Goal: Task Accomplishment & Management: Manage account settings

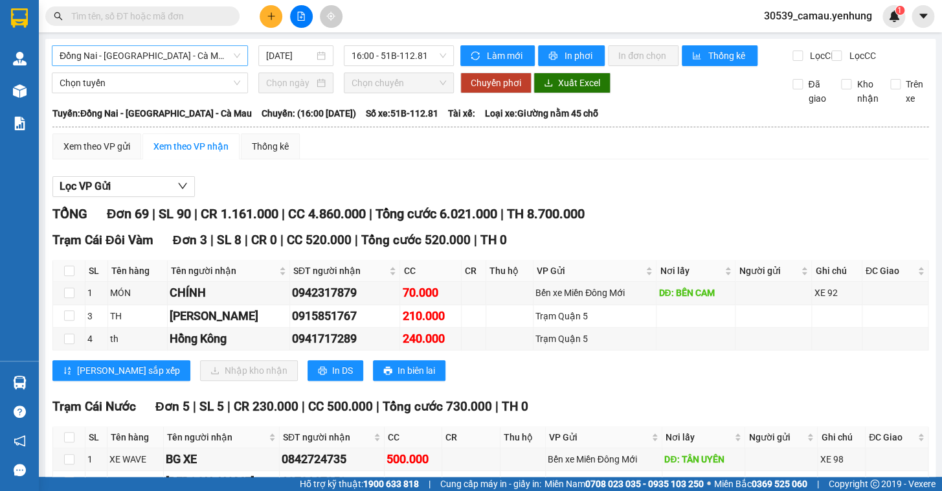
click at [181, 60] on span "Đồng Nai - [GEOGRAPHIC_DATA] - Cà Mau" at bounding box center [150, 55] width 181 height 19
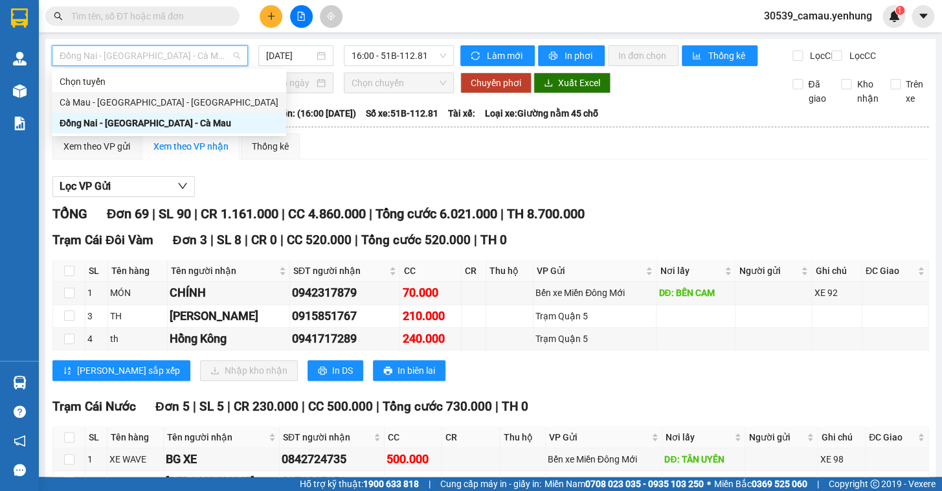
click at [146, 101] on div "Cà Mau - [GEOGRAPHIC_DATA] - [GEOGRAPHIC_DATA]" at bounding box center [169, 102] width 219 height 14
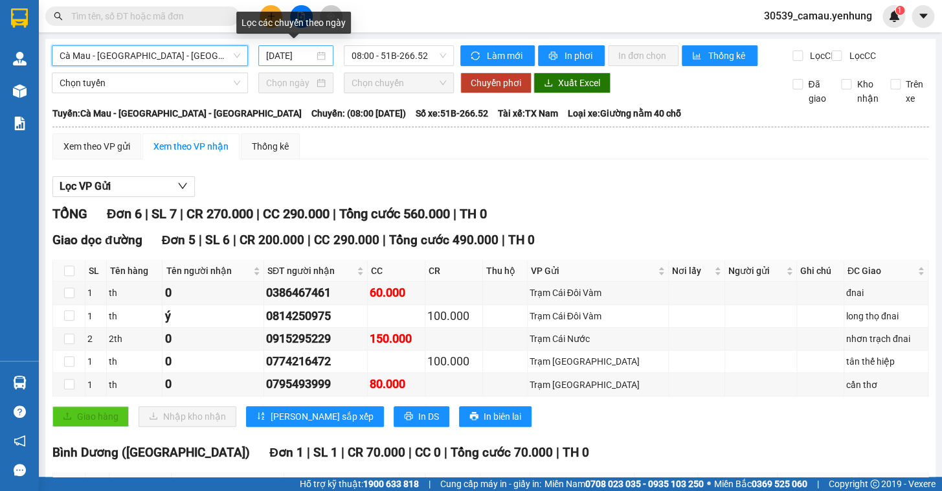
click at [318, 52] on div "[DATE]" at bounding box center [296, 56] width 60 height 14
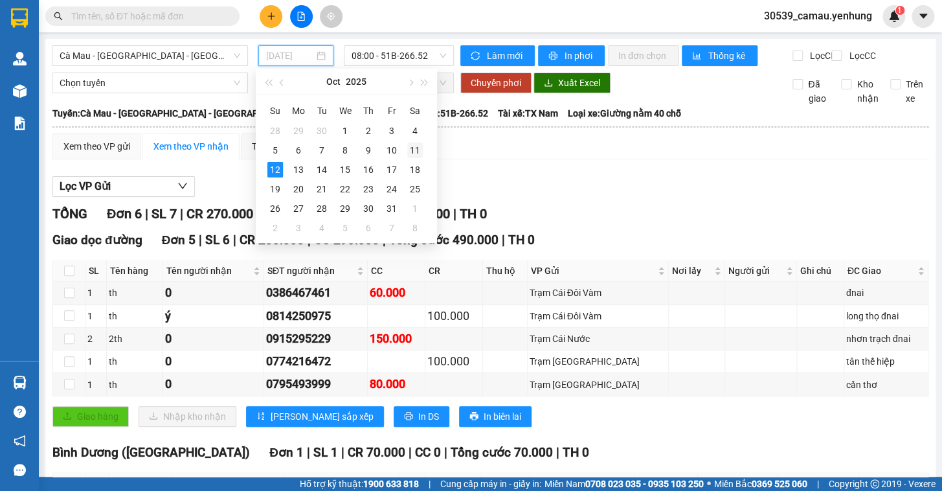
click at [411, 147] on div "11" at bounding box center [415, 150] width 16 height 16
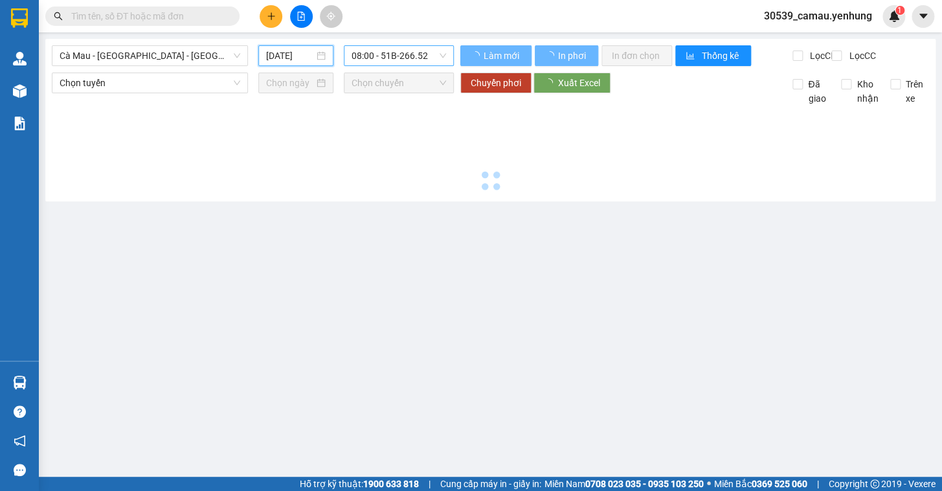
type input "[DATE]"
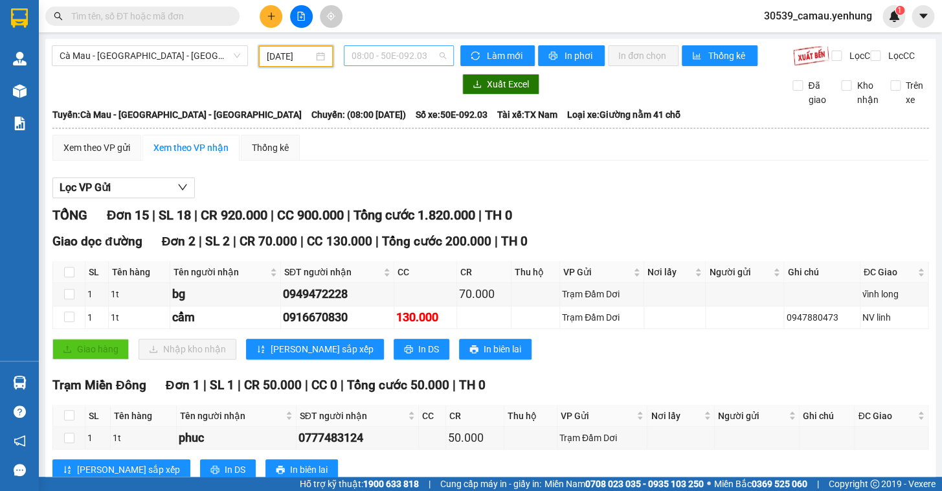
click at [375, 52] on span "08:00 - 50E-092.03" at bounding box center [398, 55] width 94 height 19
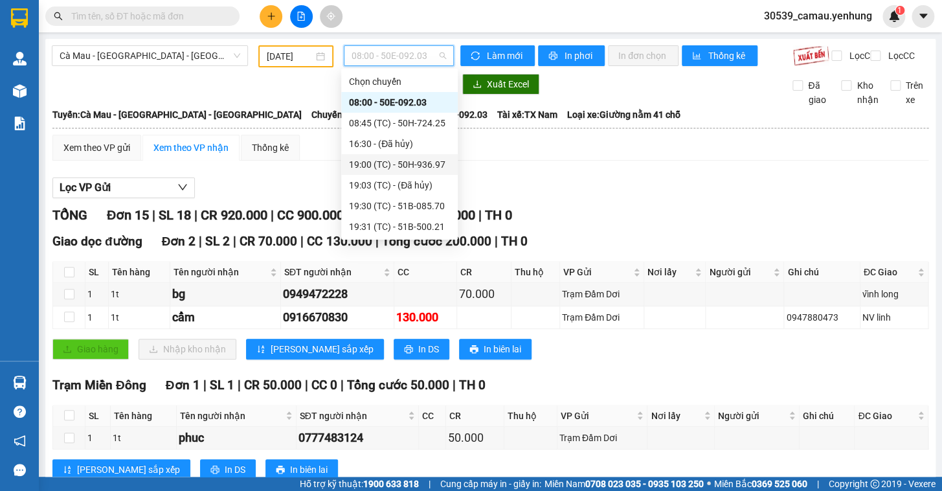
click at [390, 167] on div "19:00 (TC) - 50H-936.97" at bounding box center [399, 164] width 101 height 14
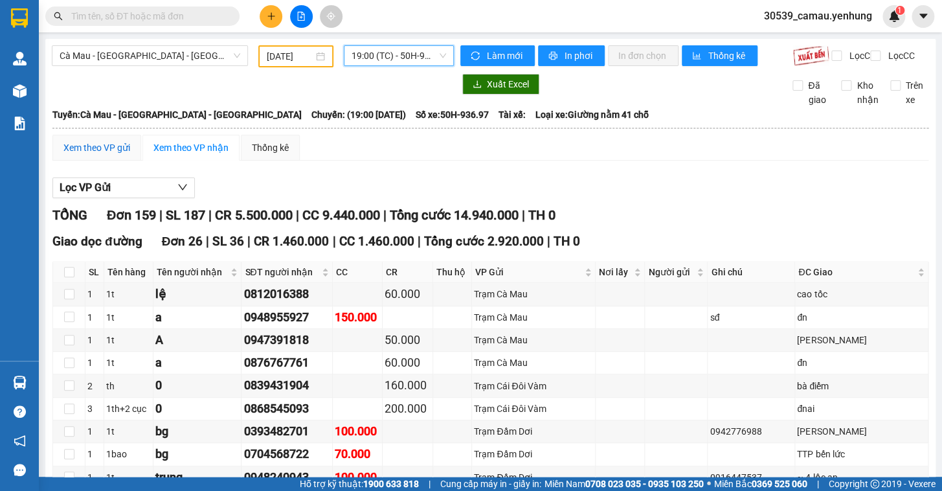
click at [104, 155] on div "Xem theo VP gửi" at bounding box center [96, 147] width 67 height 14
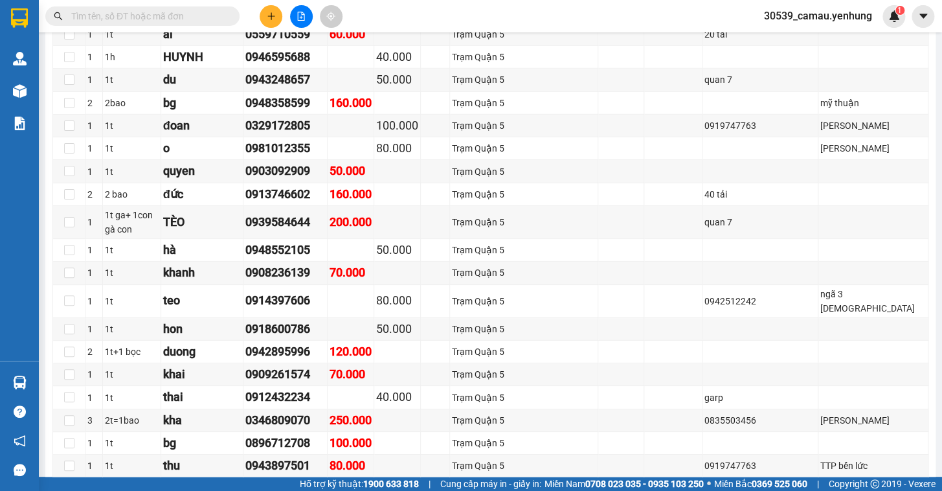
scroll to position [1574, 0]
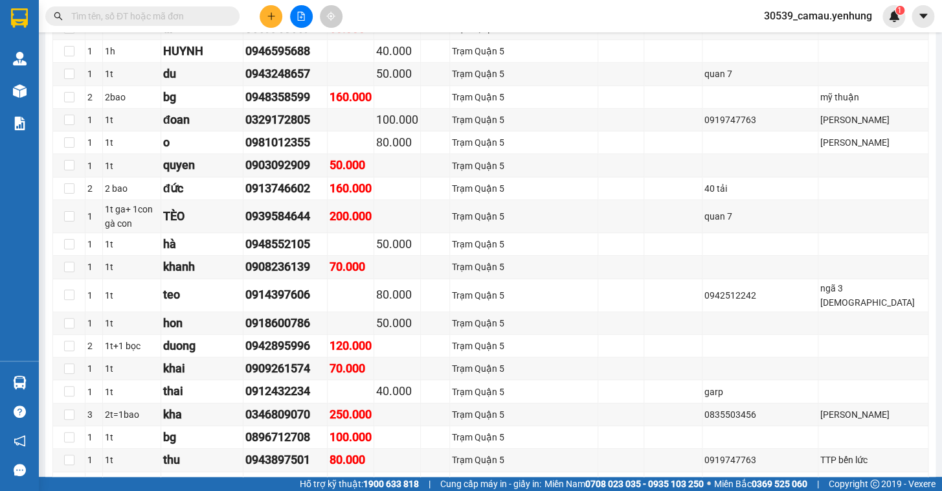
click at [271, 21] on button at bounding box center [271, 16] width 23 height 23
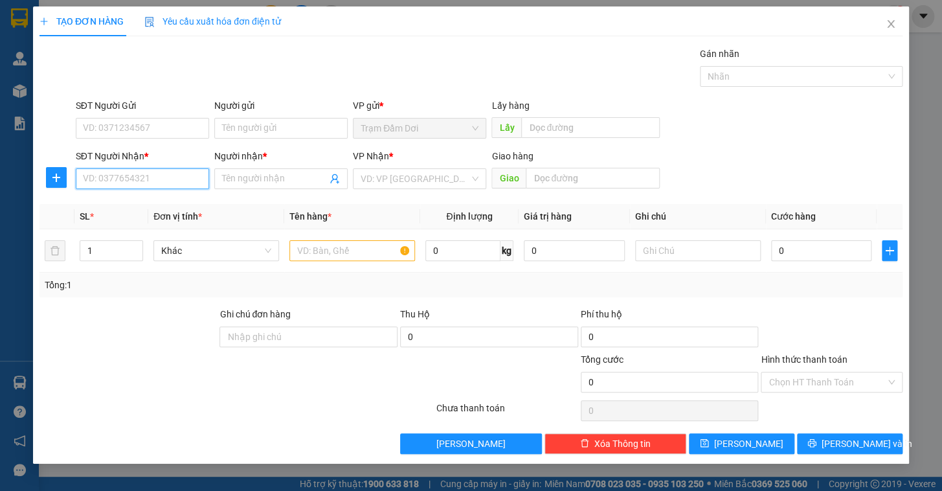
click at [116, 168] on input "SĐT Người Nhận *" at bounding box center [142, 178] width 133 height 21
click at [115, 186] on input "SĐT Người Nhận *" at bounding box center [142, 178] width 133 height 21
type input "0832715493"
click at [241, 181] on input "Người nhận *" at bounding box center [274, 179] width 105 height 14
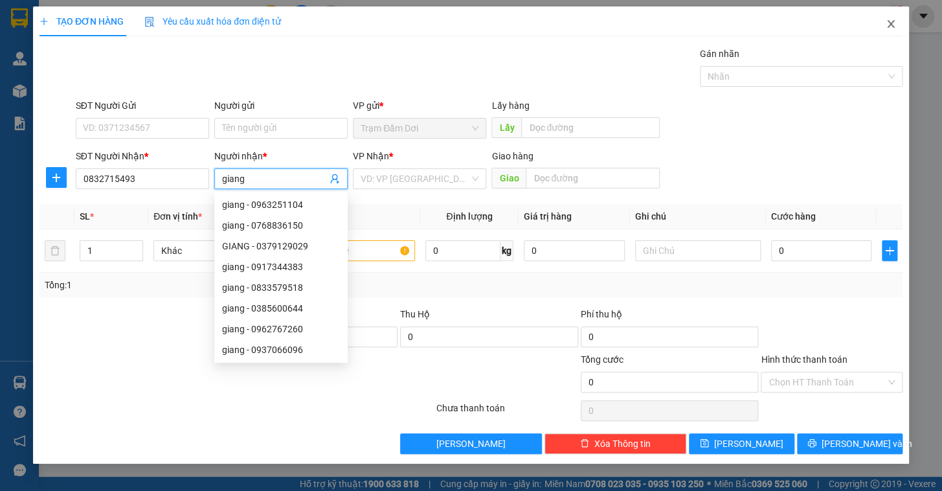
type input "giang"
click at [892, 24] on icon "close" at bounding box center [890, 24] width 10 height 10
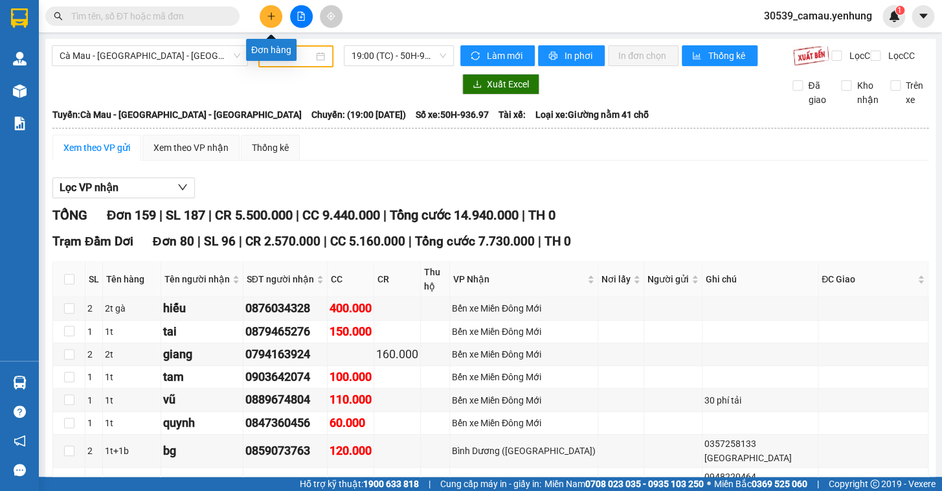
click at [267, 17] on icon "plus" at bounding box center [271, 16] width 9 height 9
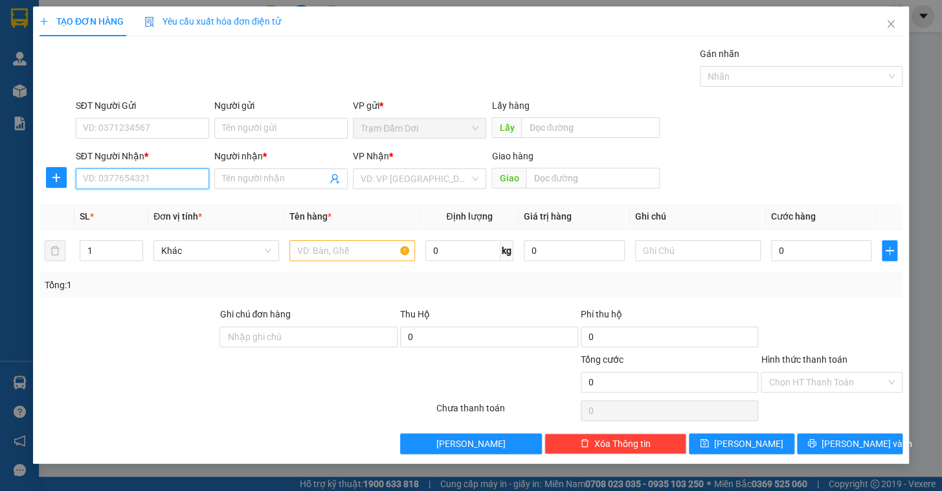
click at [168, 175] on input "SĐT Người Nhận *" at bounding box center [142, 178] width 133 height 21
type input "0832715493"
click at [241, 175] on input "Người nhận *" at bounding box center [274, 179] width 105 height 14
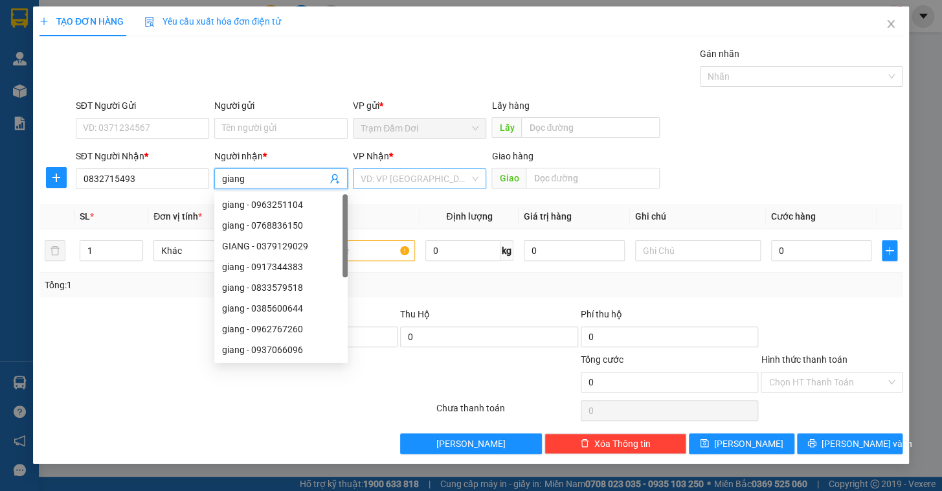
type input "giang"
click at [393, 178] on input "search" at bounding box center [414, 178] width 109 height 19
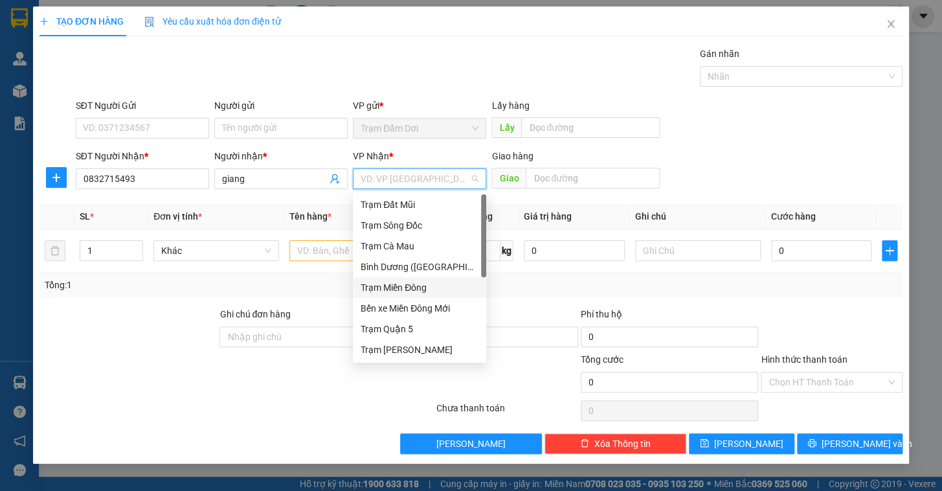
click at [414, 266] on div "Bình Dương ([GEOGRAPHIC_DATA])" at bounding box center [419, 267] width 118 height 14
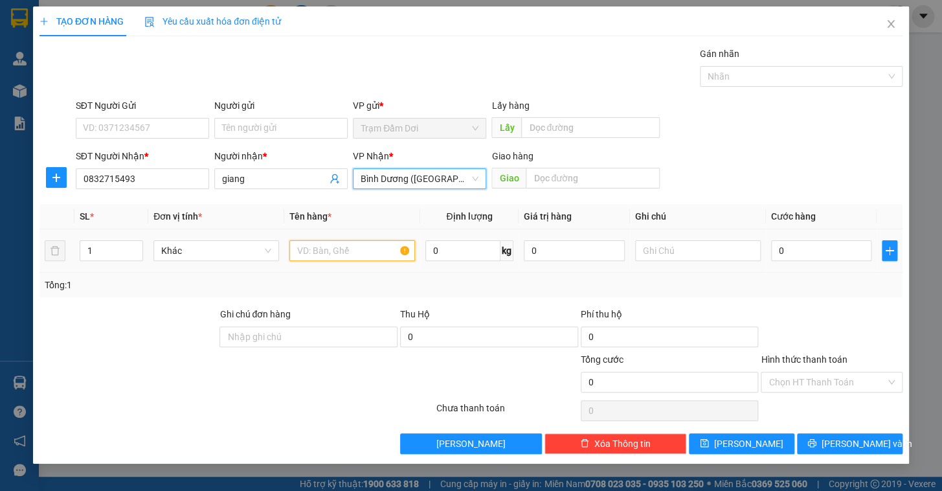
click at [329, 252] on input "text" at bounding box center [352, 250] width 126 height 21
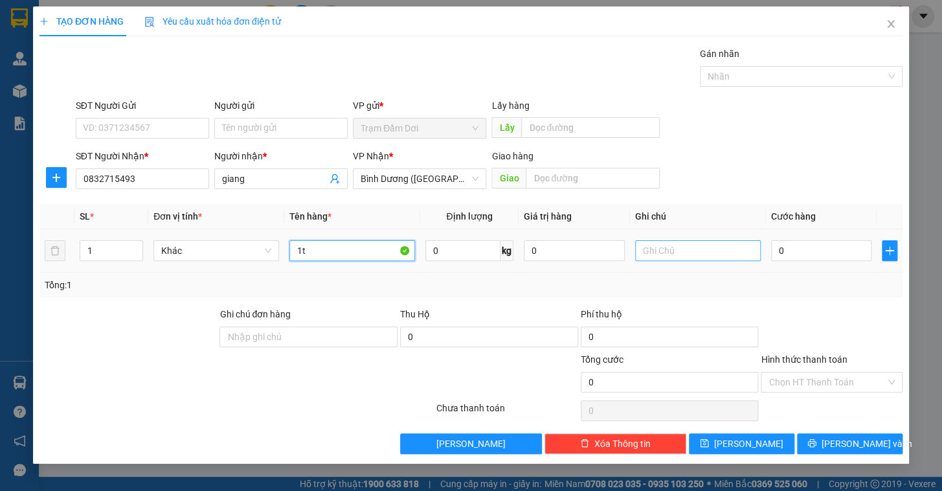
type input "1t"
click at [681, 251] on input "text" at bounding box center [698, 250] width 126 height 21
type input "mỹ phước 3"
click at [841, 250] on input "0" at bounding box center [821, 250] width 101 height 21
type input "1"
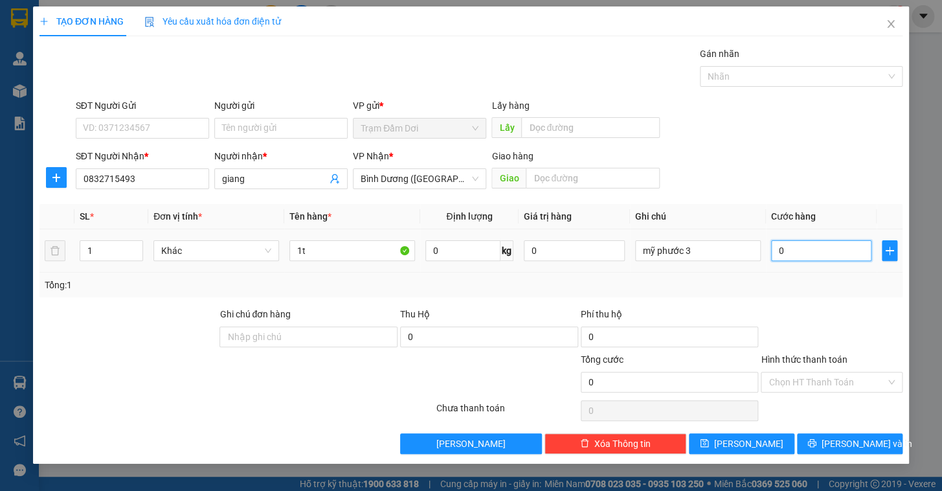
type input "1"
type input "10"
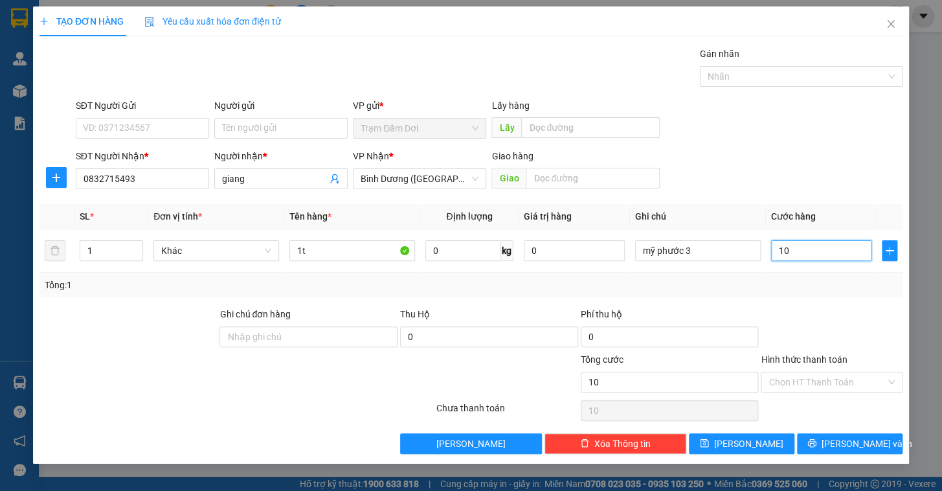
type input "100"
type input "100.000"
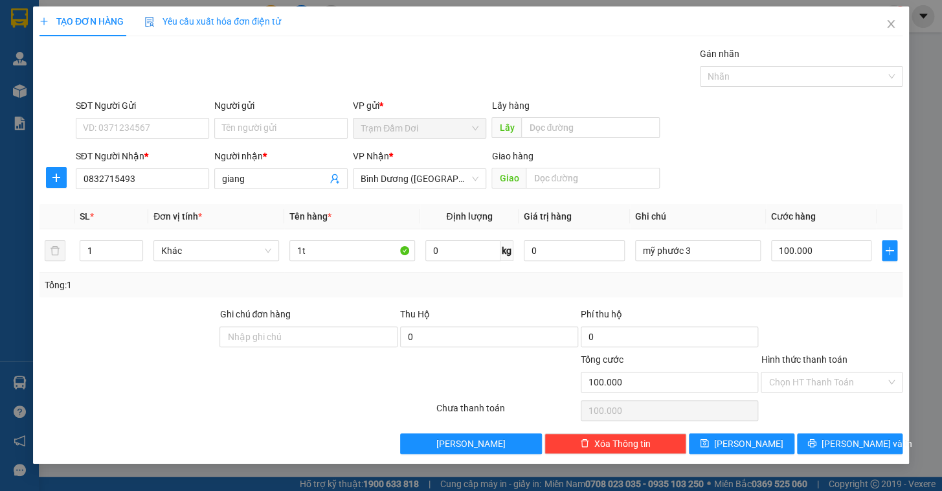
click at [810, 297] on div "Transit Pickup Surcharge Ids Transit Deliver Surcharge Ids Transit Deliver Surc…" at bounding box center [470, 250] width 863 height 407
drag, startPoint x: 809, startPoint y: 376, endPoint x: 807, endPoint y: 402, distance: 26.0
click at [809, 377] on input "Hình thức thanh toán" at bounding box center [826, 381] width 117 height 19
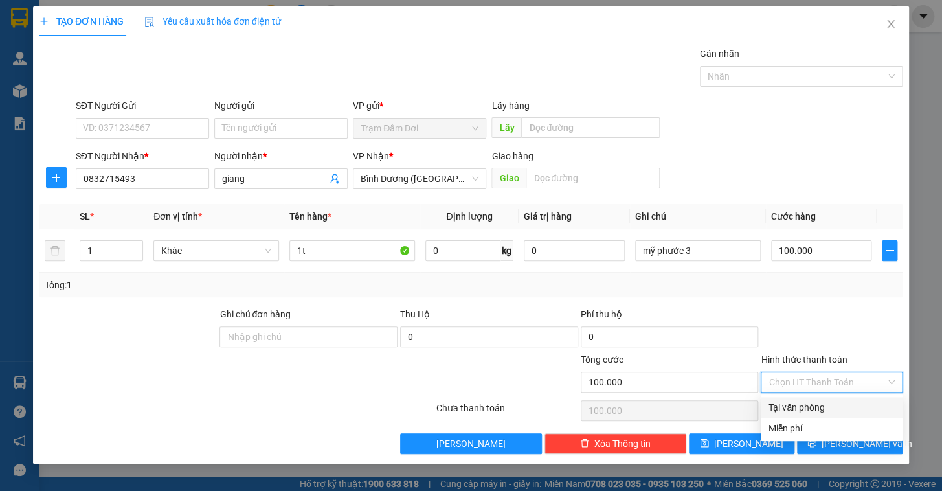
click at [803, 403] on div "Tại văn phòng" at bounding box center [831, 407] width 126 height 14
type input "0"
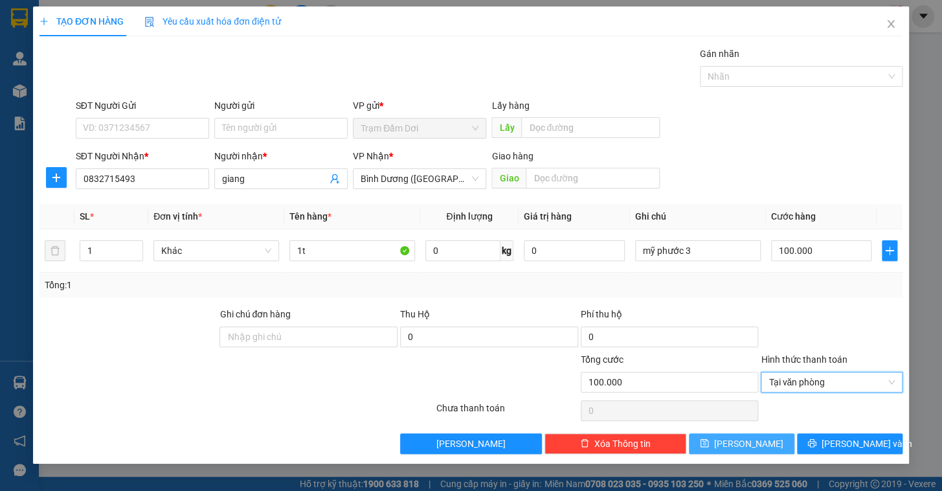
click at [766, 438] on button "[PERSON_NAME]" at bounding box center [741, 443] width 105 height 21
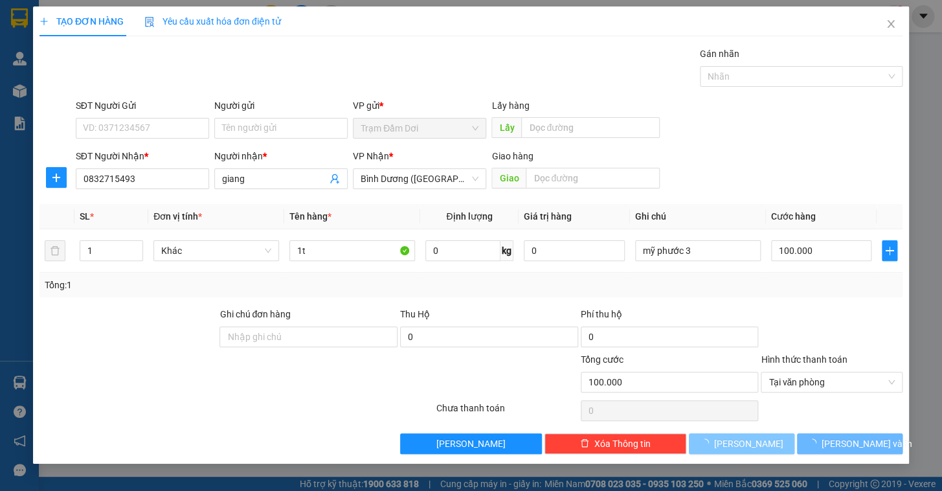
type input "0"
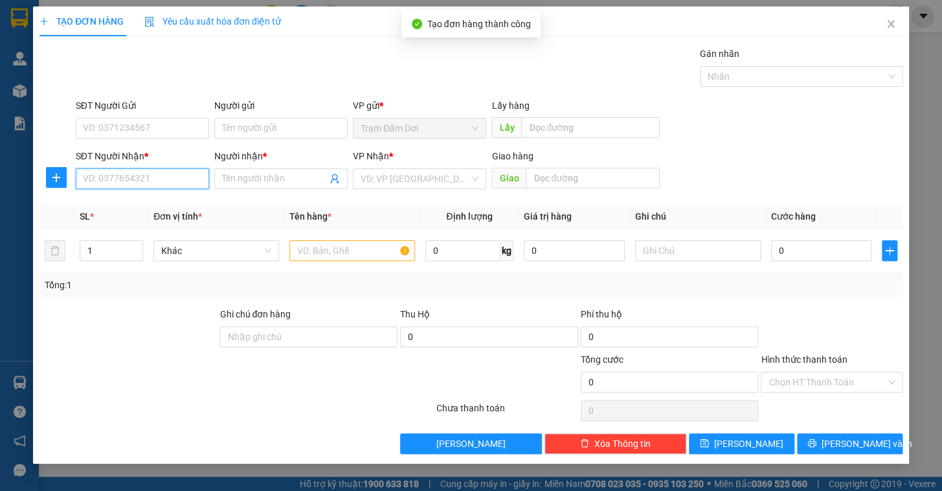
click at [103, 175] on input "SĐT Người Nhận *" at bounding box center [142, 178] width 133 height 21
click at [122, 199] on div "0837872558 - 0" at bounding box center [142, 204] width 118 height 14
type input "0837872558"
type input "0"
type input "long thanh"
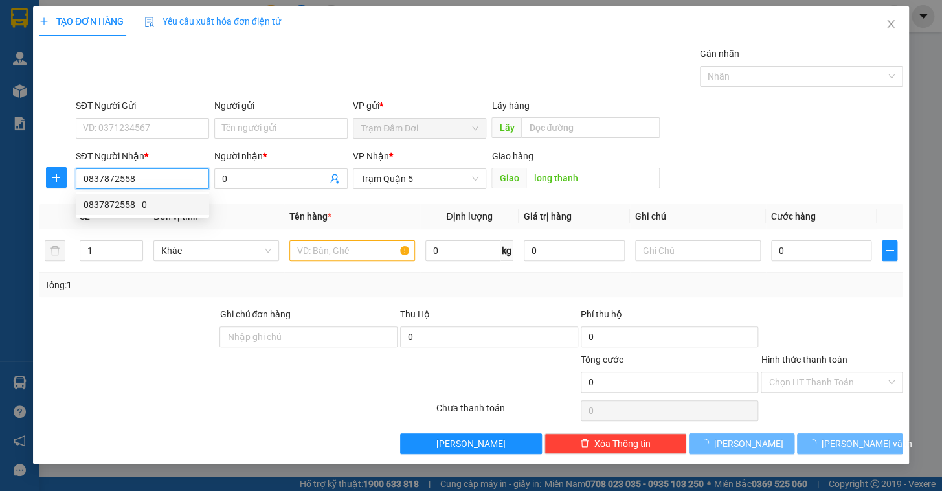
type input "130.000"
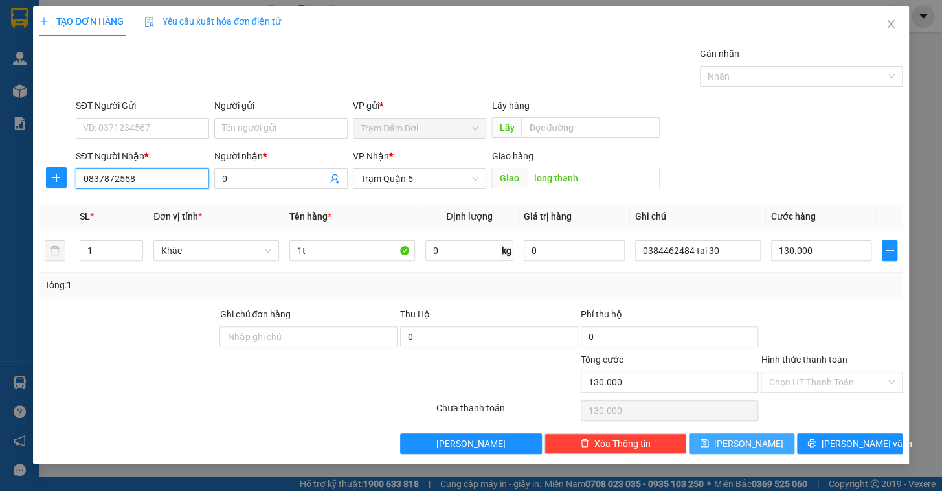
type input "0837872558"
click at [748, 441] on span "[PERSON_NAME]" at bounding box center [748, 443] width 69 height 14
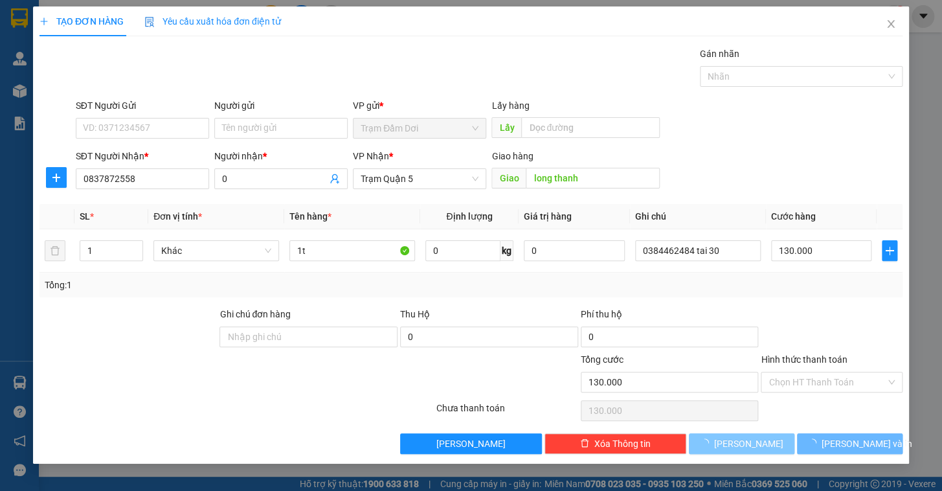
type input "0"
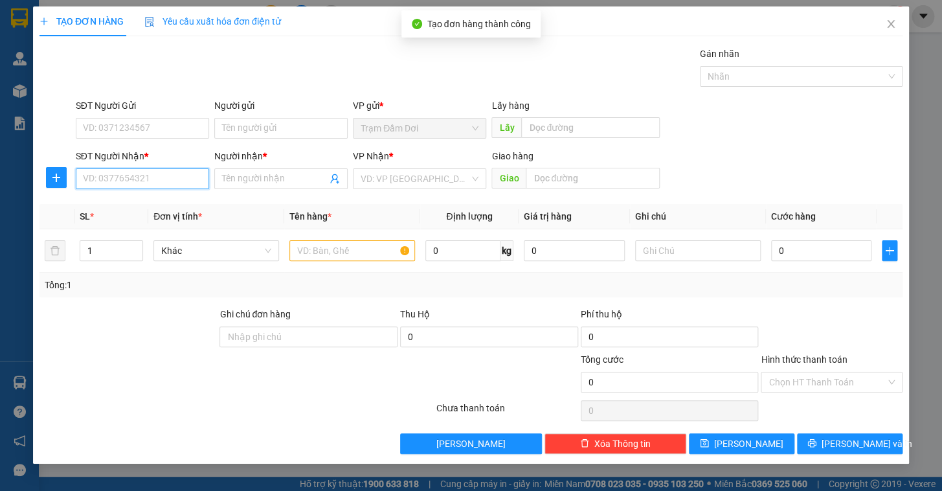
click at [155, 177] on input "SĐT Người Nhận *" at bounding box center [142, 178] width 133 height 21
click at [122, 206] on div "0902393865 - be" at bounding box center [142, 204] width 118 height 14
type input "0902393865"
type input "be"
type input "50.000"
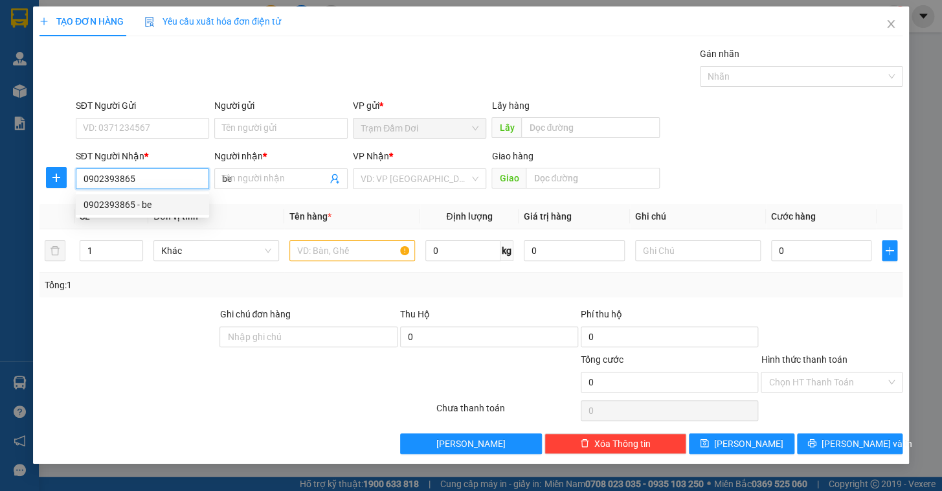
type input "50.000"
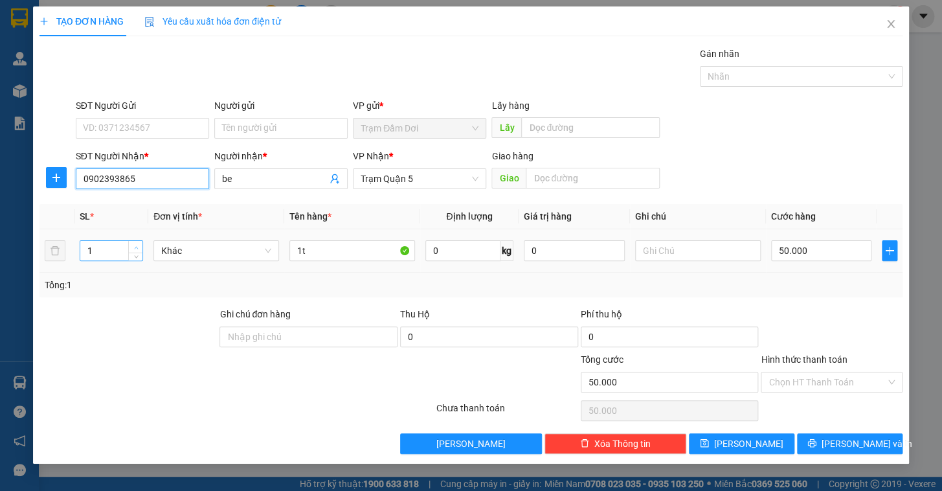
type input "0902393865"
type input "2"
drag, startPoint x: 135, startPoint y: 242, endPoint x: 158, endPoint y: 243, distance: 22.7
click at [136, 243] on span "up" at bounding box center [136, 247] width 8 height 8
click at [321, 250] on input "1t" at bounding box center [352, 250] width 126 height 21
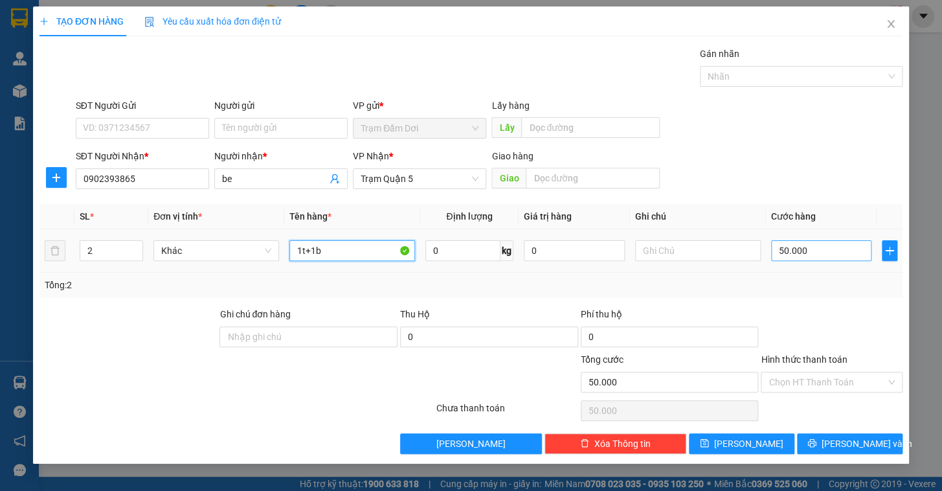
type input "1t+1b"
click at [802, 252] on input "50.000" at bounding box center [821, 250] width 101 height 21
type input "1"
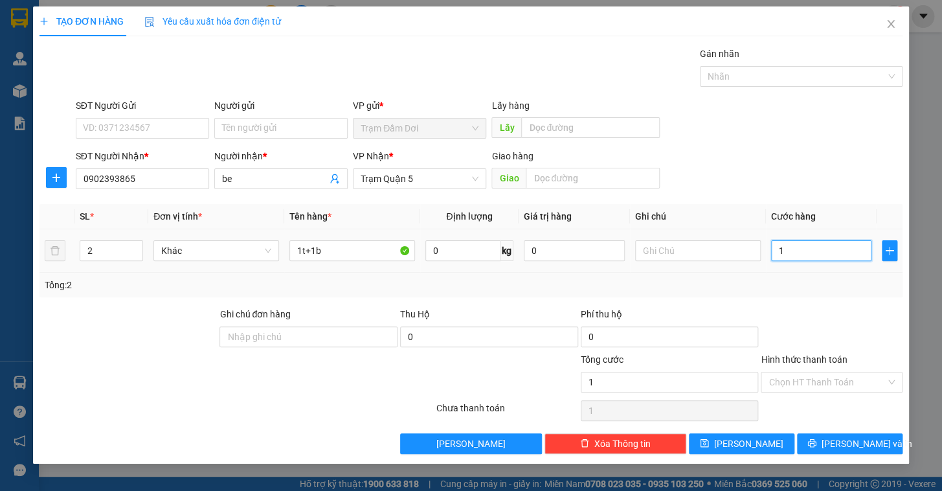
type input "10"
type input "100"
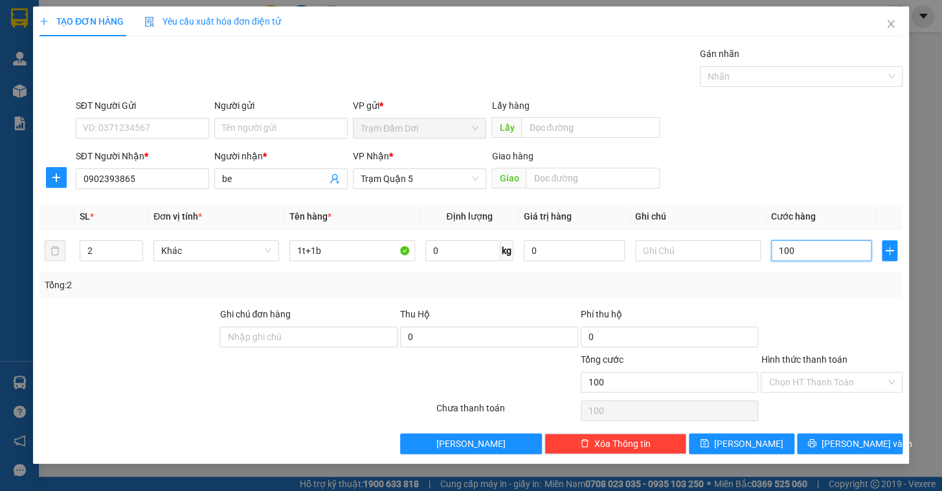
type input "100"
type input "100.000"
click at [813, 288] on div "Tổng: 2" at bounding box center [471, 285] width 852 height 14
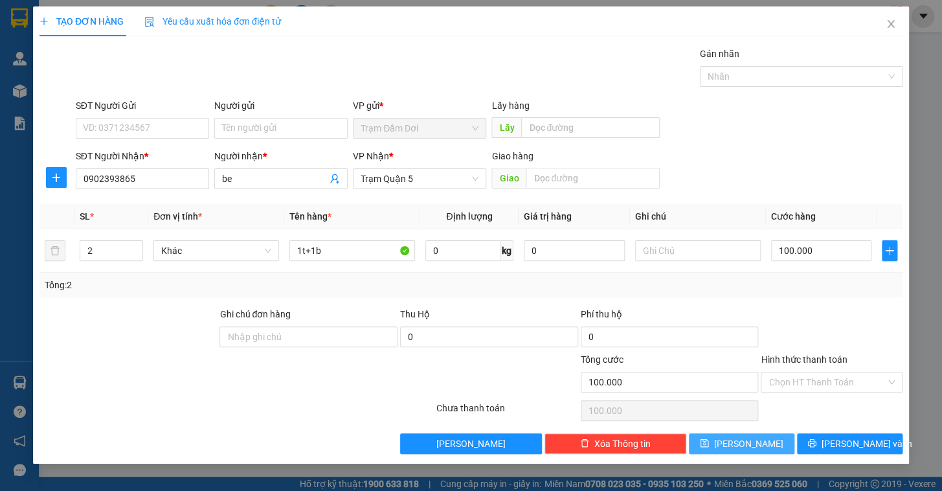
click at [774, 439] on button "[PERSON_NAME]" at bounding box center [741, 443] width 105 height 21
type input "0"
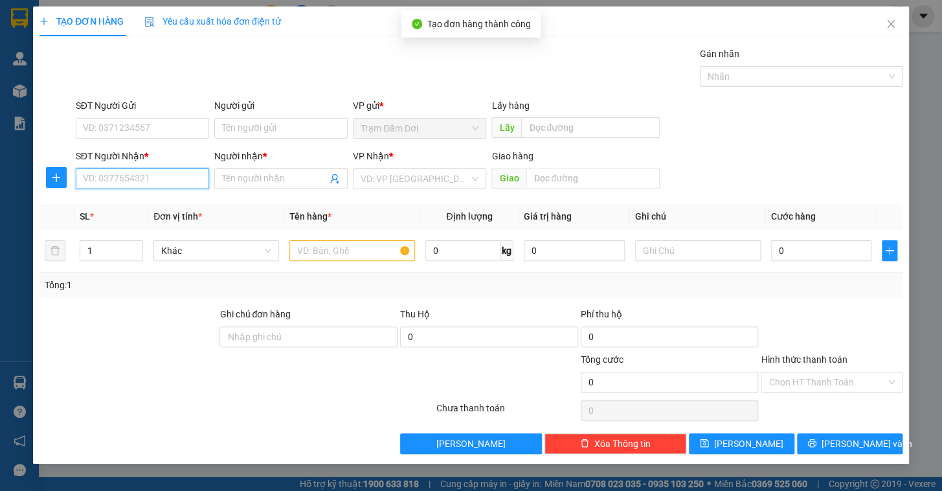
click at [142, 177] on input "SĐT Người Nhận *" at bounding box center [142, 178] width 133 height 21
click at [117, 202] on div "0938396871 - bg" at bounding box center [142, 204] width 118 height 14
type input "0938396871"
type input "bg"
type input "140.000"
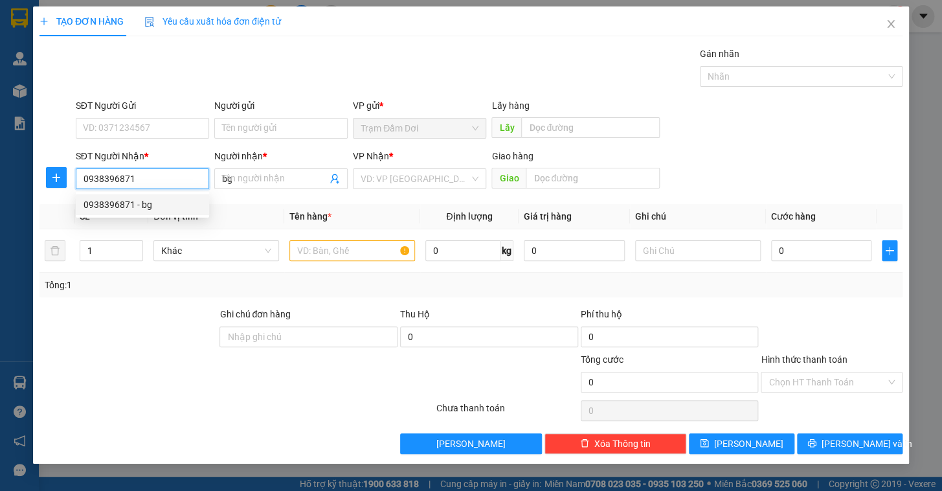
type input "140.000"
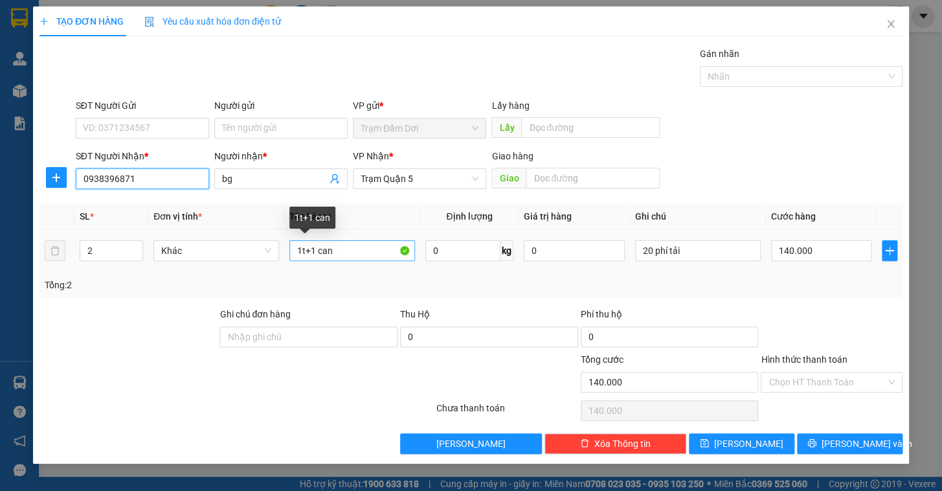
type input "0938396871"
drag, startPoint x: 346, startPoint y: 247, endPoint x: 303, endPoint y: 248, distance: 42.7
click at [303, 248] on input "1t+1 can" at bounding box center [352, 250] width 126 height 21
type input "1t"
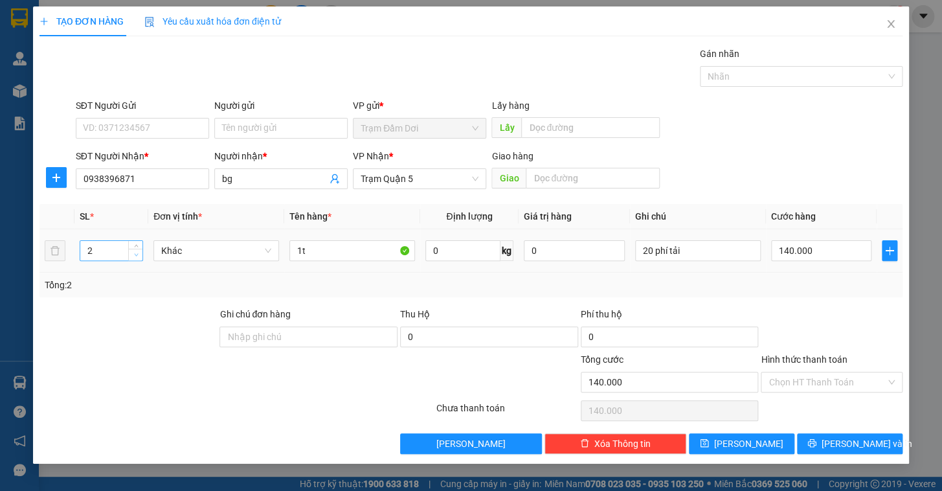
type input "1"
click at [138, 254] on span "down" at bounding box center [136, 255] width 8 height 8
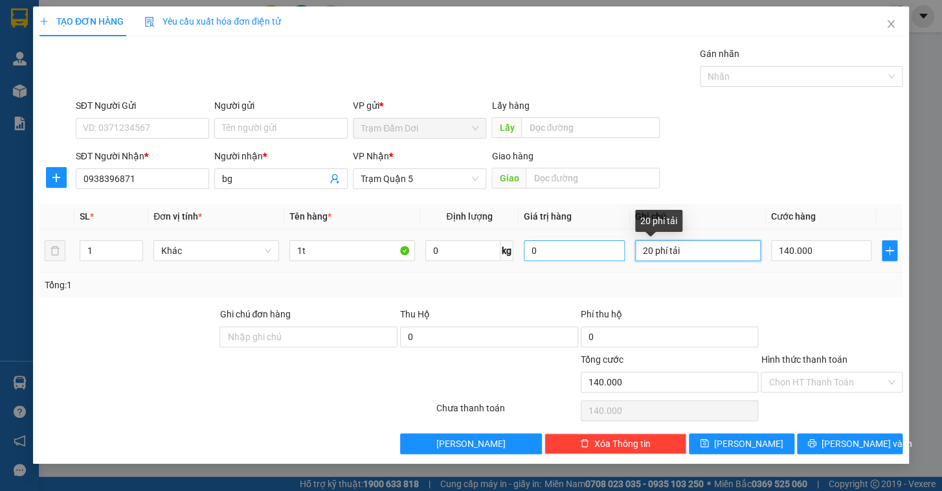
drag, startPoint x: 689, startPoint y: 247, endPoint x: 593, endPoint y: 247, distance: 95.8
click at [590, 247] on tr "1 Khác 1t 0 kg 0 20 phí tải 140.000" at bounding box center [470, 250] width 863 height 43
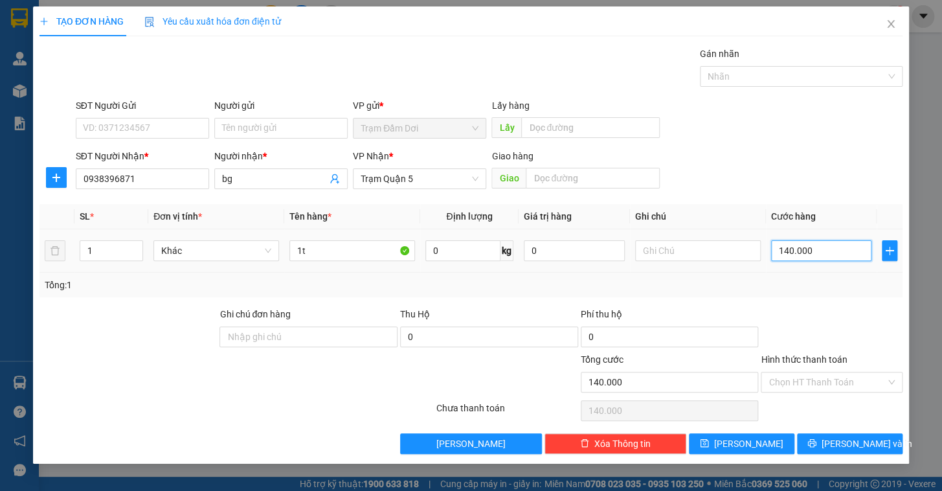
click at [849, 252] on input "140.000" at bounding box center [821, 250] width 101 height 21
type input "6"
type input "60"
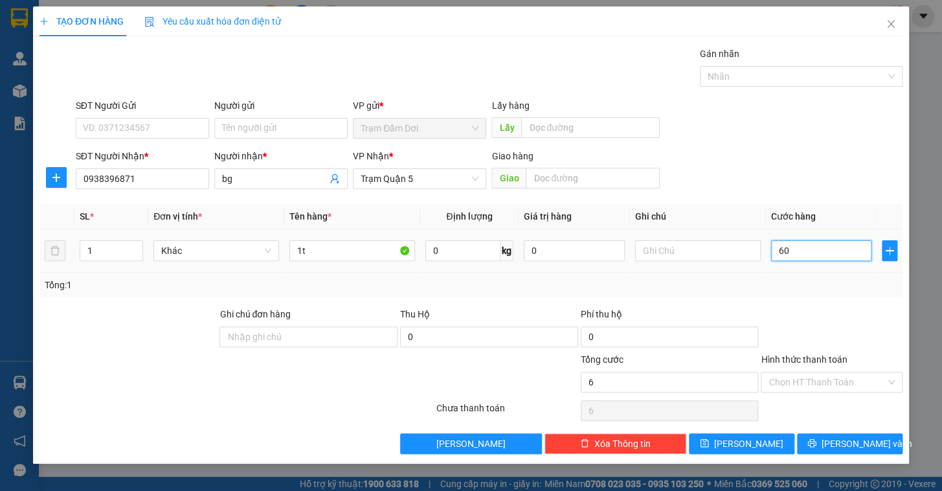
type input "60"
type input "60.000"
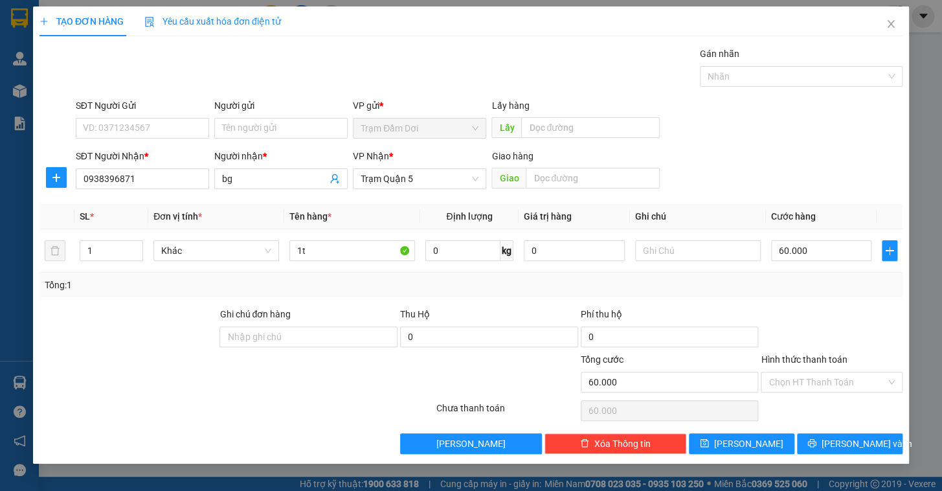
drag, startPoint x: 834, startPoint y: 283, endPoint x: 822, endPoint y: 297, distance: 17.9
click at [832, 284] on div "Tổng: 1" at bounding box center [471, 285] width 852 height 14
click at [746, 444] on span "[PERSON_NAME]" at bounding box center [748, 443] width 69 height 14
type input "0"
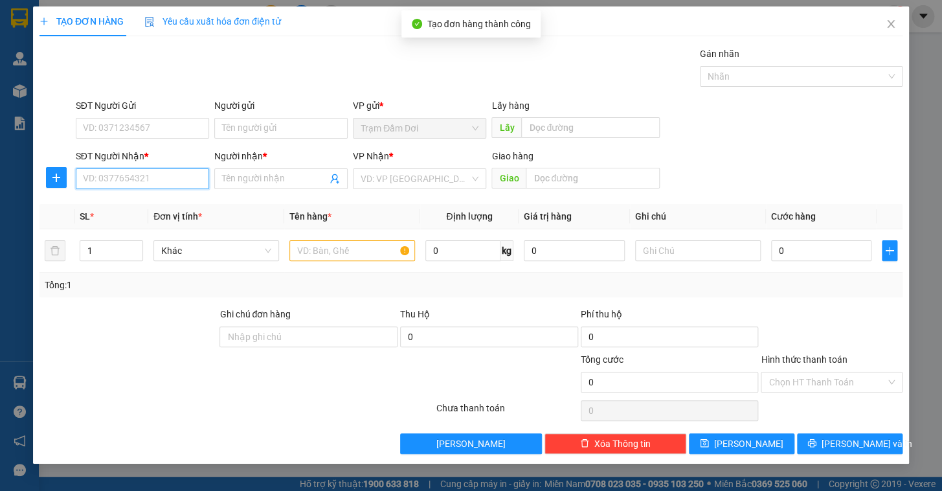
click at [135, 180] on input "SĐT Người Nhận *" at bounding box center [142, 178] width 133 height 21
type input "0852996718"
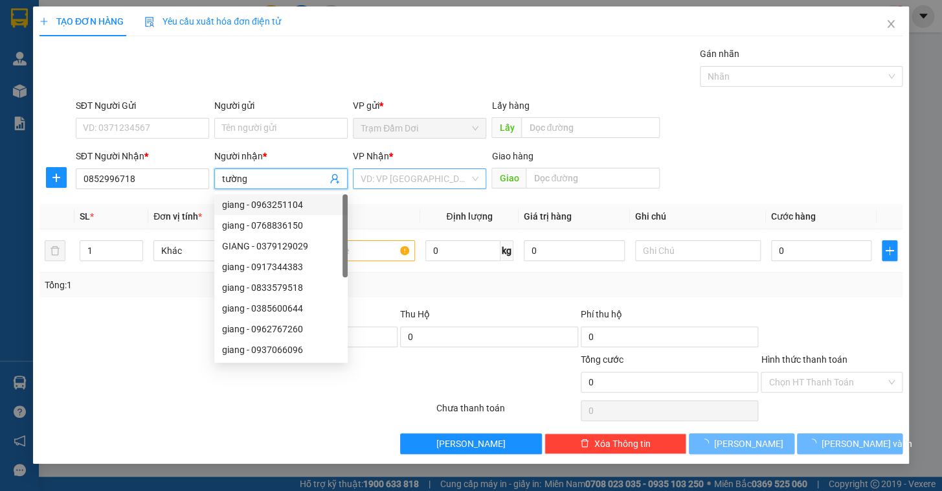
type input "tường"
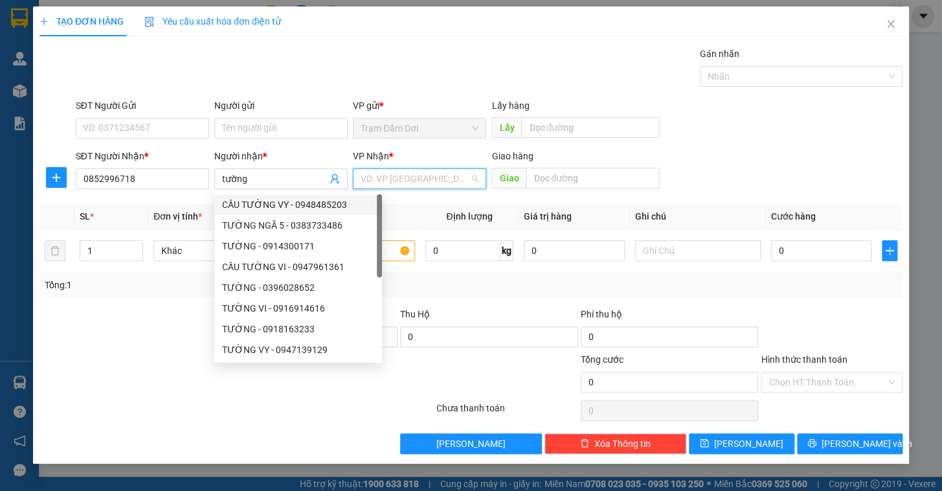
click at [401, 170] on input "search" at bounding box center [414, 178] width 109 height 19
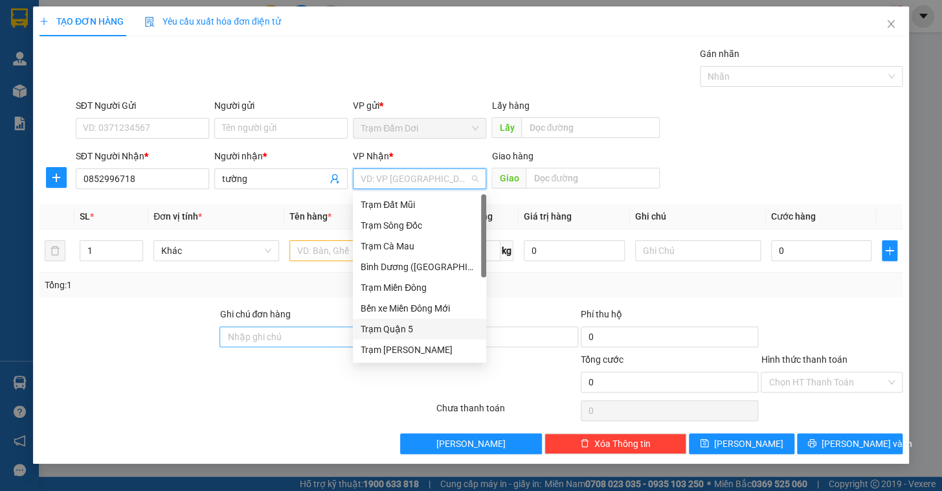
click at [388, 333] on div "Trạm Quận 5" at bounding box center [419, 329] width 118 height 14
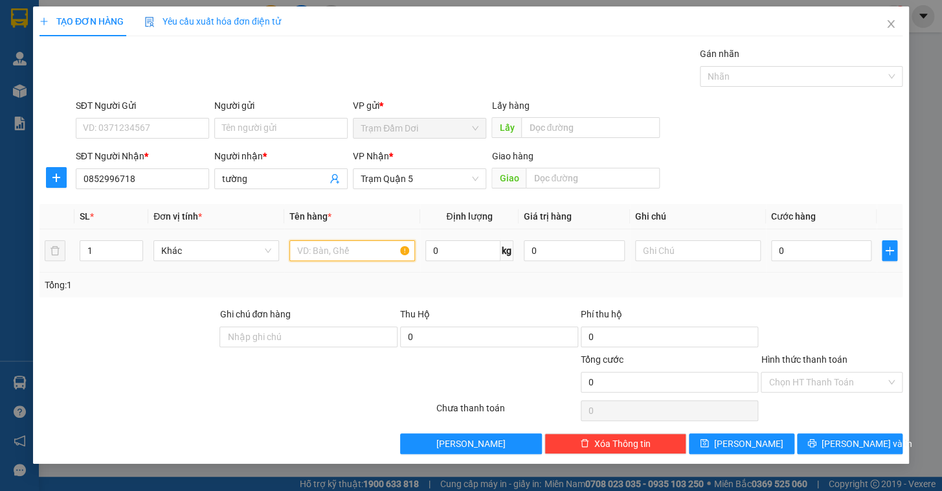
click at [348, 254] on input "text" at bounding box center [352, 250] width 126 height 21
type input "1t"
click at [823, 240] on input "0" at bounding box center [821, 250] width 101 height 21
type input "5"
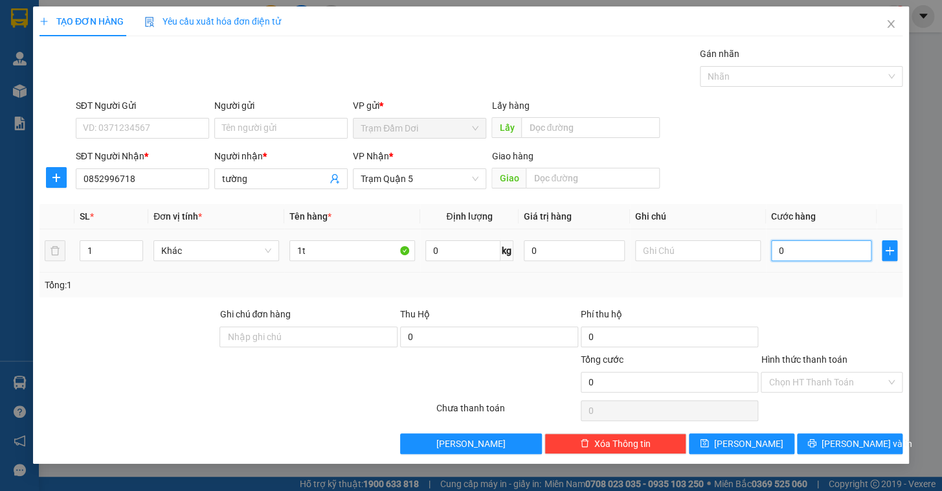
type input "5"
type input "50"
type input "50.000"
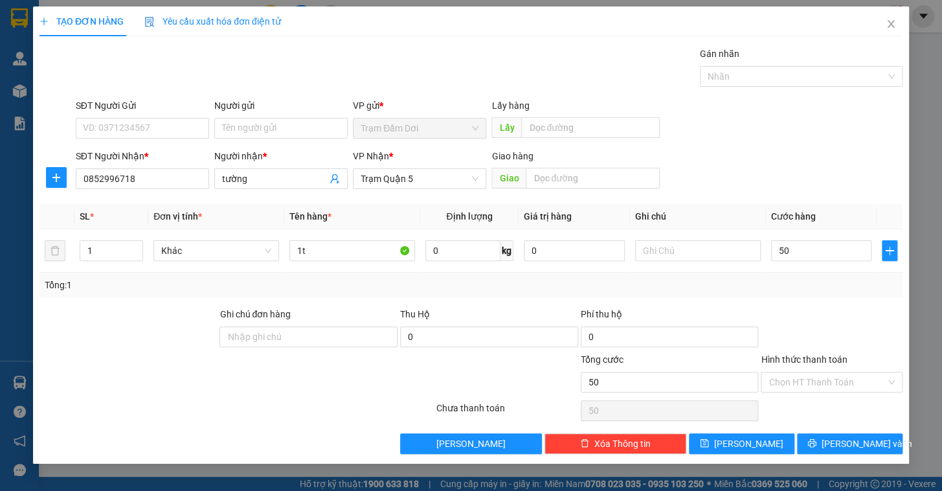
type input "50.000"
drag, startPoint x: 786, startPoint y: 297, endPoint x: 788, endPoint y: 354, distance: 57.0
click at [786, 297] on div "Transit Pickup Surcharge Ids Transit Deliver Surcharge Ids Transit Deliver Surc…" at bounding box center [470, 250] width 863 height 407
click at [790, 381] on input "Hình thức thanh toán" at bounding box center [826, 381] width 117 height 19
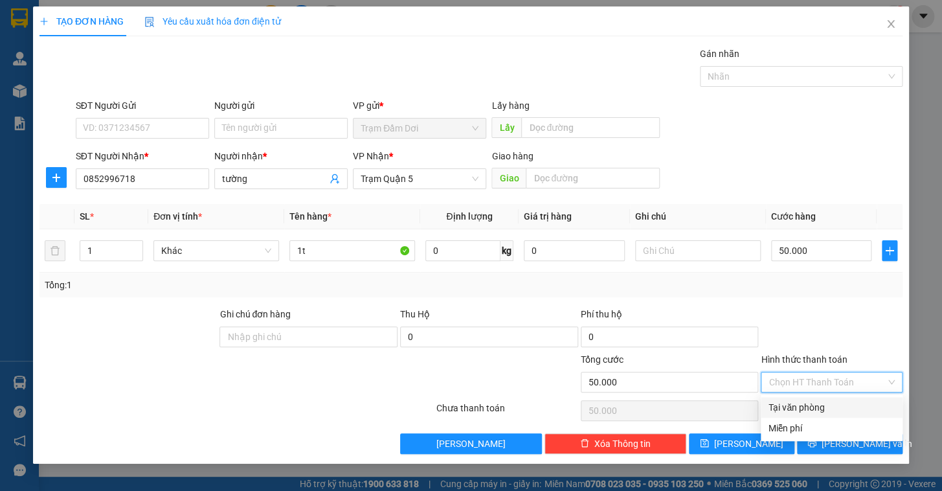
click at [794, 404] on div "Tại văn phòng" at bounding box center [831, 407] width 126 height 14
type input "0"
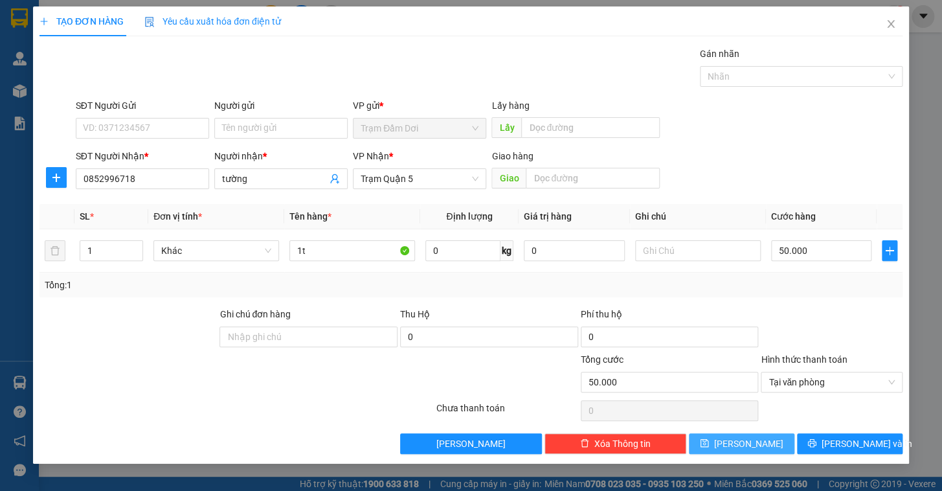
click at [756, 441] on button "[PERSON_NAME]" at bounding box center [741, 443] width 105 height 21
type input "0"
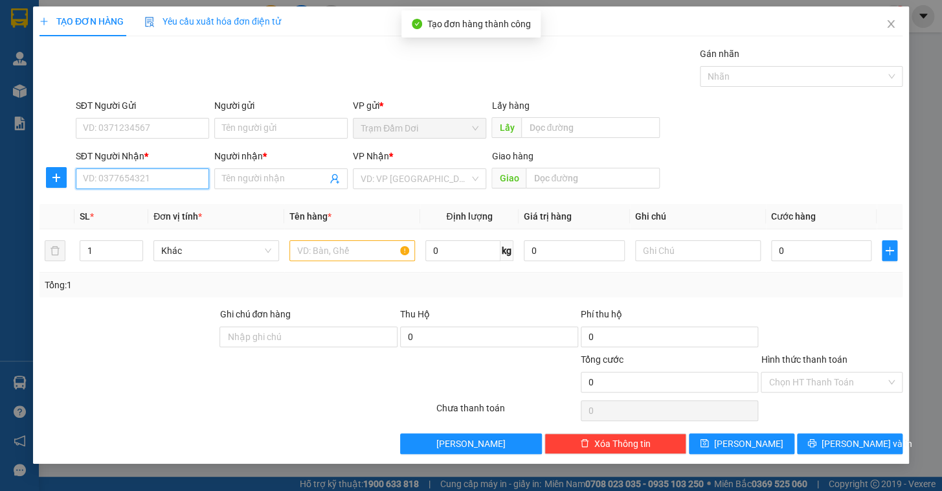
click at [143, 184] on input "SĐT Người Nhận *" at bounding box center [142, 178] width 133 height 21
click at [133, 199] on div "0867890450 - vinh" at bounding box center [142, 204] width 118 height 14
type input "0867890450"
type input "vinh"
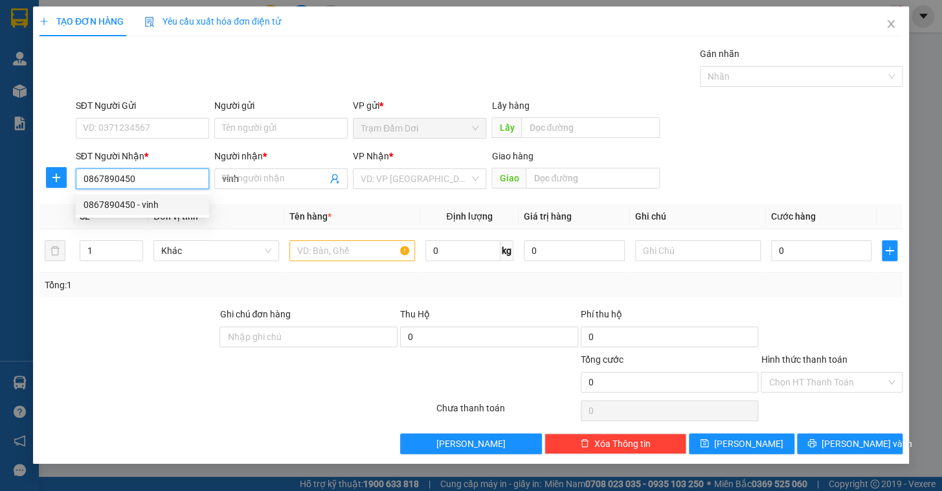
type input "100.000"
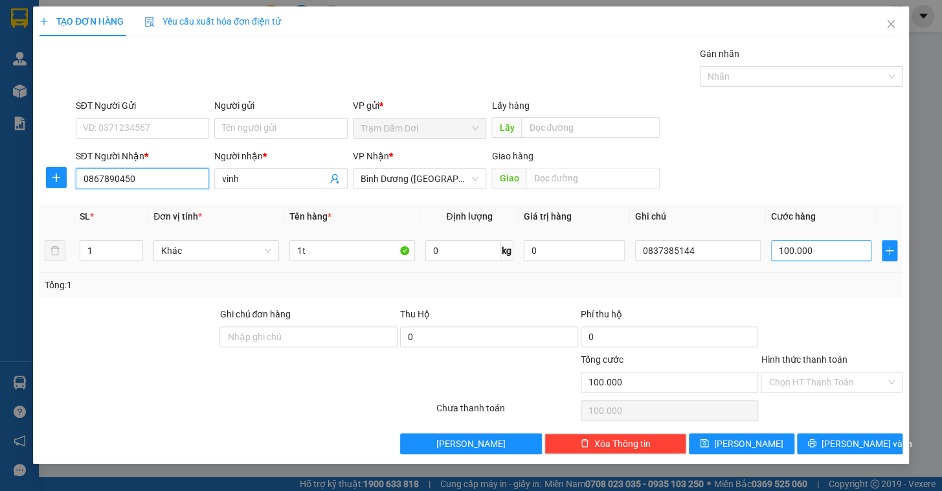
type input "0867890450"
click at [815, 257] on input "100.000" at bounding box center [821, 250] width 101 height 21
type input "1"
type input "15"
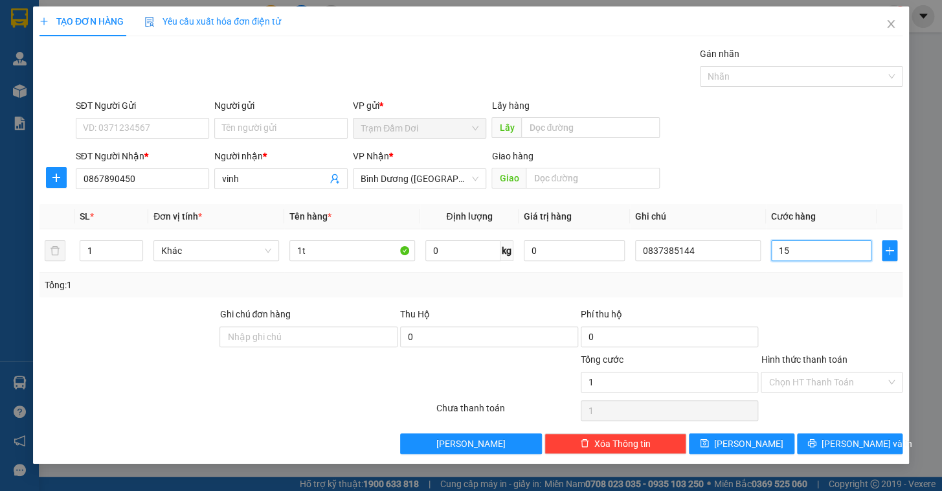
type input "15"
type input "150"
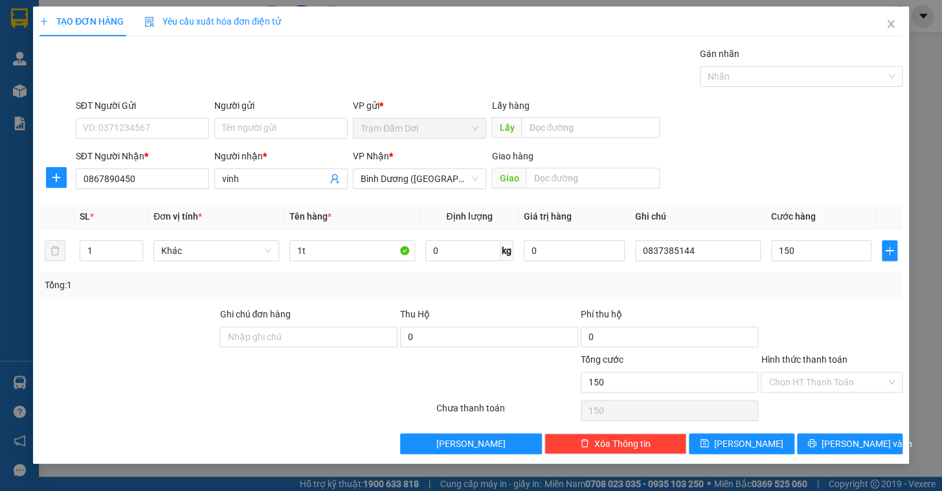
type input "150.000"
click at [817, 291] on div "Tổng: 1" at bounding box center [471, 285] width 852 height 14
click at [774, 446] on button "[PERSON_NAME]" at bounding box center [741, 443] width 105 height 21
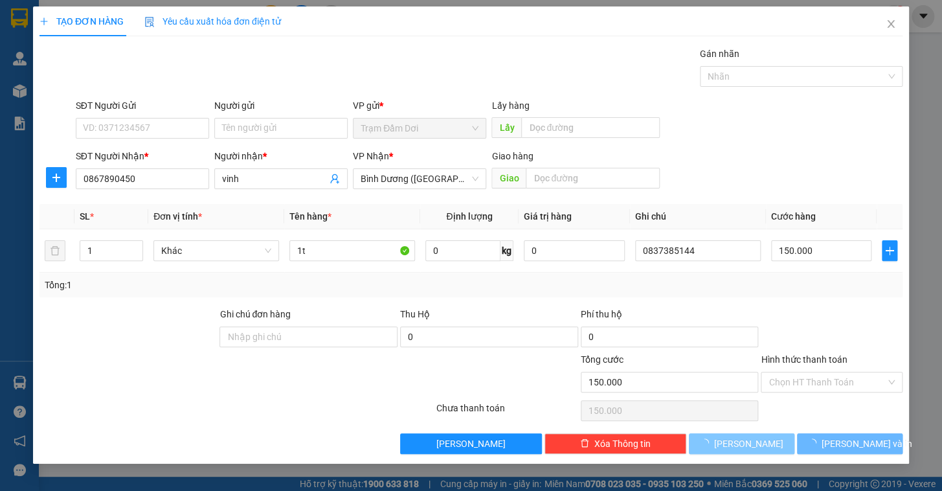
type input "0"
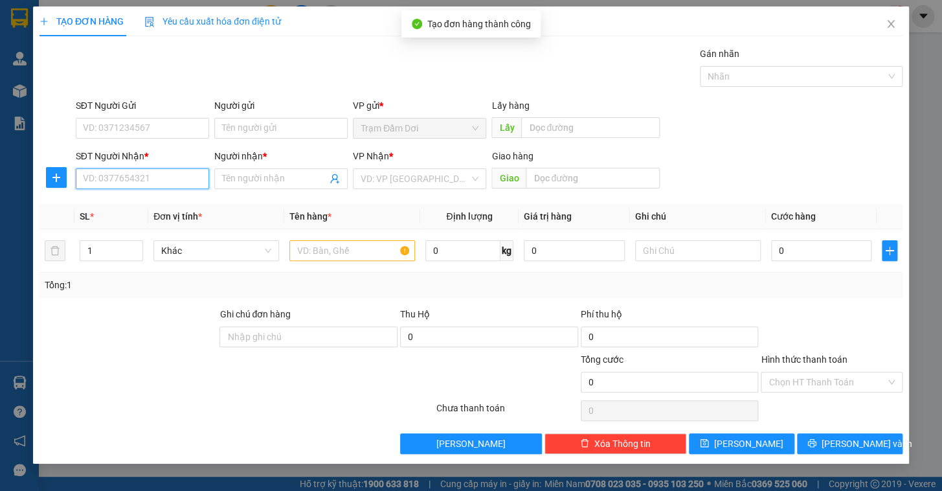
click at [139, 183] on input "SĐT Người Nhận *" at bounding box center [142, 178] width 133 height 21
type input "0933191169"
drag, startPoint x: 274, startPoint y: 175, endPoint x: 278, endPoint y: 139, distance: 35.7
click at [274, 173] on input "Người nhận *" at bounding box center [274, 179] width 105 height 14
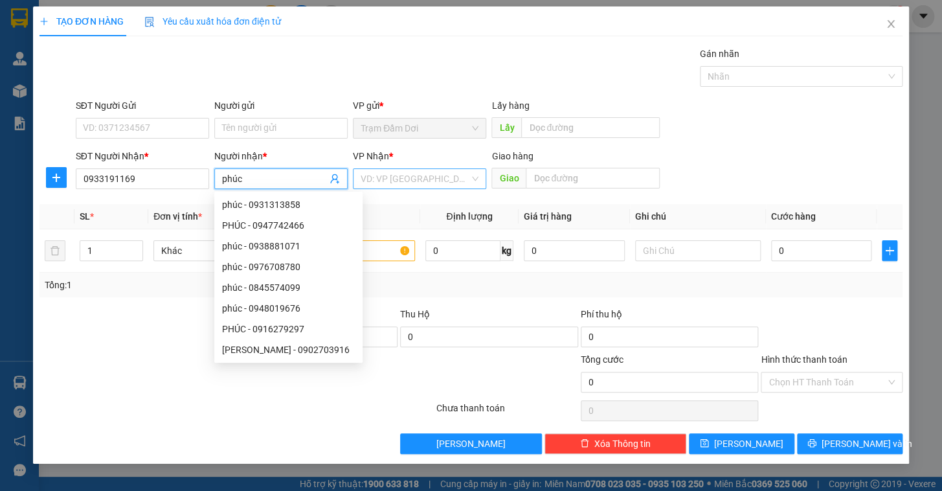
type input "phúc"
click at [393, 173] on input "search" at bounding box center [414, 178] width 109 height 19
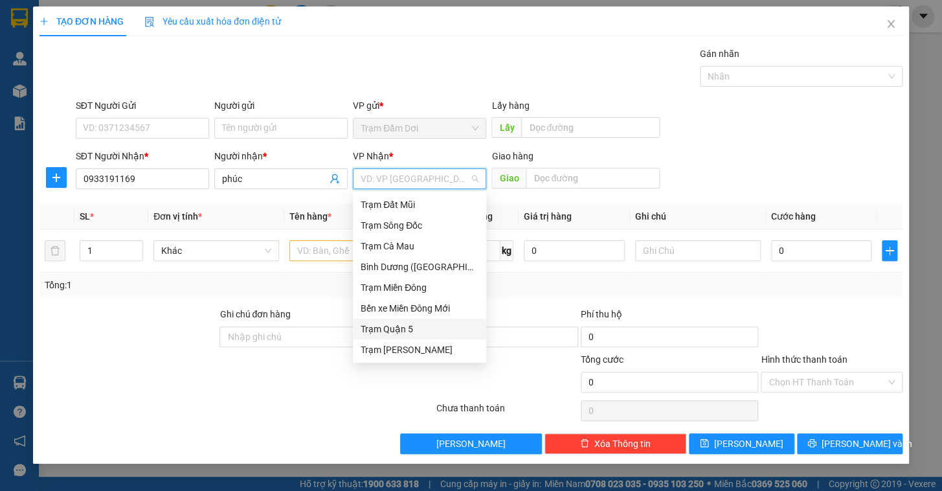
click at [422, 332] on div "Trạm Quận 5" at bounding box center [419, 329] width 118 height 14
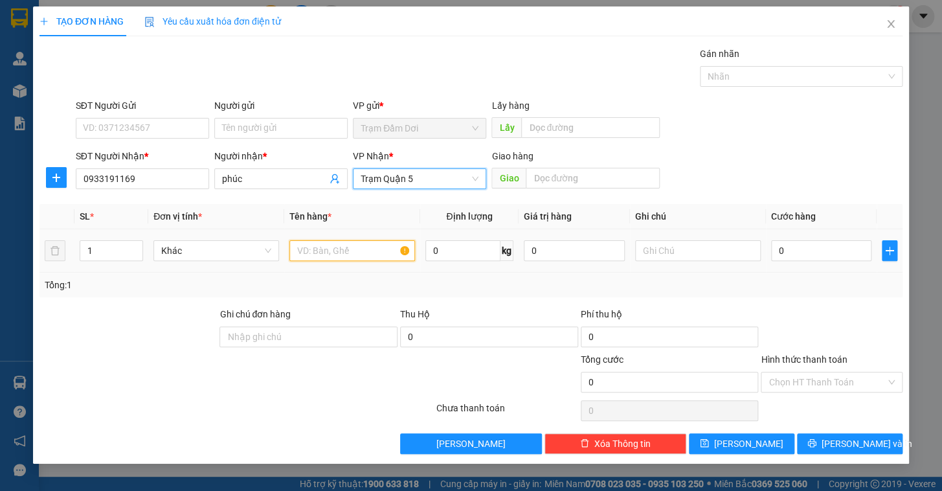
click at [318, 254] on input "text" at bounding box center [352, 250] width 126 height 21
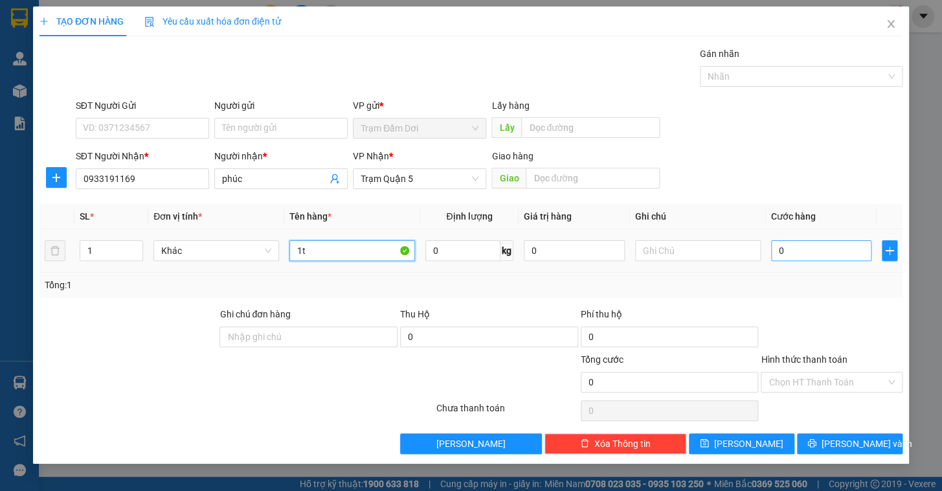
type input "1t"
click at [792, 245] on input "0" at bounding box center [821, 250] width 101 height 21
type input "7"
type input "70"
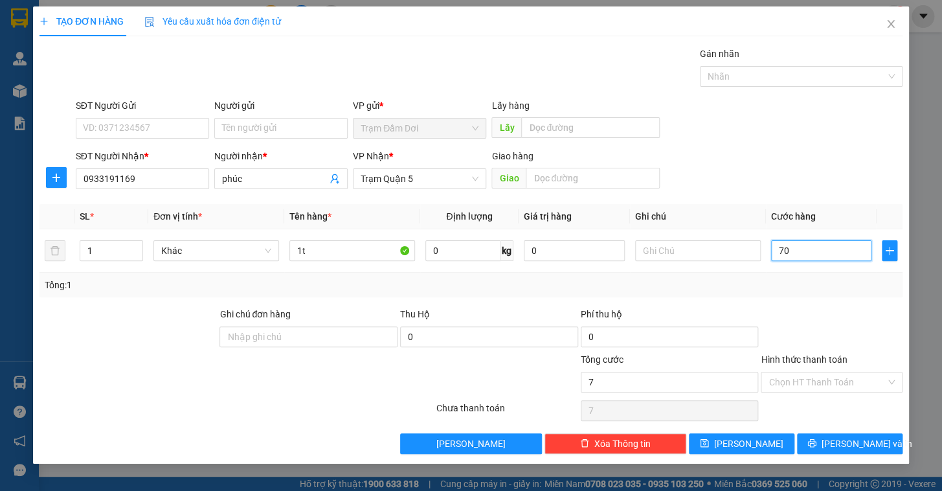
type input "70"
type input "70.000"
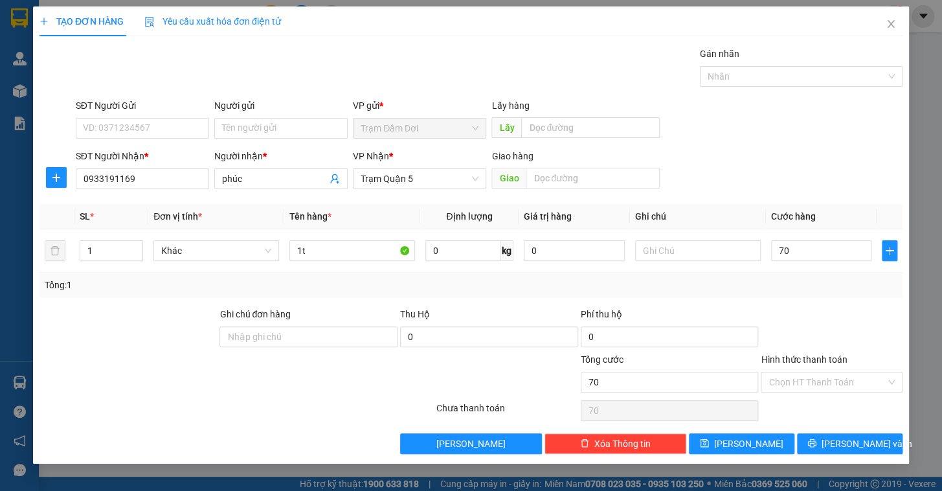
type input "70.000"
drag, startPoint x: 798, startPoint y: 287, endPoint x: 799, endPoint y: 357, distance: 70.6
click at [797, 287] on div "Tổng: 1" at bounding box center [471, 285] width 852 height 14
click at [796, 386] on input "Hình thức thanh toán" at bounding box center [826, 381] width 117 height 19
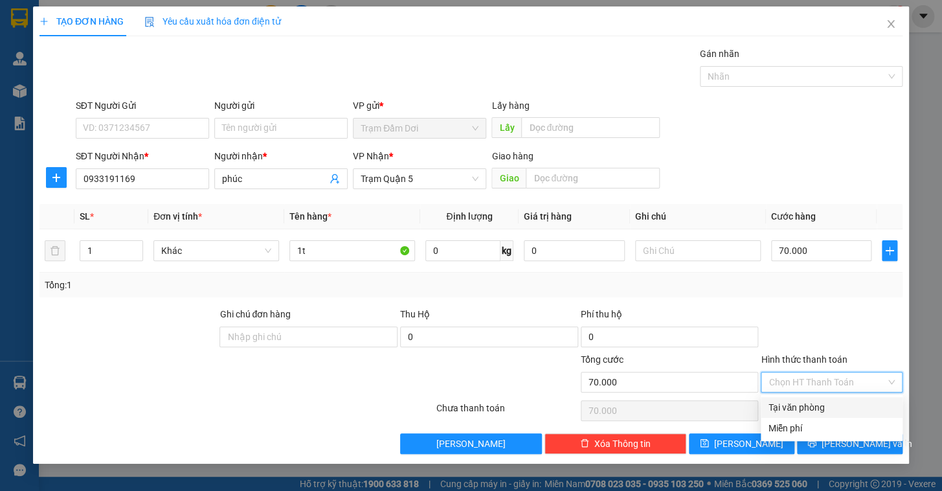
click at [802, 410] on div "Tại văn phòng" at bounding box center [831, 407] width 126 height 14
type input "0"
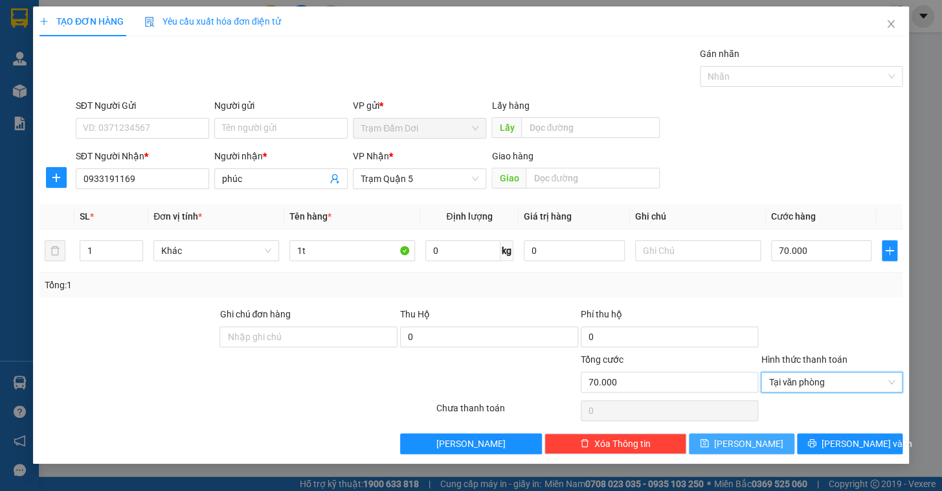
click at [771, 434] on button "[PERSON_NAME]" at bounding box center [741, 443] width 105 height 21
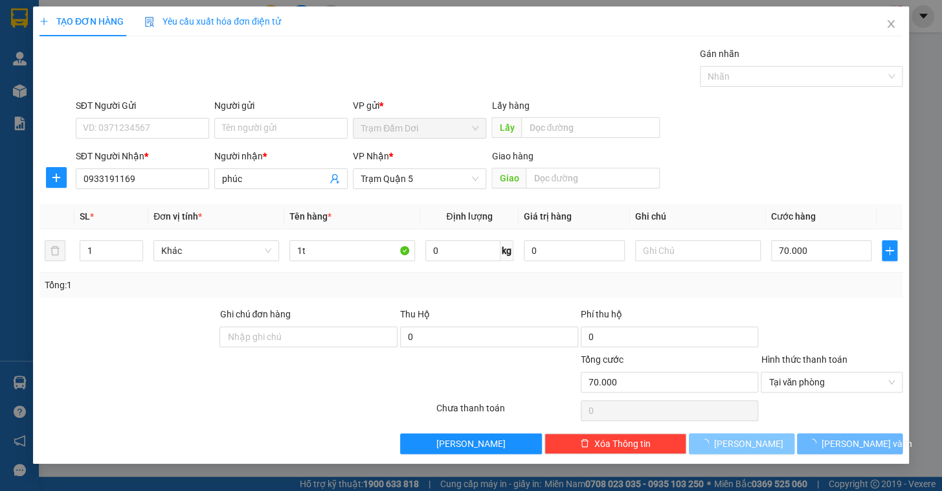
type input "0"
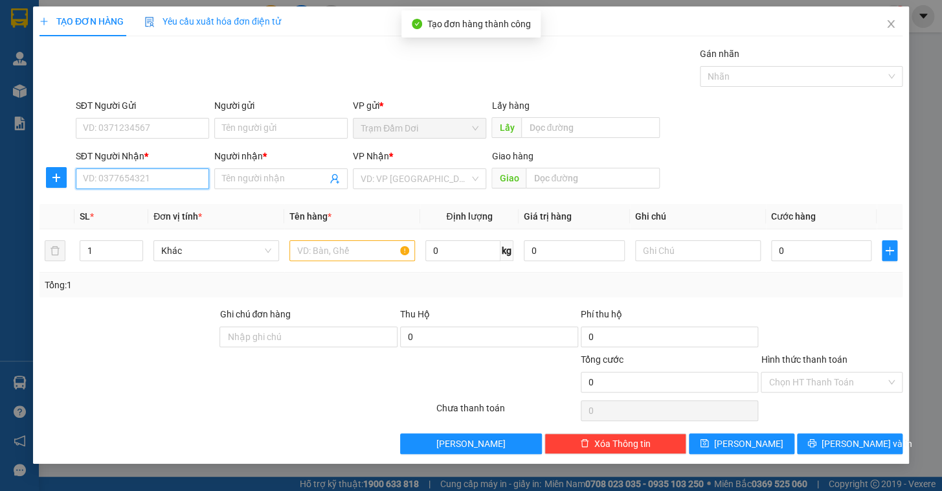
click at [122, 177] on input "SĐT Người Nhận *" at bounding box center [142, 178] width 133 height 21
click at [133, 204] on div "0944335534 - han" at bounding box center [142, 204] width 118 height 14
type input "0944335534"
type input "han"
type input "tân thế hiệp"
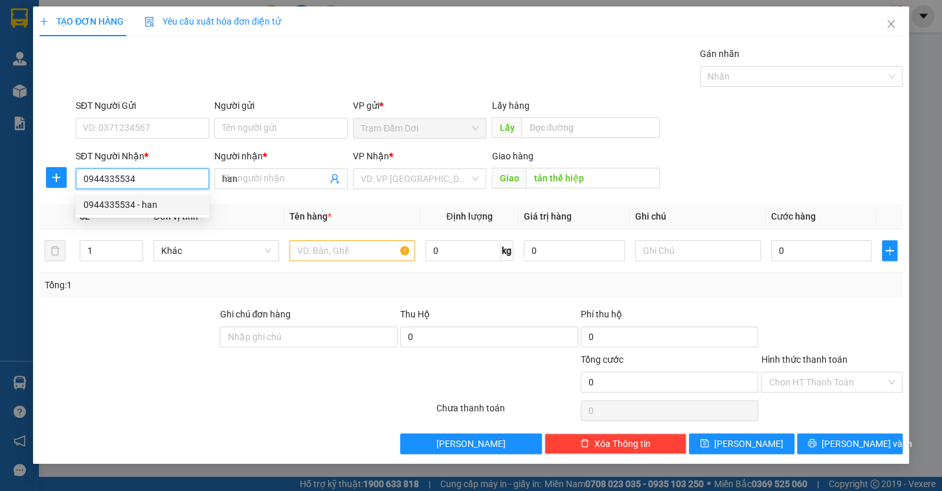
type input "80.000"
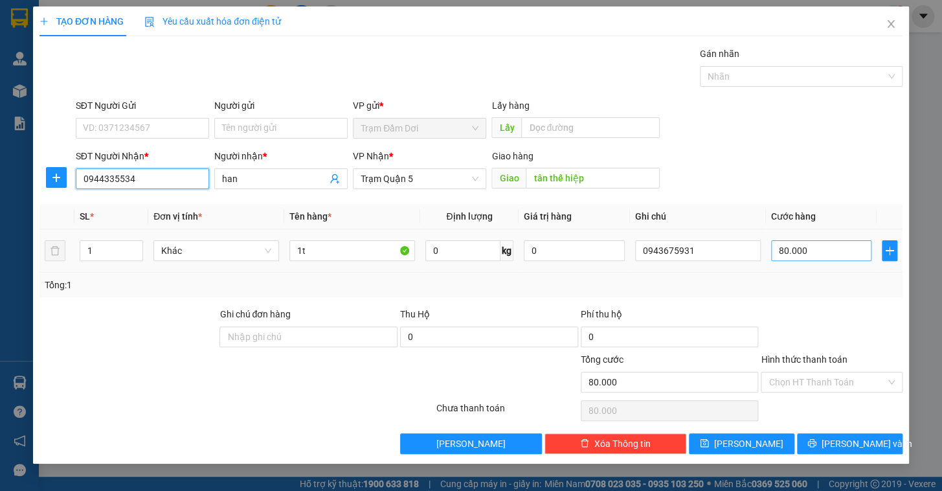
type input "0944335534"
click at [819, 251] on input "80.000" at bounding box center [821, 250] width 101 height 21
type input "1"
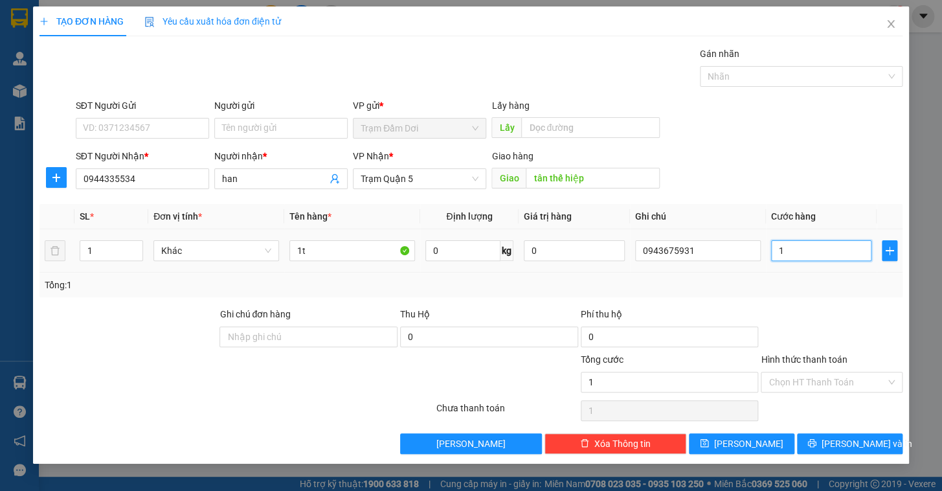
type input "10"
type input "100"
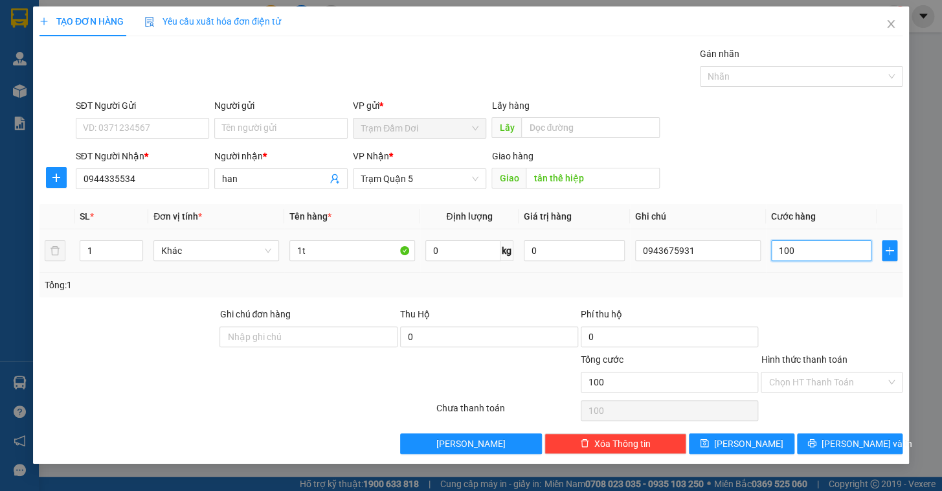
type input "100"
type input "100.000"
click at [803, 293] on div "Tổng: 1" at bounding box center [470, 284] width 863 height 25
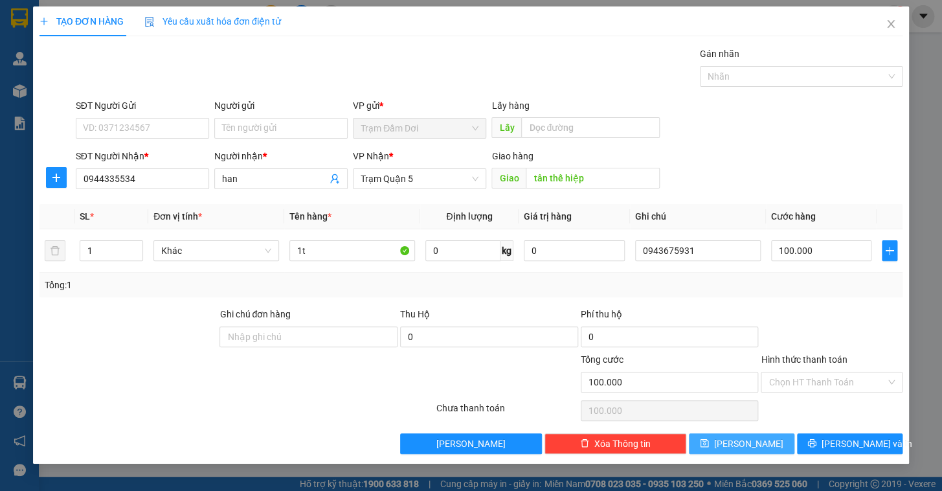
drag, startPoint x: 762, startPoint y: 438, endPoint x: 743, endPoint y: 426, distance: 21.8
click at [760, 438] on button "[PERSON_NAME]" at bounding box center [741, 443] width 105 height 21
type input "0"
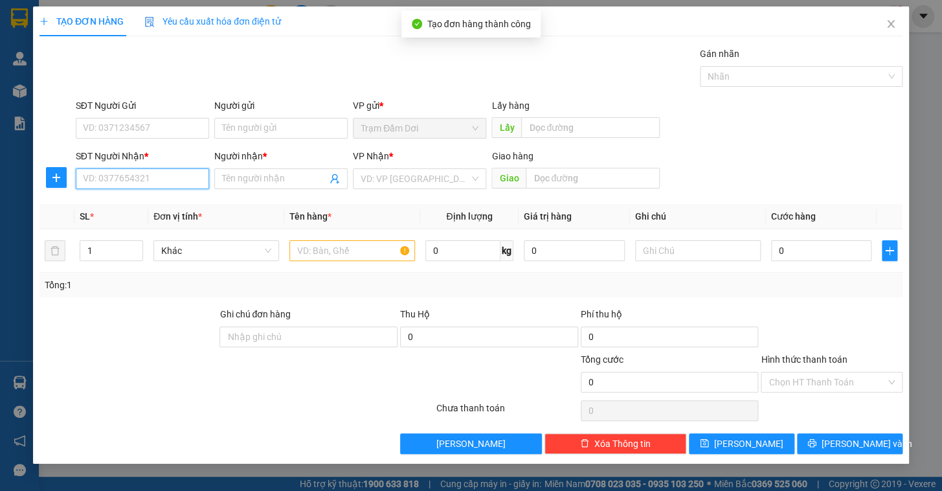
click at [148, 175] on input "SĐT Người Nhận *" at bounding box center [142, 178] width 133 height 21
click at [105, 198] on div "0904566472 - long" at bounding box center [142, 204] width 118 height 14
type input "0904566472"
type input "long"
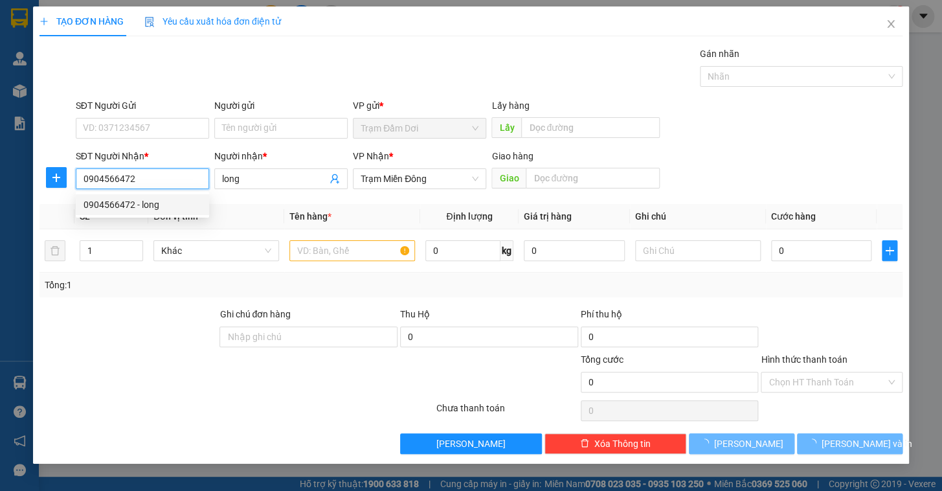
type input "50.000"
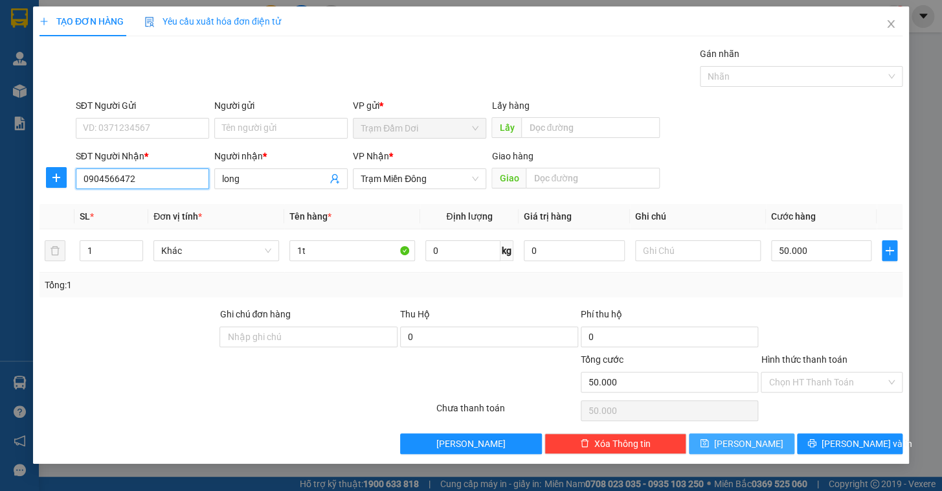
type input "0904566472"
click at [751, 440] on span "[PERSON_NAME]" at bounding box center [748, 443] width 69 height 14
type input "0"
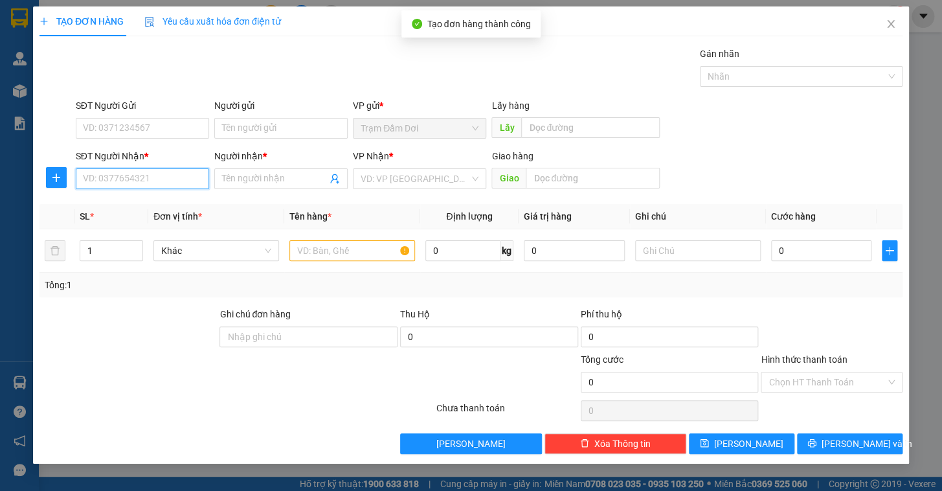
click at [161, 176] on input "SĐT Người Nhận *" at bounding box center [142, 178] width 133 height 21
click at [118, 194] on div "0903314197 - quynh" at bounding box center [142, 204] width 133 height 21
type input "0903314197"
type input "quynh"
type input "80.000"
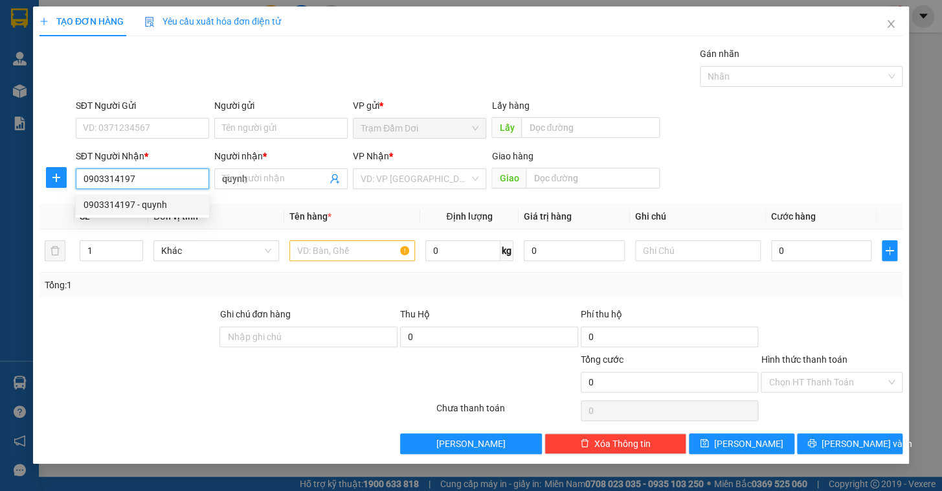
type input "80.000"
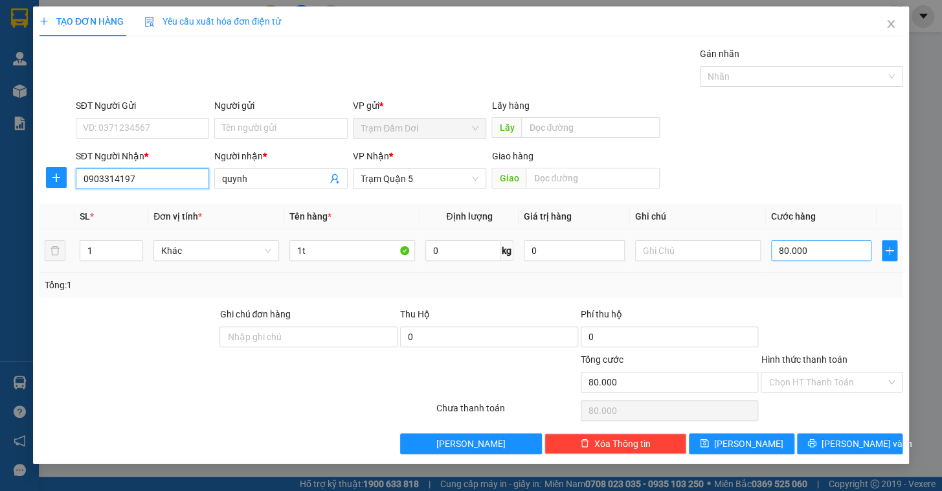
type input "0903314197"
click at [799, 251] on input "80.000" at bounding box center [821, 250] width 101 height 21
type input "5"
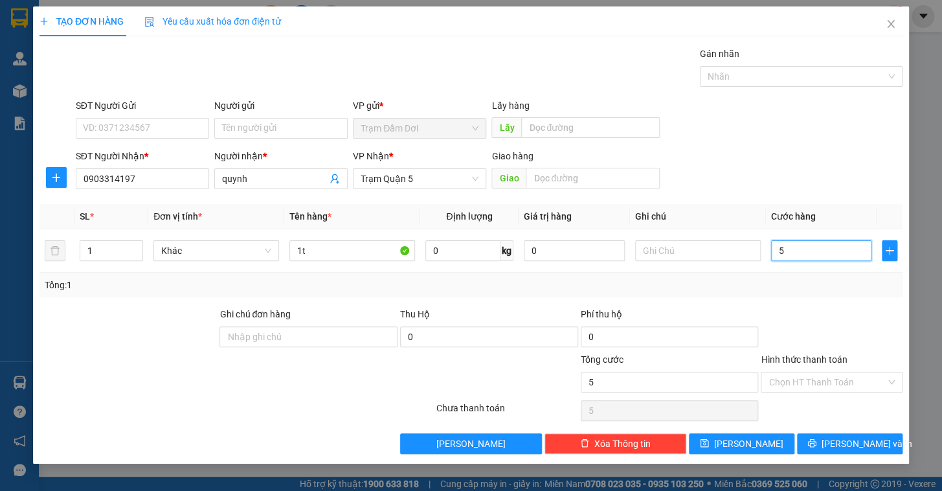
type input "50"
type input "50.000"
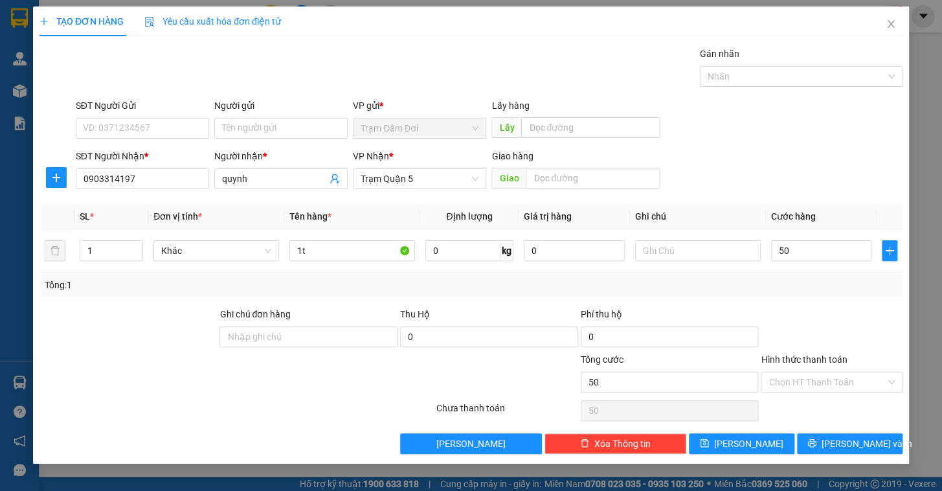
type input "50.000"
drag, startPoint x: 783, startPoint y: 300, endPoint x: 783, endPoint y: 311, distance: 10.4
click at [783, 305] on div "Transit Pickup Surcharge Ids Transit Deliver Surcharge Ids Transit Deliver Surc…" at bounding box center [470, 250] width 863 height 407
click at [790, 386] on input "Hình thức thanh toán" at bounding box center [826, 381] width 117 height 19
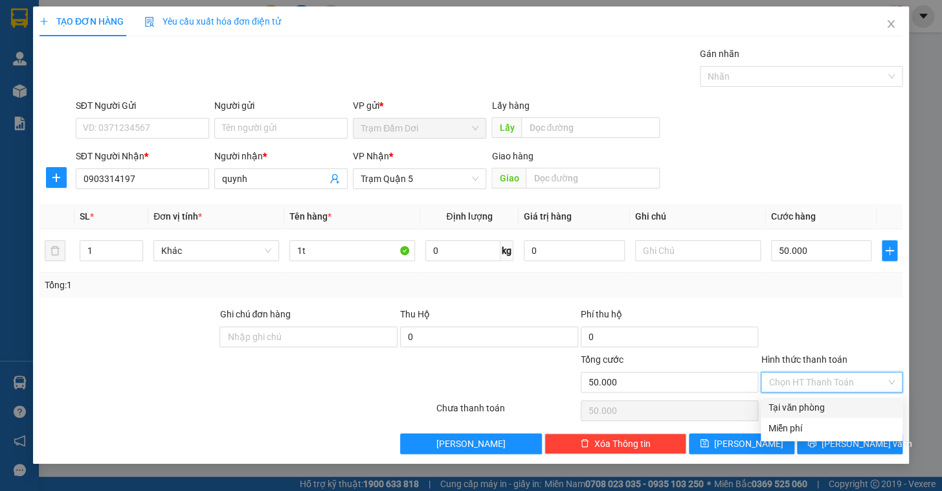
click at [779, 412] on div "Tại văn phòng" at bounding box center [831, 407] width 126 height 14
type input "0"
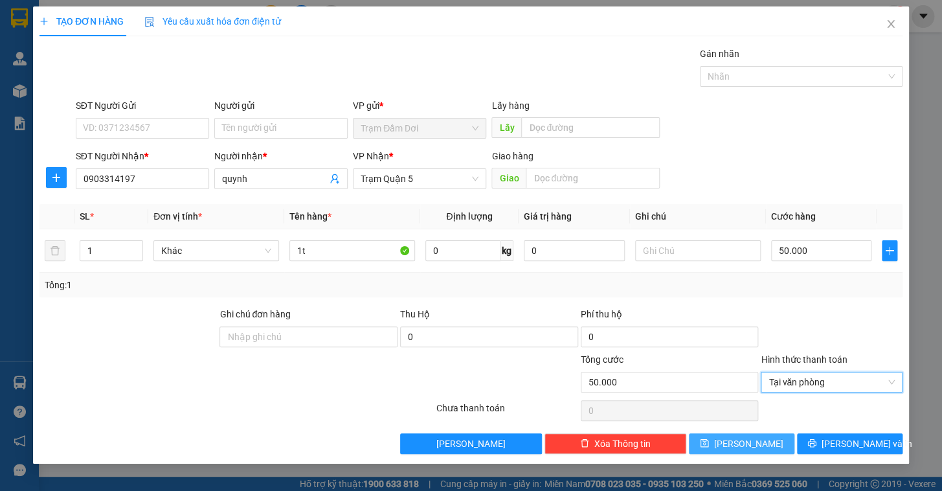
click at [749, 445] on span "[PERSON_NAME]" at bounding box center [748, 443] width 69 height 14
type input "0"
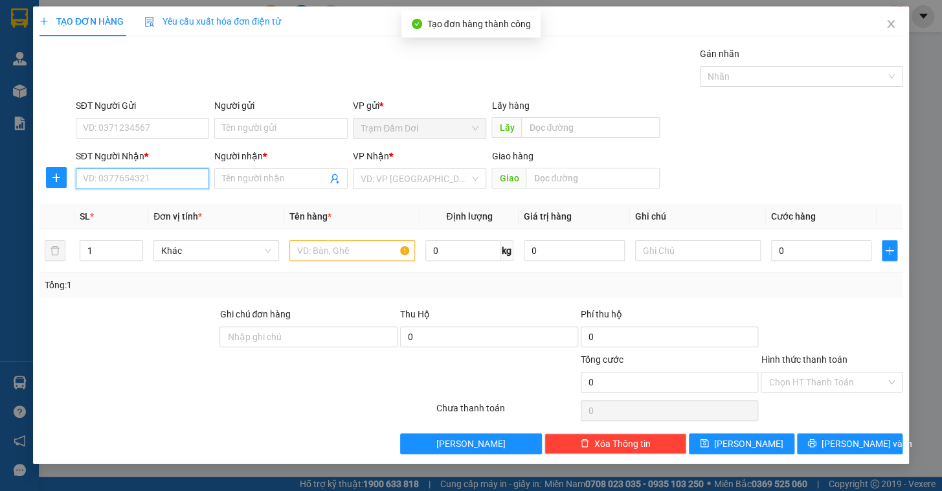
click at [118, 183] on input "SĐT Người Nhận *" at bounding box center [142, 178] width 133 height 21
click at [110, 209] on div "0941169245 - bao" at bounding box center [142, 204] width 118 height 14
type input "0941169245"
type input "bao"
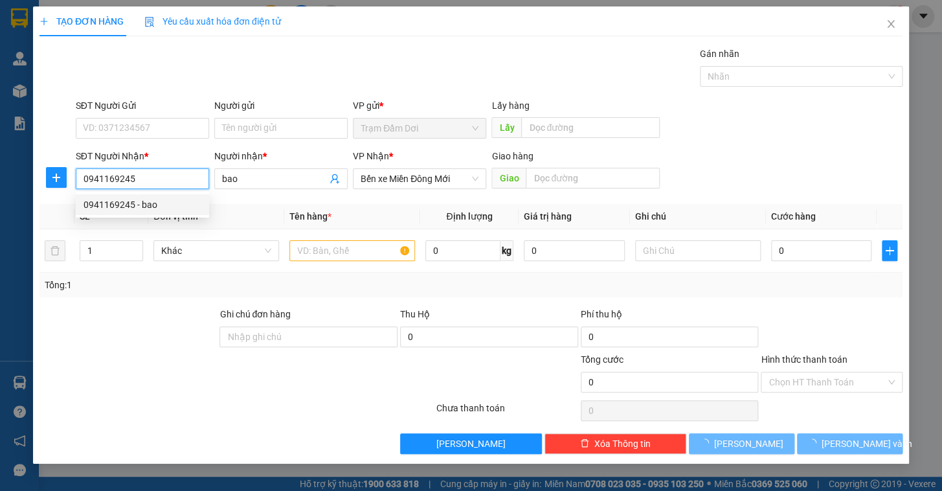
type input "120.000"
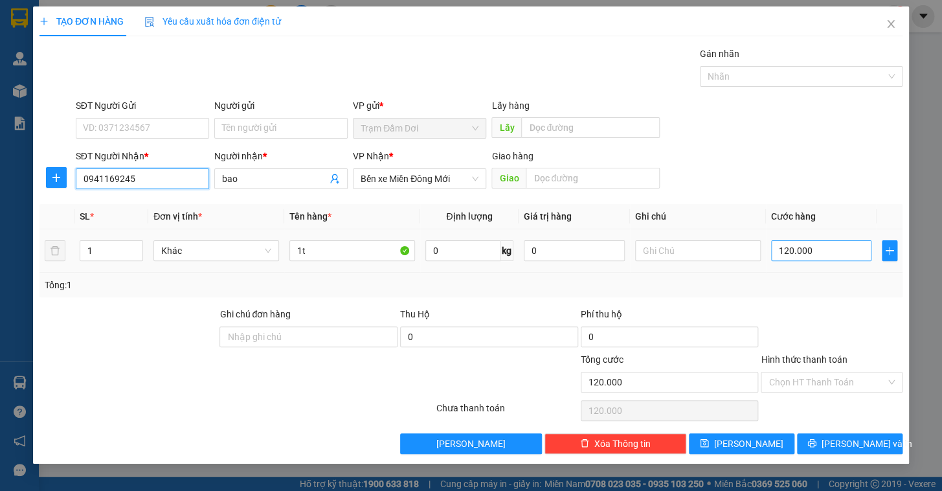
type input "0941169245"
type input "1"
type input "10"
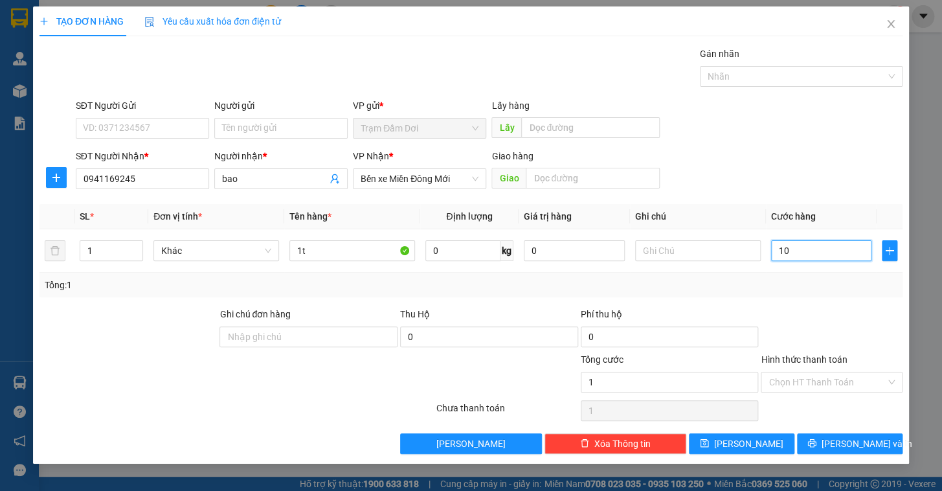
type input "10"
type input "100"
type input "100.000"
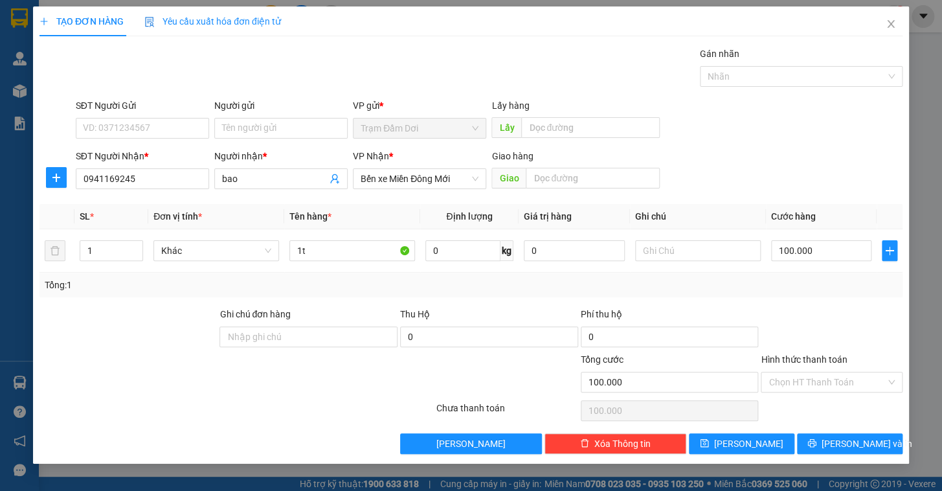
click at [819, 309] on div at bounding box center [831, 329] width 144 height 45
click at [795, 399] on div "Chọn HT Thanh Toán" at bounding box center [831, 410] width 144 height 26
click at [793, 388] on input "Hình thức thanh toán" at bounding box center [826, 381] width 117 height 19
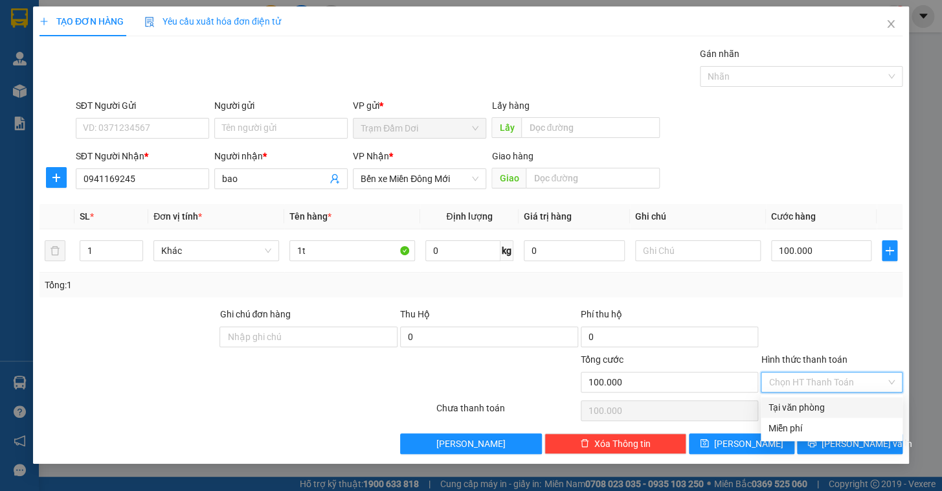
click at [789, 402] on div "Tại văn phòng" at bounding box center [831, 407] width 126 height 14
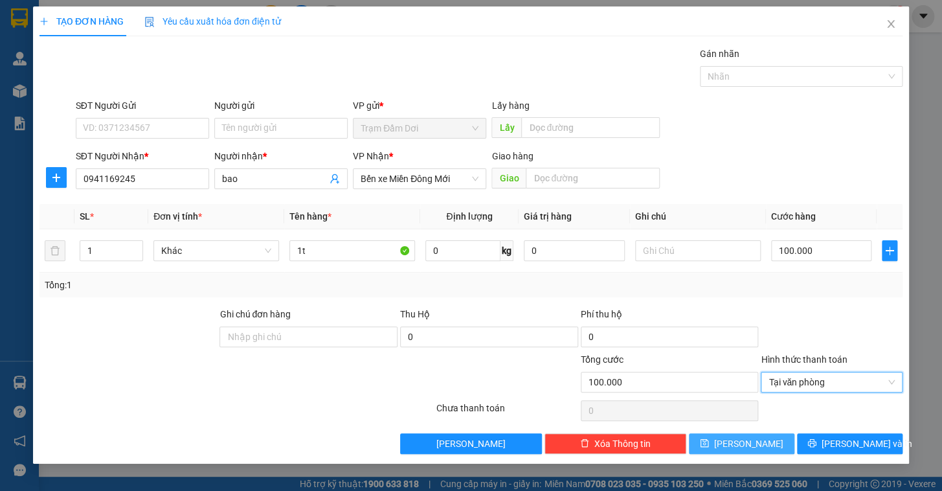
click at [709, 447] on span "save" at bounding box center [704, 443] width 9 height 10
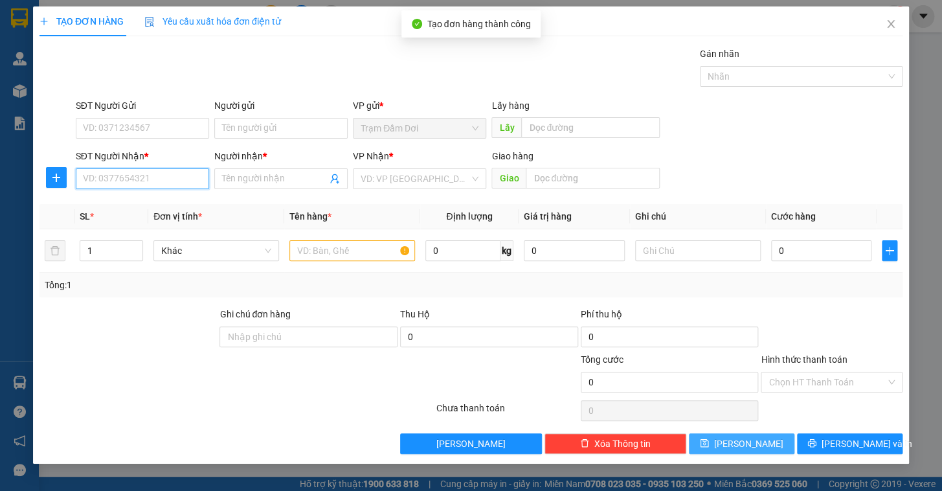
click at [109, 184] on input "SĐT Người Nhận *" at bounding box center [142, 178] width 133 height 21
click at [124, 199] on div "0368382483 - dang" at bounding box center [142, 204] width 118 height 14
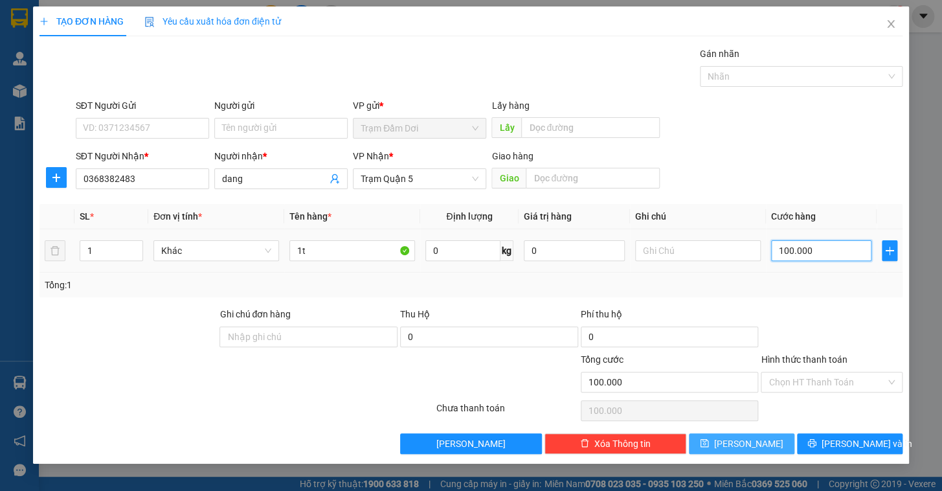
click at [828, 255] on input "100.000" at bounding box center [821, 250] width 101 height 21
click at [711, 291] on div "Tổng: 1" at bounding box center [470, 284] width 863 height 25
click at [761, 442] on button "[PERSON_NAME]" at bounding box center [741, 443] width 105 height 21
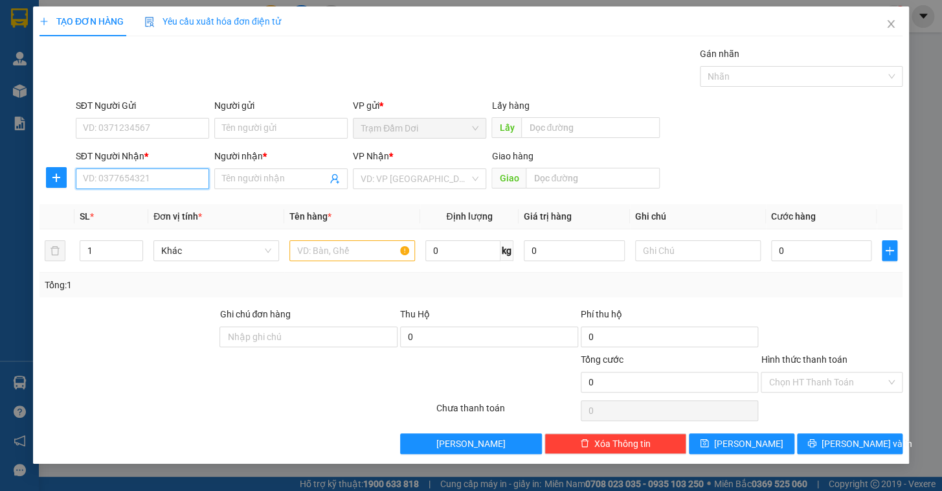
click at [118, 170] on input "SĐT Người Nhận *" at bounding box center [142, 178] width 133 height 21
click at [117, 205] on div "0834342423 - [PERSON_NAME]" at bounding box center [146, 204] width 127 height 14
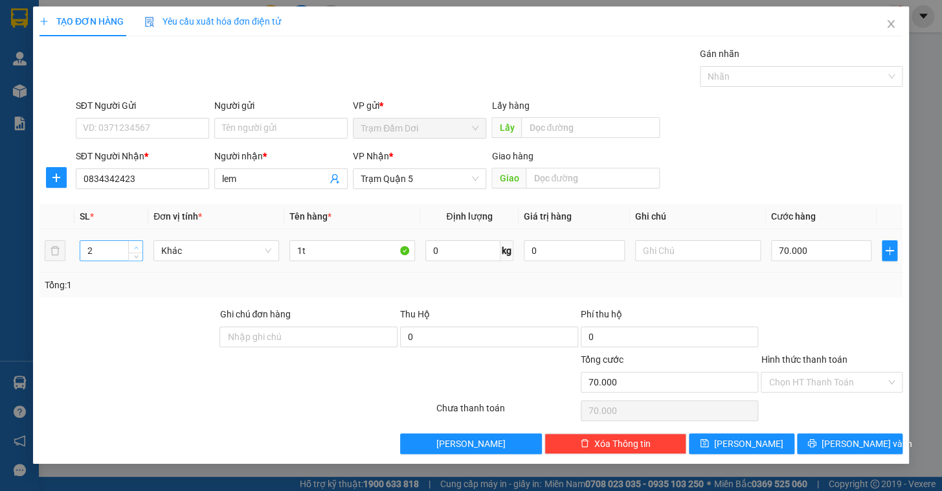
click at [136, 243] on span "up" at bounding box center [136, 247] width 8 height 8
click at [390, 252] on input "1t" at bounding box center [352, 250] width 126 height 21
click at [837, 258] on input "70.000" at bounding box center [821, 250] width 101 height 21
click at [808, 321] on div at bounding box center [831, 329] width 144 height 45
click at [762, 441] on button "[PERSON_NAME]" at bounding box center [741, 443] width 105 height 21
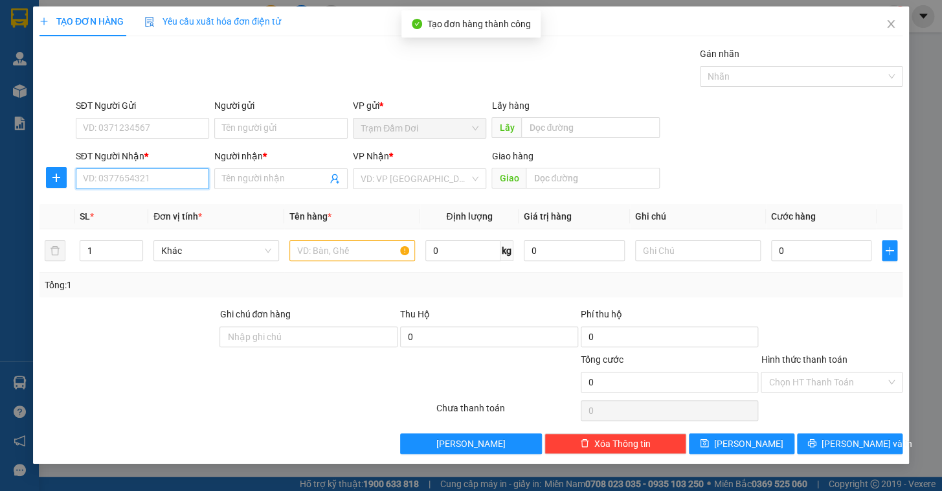
click at [146, 184] on input "SĐT Người Nhận *" at bounding box center [142, 178] width 133 height 21
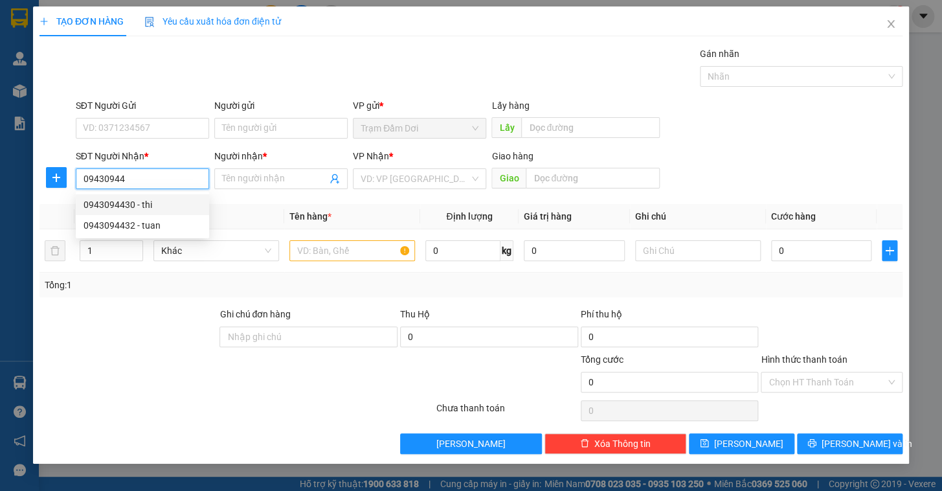
click at [140, 201] on div "0943094430 - thi" at bounding box center [142, 204] width 118 height 14
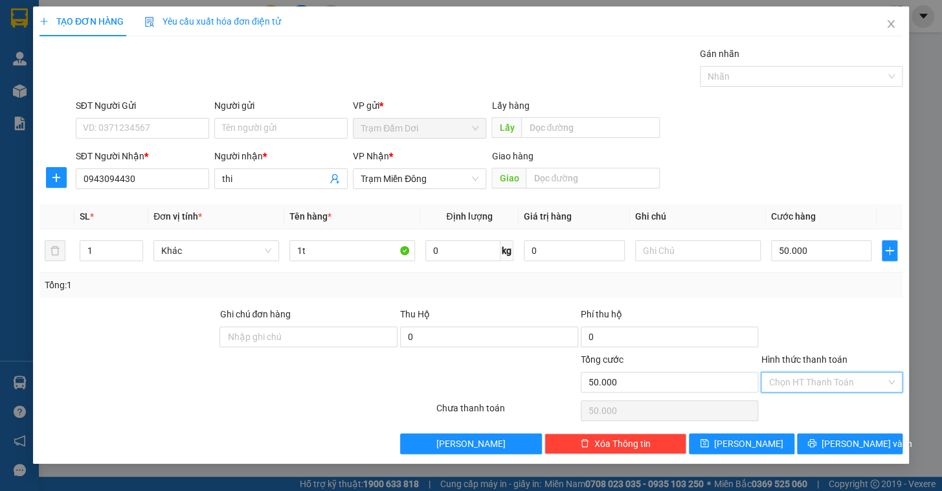
drag, startPoint x: 804, startPoint y: 375, endPoint x: 803, endPoint y: 382, distance: 7.4
click at [804, 375] on input "Hình thức thanh toán" at bounding box center [826, 381] width 117 height 19
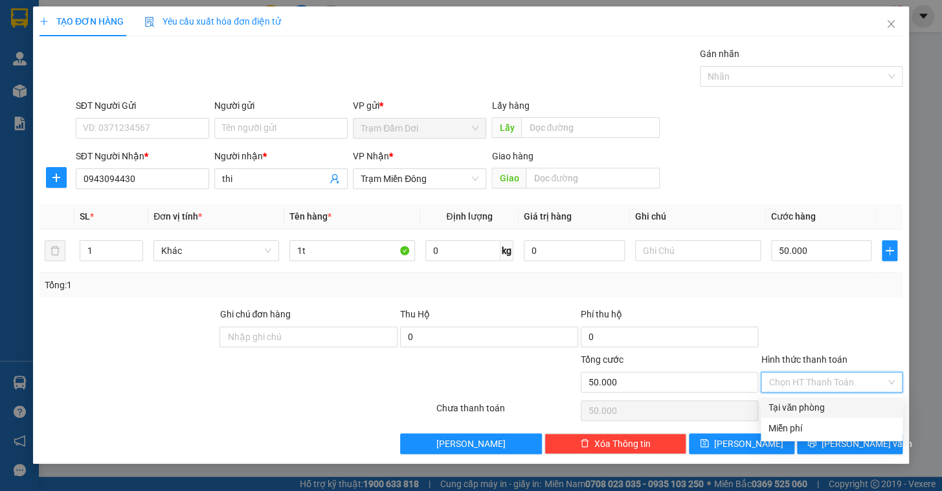
click at [803, 412] on div "Tại văn phòng" at bounding box center [831, 407] width 126 height 14
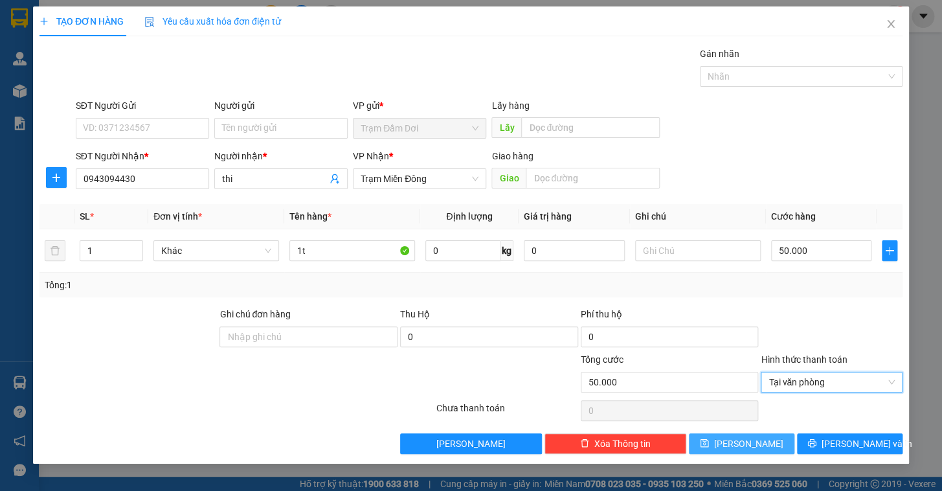
click at [757, 444] on button "[PERSON_NAME]" at bounding box center [741, 443] width 105 height 21
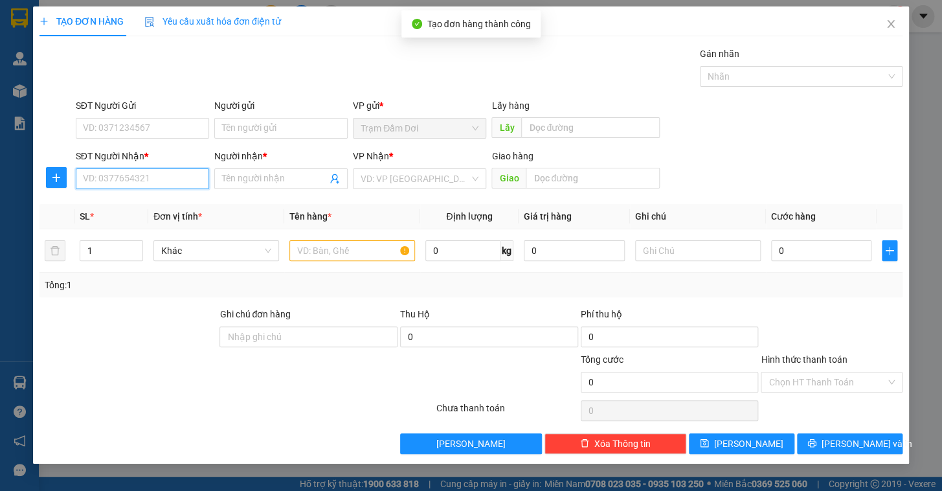
click at [146, 181] on input "SĐT Người Nhận *" at bounding box center [142, 178] width 133 height 21
click at [116, 202] on div "0916515797 - [PERSON_NAME]" at bounding box center [146, 204] width 127 height 14
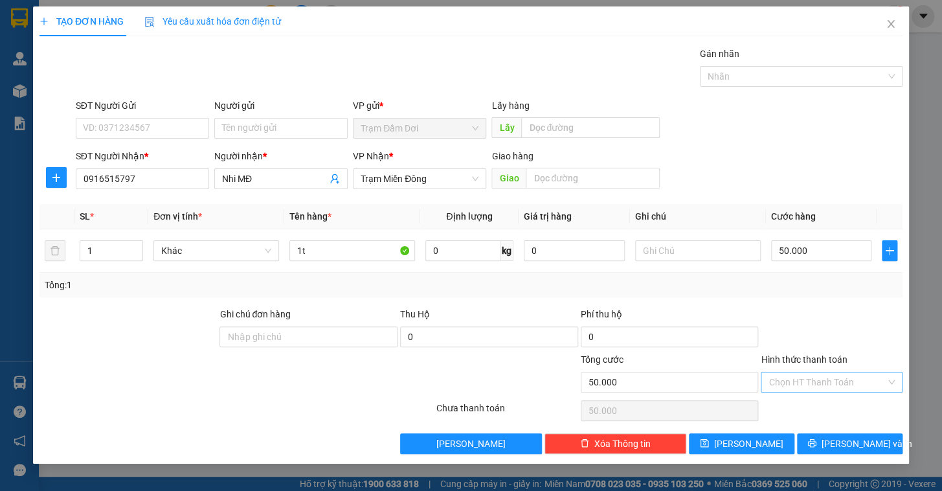
click at [822, 375] on input "Hình thức thanh toán" at bounding box center [826, 381] width 117 height 19
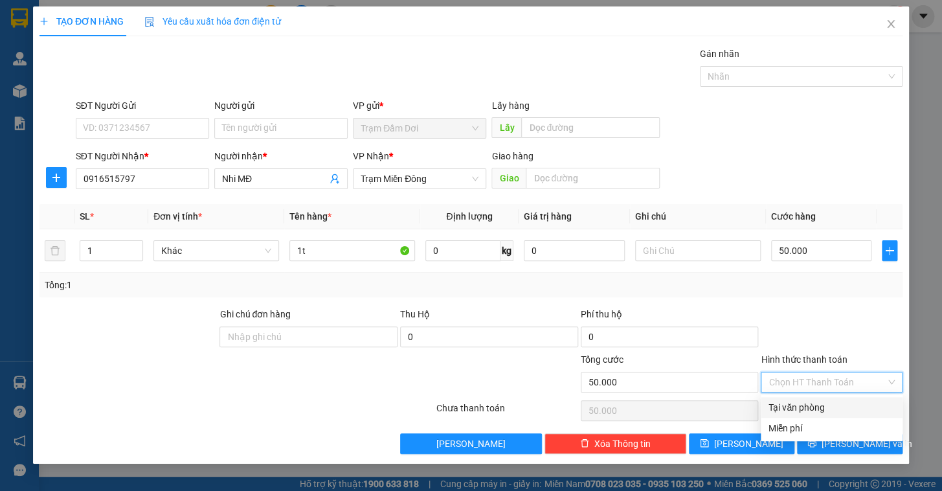
click at [816, 413] on div "Tại văn phòng" at bounding box center [831, 407] width 126 height 14
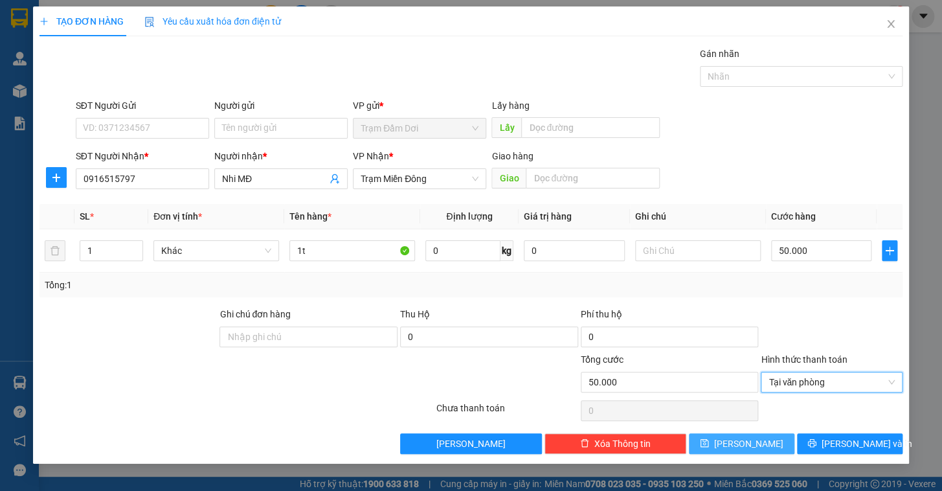
click at [745, 452] on div "TẠO ĐƠN HÀNG Yêu cầu xuất hóa đơn điện tử Transit Pickup Surcharge Ids Transit …" at bounding box center [471, 234] width 876 height 457
click at [745, 446] on span "[PERSON_NAME]" at bounding box center [748, 443] width 69 height 14
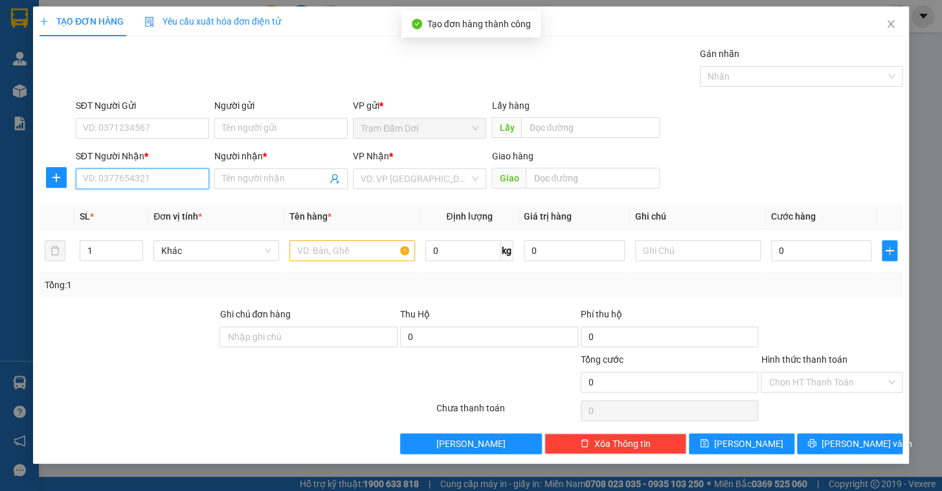
click at [133, 175] on input "SĐT Người Nhận *" at bounding box center [142, 178] width 133 height 21
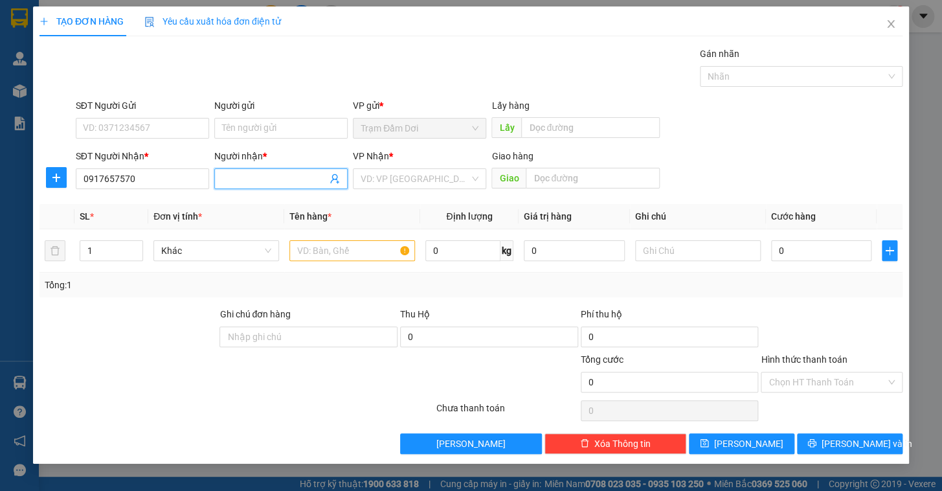
click at [265, 182] on input "Người nhận *" at bounding box center [274, 179] width 105 height 14
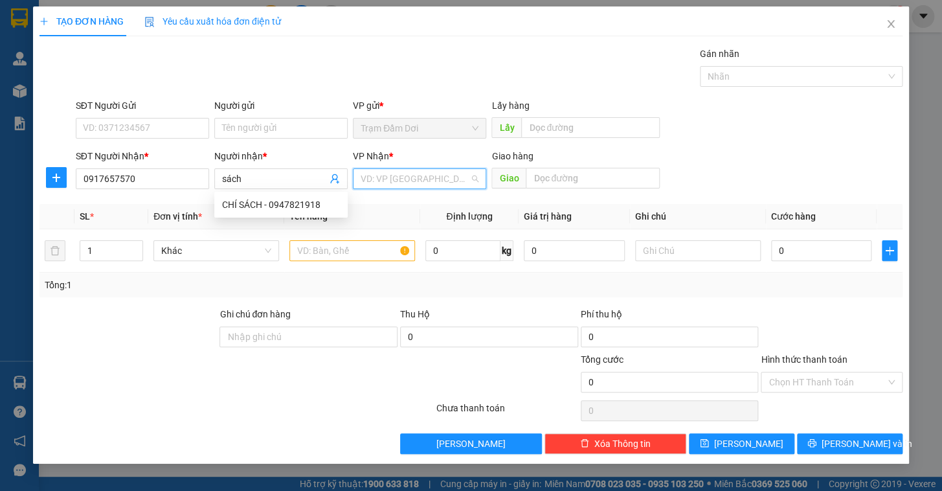
click at [399, 179] on input "search" at bounding box center [414, 178] width 109 height 19
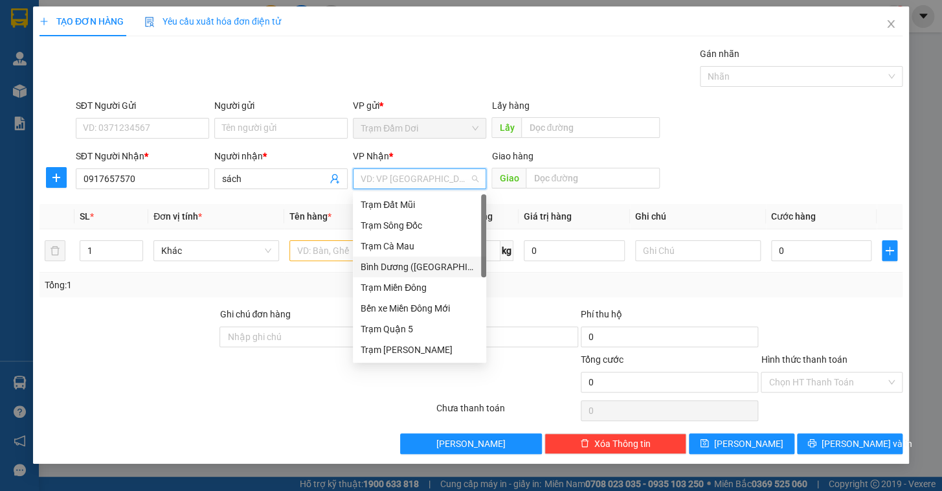
click at [419, 267] on div "Bình Dương ([GEOGRAPHIC_DATA])" at bounding box center [419, 267] width 118 height 14
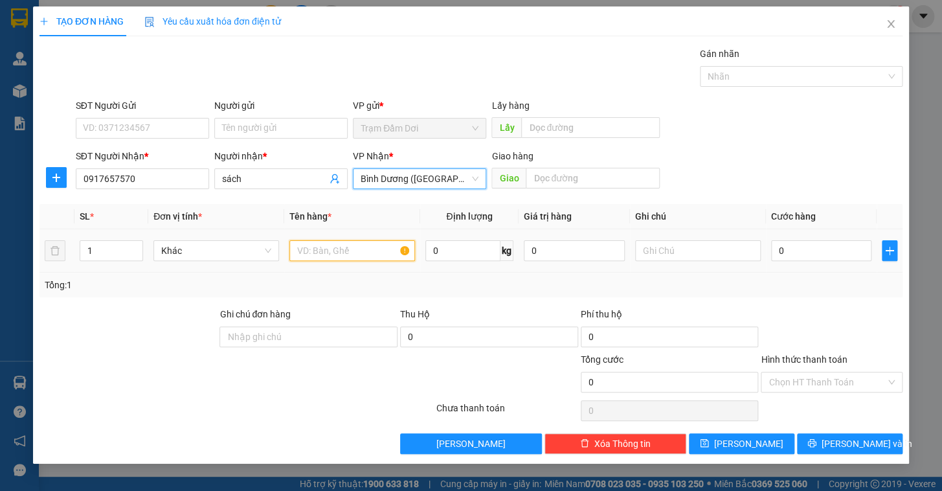
click at [340, 243] on input "text" at bounding box center [352, 250] width 126 height 21
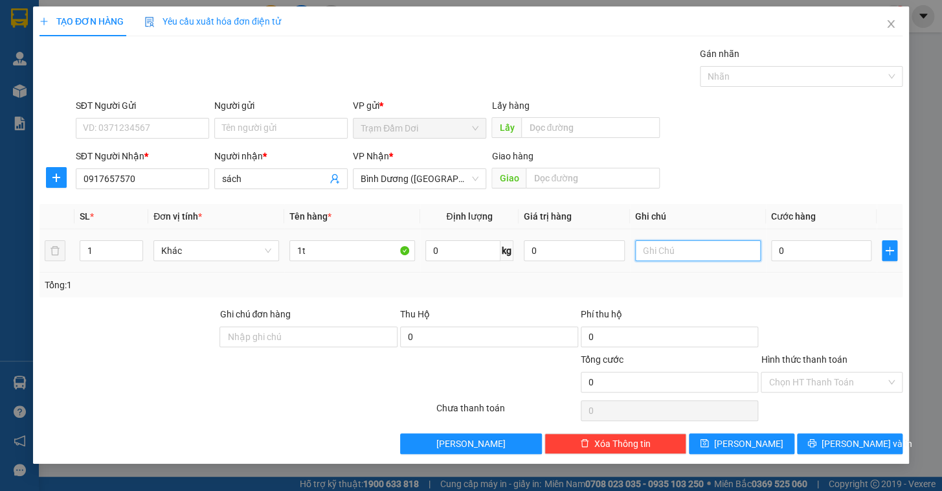
click at [731, 248] on input "text" at bounding box center [698, 250] width 126 height 21
click at [834, 252] on input "0" at bounding box center [821, 250] width 101 height 21
drag, startPoint x: 852, startPoint y: 307, endPoint x: 815, endPoint y: 381, distance: 82.8
click at [853, 307] on div at bounding box center [831, 329] width 144 height 45
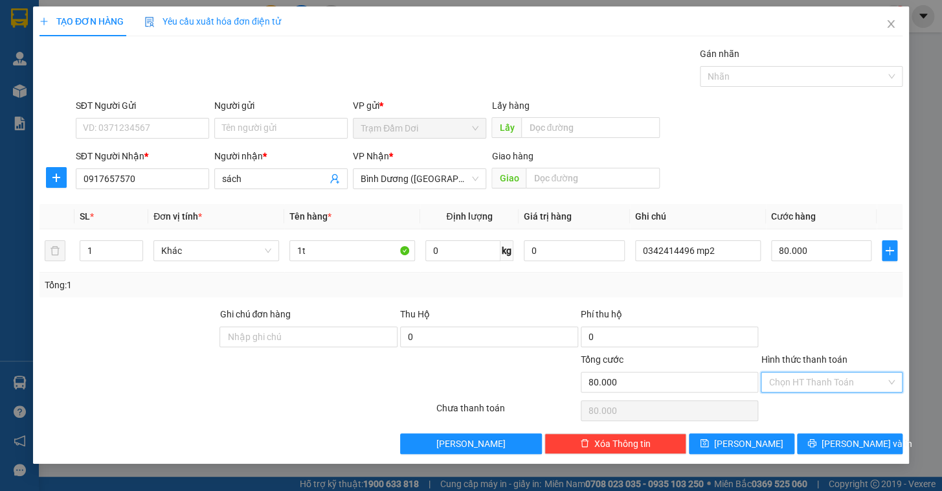
click at [816, 380] on input "Hình thức thanh toán" at bounding box center [826, 381] width 117 height 19
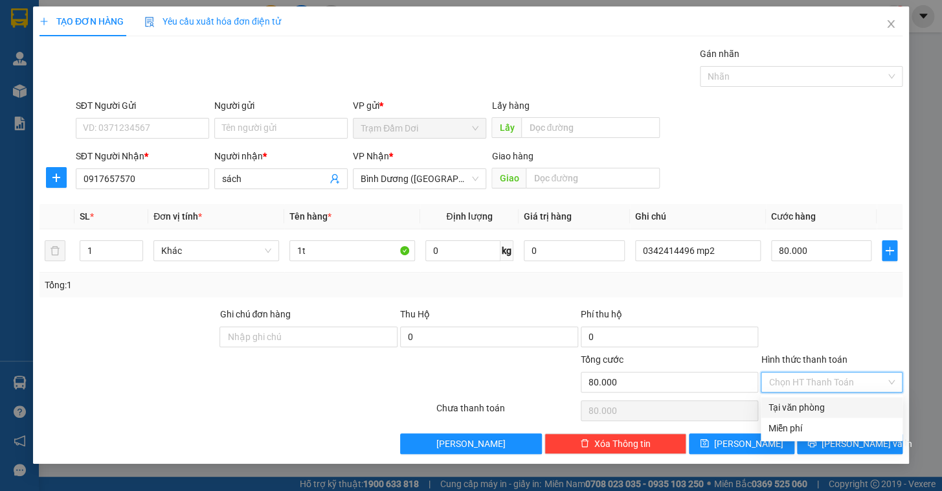
click at [809, 399] on div "Tại văn phòng" at bounding box center [831, 407] width 142 height 21
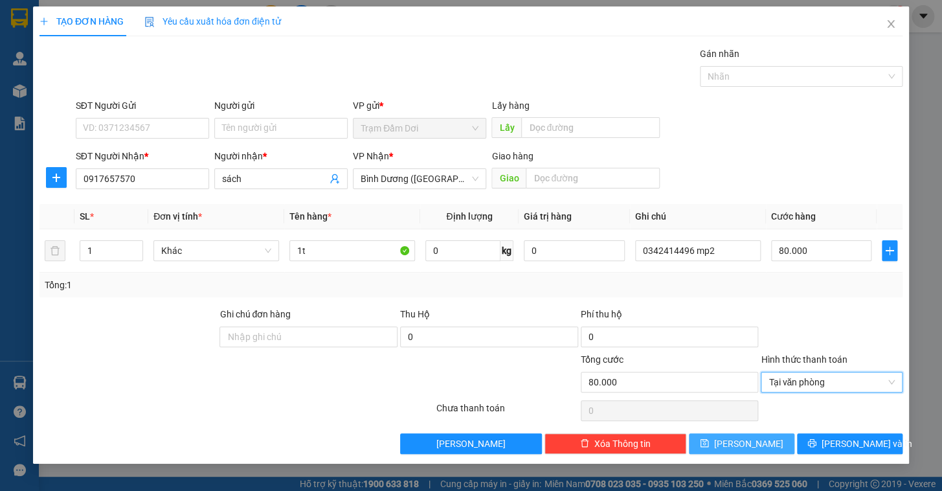
drag, startPoint x: 770, startPoint y: 441, endPoint x: 691, endPoint y: 405, distance: 87.2
click at [770, 441] on button "[PERSON_NAME]" at bounding box center [741, 443] width 105 height 21
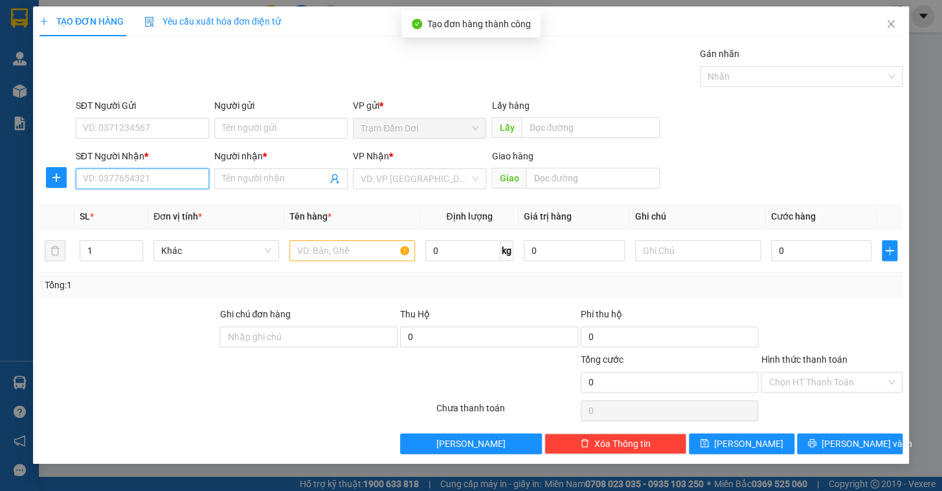
click at [119, 175] on input "SĐT Người Nhận *" at bounding box center [142, 178] width 133 height 21
click at [119, 198] on div "0854267448 - loan anh" at bounding box center [142, 204] width 118 height 14
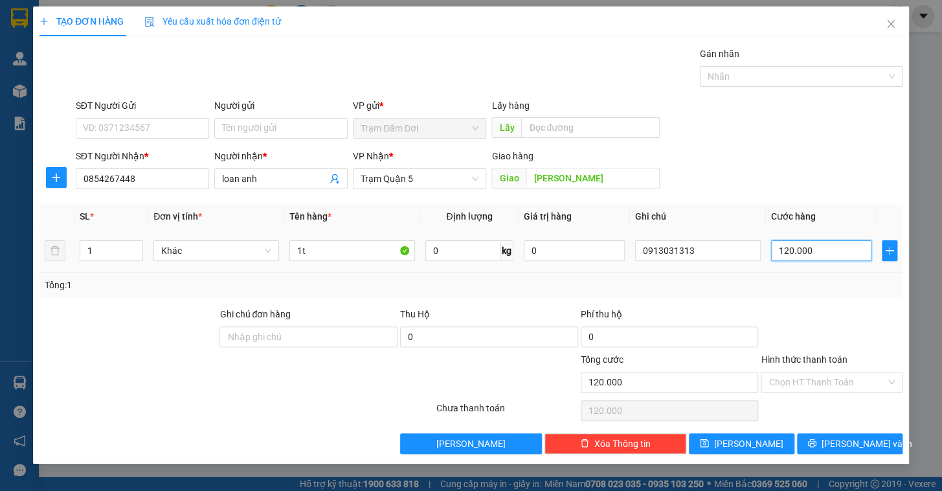
click at [819, 245] on input "120.000" at bounding box center [821, 250] width 101 height 21
click at [796, 299] on div "Transit Pickup Surcharge Ids Transit Deliver Surcharge Ids Transit Deliver Surc…" at bounding box center [470, 250] width 863 height 407
click at [808, 385] on input "Hình thức thanh toán" at bounding box center [826, 381] width 117 height 19
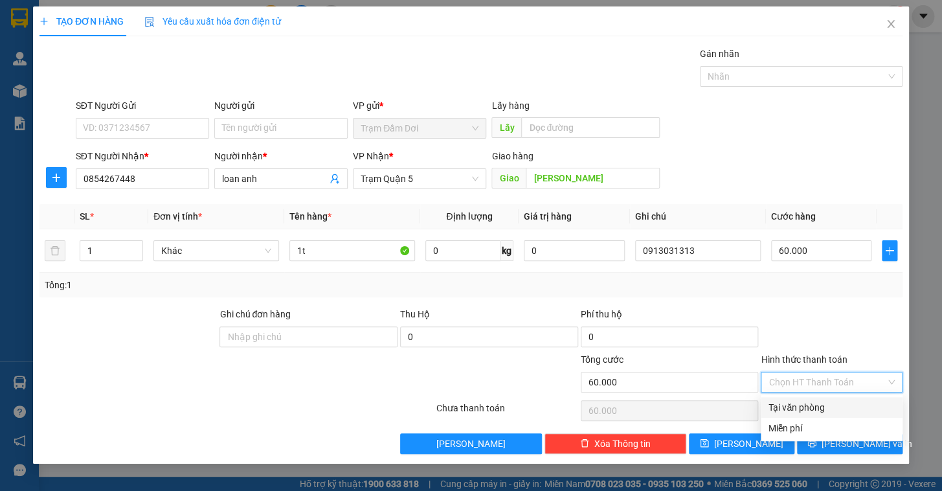
click at [800, 406] on div "Tại văn phòng" at bounding box center [831, 407] width 126 height 14
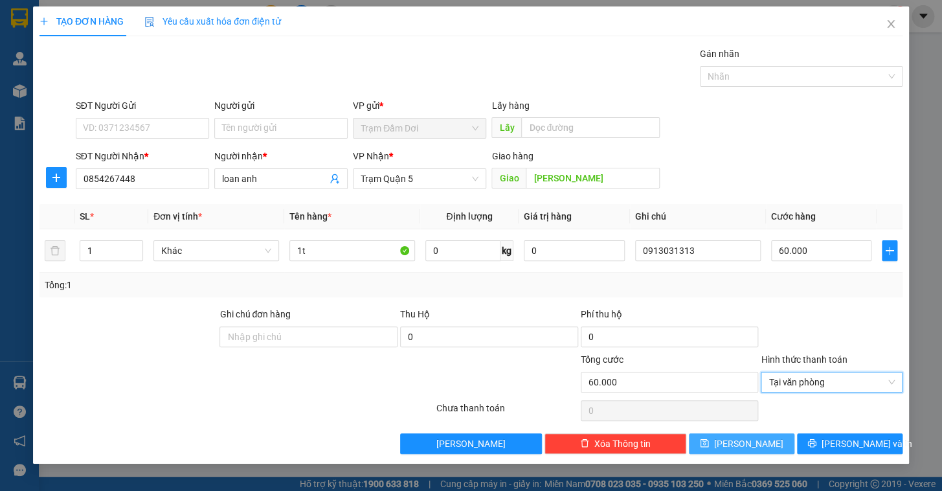
click at [746, 447] on span "[PERSON_NAME]" at bounding box center [748, 443] width 69 height 14
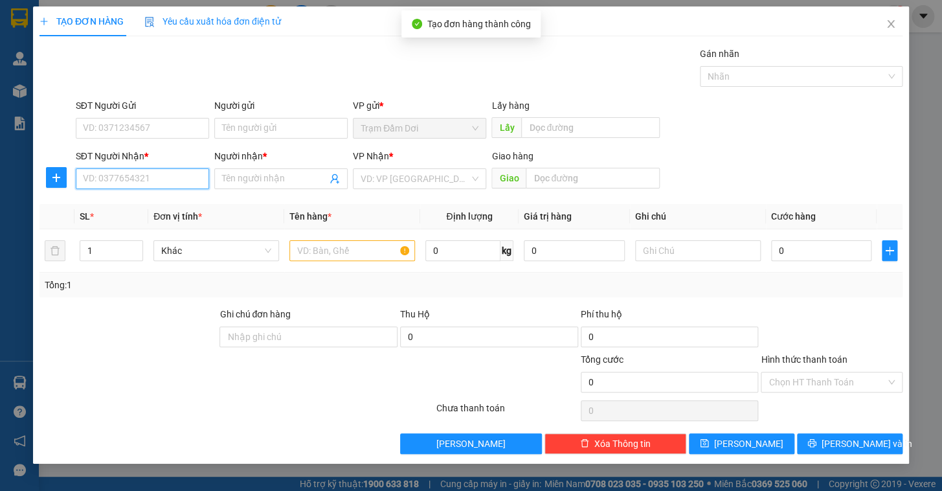
click at [162, 187] on input "SĐT Người Nhận *" at bounding box center [142, 178] width 133 height 21
click at [193, 199] on div "Transit Pickup Surcharge Ids Transit Deliver Surcharge Ids Transit Deliver Surc…" at bounding box center [470, 250] width 863 height 407
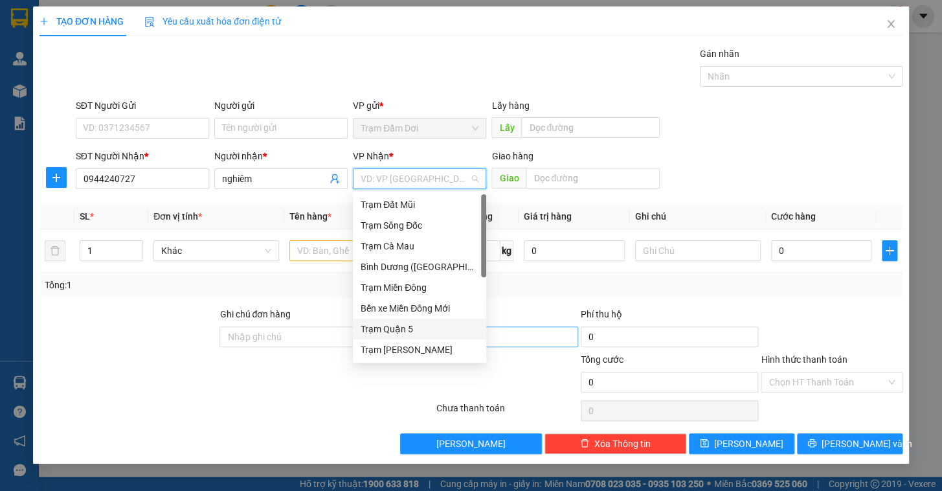
click at [415, 329] on div "Trạm Quận 5" at bounding box center [419, 329] width 118 height 14
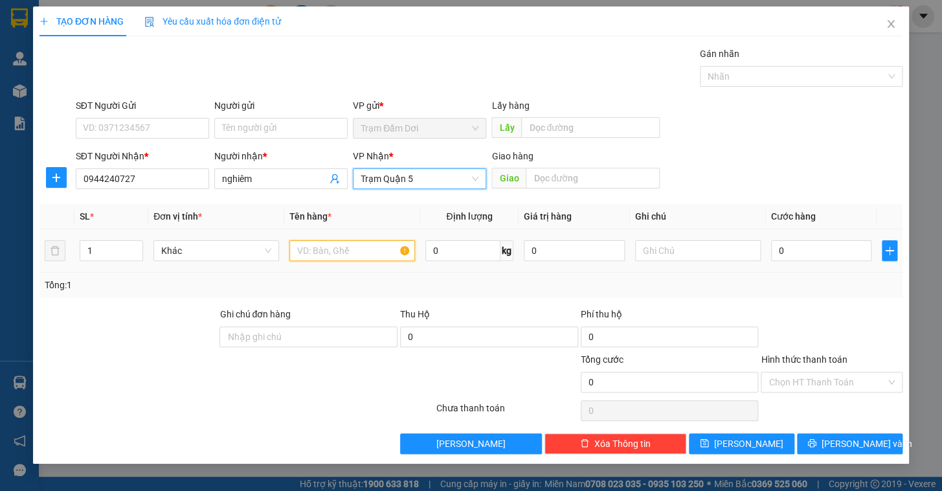
click at [311, 246] on input "text" at bounding box center [352, 250] width 126 height 21
click at [841, 232] on td "0" at bounding box center [821, 250] width 111 height 43
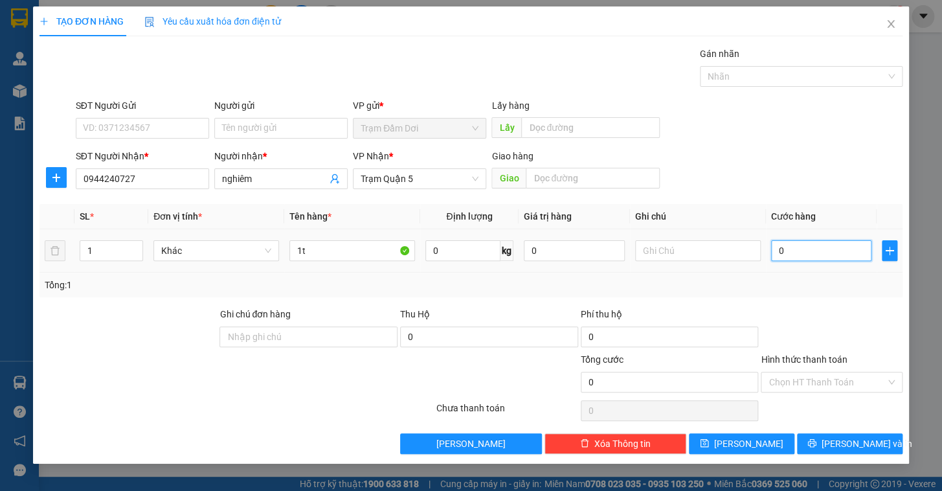
click at [841, 253] on input "0" at bounding box center [821, 250] width 101 height 21
click at [809, 299] on div "Transit Pickup Surcharge Ids Transit Deliver Surcharge Ids Transit Deliver Surc…" at bounding box center [470, 250] width 863 height 407
click at [748, 440] on span "[PERSON_NAME]" at bounding box center [748, 443] width 69 height 14
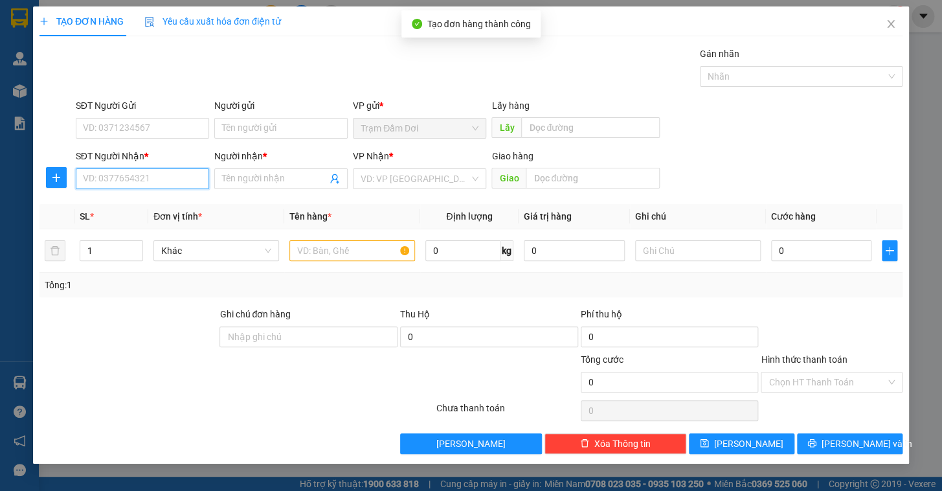
click at [129, 173] on input "SĐT Người Nhận *" at bounding box center [142, 178] width 133 height 21
click at [129, 202] on div "0949405747 - [PERSON_NAME]" at bounding box center [146, 204] width 127 height 14
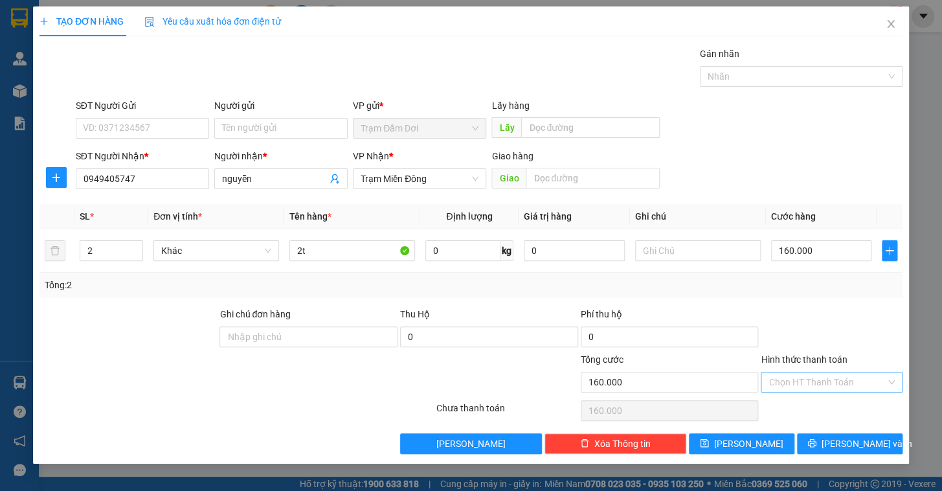
click at [788, 382] on input "Hình thức thanh toán" at bounding box center [826, 381] width 117 height 19
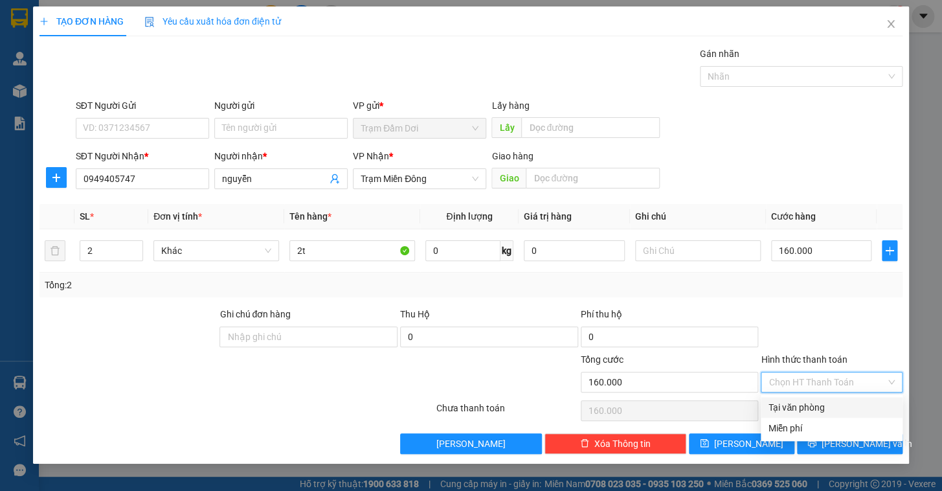
click at [793, 404] on div "Tại văn phòng" at bounding box center [831, 407] width 126 height 14
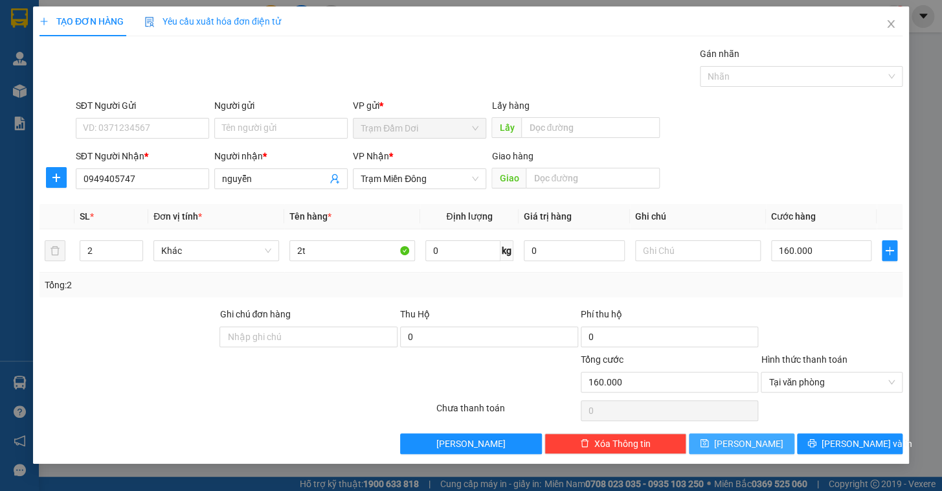
click at [758, 443] on button "[PERSON_NAME]" at bounding box center [741, 443] width 105 height 21
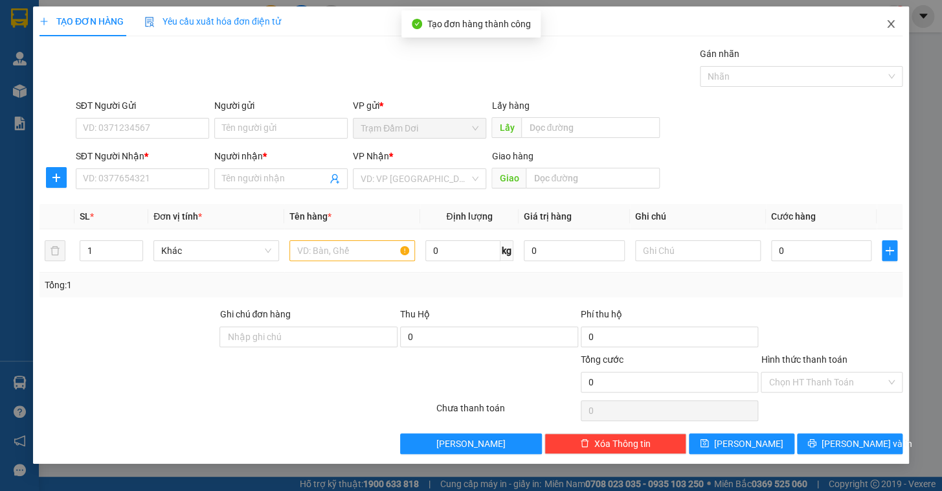
click at [893, 23] on icon "close" at bounding box center [890, 24] width 10 height 10
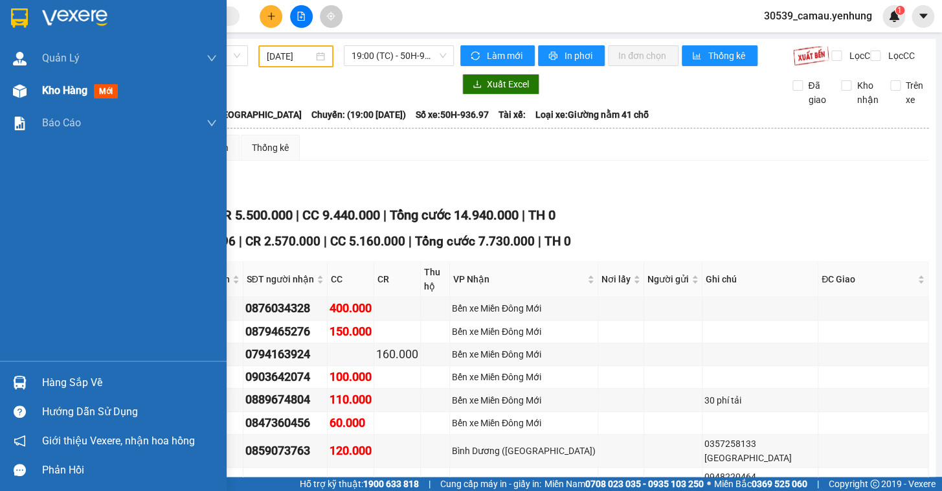
drag, startPoint x: 32, startPoint y: 91, endPoint x: 47, endPoint y: 83, distance: 15.9
click at [32, 91] on div "Kho hàng mới" at bounding box center [113, 90] width 227 height 32
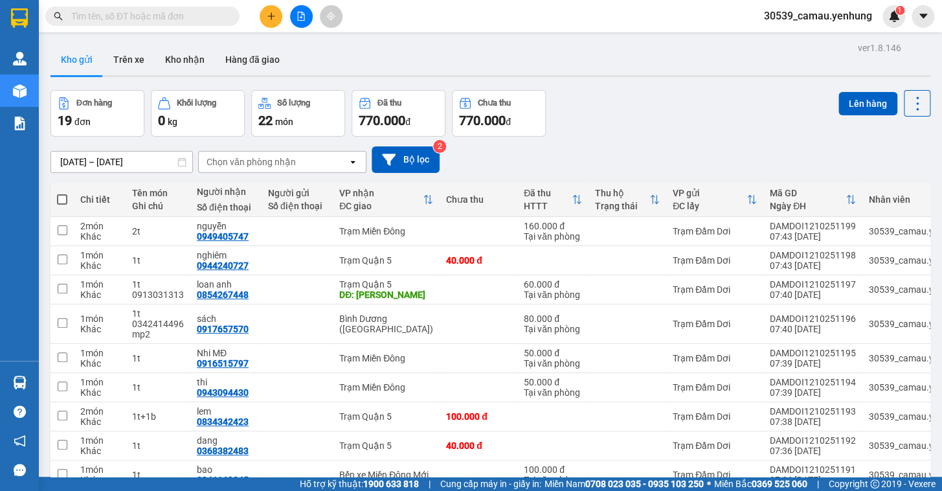
scroll to position [109, 0]
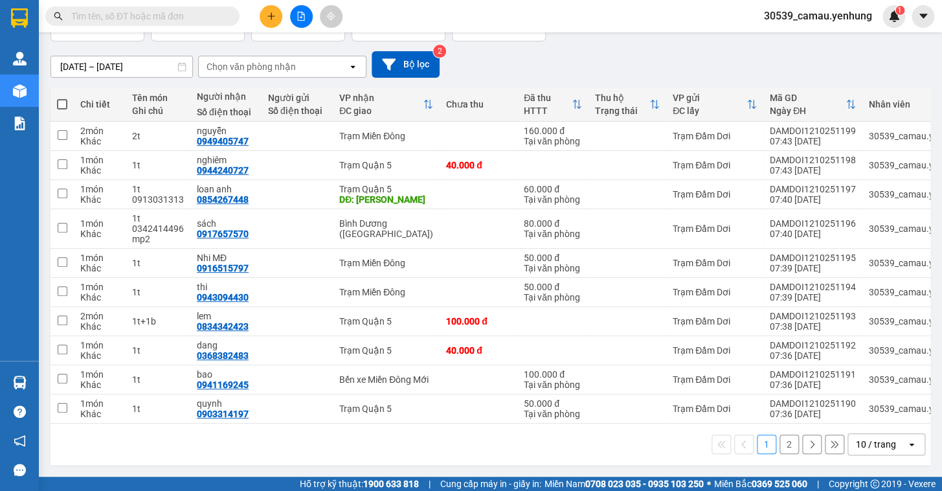
click at [883, 449] on div "10 / trang" at bounding box center [876, 444] width 40 height 13
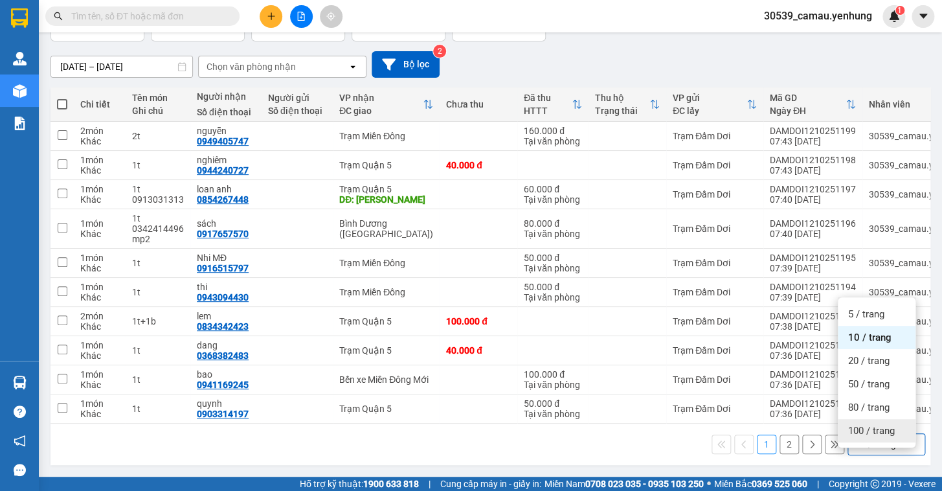
click at [861, 424] on span "100 / trang" at bounding box center [871, 430] width 47 height 13
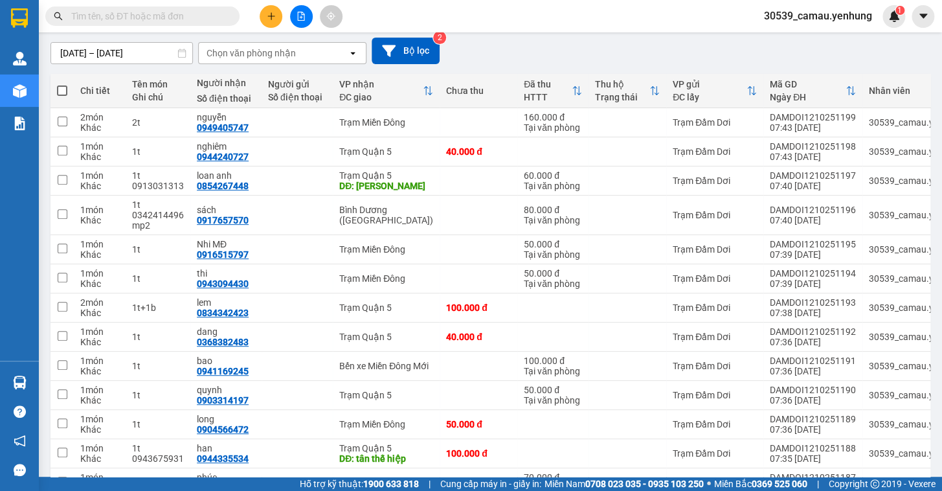
drag, startPoint x: 57, startPoint y: 91, endPoint x: 82, endPoint y: 95, distance: 25.0
click at [57, 91] on span at bounding box center [62, 90] width 10 height 10
click at [62, 84] on input "checkbox" at bounding box center [62, 84] width 0 height 0
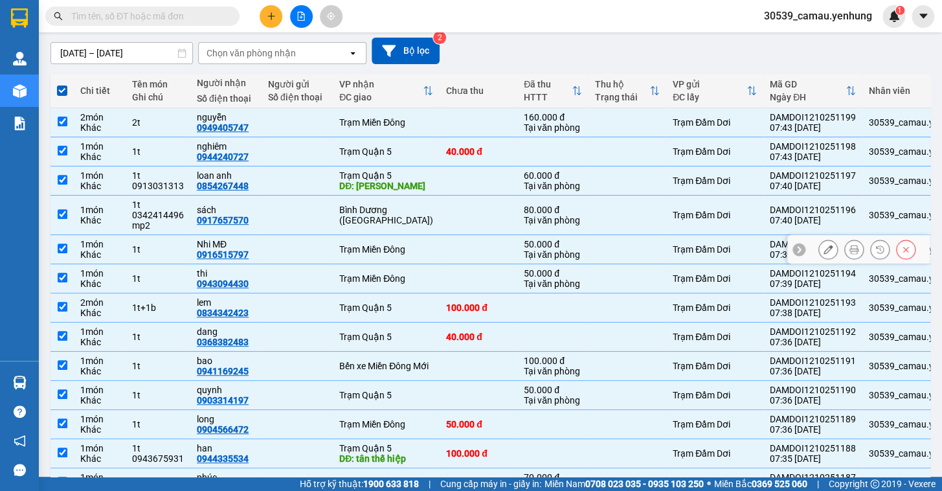
scroll to position [0, 0]
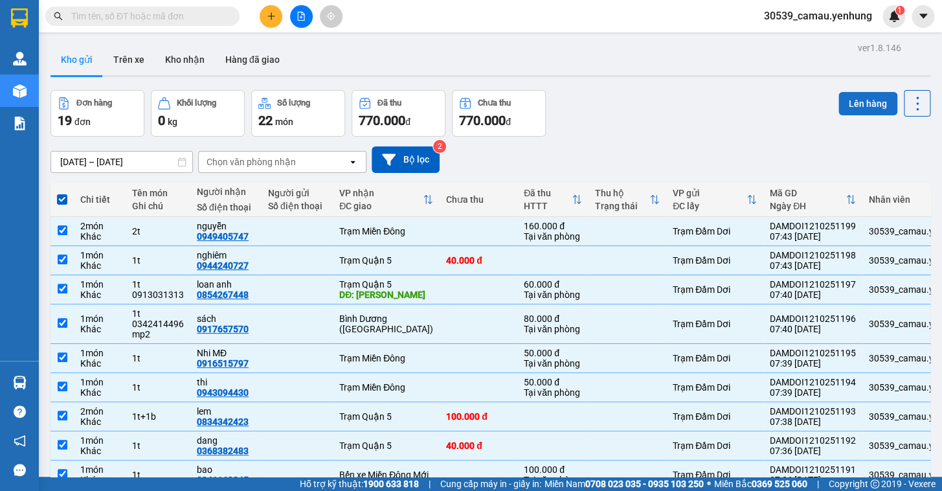
click at [848, 98] on button "Lên hàng" at bounding box center [867, 103] width 59 height 23
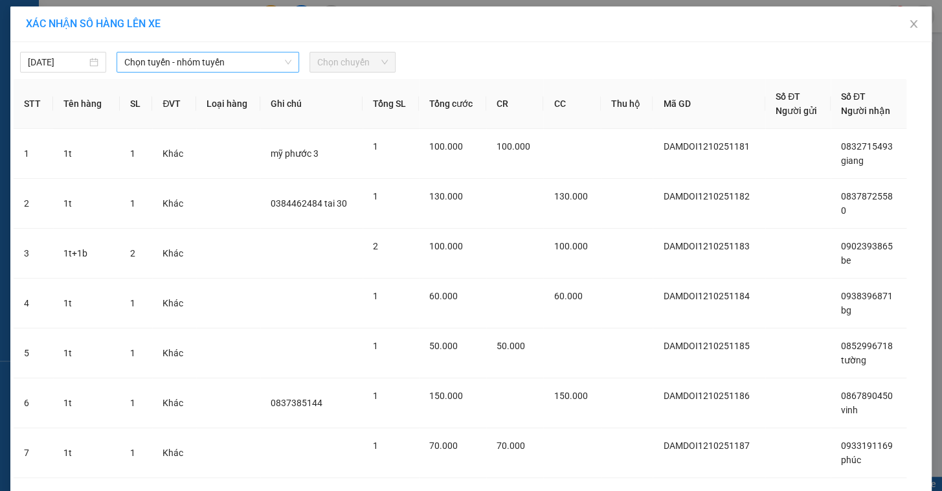
click at [167, 69] on span "Chọn tuyến - nhóm tuyến" at bounding box center [207, 61] width 167 height 19
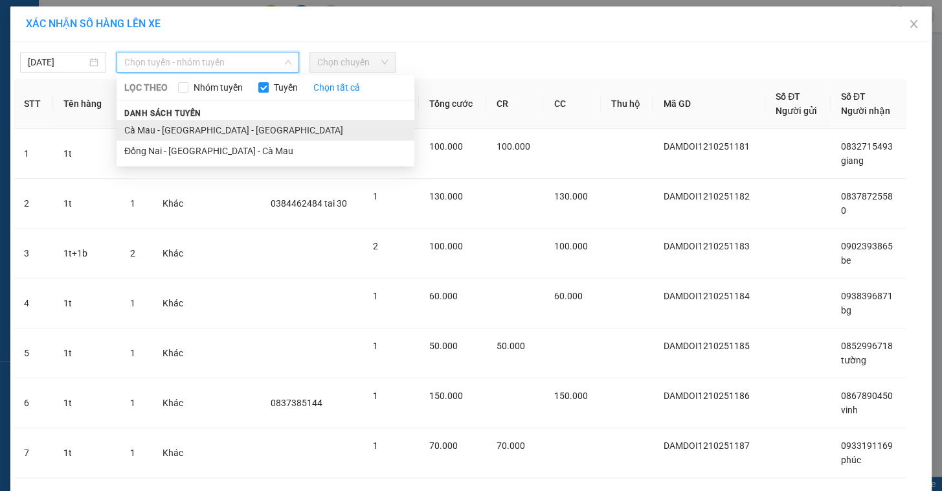
click at [204, 130] on li "Cà Mau - [GEOGRAPHIC_DATA] - [GEOGRAPHIC_DATA]" at bounding box center [265, 130] width 298 height 21
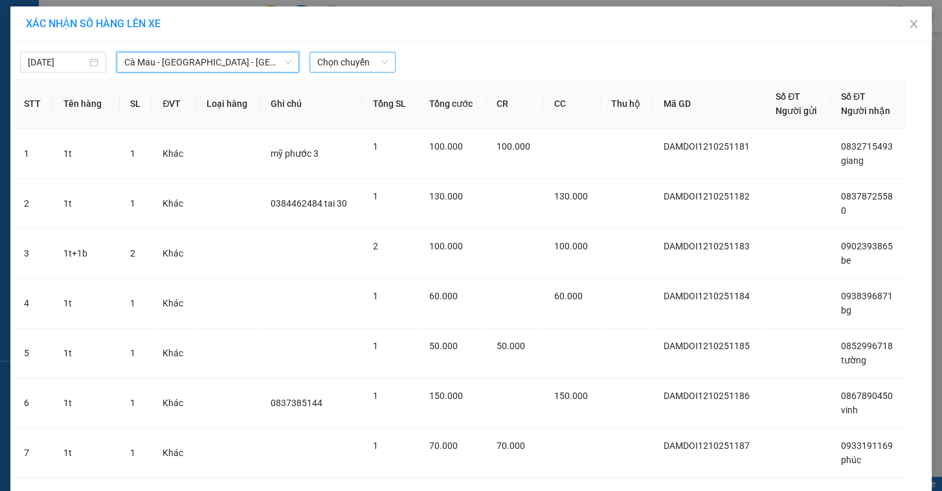
click at [362, 52] on span "Chọn chuyến" at bounding box center [352, 61] width 71 height 19
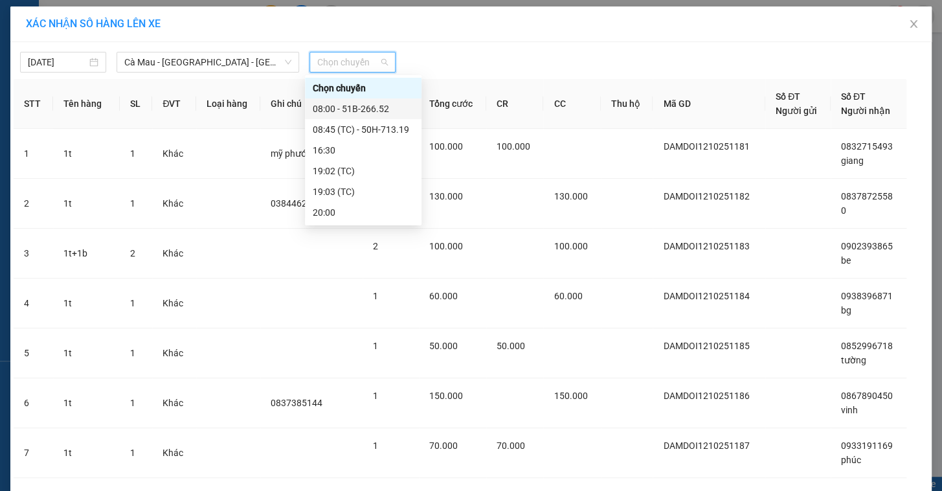
click at [375, 109] on div "08:00 - 51B-266.52" at bounding box center [363, 109] width 101 height 14
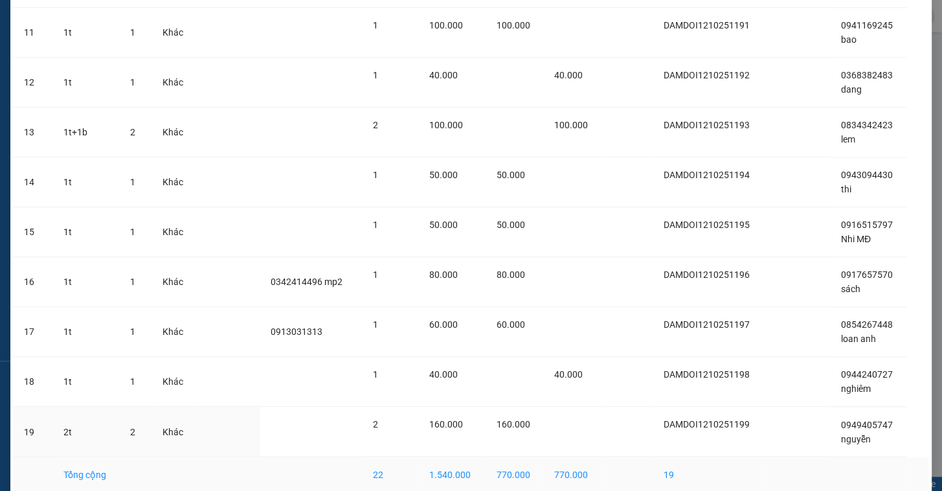
scroll to position [686, 0]
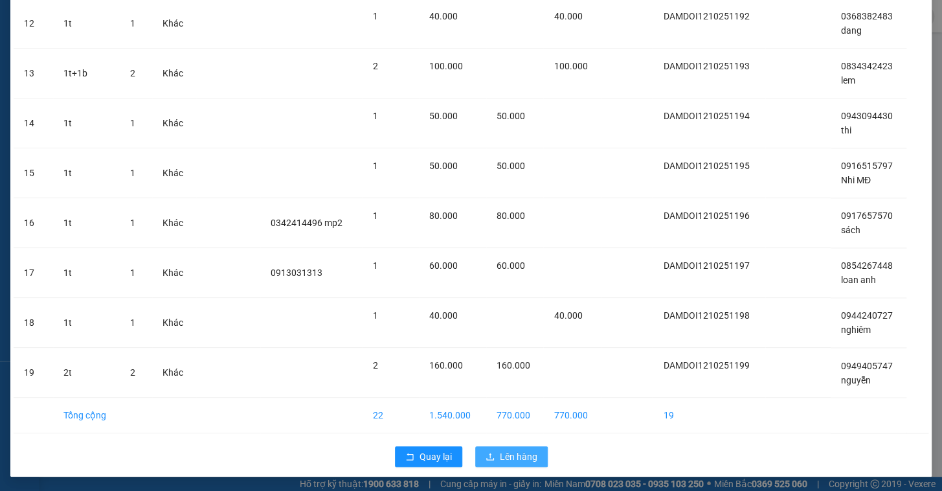
drag, startPoint x: 517, startPoint y: 447, endPoint x: 509, endPoint y: 448, distance: 7.8
click at [517, 447] on button "Lên hàng" at bounding box center [511, 456] width 72 height 21
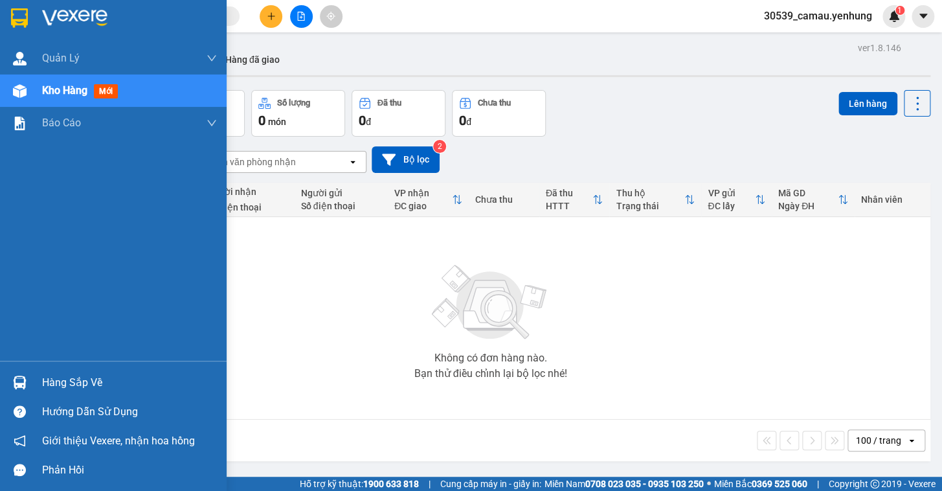
click at [59, 375] on div "Hàng sắp về" at bounding box center [129, 382] width 175 height 19
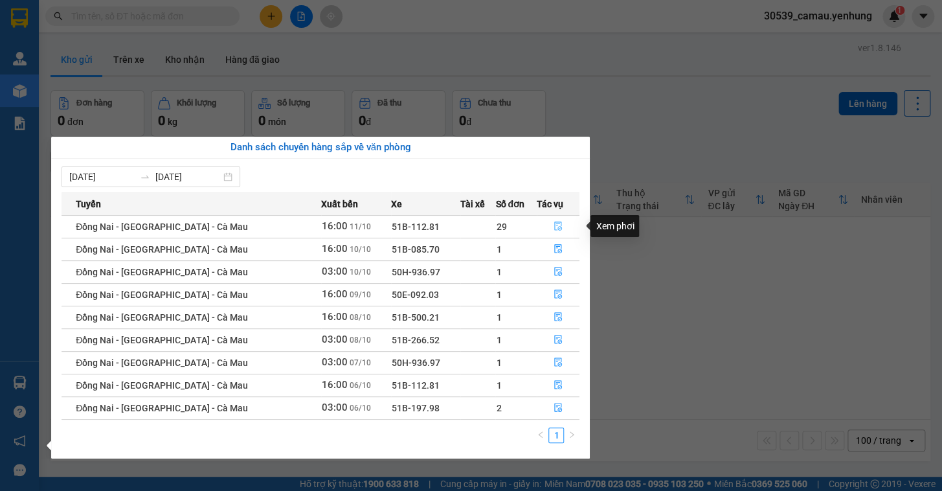
click at [556, 223] on icon "file-done" at bounding box center [557, 225] width 9 height 9
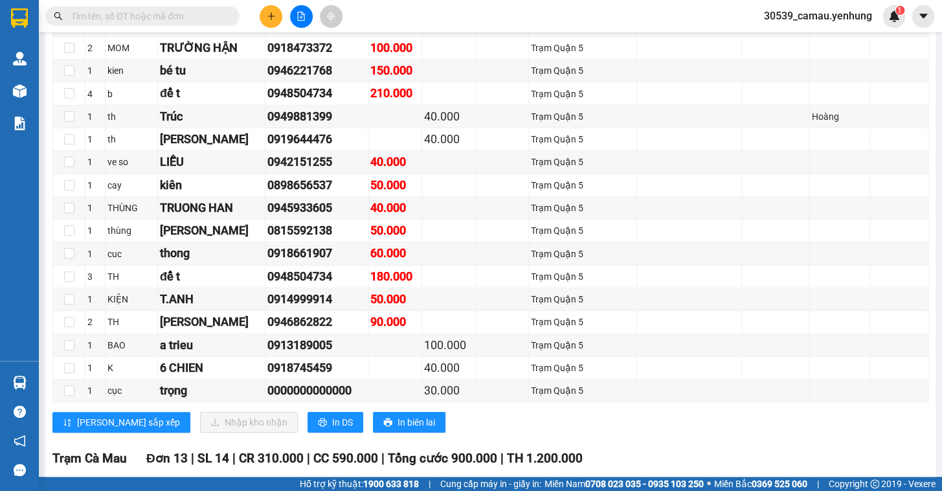
scroll to position [1426, 0]
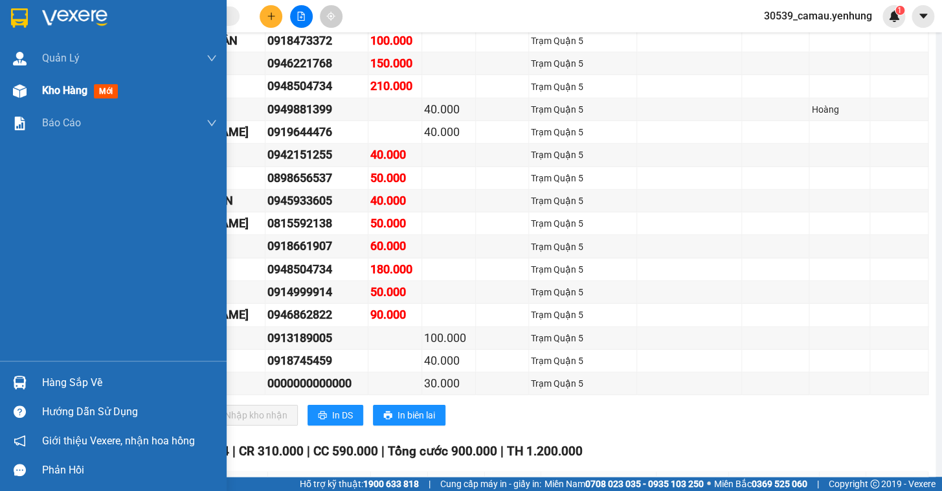
click at [58, 92] on span "Kho hàng" at bounding box center [64, 90] width 45 height 12
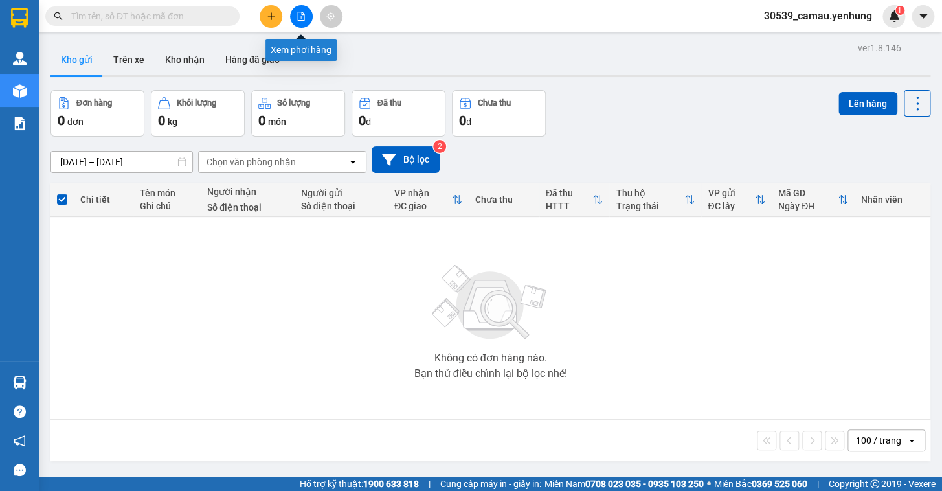
click at [305, 12] on button at bounding box center [301, 16] width 23 height 23
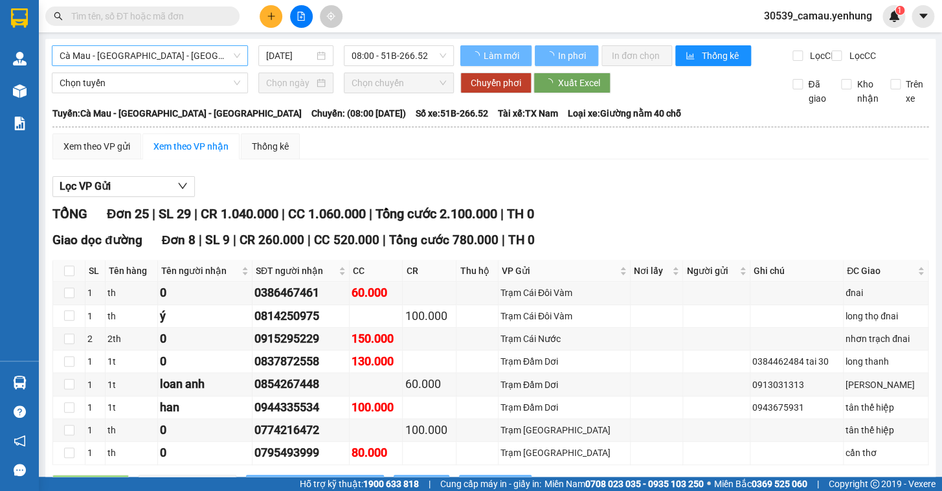
click at [193, 54] on span "Cà Mau - [GEOGRAPHIC_DATA] - [GEOGRAPHIC_DATA]" at bounding box center [150, 55] width 181 height 19
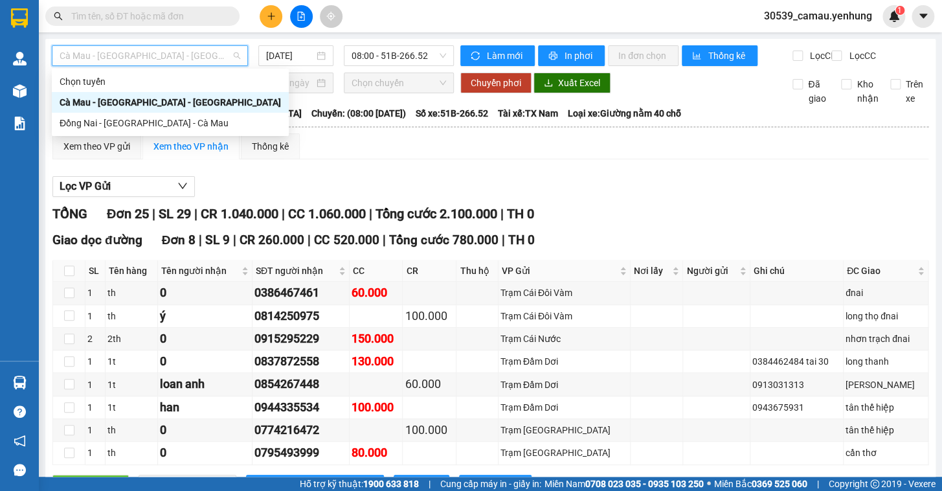
click at [150, 104] on div "Cà Mau - [GEOGRAPHIC_DATA] - [GEOGRAPHIC_DATA]" at bounding box center [170, 102] width 221 height 14
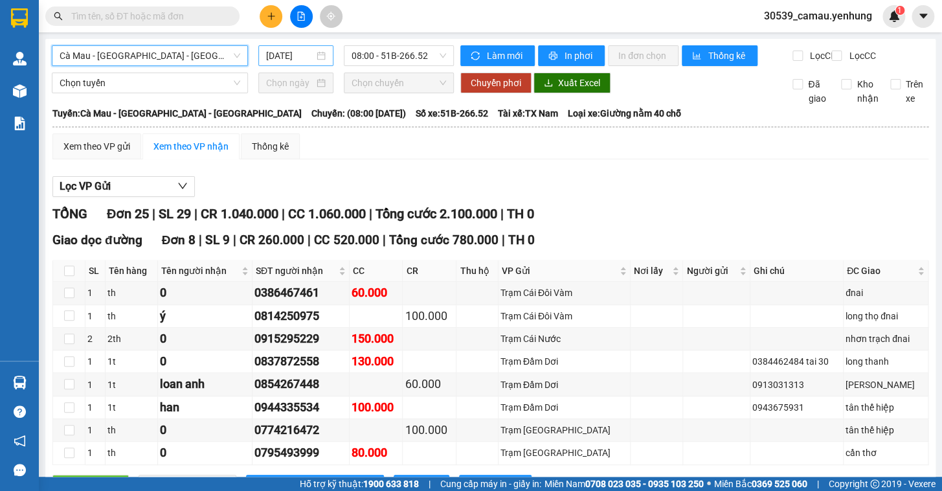
click at [315, 55] on div "[DATE]" at bounding box center [296, 56] width 60 height 14
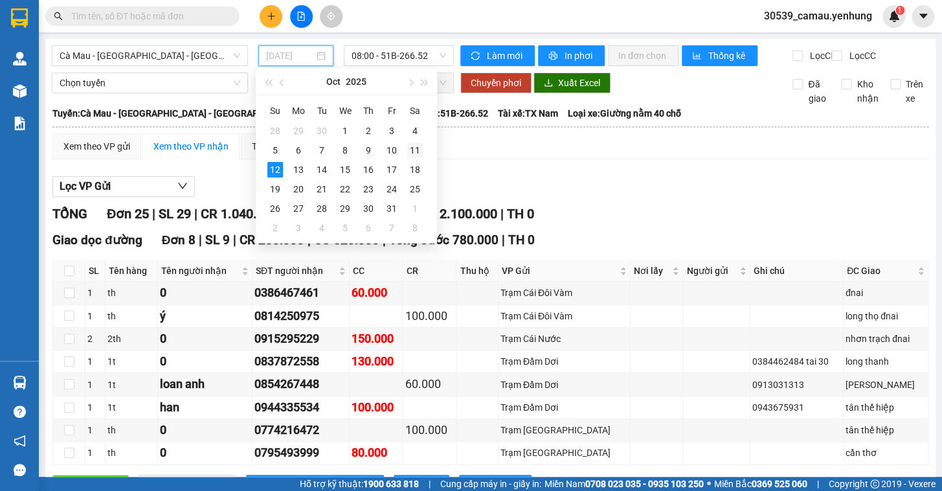
click at [416, 144] on div "11" at bounding box center [415, 150] width 16 height 16
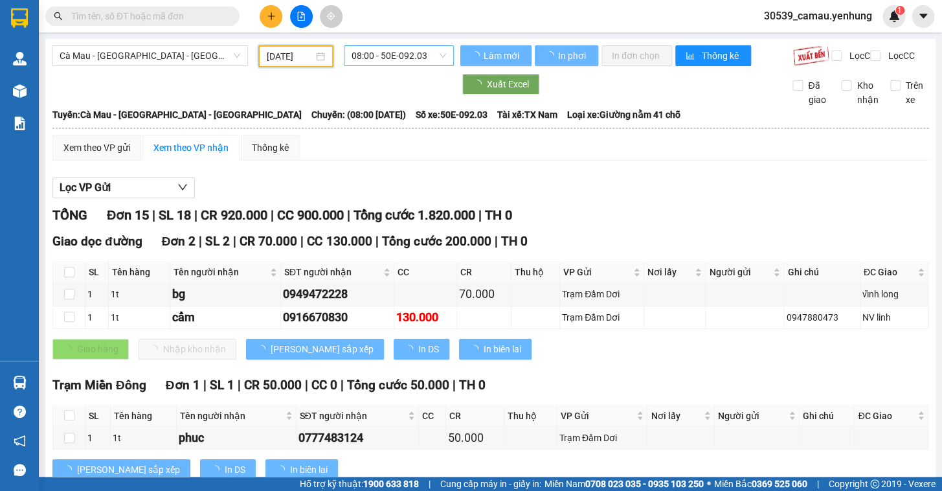
click at [393, 58] on span "08:00 - 50E-092.03" at bounding box center [398, 55] width 94 height 19
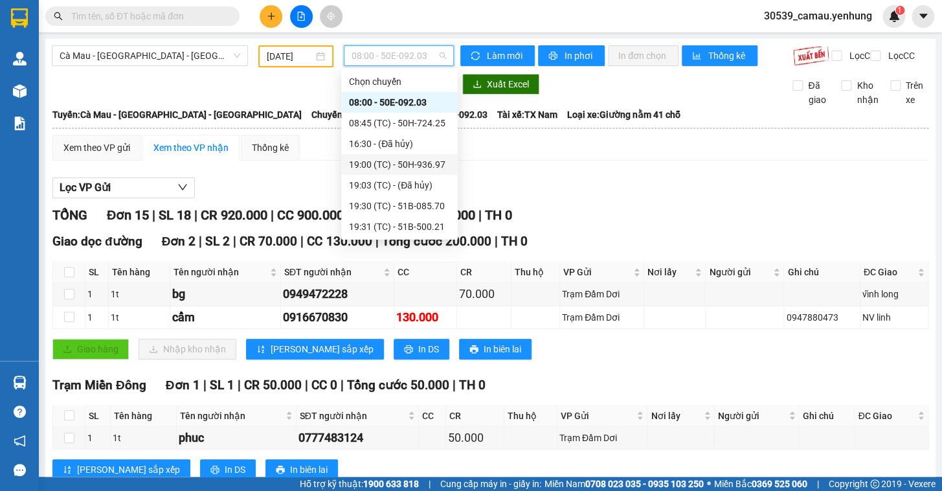
click at [393, 162] on div "19:00 (TC) - 50H-936.97" at bounding box center [399, 164] width 101 height 14
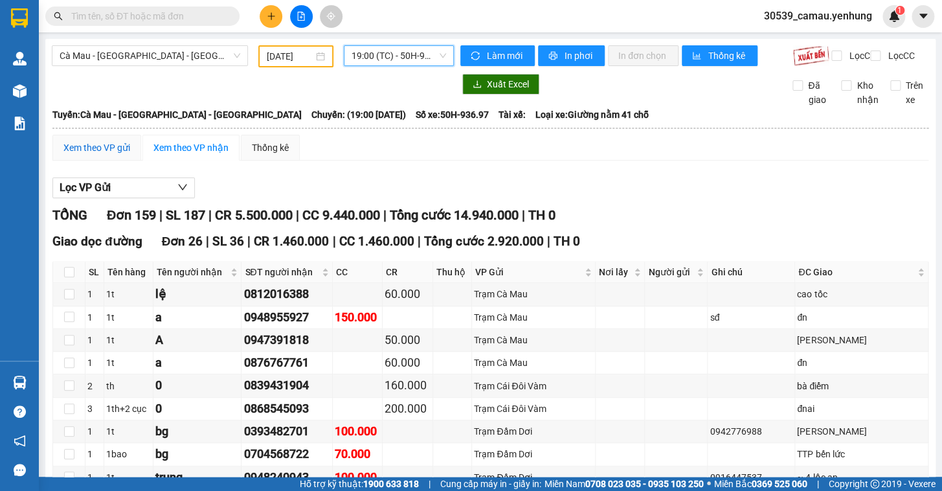
click at [104, 155] on div "Xem theo VP gửi" at bounding box center [96, 147] width 67 height 14
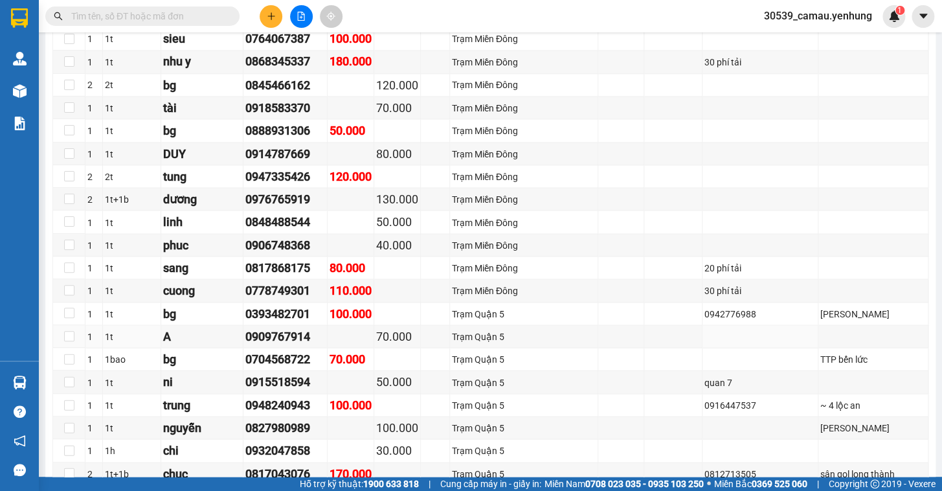
scroll to position [888, 0]
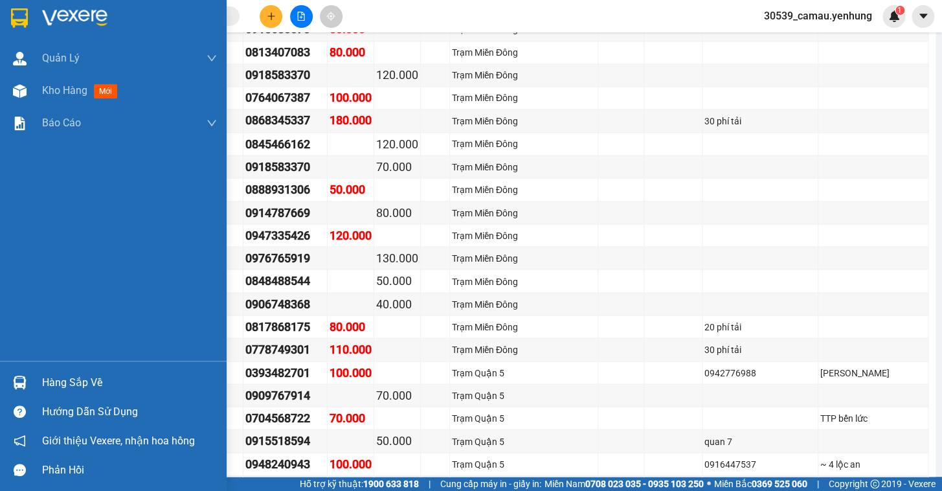
click at [52, 377] on div "Hàng sắp về" at bounding box center [129, 382] width 175 height 19
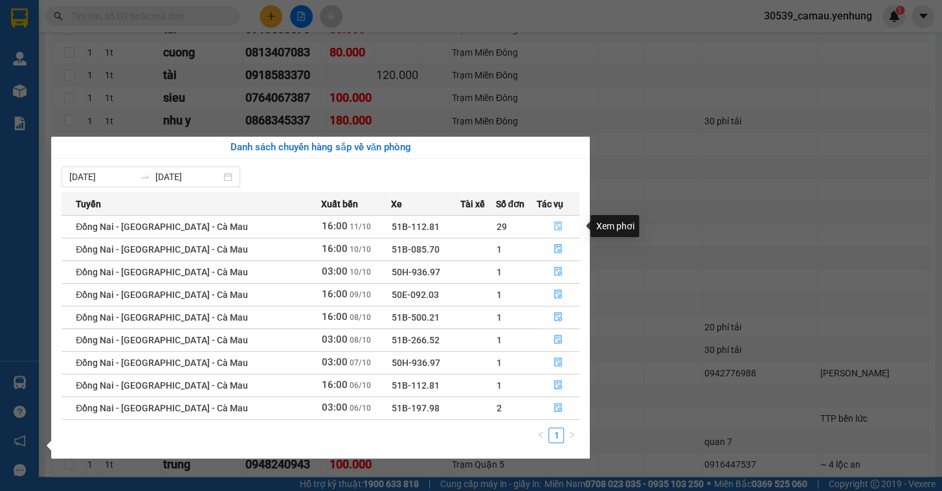
click at [553, 227] on icon "file-done" at bounding box center [557, 225] width 9 height 9
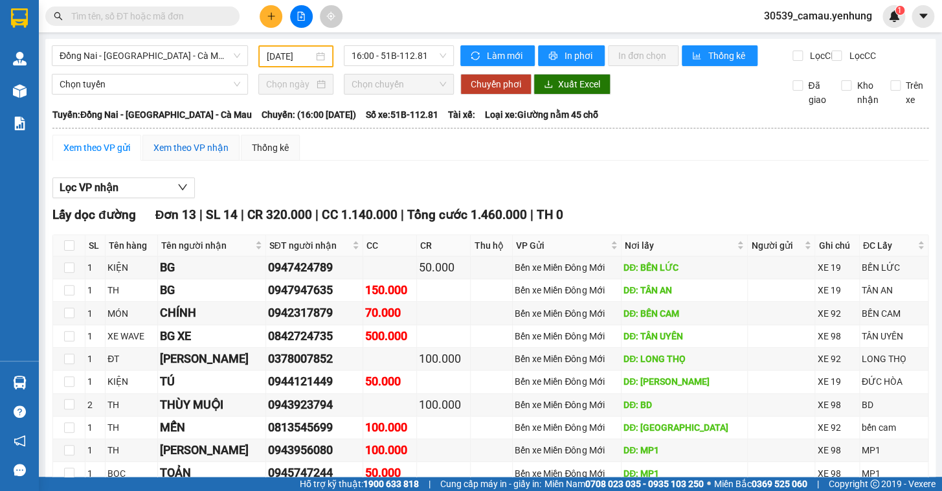
click at [194, 155] on div "Xem theo VP nhận" at bounding box center [190, 147] width 75 height 14
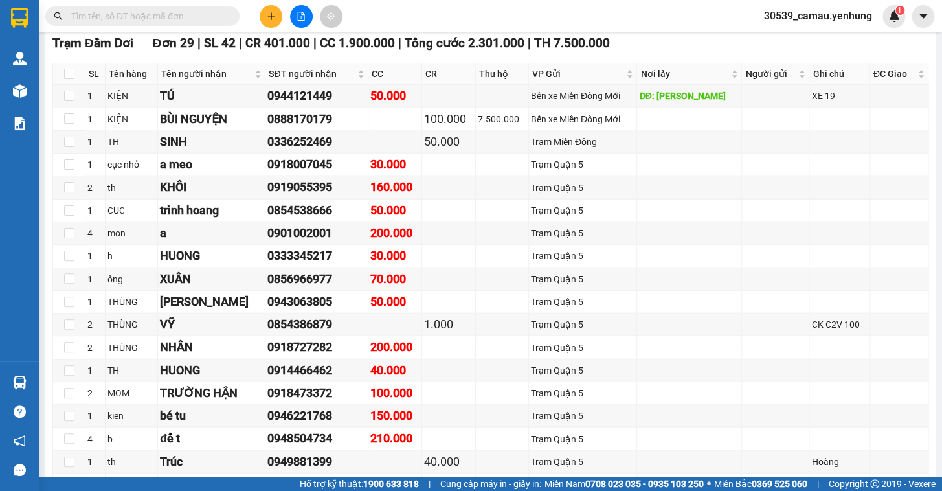
scroll to position [1078, 0]
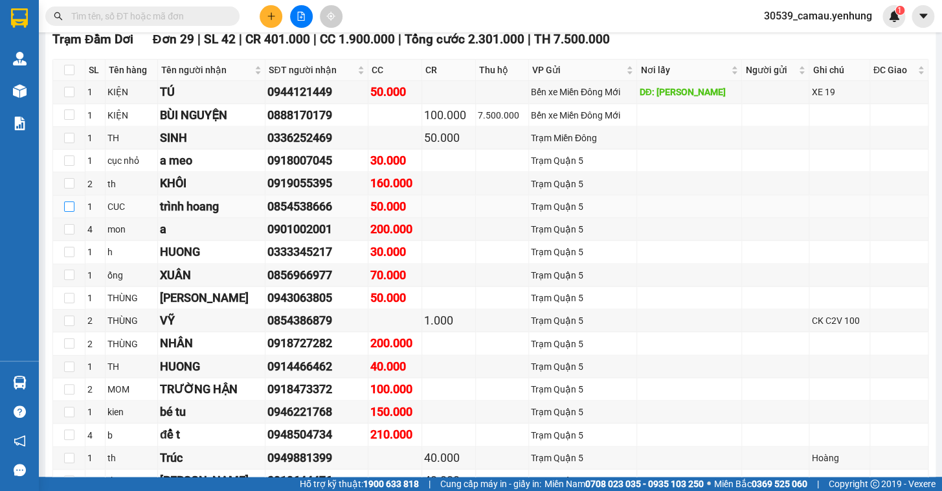
click at [67, 212] on input "checkbox" at bounding box center [69, 206] width 10 height 10
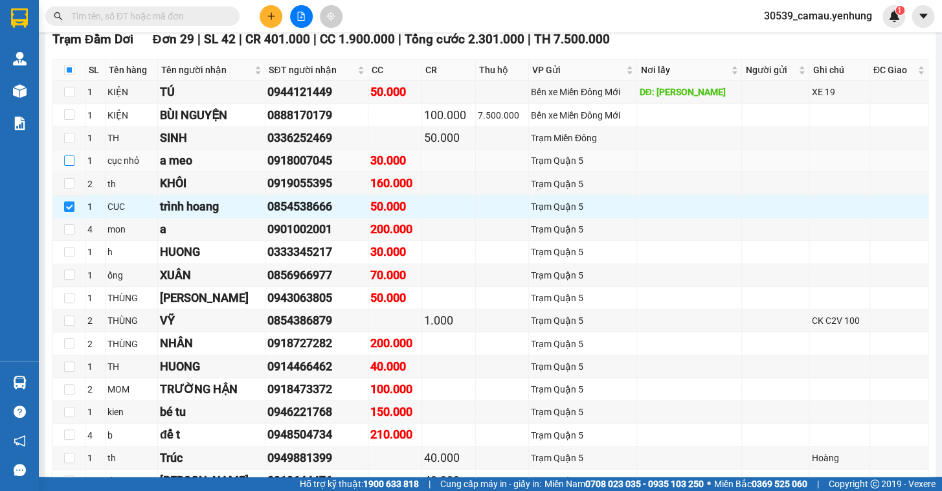
click at [67, 166] on input "checkbox" at bounding box center [69, 160] width 10 height 10
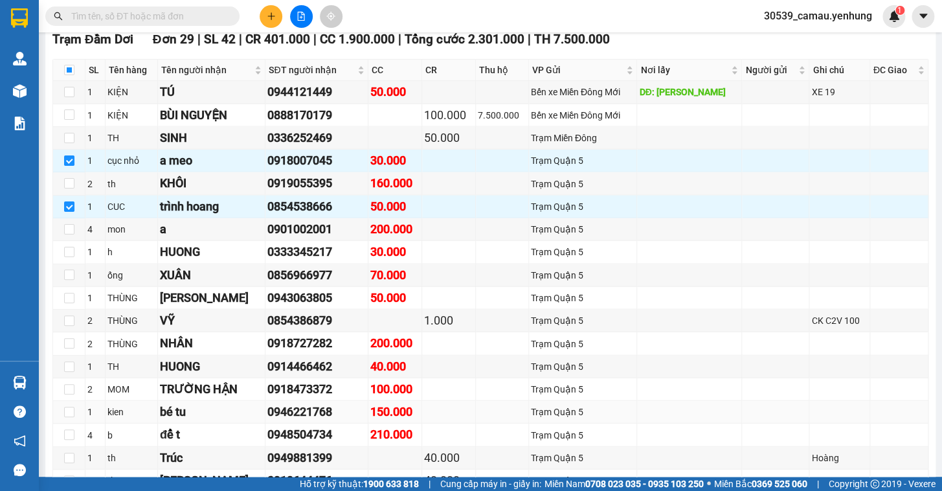
click at [59, 419] on td at bounding box center [69, 412] width 32 height 23
click at [70, 417] on input "checkbox" at bounding box center [69, 411] width 10 height 10
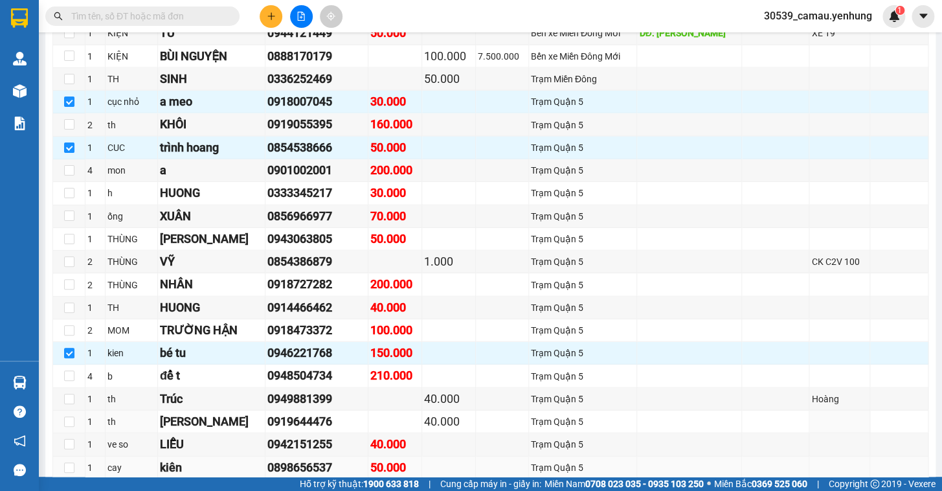
scroll to position [1196, 0]
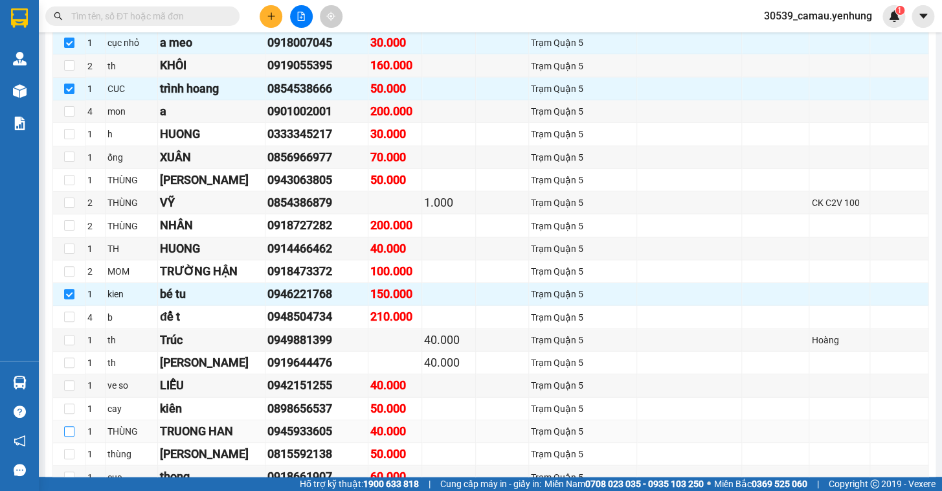
click at [64, 436] on input "checkbox" at bounding box center [69, 431] width 10 height 10
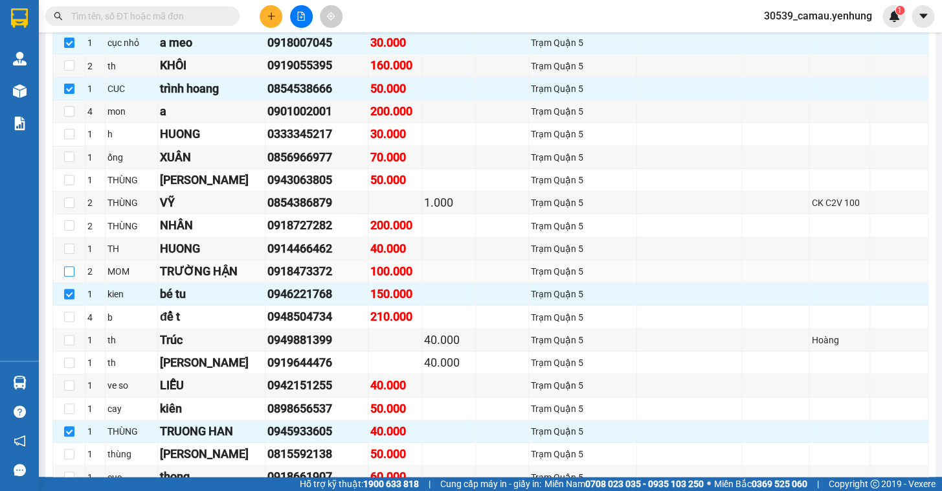
click at [71, 275] on input "checkbox" at bounding box center [69, 271] width 10 height 10
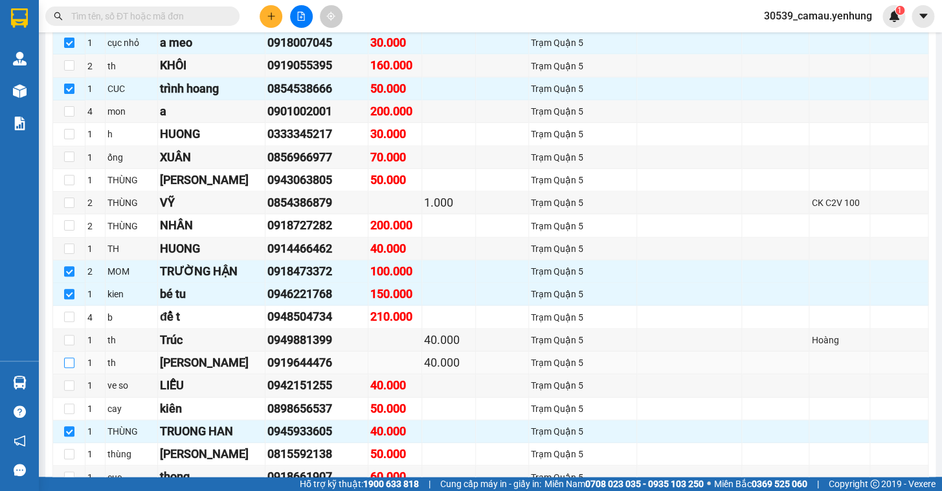
drag, startPoint x: 72, startPoint y: 369, endPoint x: 159, endPoint y: 368, distance: 86.1
click at [72, 368] on input "checkbox" at bounding box center [69, 362] width 10 height 10
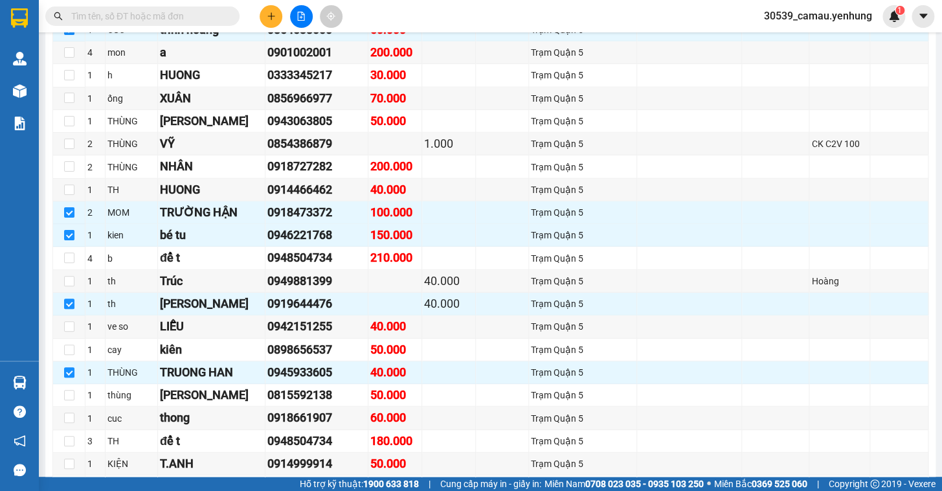
scroll to position [1431, 0]
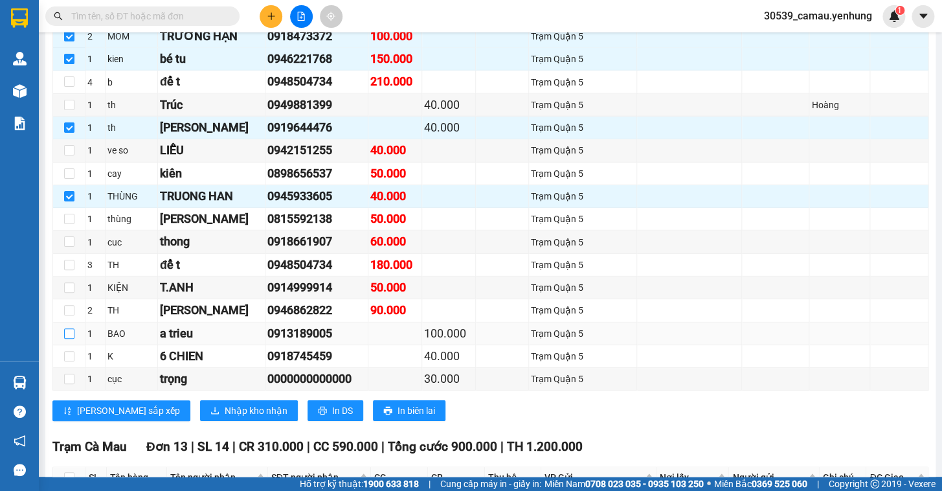
click at [67, 337] on input "checkbox" at bounding box center [69, 333] width 10 height 10
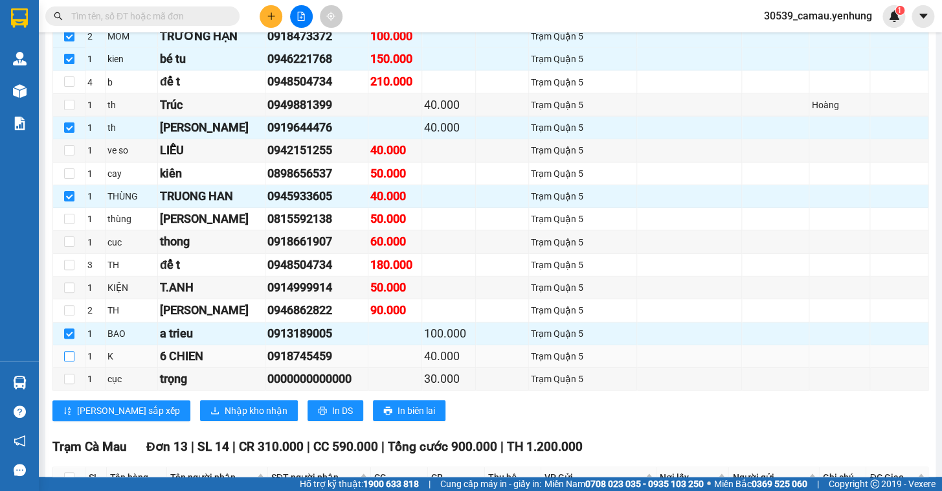
click at [71, 361] on input "checkbox" at bounding box center [69, 356] width 10 height 10
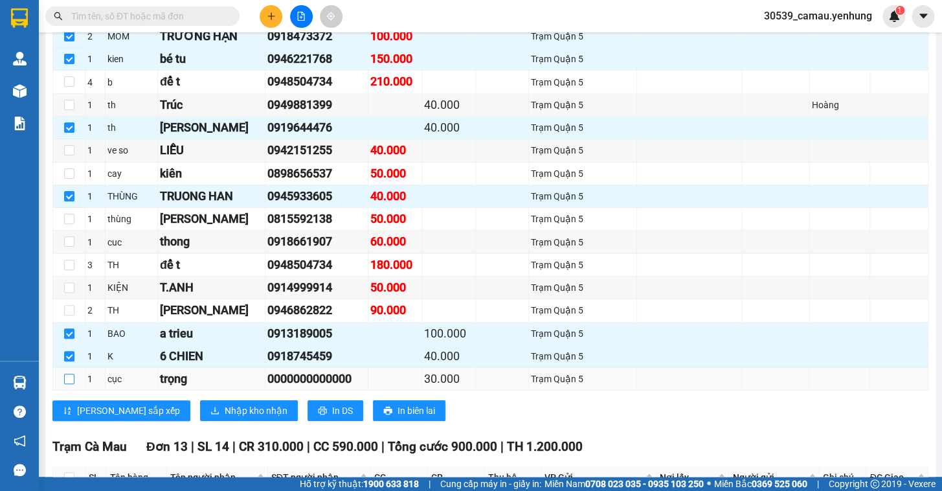
click at [64, 381] on input "checkbox" at bounding box center [69, 378] width 10 height 10
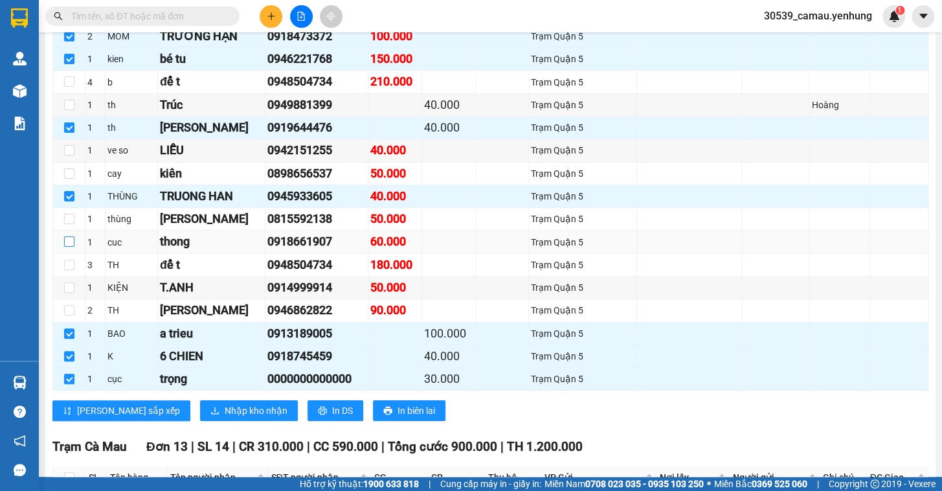
drag, startPoint x: 64, startPoint y: 252, endPoint x: 65, endPoint y: 241, distance: 10.4
click at [65, 247] on input "checkbox" at bounding box center [69, 241] width 10 height 10
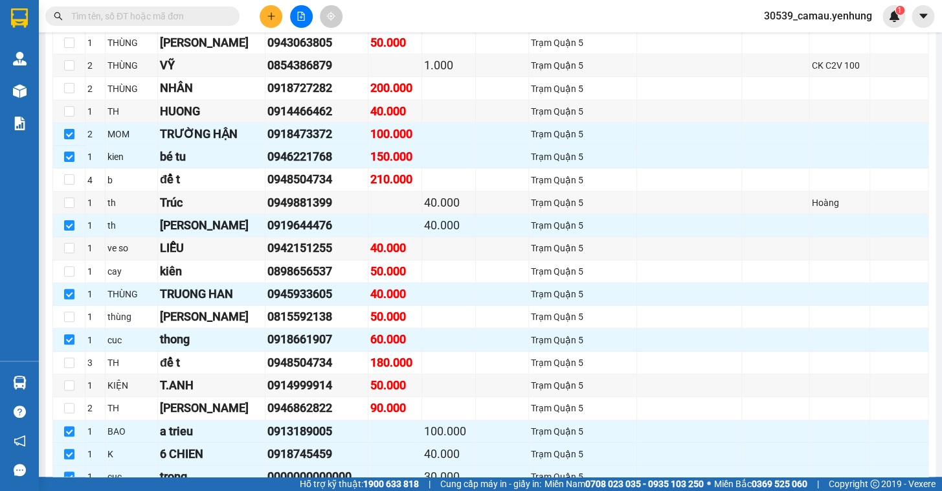
scroll to position [1329, 0]
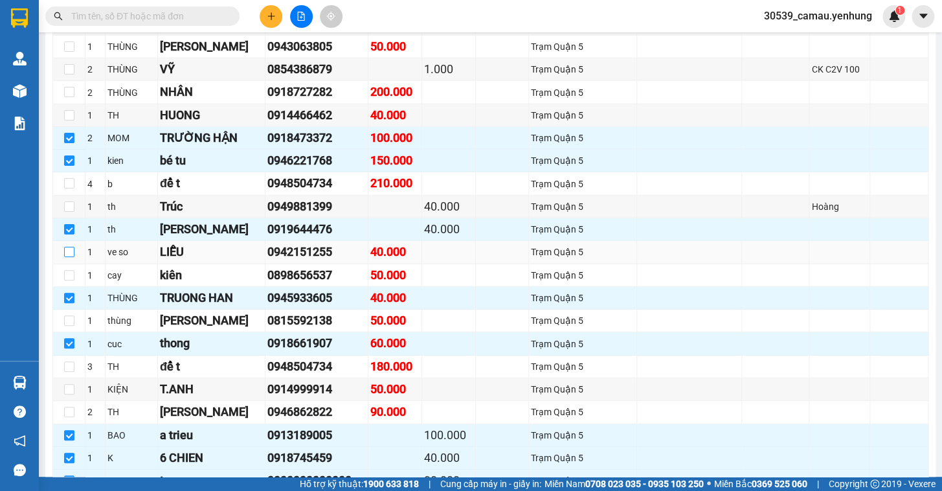
click at [67, 257] on input "checkbox" at bounding box center [69, 252] width 10 height 10
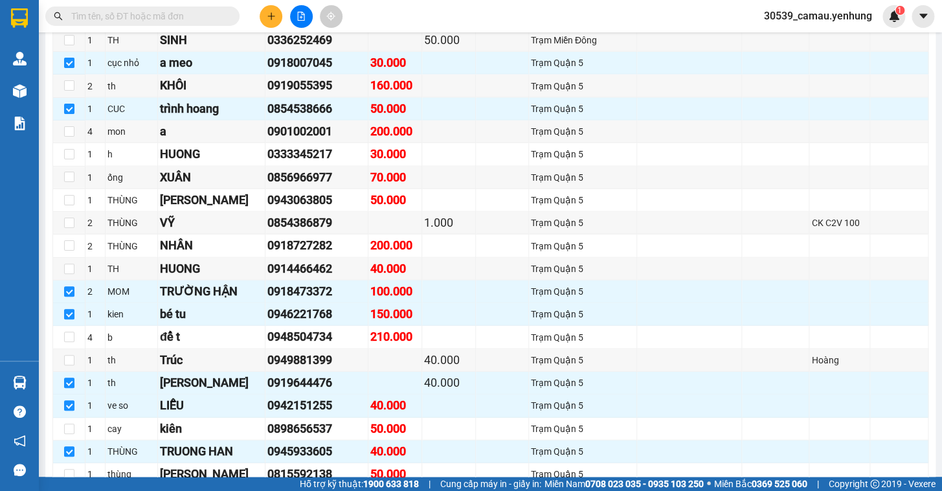
scroll to position [1155, 0]
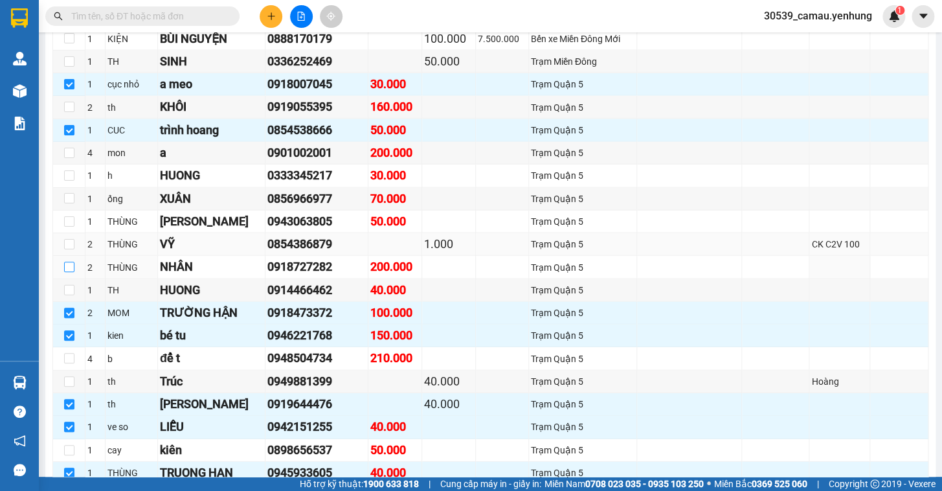
drag, startPoint x: 68, startPoint y: 274, endPoint x: 147, endPoint y: 249, distance: 82.9
click at [68, 272] on input "checkbox" at bounding box center [69, 266] width 10 height 10
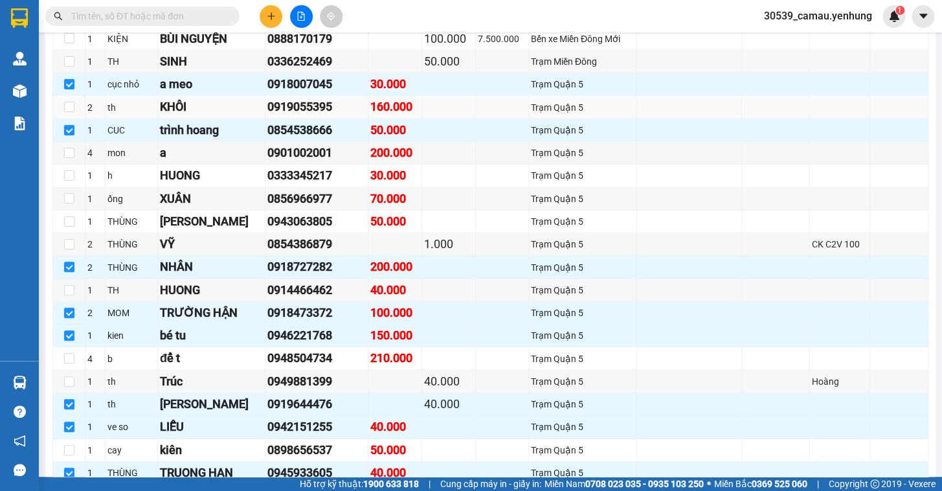
scroll to position [978, 0]
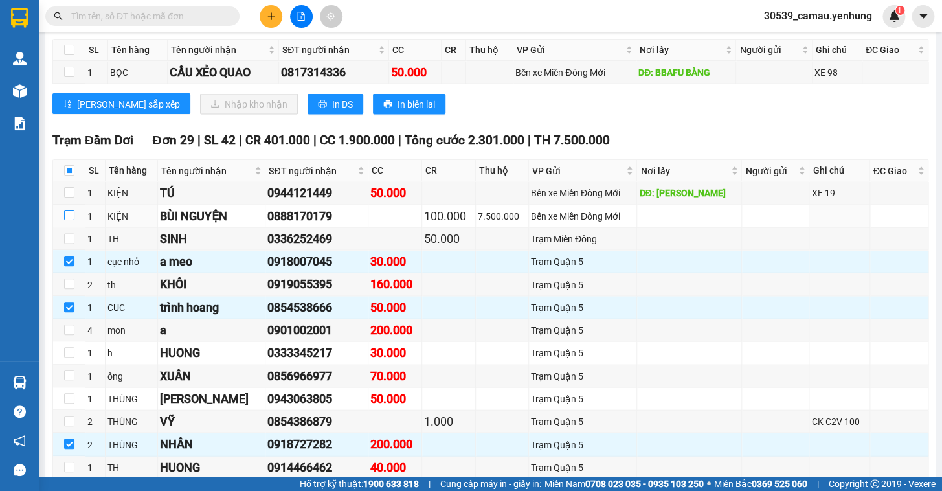
click at [66, 220] on input "checkbox" at bounding box center [69, 215] width 10 height 10
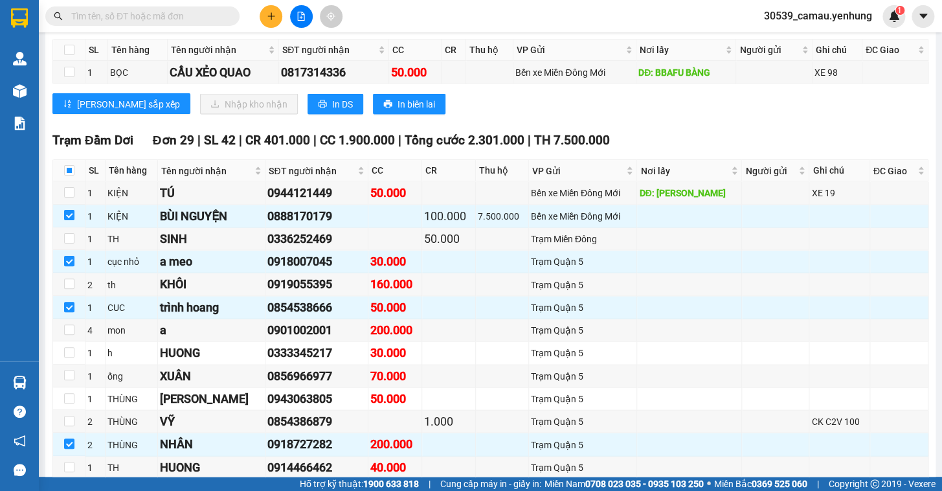
click at [64, 210] on input "checkbox" at bounding box center [69, 215] width 10 height 10
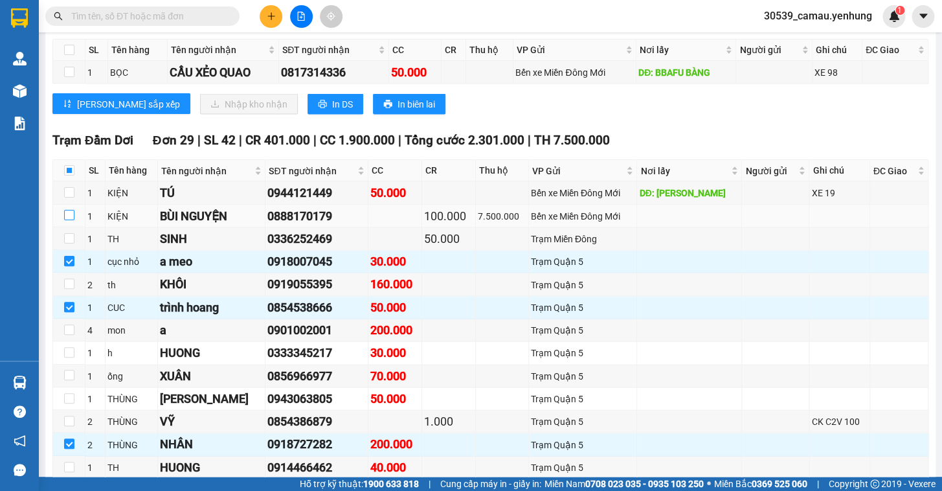
click at [70, 220] on input "checkbox" at bounding box center [69, 215] width 10 height 10
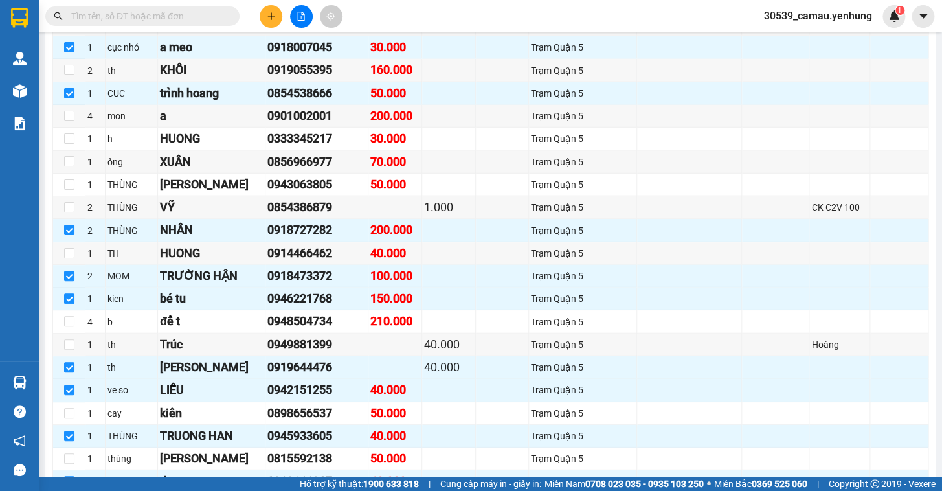
scroll to position [1202, 0]
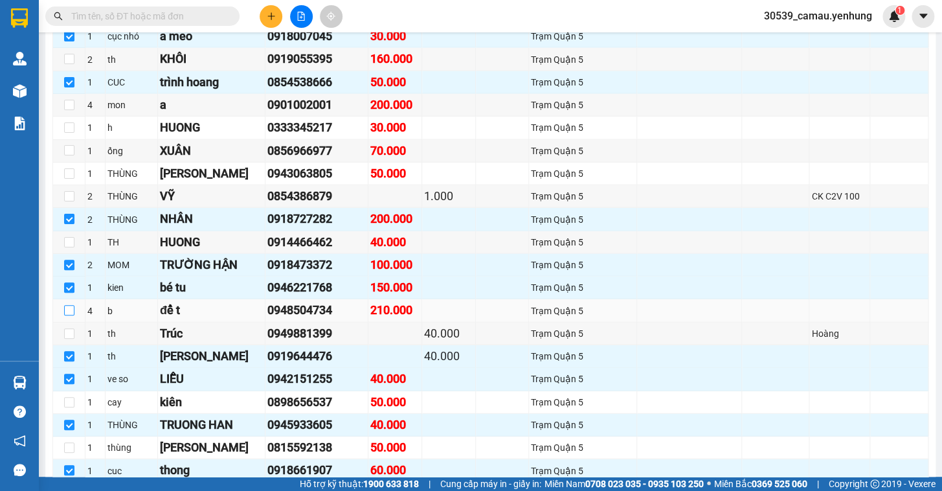
click at [71, 315] on input "checkbox" at bounding box center [69, 310] width 10 height 10
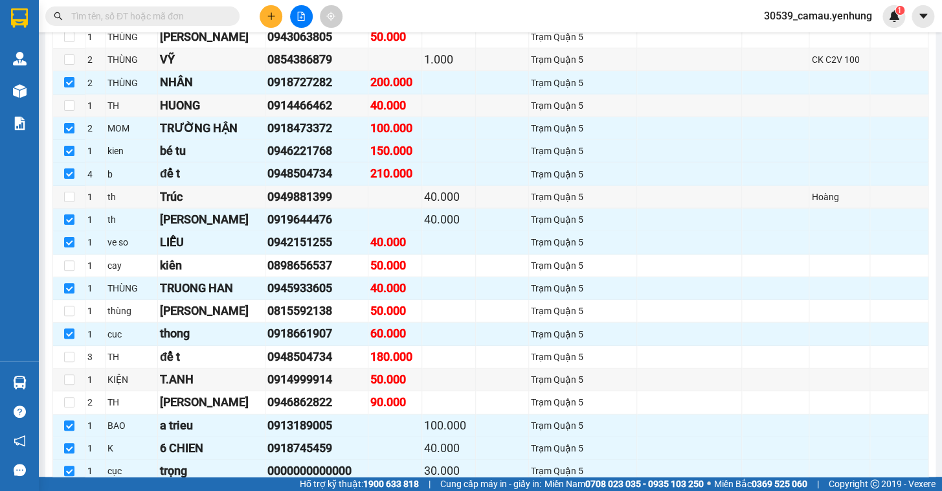
scroll to position [1349, 0]
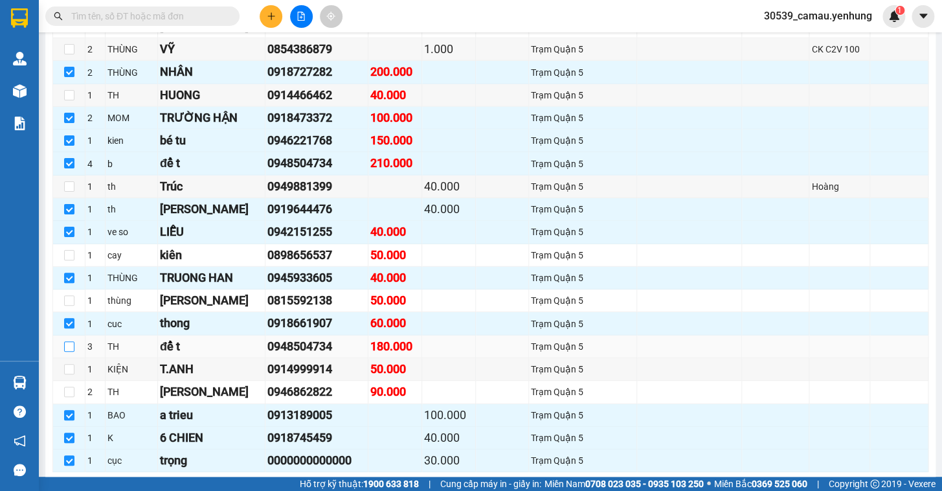
drag, startPoint x: 71, startPoint y: 351, endPoint x: 296, endPoint y: 362, distance: 225.5
click at [71, 351] on input "checkbox" at bounding box center [69, 346] width 10 height 10
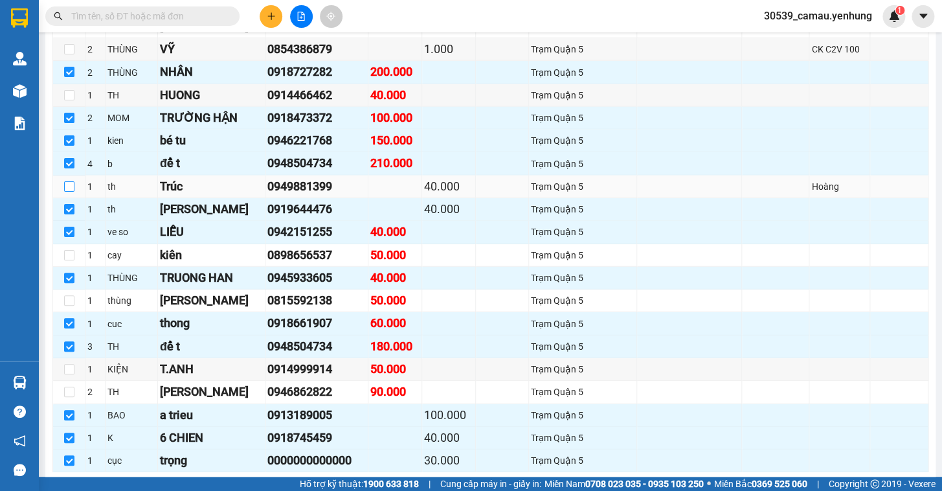
click at [71, 190] on input "checkbox" at bounding box center [69, 186] width 10 height 10
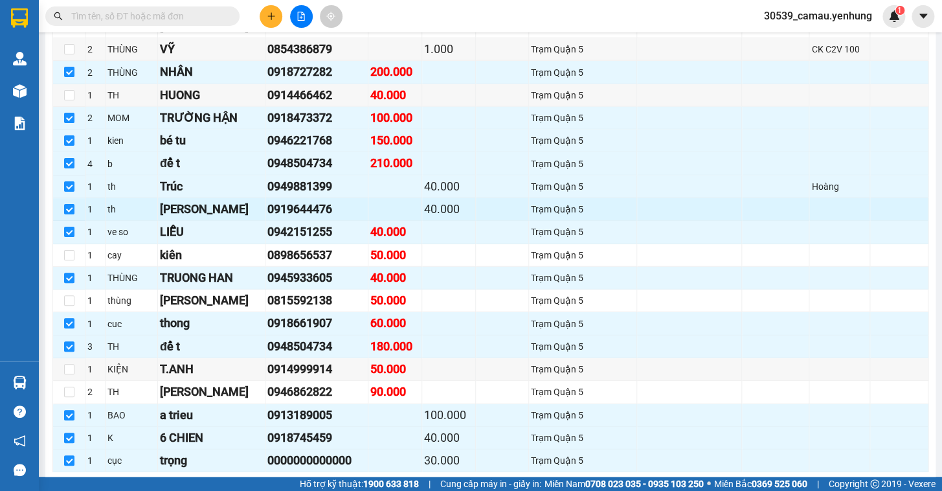
scroll to position [1408, 0]
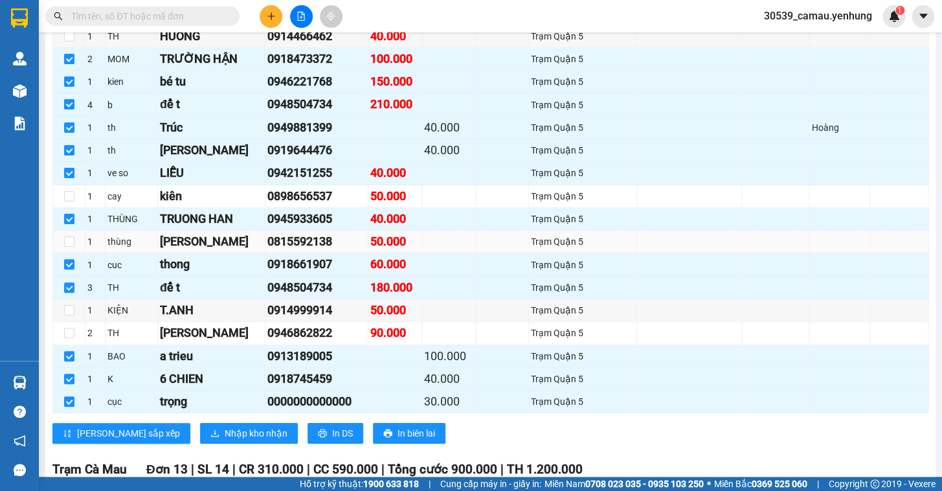
click at [74, 249] on td at bounding box center [69, 241] width 32 height 23
click at [69, 247] on input "checkbox" at bounding box center [69, 241] width 10 height 10
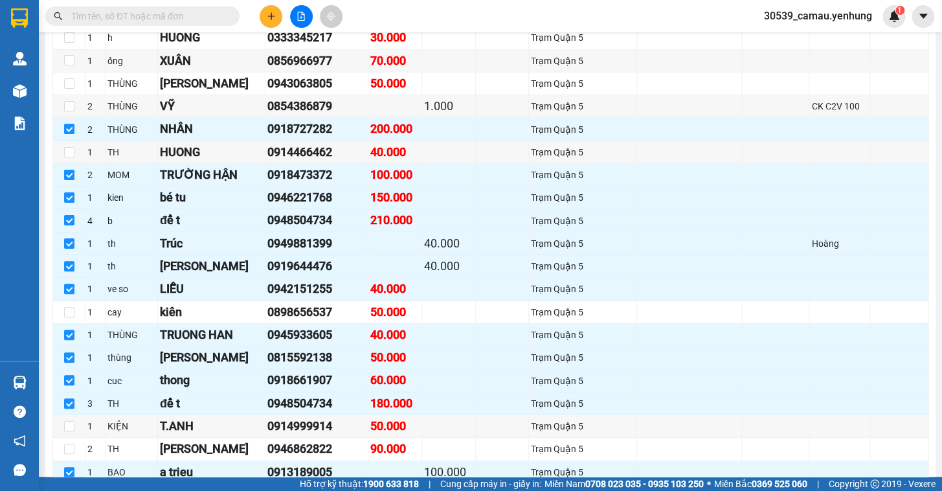
scroll to position [1285, 0]
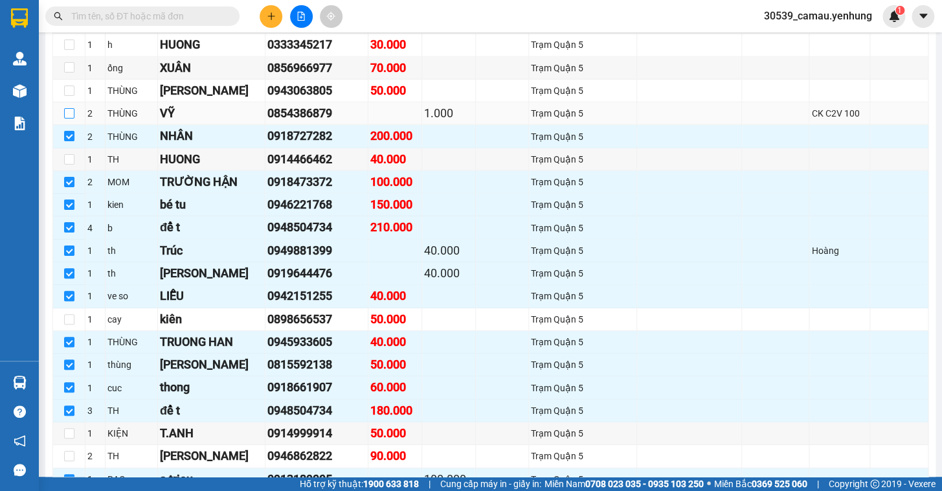
click at [71, 118] on input "checkbox" at bounding box center [69, 113] width 10 height 10
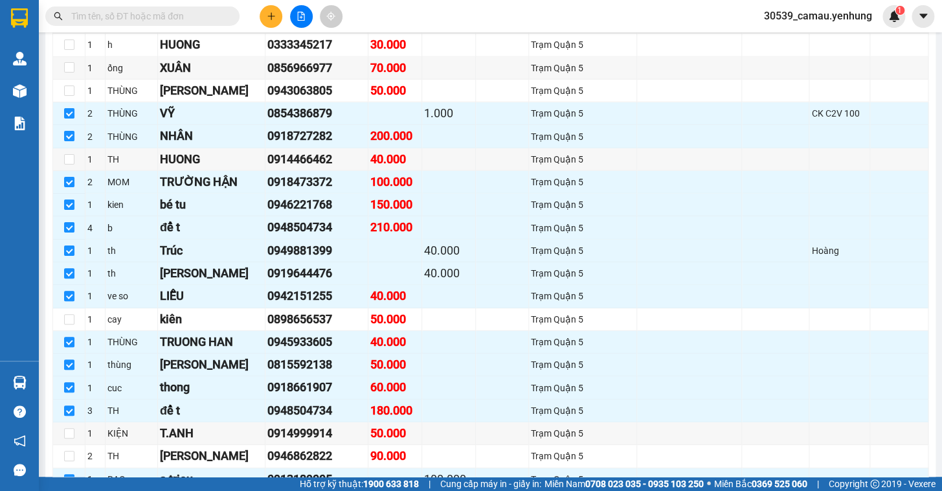
scroll to position [1109, 0]
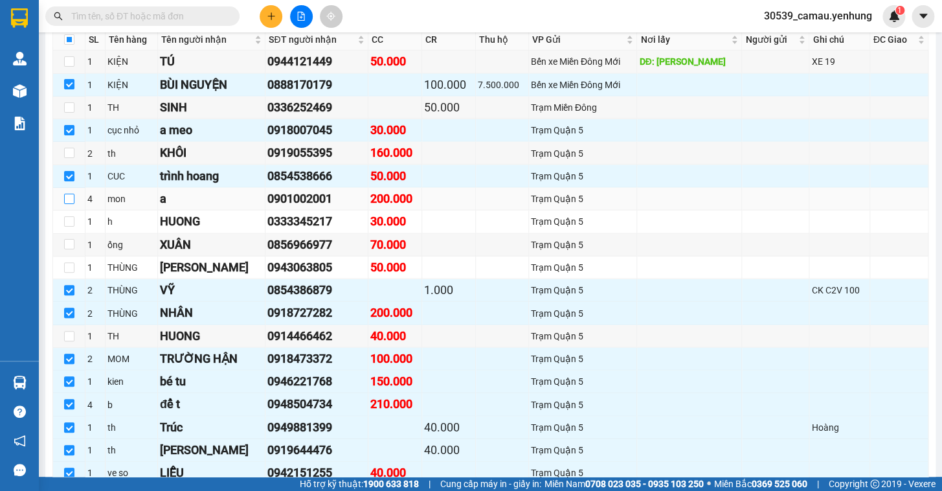
click at [71, 204] on input "checkbox" at bounding box center [69, 199] width 10 height 10
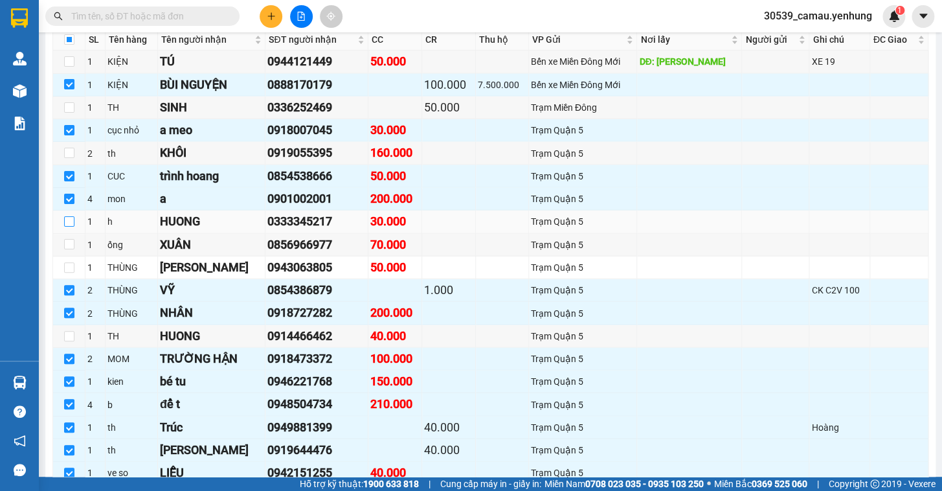
click at [72, 227] on input "checkbox" at bounding box center [69, 221] width 10 height 10
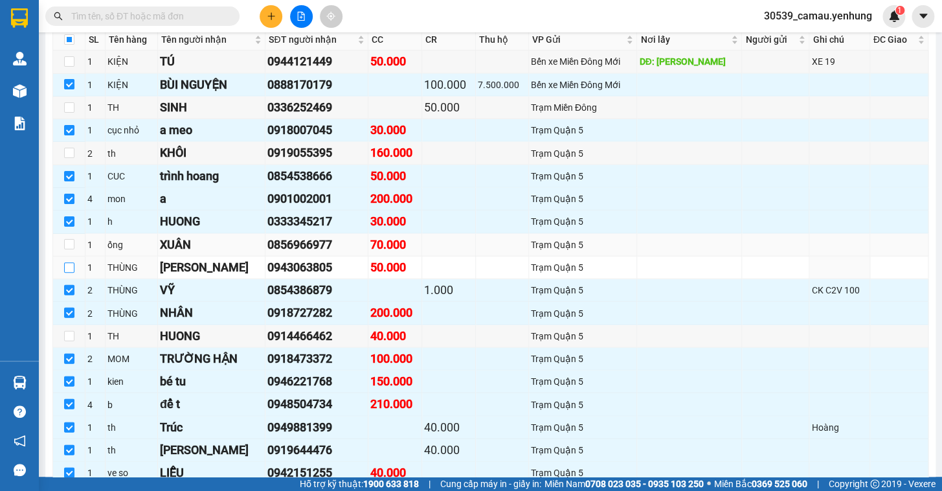
drag, startPoint x: 66, startPoint y: 277, endPoint x: 74, endPoint y: 242, distance: 35.8
click at [67, 272] on input "checkbox" at bounding box center [69, 267] width 10 height 10
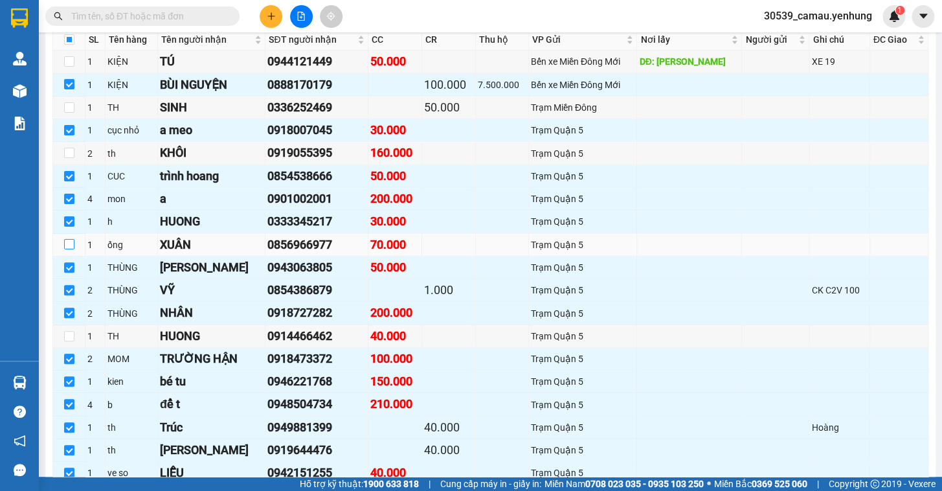
click at [65, 249] on input "checkbox" at bounding box center [69, 244] width 10 height 10
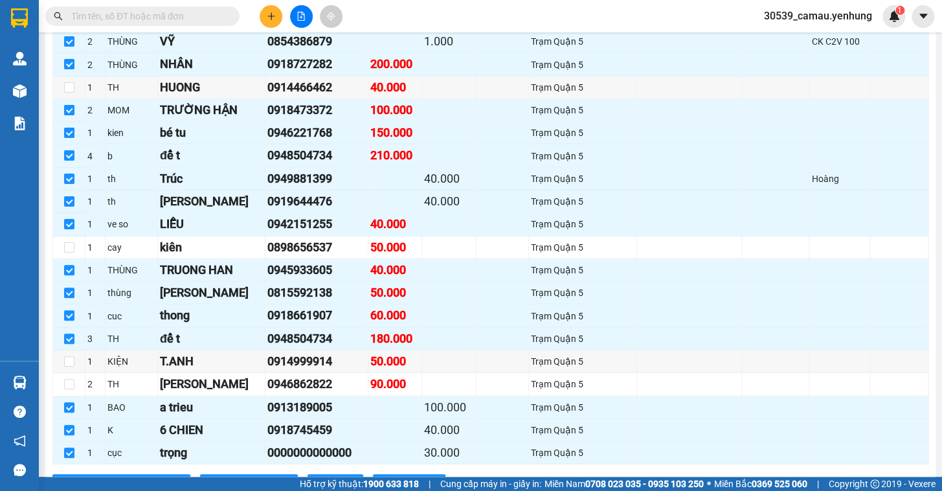
scroll to position [1360, 0]
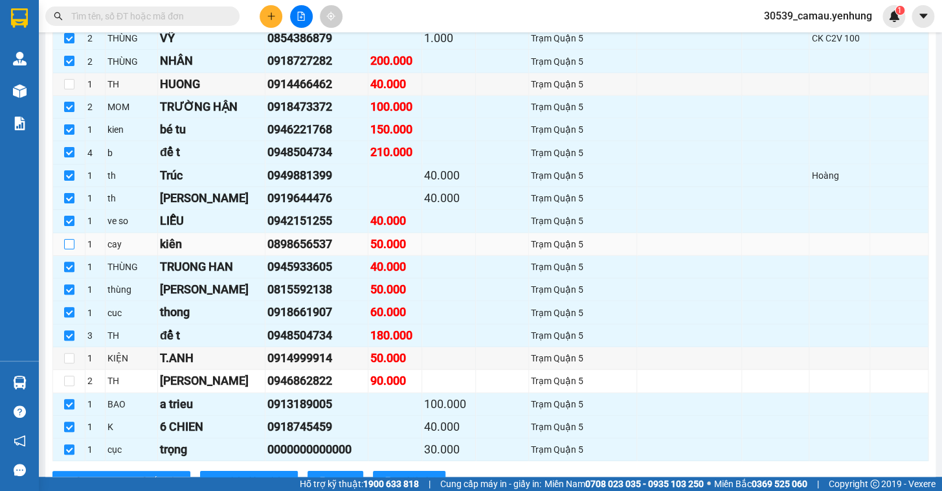
click at [68, 248] on input "checkbox" at bounding box center [69, 244] width 10 height 10
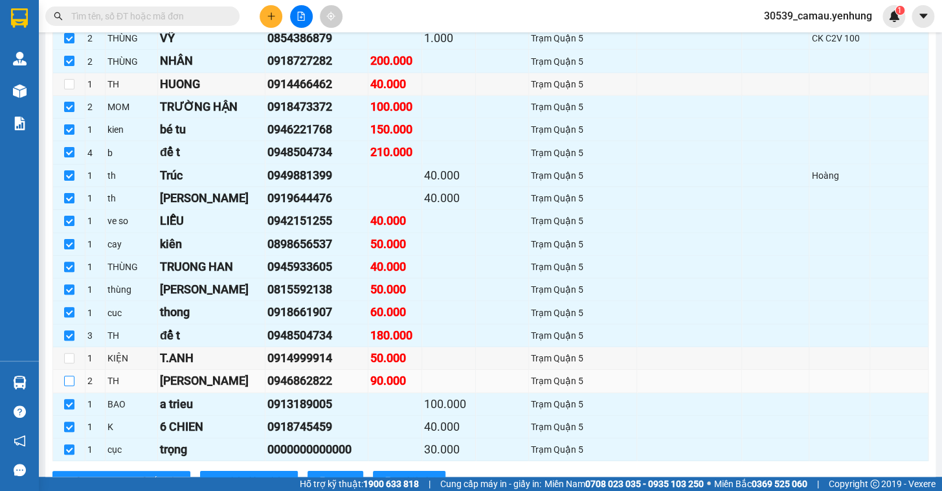
click at [65, 386] on input "checkbox" at bounding box center [69, 380] width 10 height 10
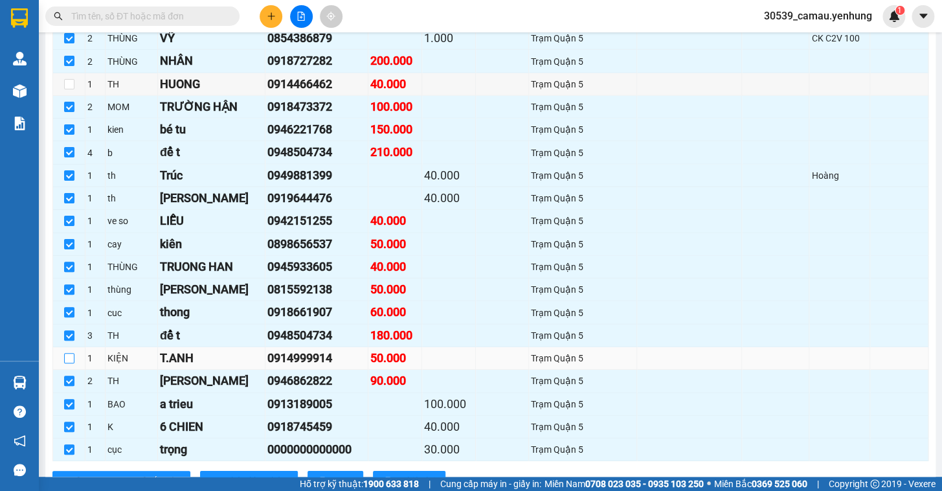
click at [67, 363] on input "checkbox" at bounding box center [69, 358] width 10 height 10
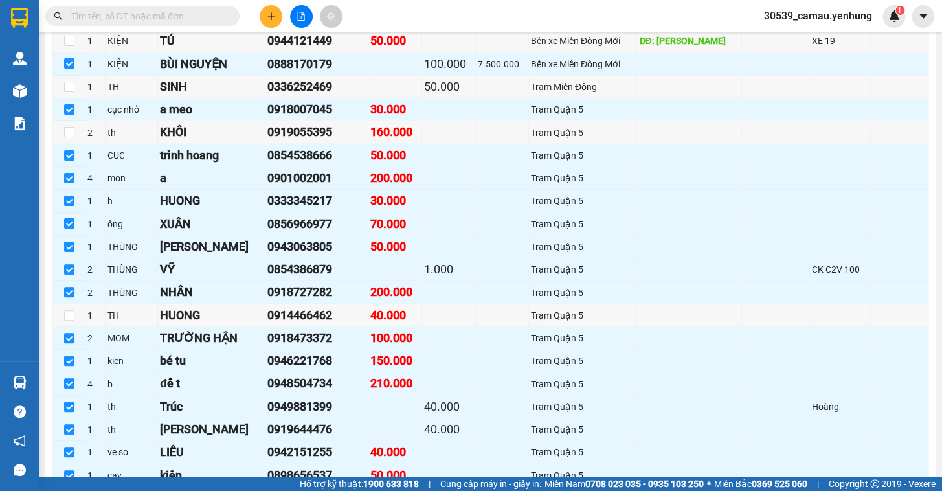
scroll to position [1115, 0]
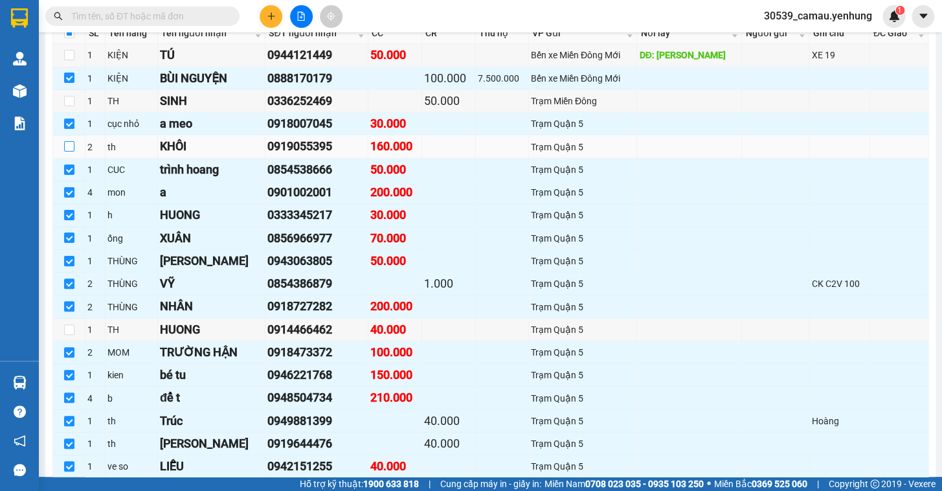
click at [67, 151] on input "checkbox" at bounding box center [69, 146] width 10 height 10
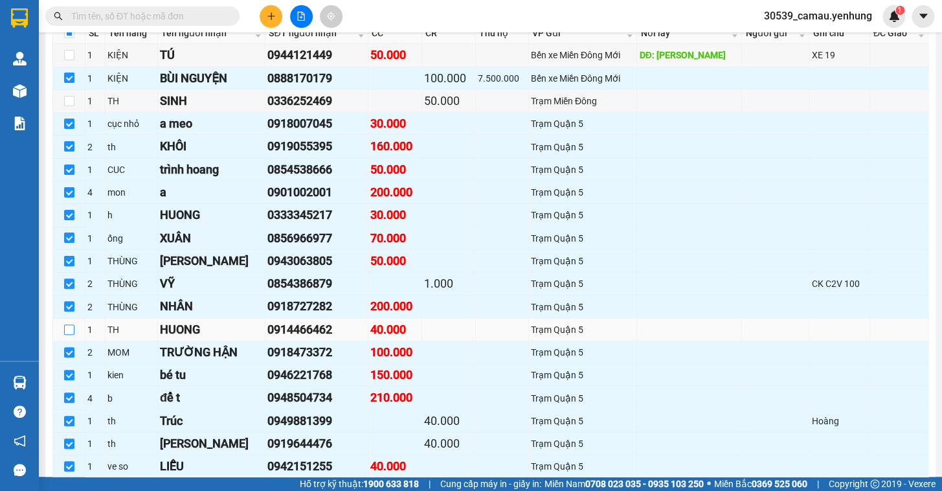
click at [67, 335] on input "checkbox" at bounding box center [69, 329] width 10 height 10
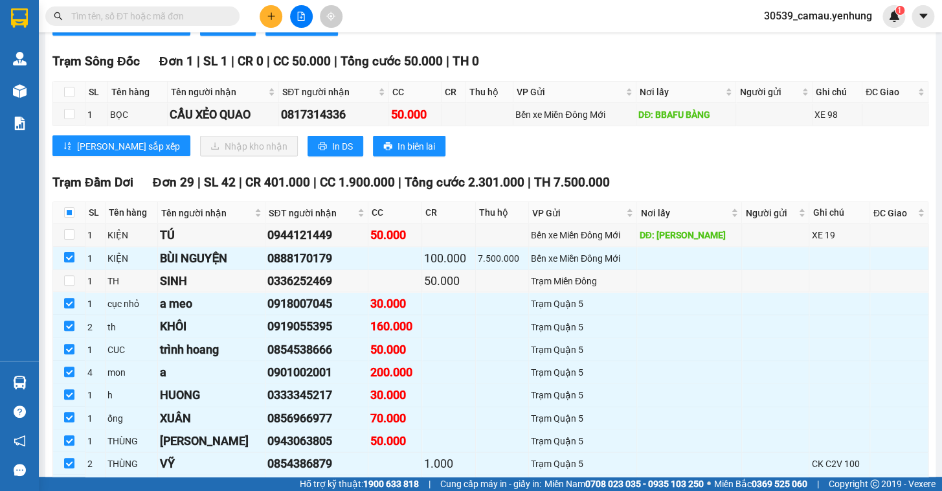
scroll to position [950, 0]
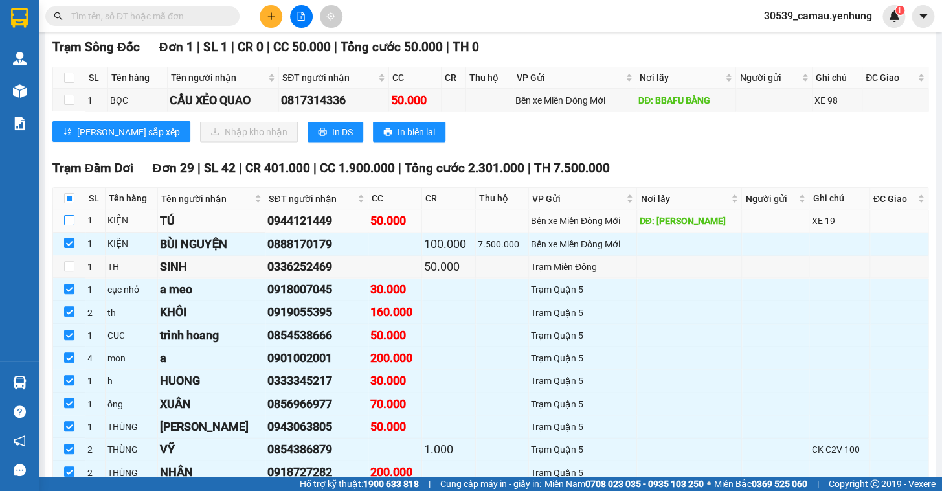
click at [71, 225] on input "checkbox" at bounding box center [69, 220] width 10 height 10
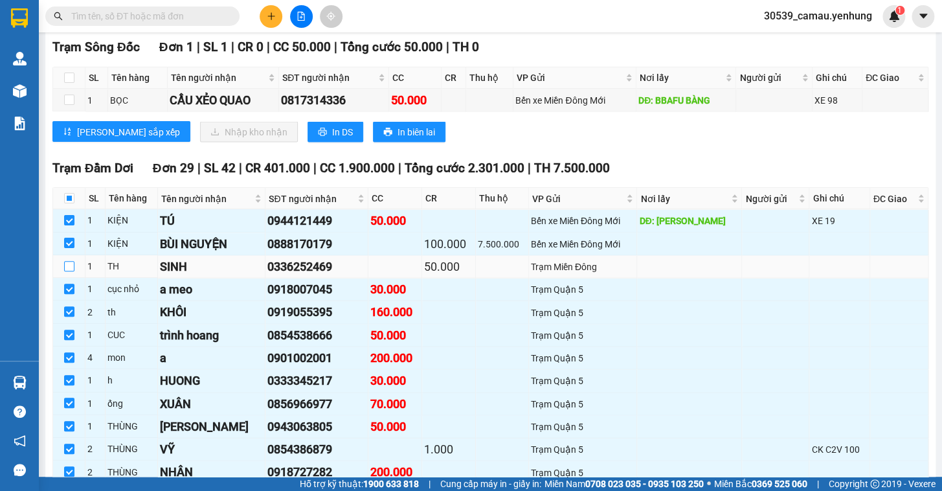
click at [69, 271] on input "checkbox" at bounding box center [69, 266] width 10 height 10
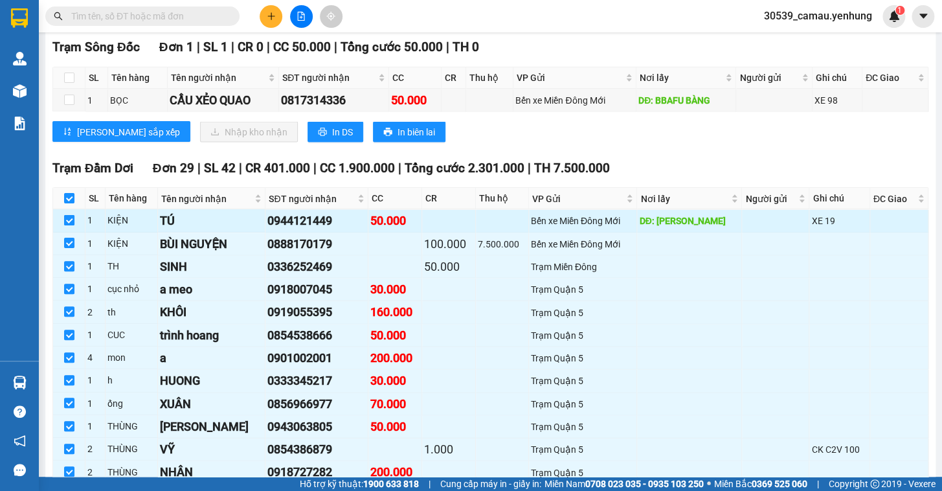
click at [71, 225] on input "checkbox" at bounding box center [69, 220] width 10 height 10
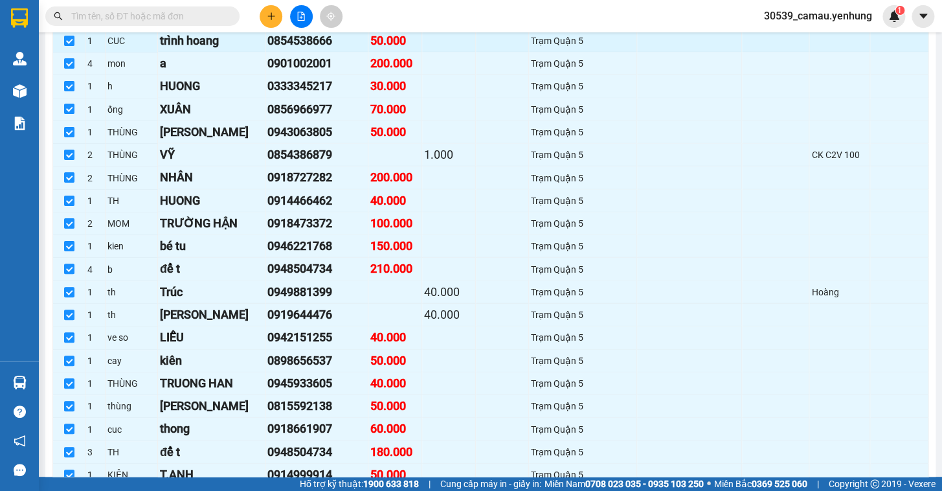
scroll to position [1068, 0]
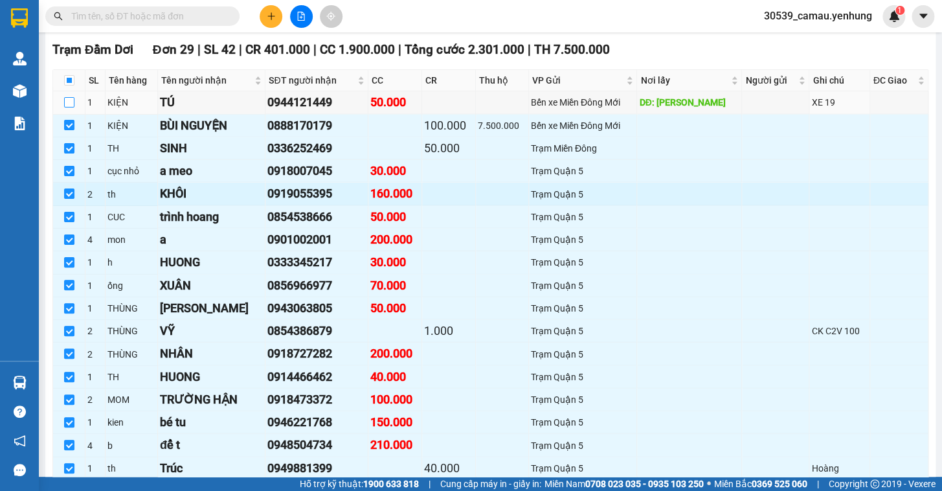
drag, startPoint x: 71, startPoint y: 109, endPoint x: 175, endPoint y: 193, distance: 133.5
click at [72, 107] on input "checkbox" at bounding box center [69, 102] width 10 height 10
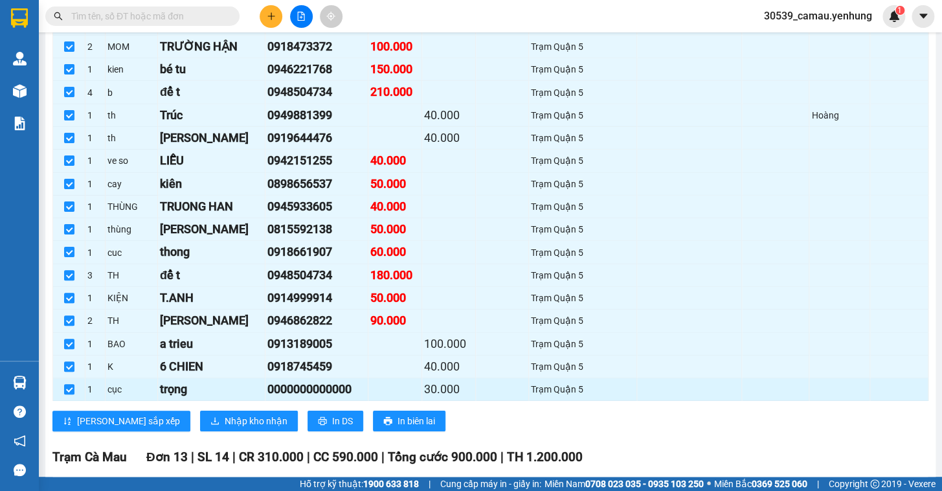
scroll to position [1421, 0]
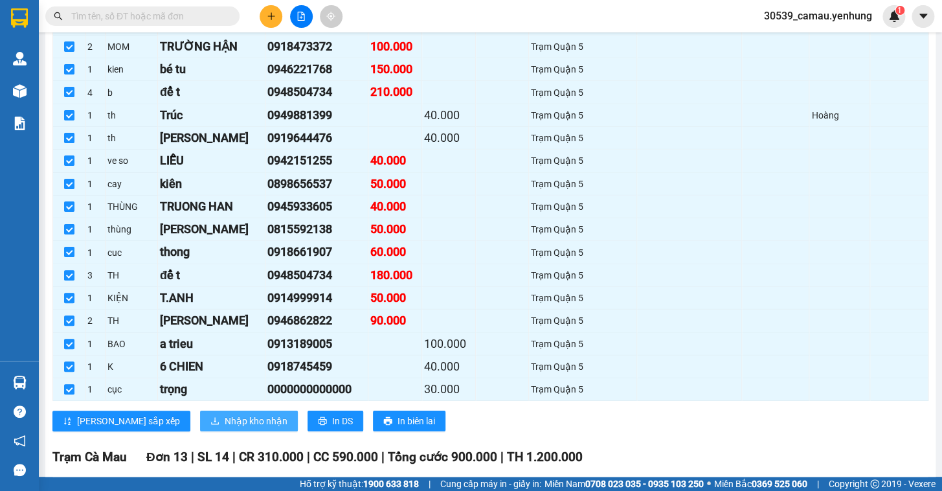
click at [225, 426] on span "Nhập kho nhận" at bounding box center [256, 421] width 63 height 14
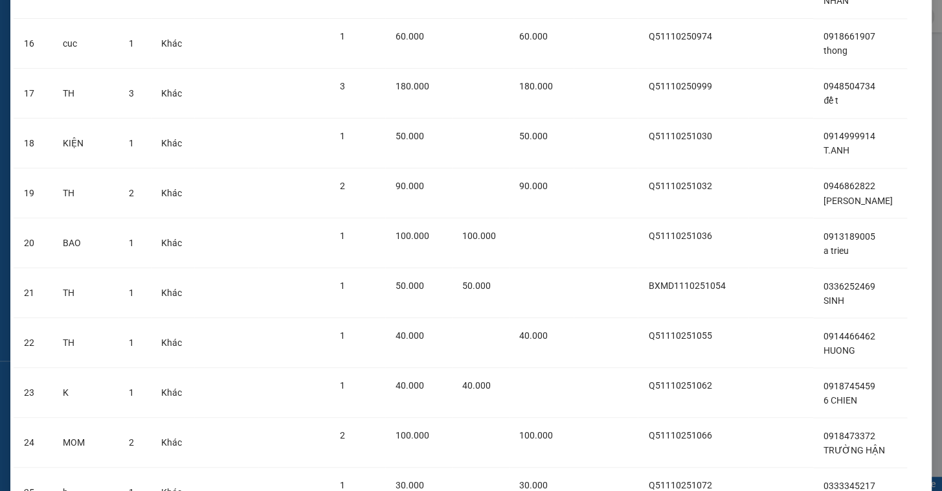
scroll to position [1155, 0]
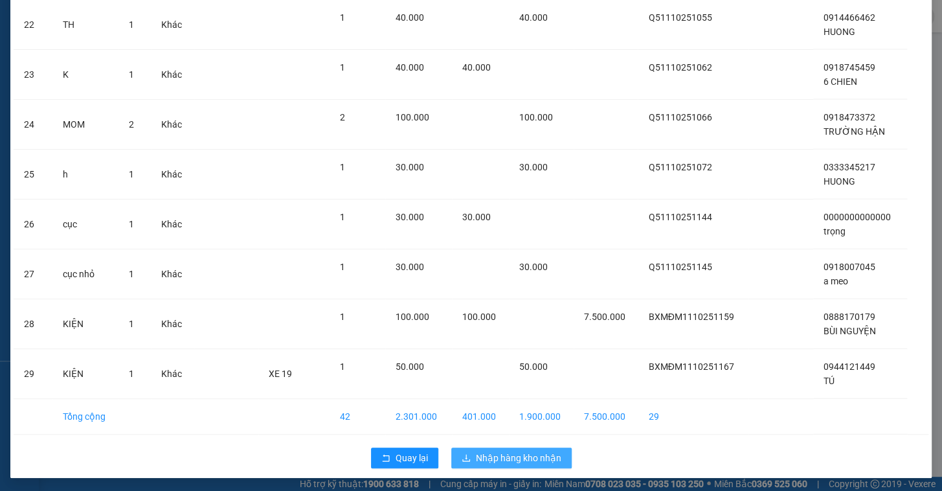
click at [536, 448] on button "Nhập hàng kho nhận" at bounding box center [511, 457] width 120 height 21
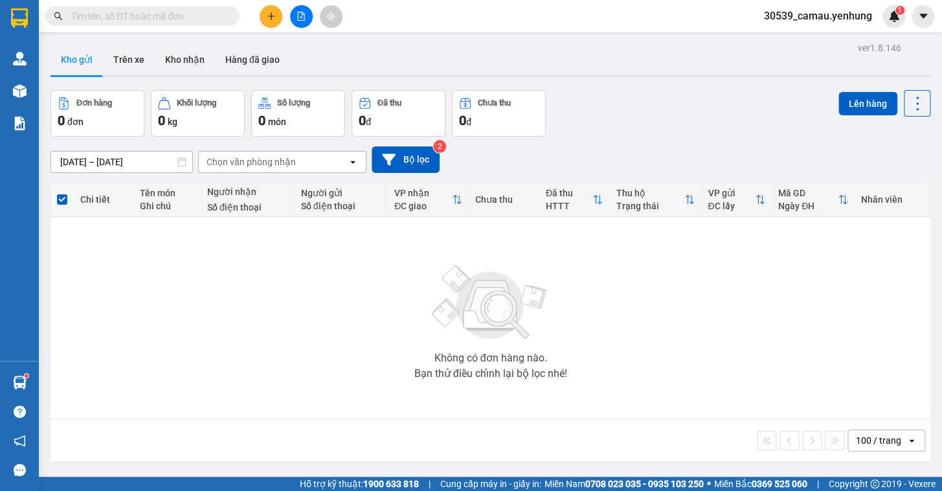
click at [296, 13] on icon "file-add" at bounding box center [300, 16] width 9 height 9
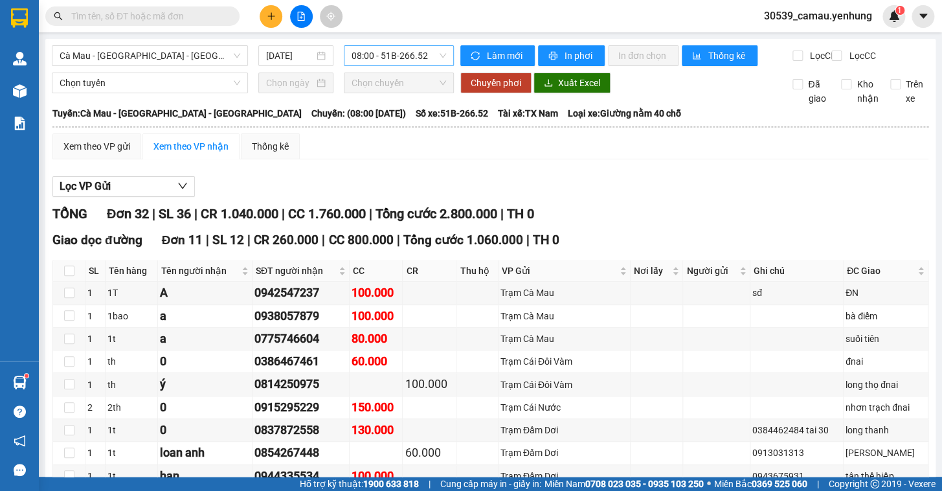
click at [358, 57] on span "08:00 - 51B-266.52" at bounding box center [398, 55] width 94 height 19
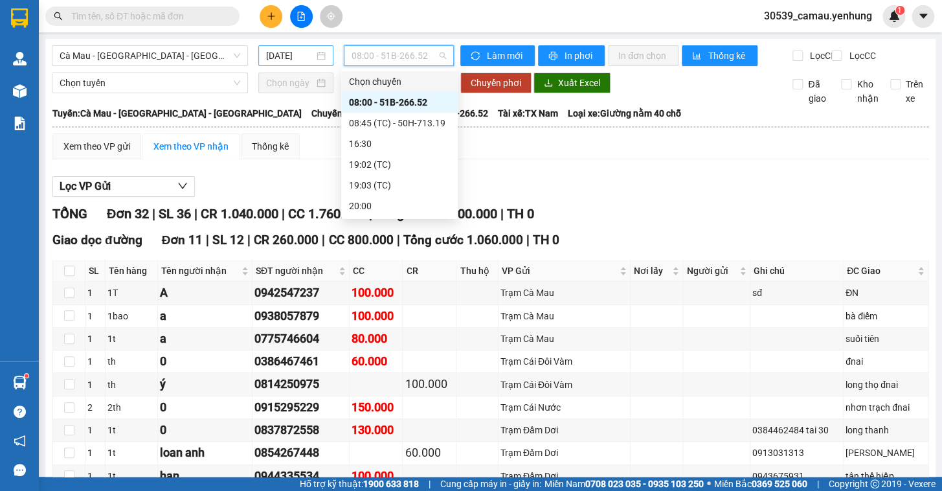
click at [297, 58] on input "[DATE]" at bounding box center [290, 56] width 49 height 14
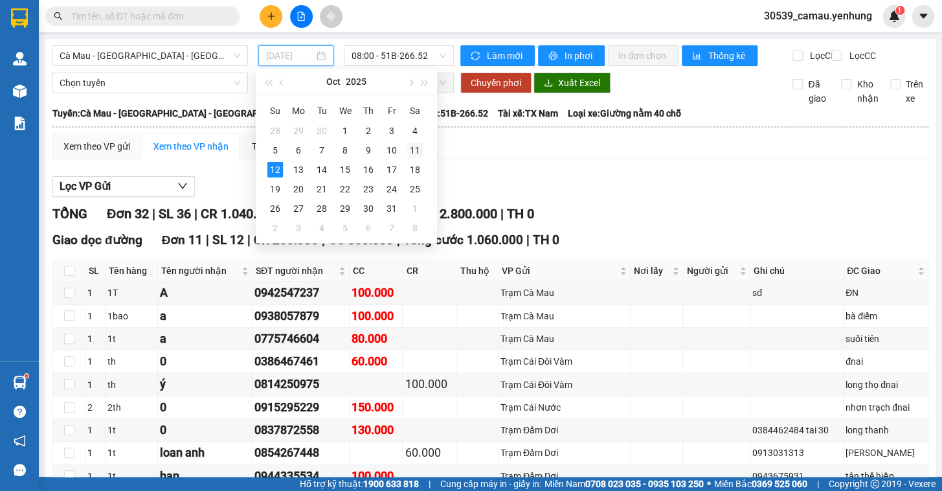
click at [415, 153] on div "11" at bounding box center [415, 150] width 16 height 16
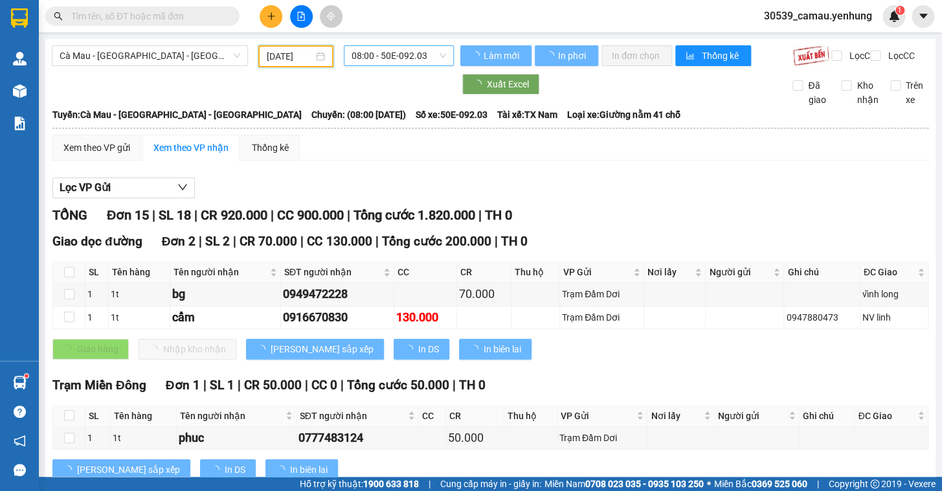
click at [395, 54] on span "08:00 - 50E-092.03" at bounding box center [398, 55] width 94 height 19
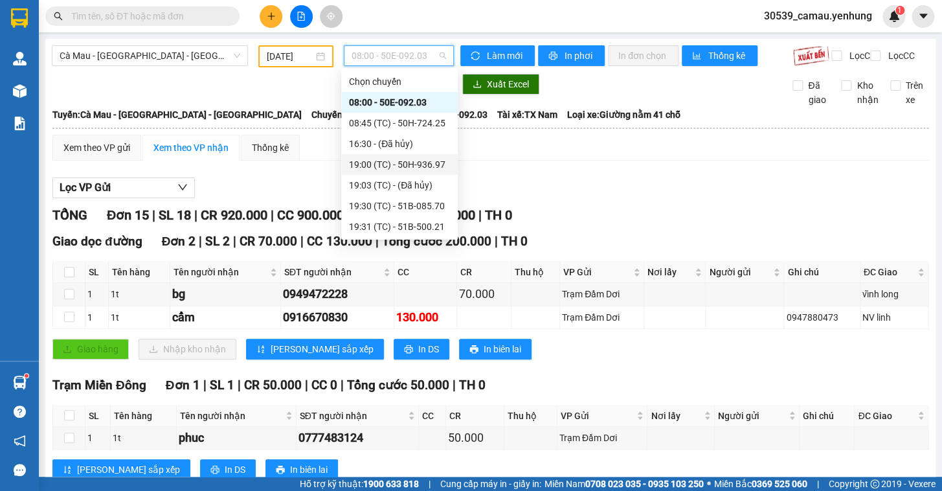
click at [391, 161] on div "19:00 (TC) - 50H-936.97" at bounding box center [399, 164] width 101 height 14
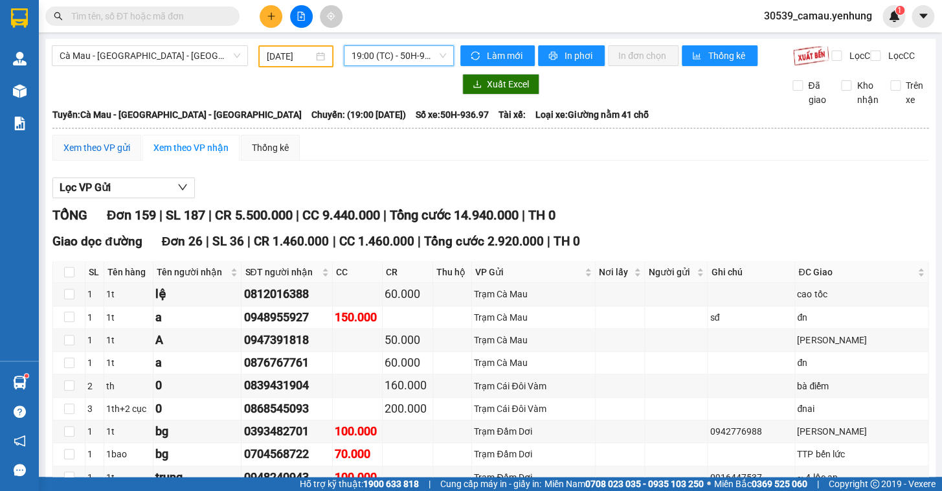
click at [126, 155] on div "Xem theo VP gửi" at bounding box center [96, 147] width 67 height 14
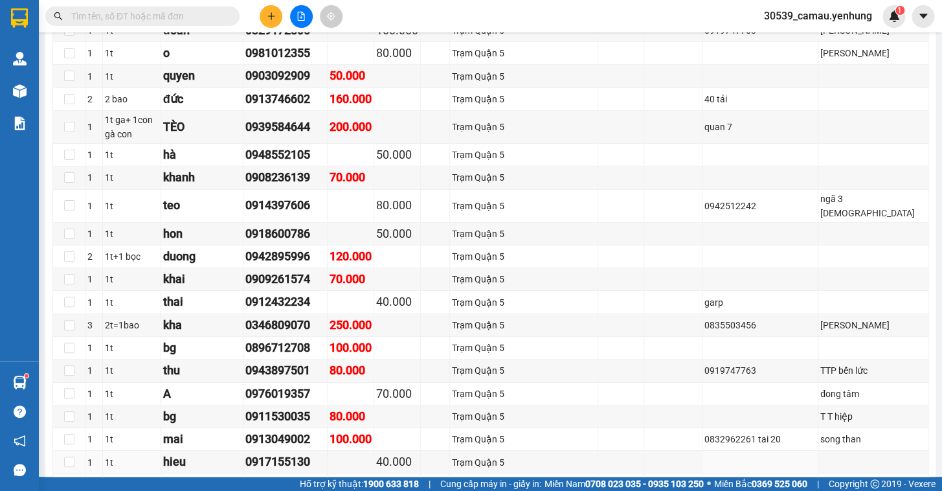
scroll to position [1899, 0]
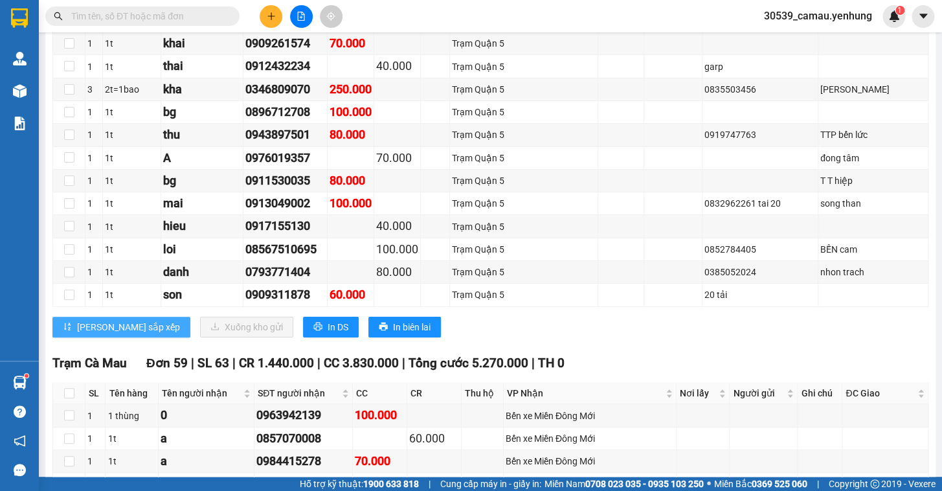
click at [106, 320] on span "[PERSON_NAME] sắp xếp" at bounding box center [128, 327] width 103 height 14
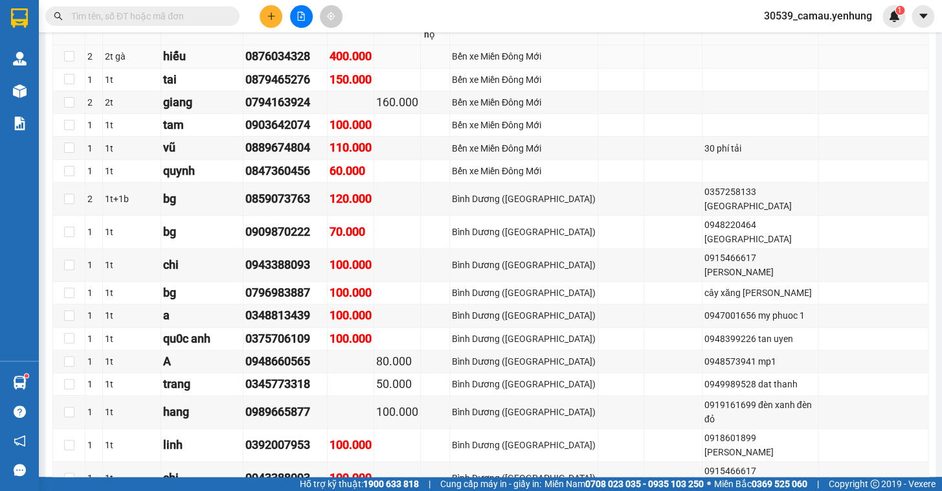
scroll to position [193, 0]
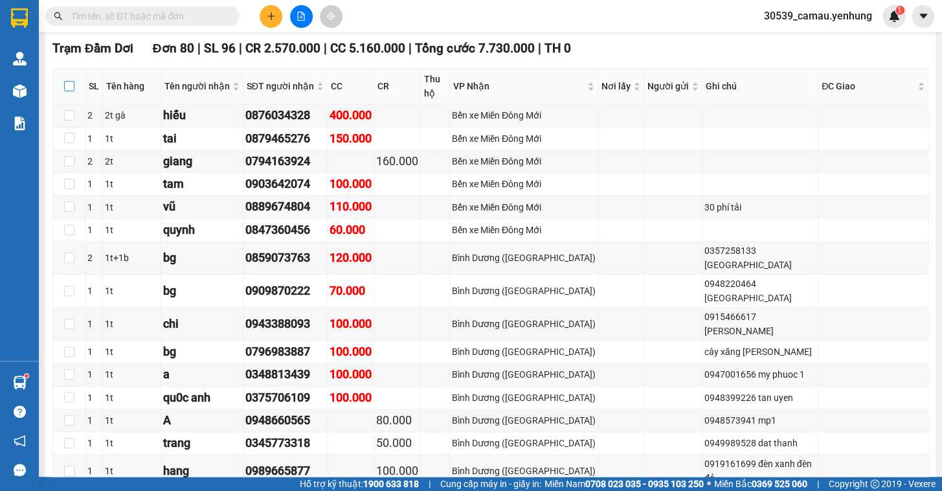
click at [69, 91] on input "checkbox" at bounding box center [69, 86] width 10 height 10
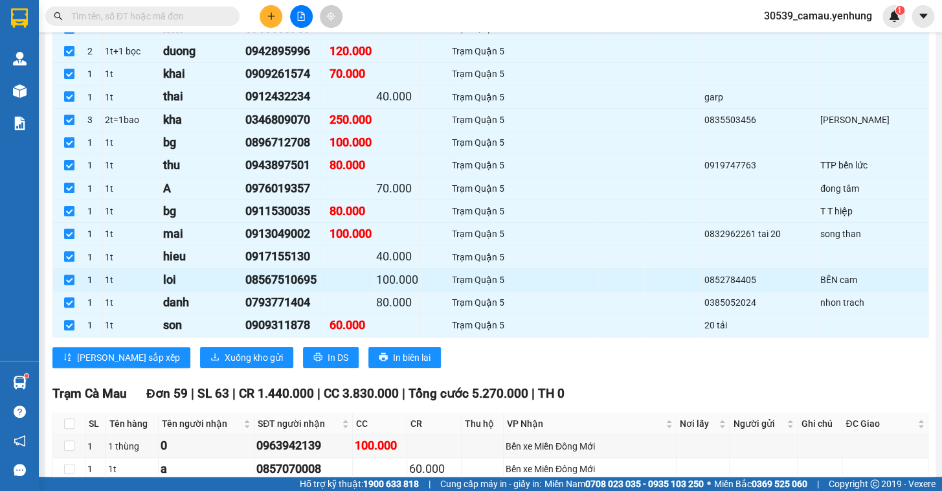
scroll to position [1851, 0]
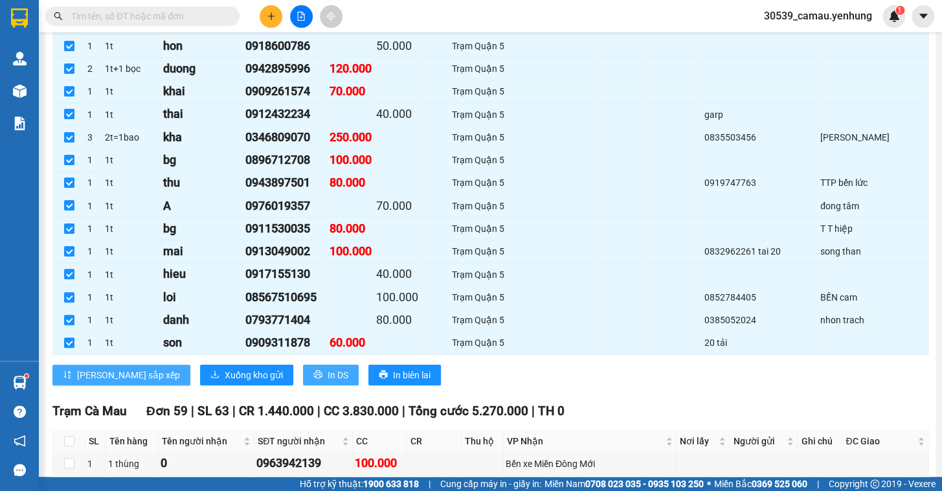
click at [95, 368] on span "[PERSON_NAME] sắp xếp" at bounding box center [128, 375] width 103 height 14
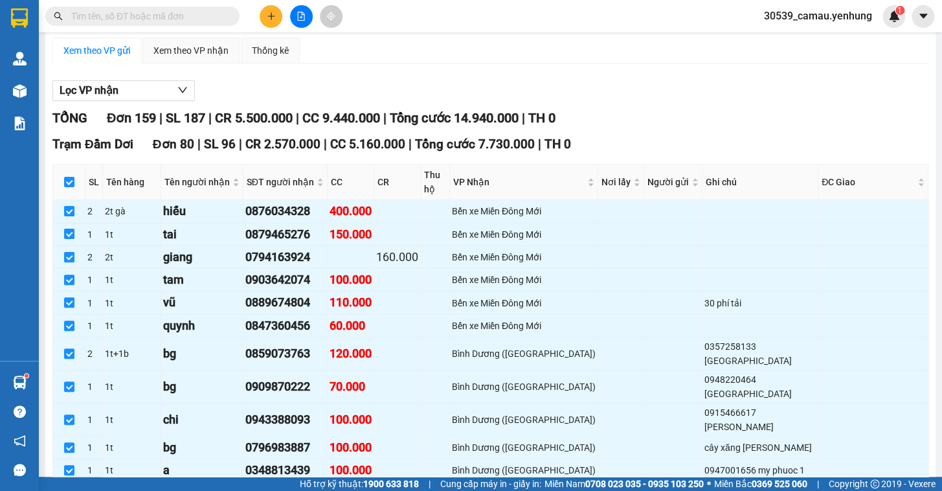
scroll to position [34, 0]
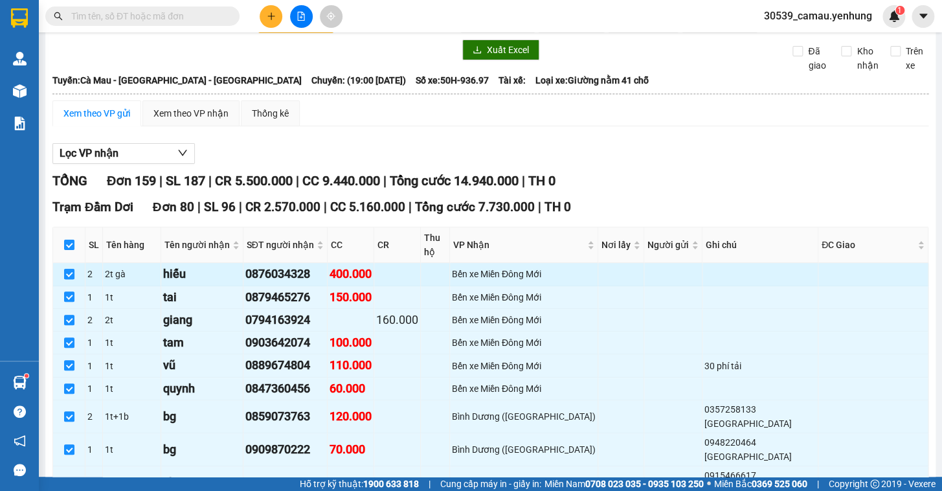
click at [69, 269] on input "checkbox" at bounding box center [69, 274] width 10 height 10
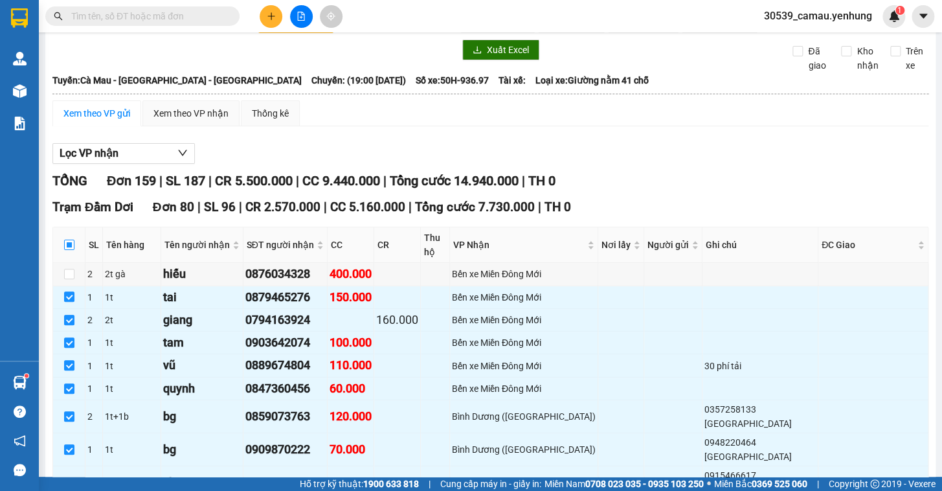
click at [67, 244] on input "checkbox" at bounding box center [69, 244] width 10 height 10
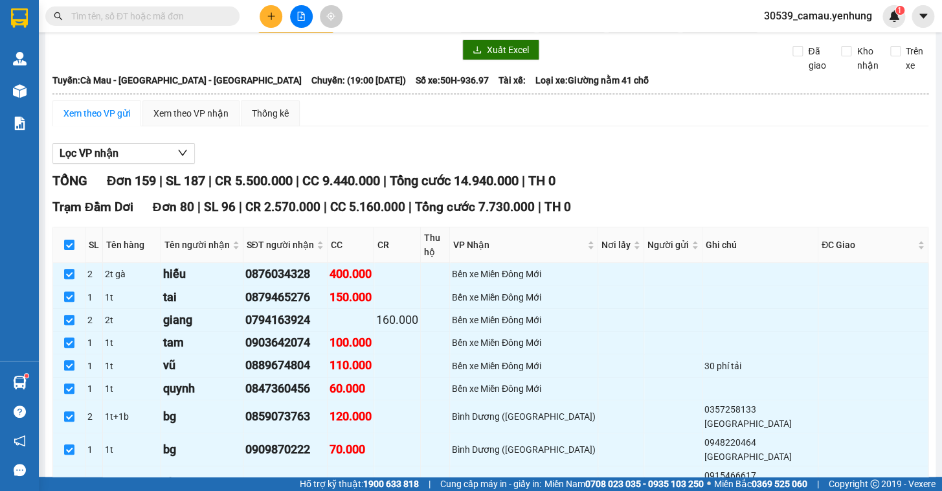
click at [74, 251] on th at bounding box center [69, 245] width 32 height 36
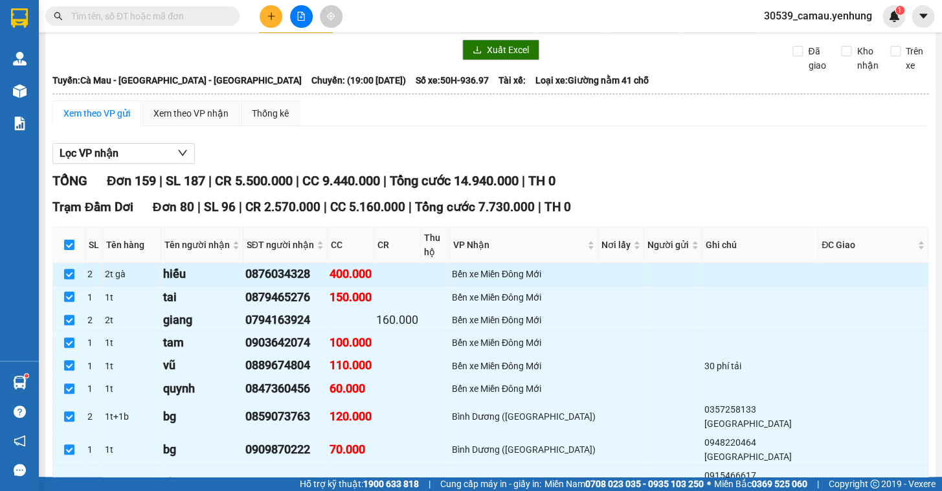
click at [64, 248] on input "checkbox" at bounding box center [69, 244] width 10 height 10
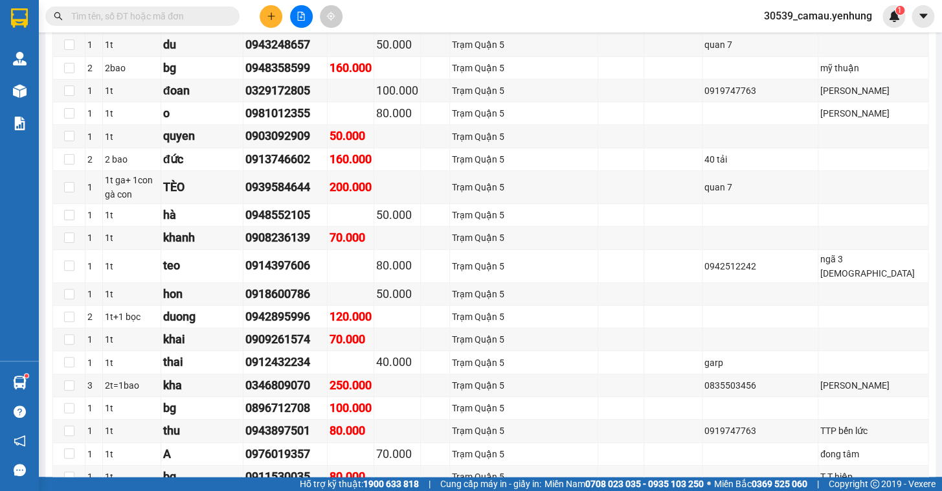
scroll to position [1620, 0]
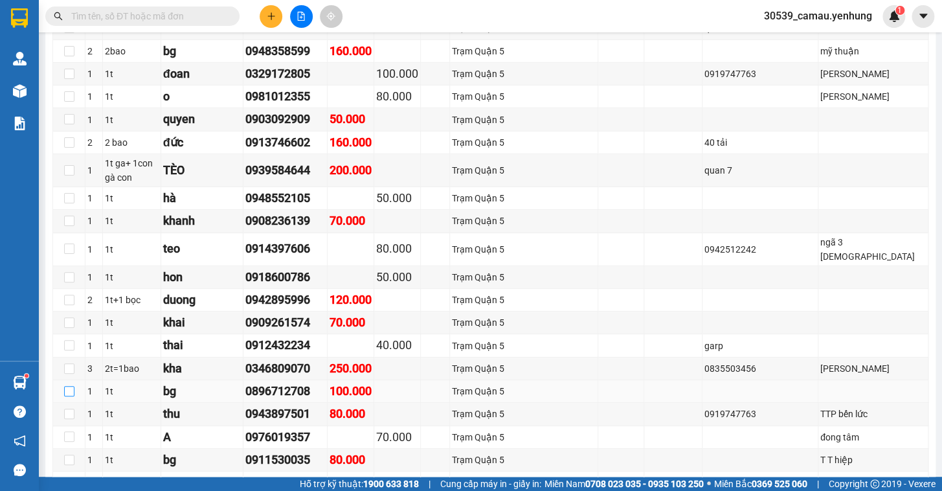
click at [71, 386] on input "checkbox" at bounding box center [69, 391] width 10 height 10
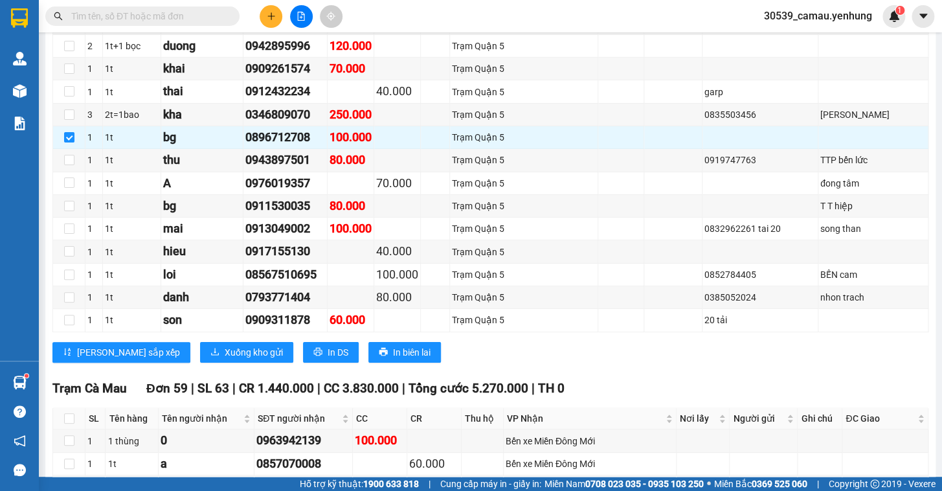
scroll to position [1868, 0]
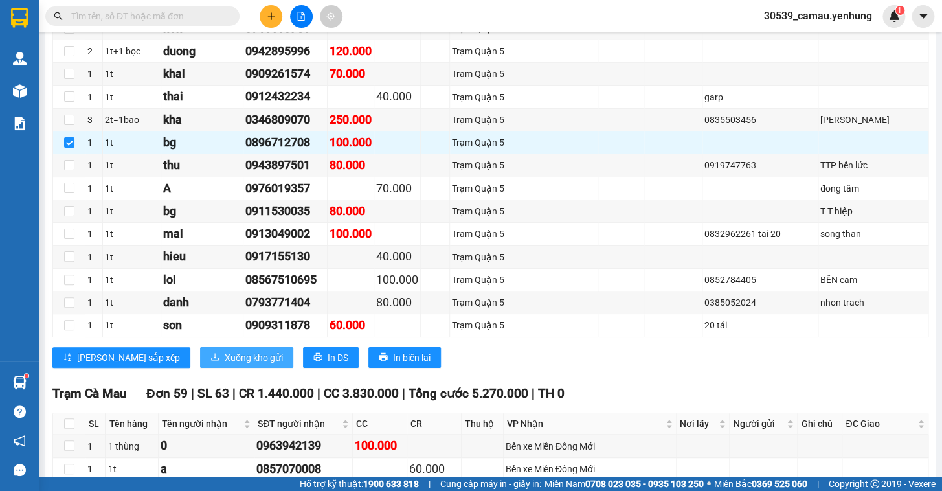
click at [225, 350] on span "Xuống kho gửi" at bounding box center [254, 357] width 58 height 14
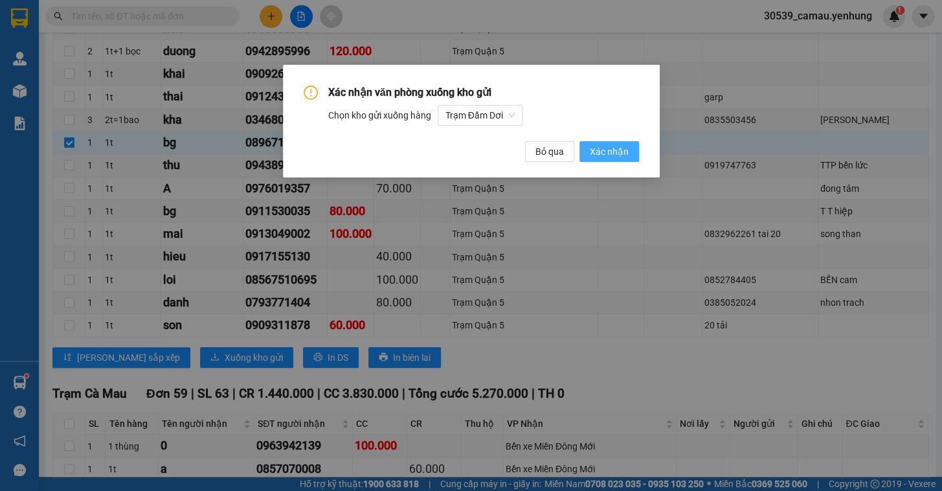
click at [620, 153] on span "Xác nhận" at bounding box center [609, 151] width 39 height 14
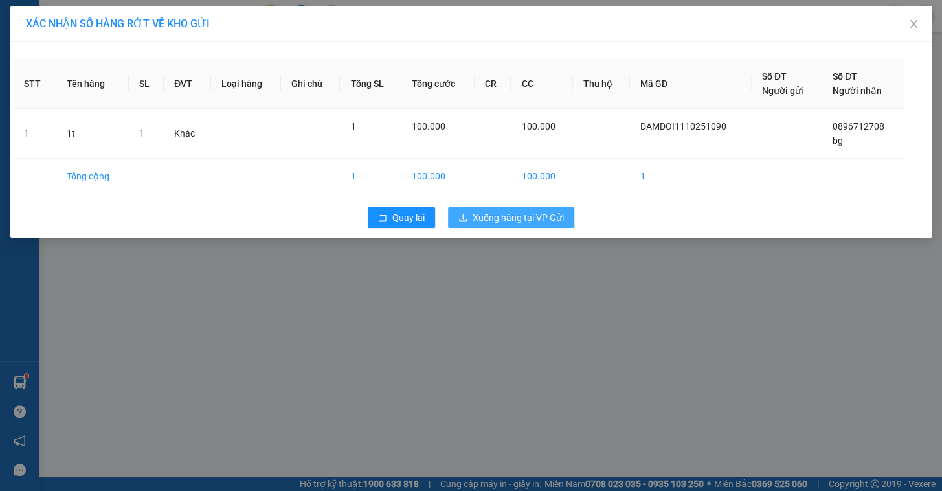
click at [504, 218] on span "Xuống hàng tại VP Gửi" at bounding box center [517, 217] width 91 height 14
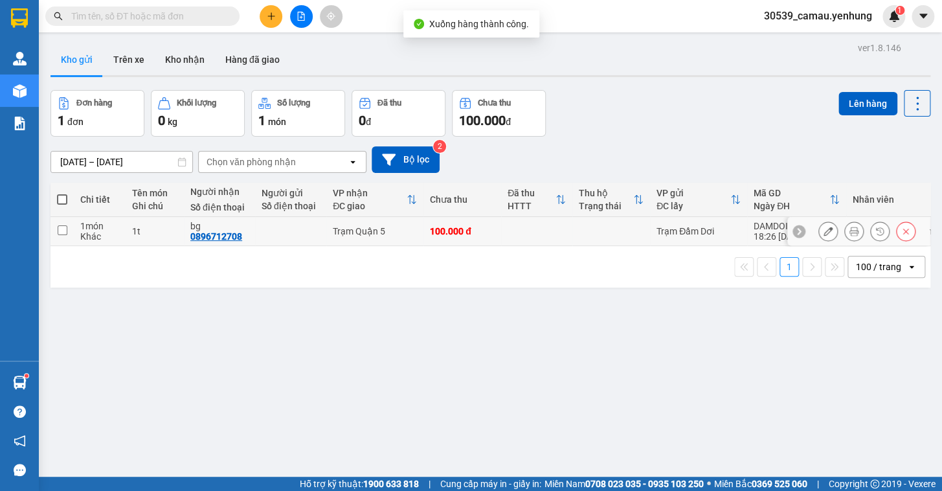
click at [62, 227] on input "checkbox" at bounding box center [63, 230] width 10 height 10
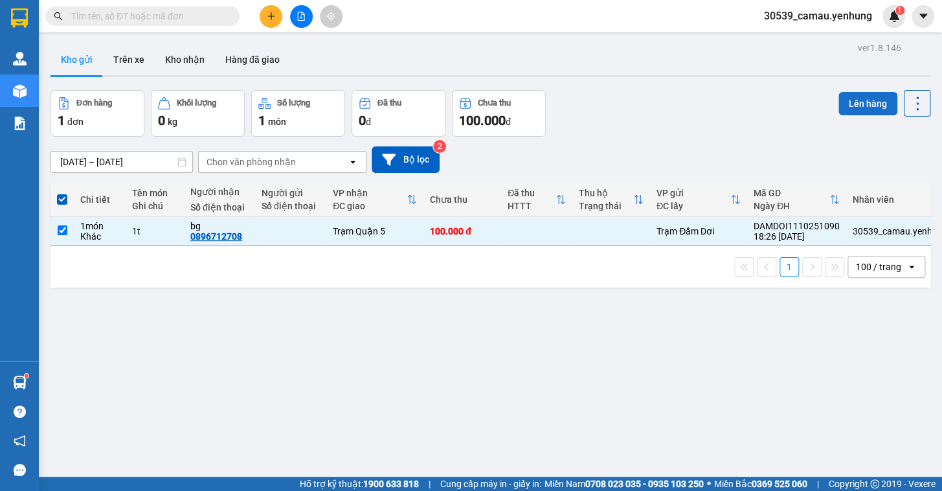
click at [852, 111] on button "Lên hàng" at bounding box center [867, 103] width 59 height 23
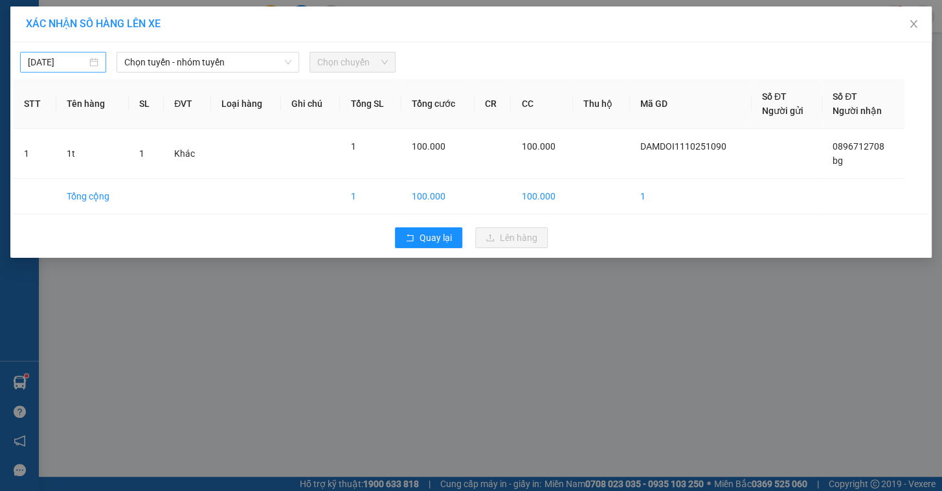
click at [94, 62] on div "[DATE]" at bounding box center [63, 62] width 71 height 14
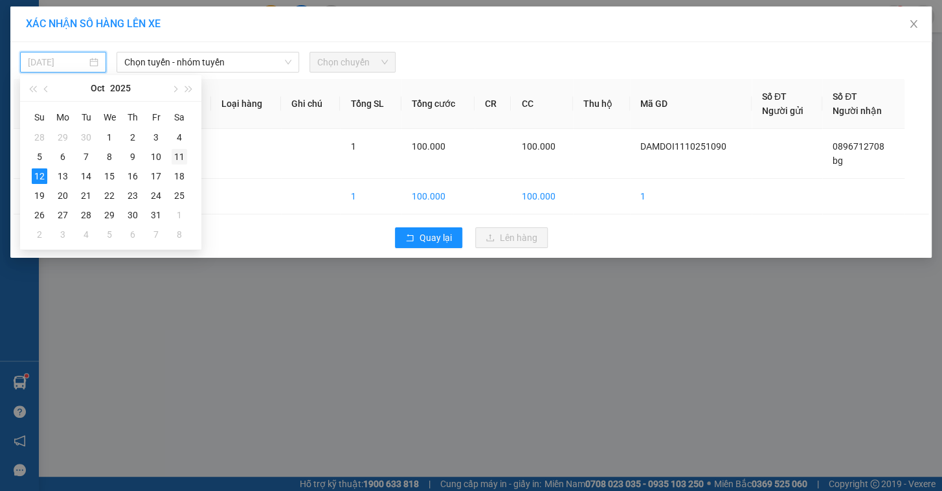
click at [181, 154] on div "11" at bounding box center [180, 157] width 16 height 16
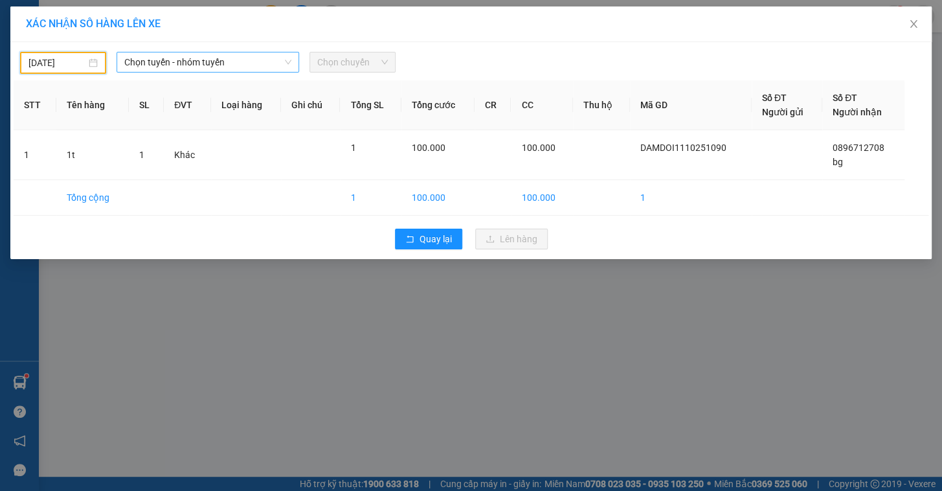
click at [191, 56] on span "Chọn tuyến - nhóm tuyến" at bounding box center [207, 61] width 167 height 19
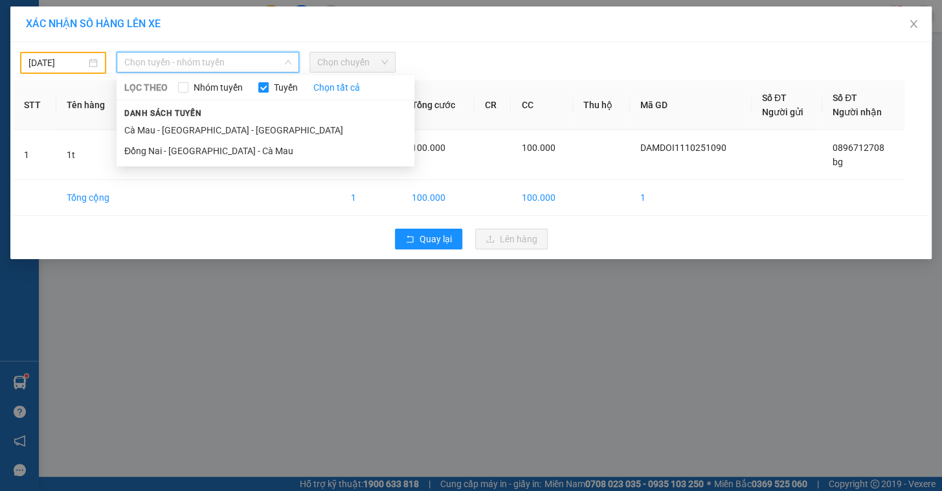
click at [181, 124] on li "Cà Mau - [GEOGRAPHIC_DATA] - [GEOGRAPHIC_DATA]" at bounding box center [265, 130] width 298 height 21
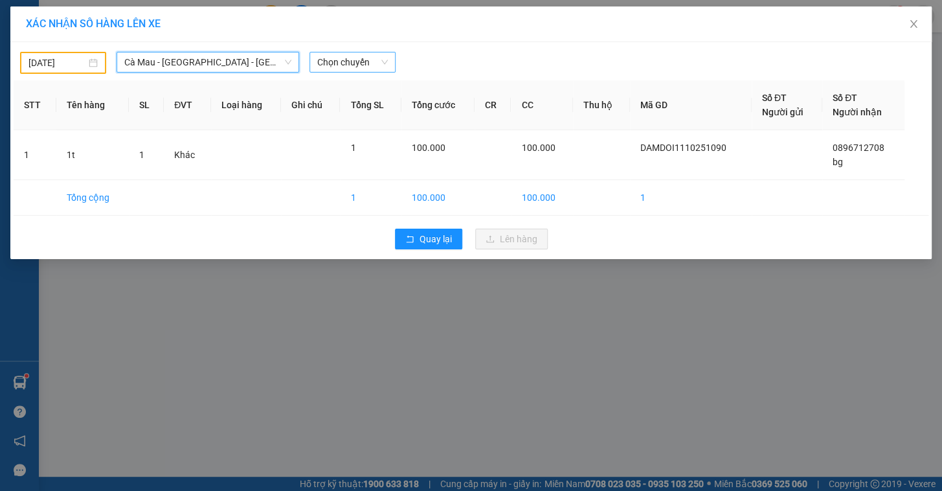
click at [352, 59] on span "Chọn chuyến" at bounding box center [352, 61] width 71 height 19
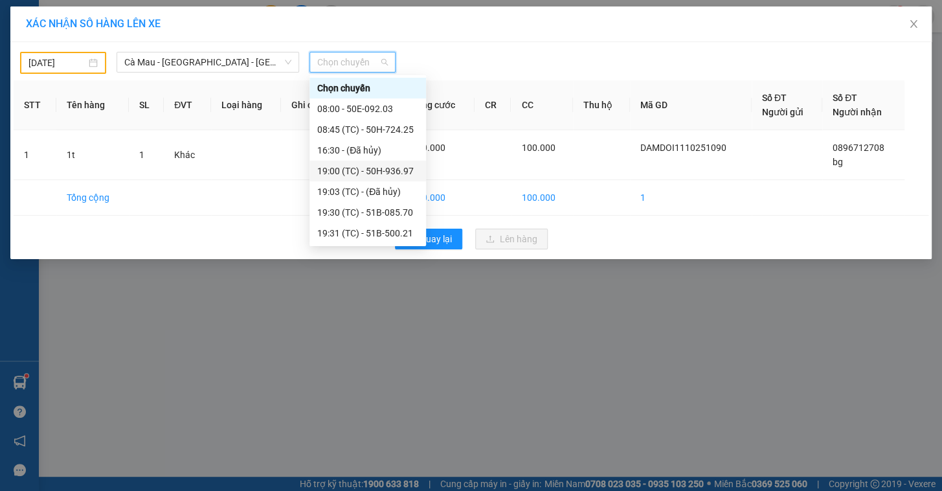
click at [375, 168] on div "19:00 (TC) - 50H-936.97" at bounding box center [367, 171] width 101 height 14
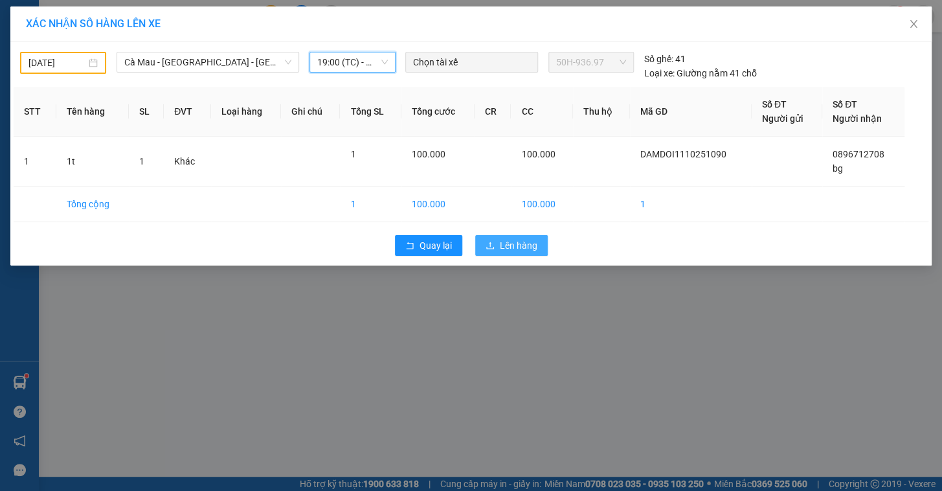
click at [508, 240] on span "Lên hàng" at bounding box center [519, 245] width 38 height 14
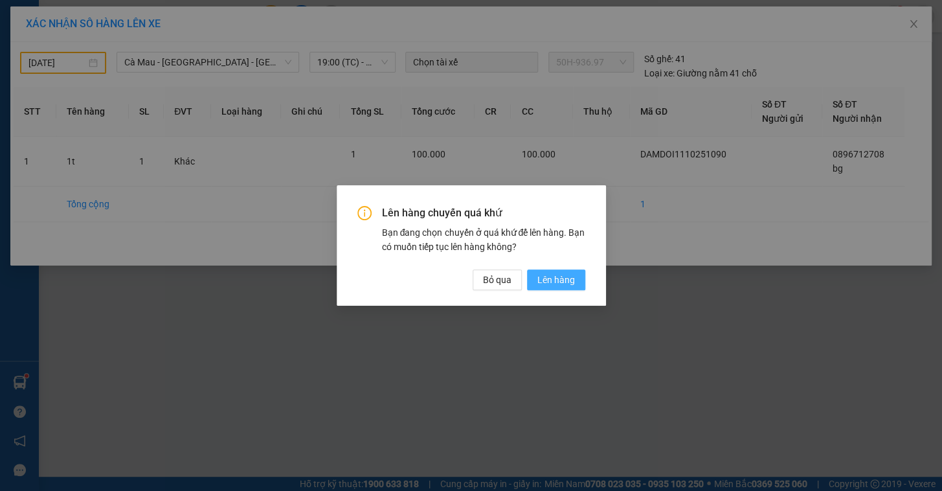
click at [564, 278] on span "Lên hàng" at bounding box center [556, 279] width 38 height 14
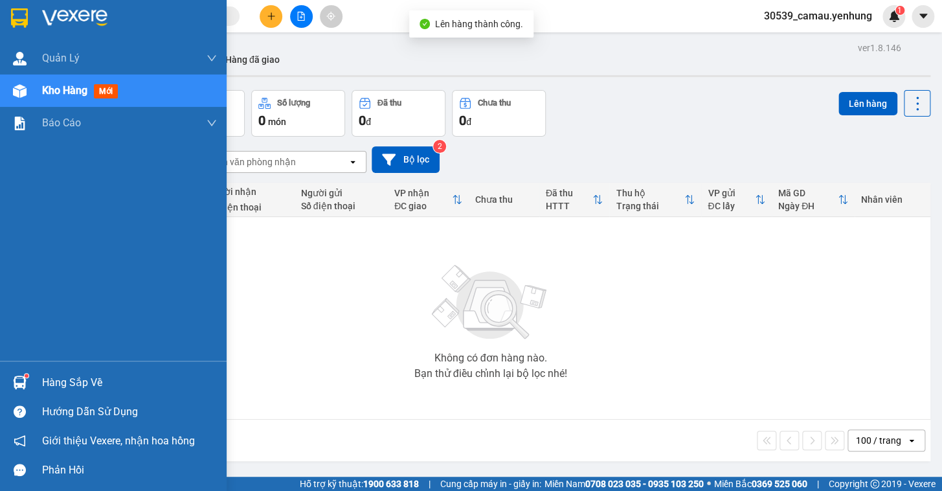
click at [69, 379] on div "Hàng sắp về" at bounding box center [129, 382] width 175 height 19
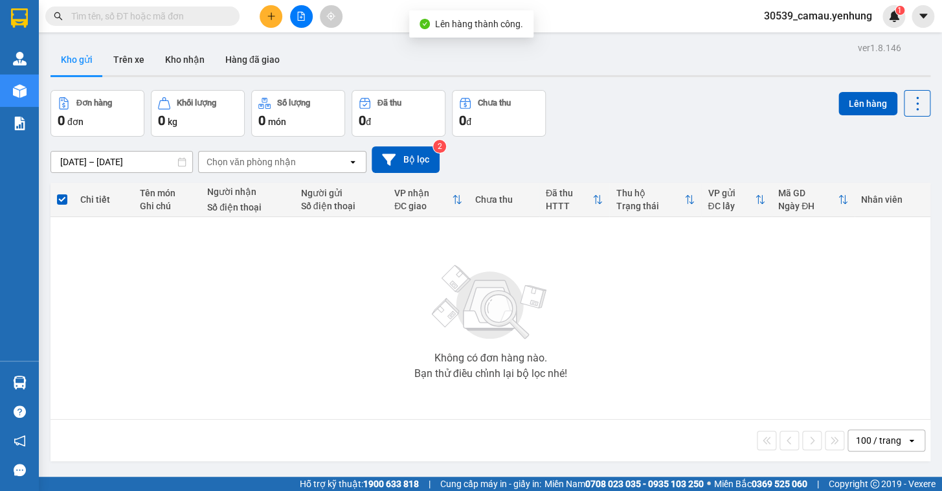
drag, startPoint x: 360, startPoint y: 45, endPoint x: 295, endPoint y: 42, distance: 64.8
click at [359, 45] on section "Kết quả tìm kiếm ( 0 ) Bộ lọc No Data 30539_camau.yenhung 1 Quản [PERSON_NAME] …" at bounding box center [471, 245] width 942 height 491
click at [299, 19] on icon "file-add" at bounding box center [300, 16] width 9 height 9
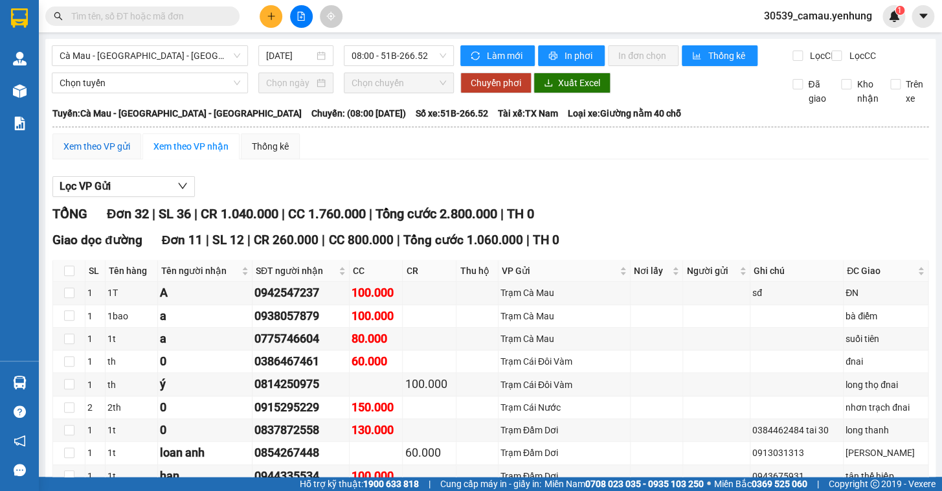
click at [93, 153] on div "Xem theo VP gửi" at bounding box center [96, 146] width 67 height 14
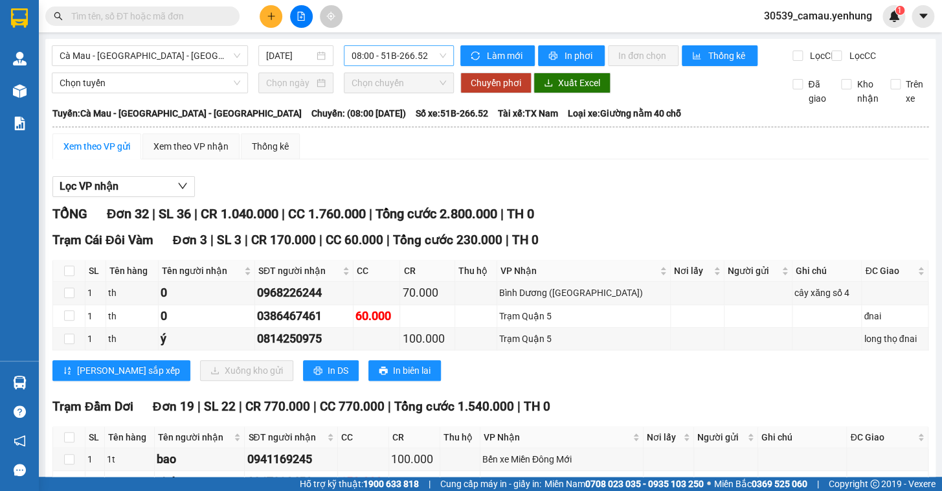
click at [399, 50] on span "08:00 - 51B-266.52" at bounding box center [398, 55] width 94 height 19
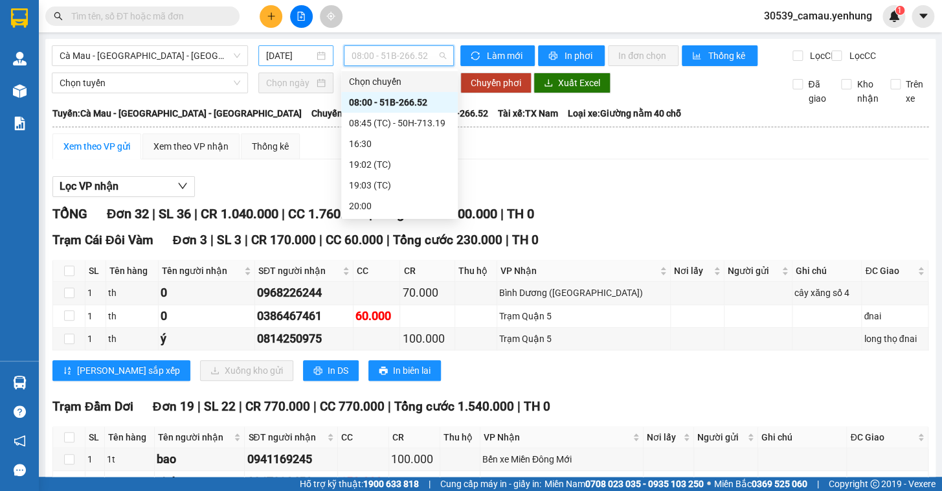
click at [308, 56] on input "[DATE]" at bounding box center [290, 56] width 49 height 14
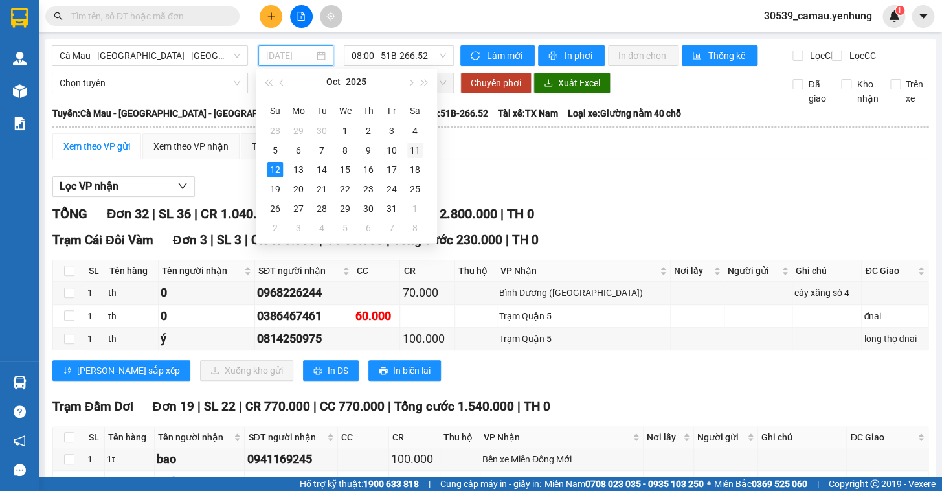
click at [415, 148] on div "11" at bounding box center [415, 150] width 16 height 16
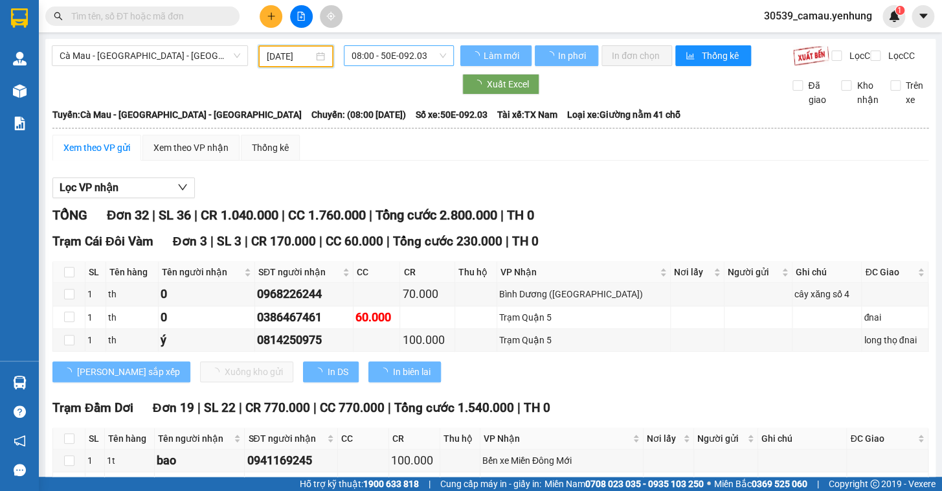
click at [403, 54] on span "08:00 - 50E-092.03" at bounding box center [398, 55] width 94 height 19
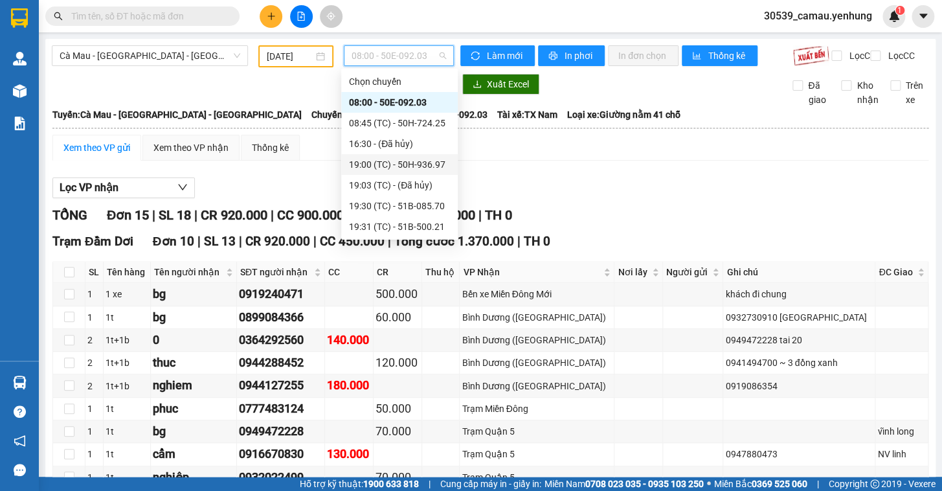
click at [399, 159] on div "19:00 (TC) - 50H-936.97" at bounding box center [399, 164] width 101 height 14
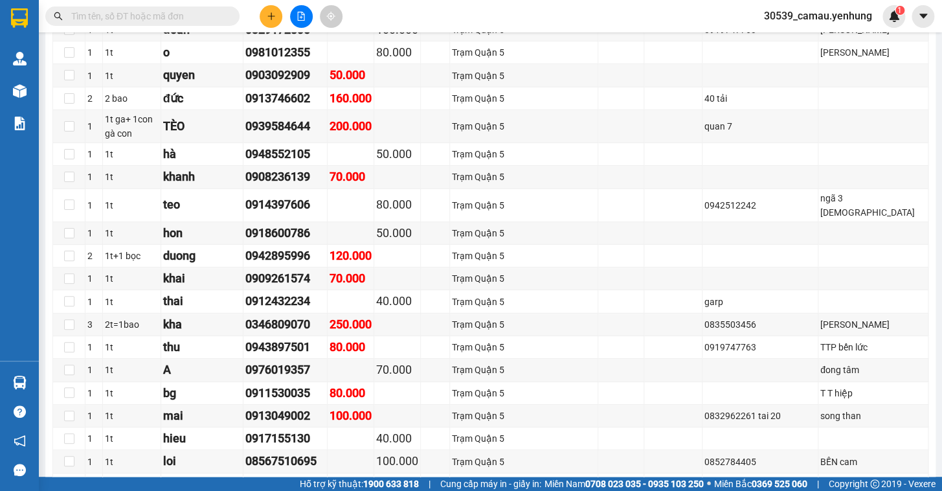
scroll to position [1687, 0]
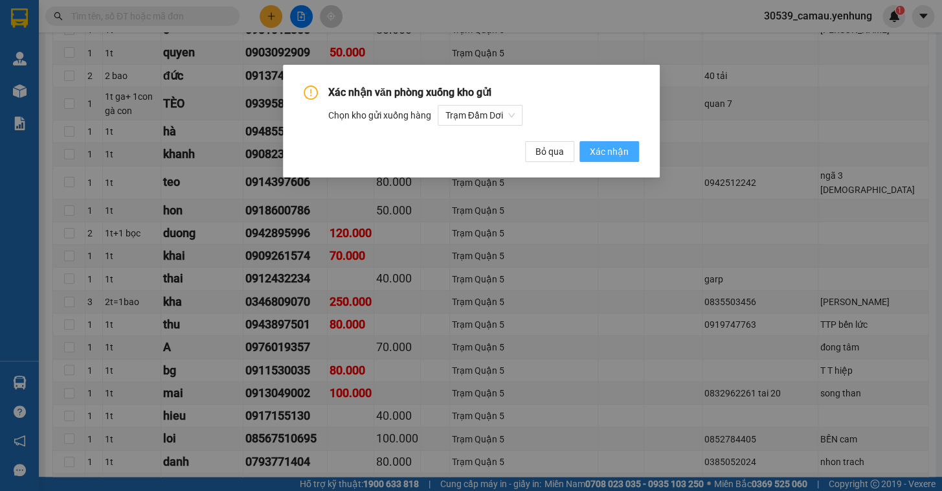
click at [609, 151] on span "Xác nhận" at bounding box center [609, 151] width 39 height 14
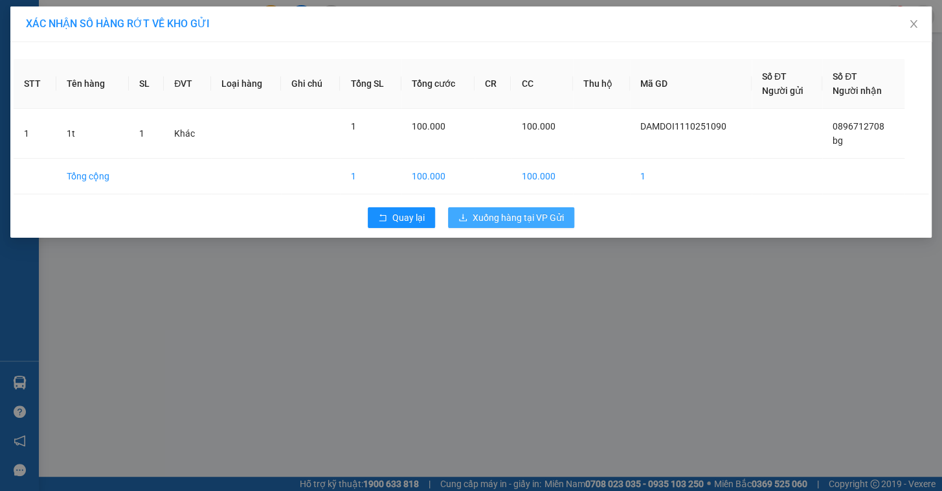
click at [507, 218] on span "Xuống hàng tại VP Gửi" at bounding box center [517, 217] width 91 height 14
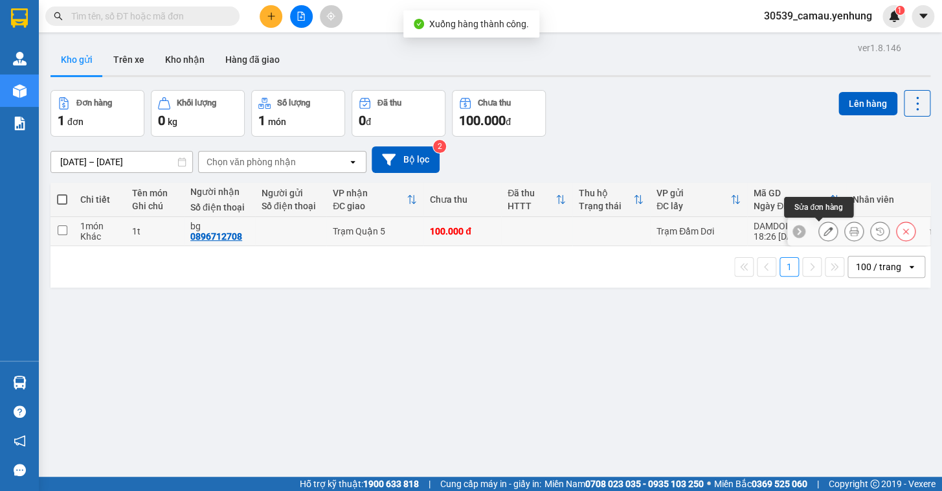
click at [823, 229] on icon at bounding box center [827, 231] width 9 height 9
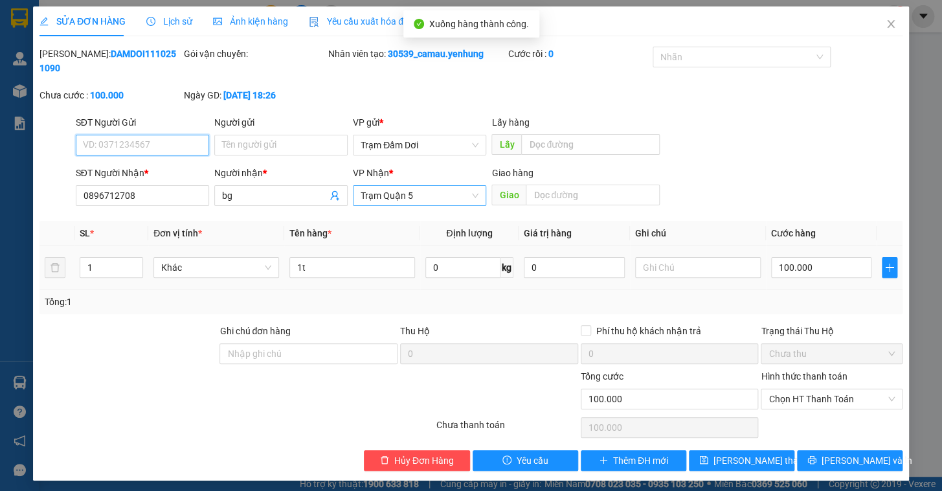
click at [406, 187] on span "Trạm Quận 5" at bounding box center [419, 195] width 118 height 19
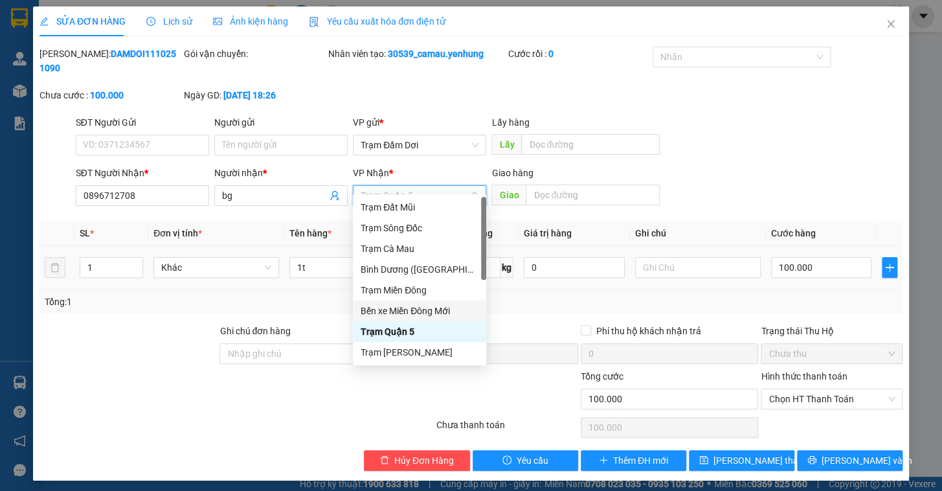
click at [434, 304] on div "Bến xe Miền Đông Mới" at bounding box center [419, 311] width 118 height 14
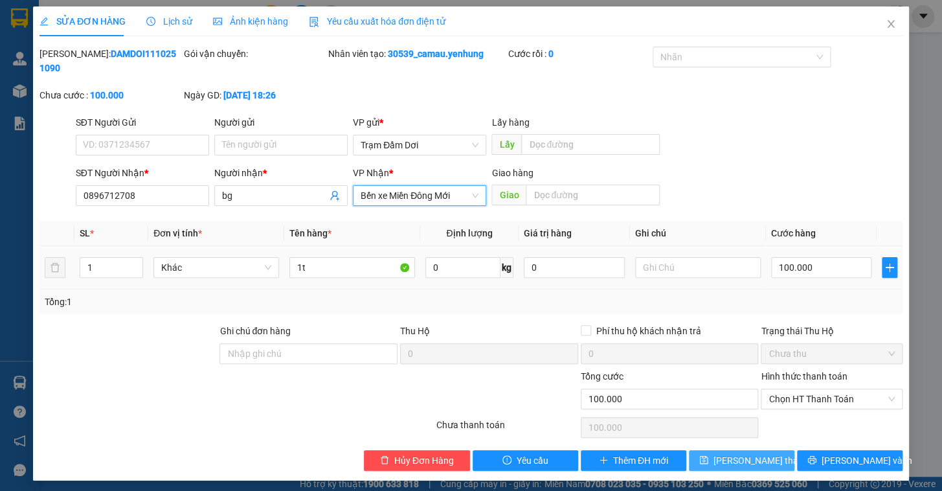
click at [742, 453] on span "[PERSON_NAME] thay đổi" at bounding box center [765, 460] width 104 height 14
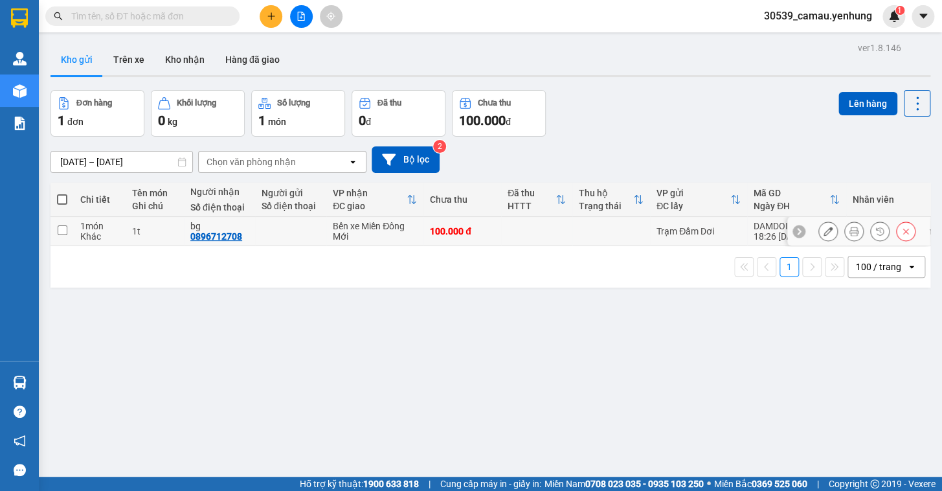
click at [65, 228] on input "checkbox" at bounding box center [63, 230] width 10 height 10
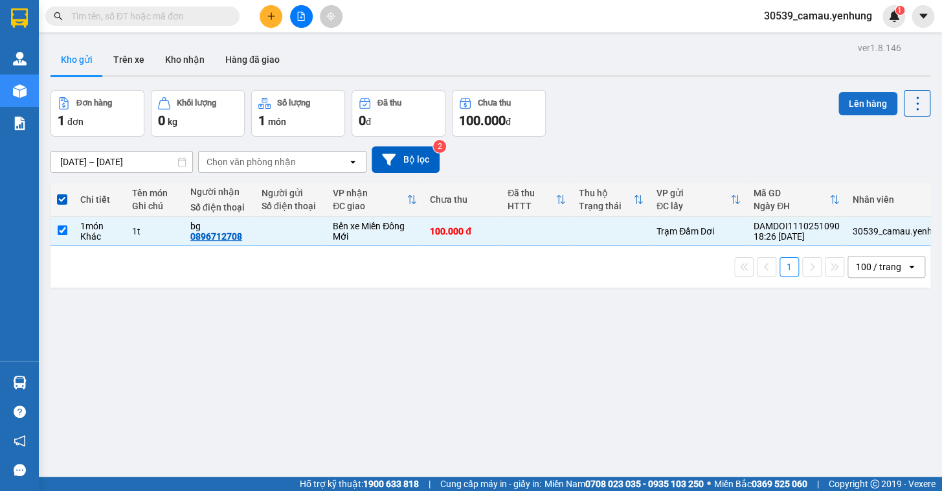
click at [843, 105] on button "Lên hàng" at bounding box center [867, 103] width 59 height 23
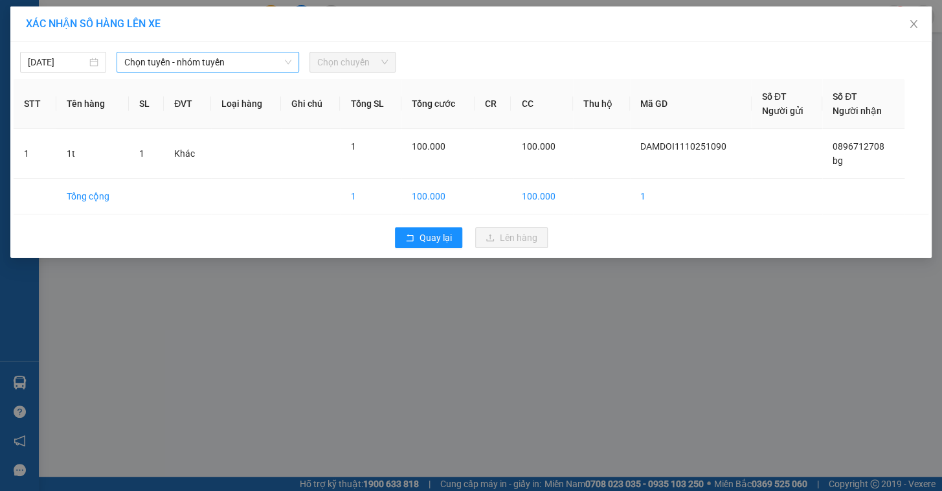
click at [205, 71] on span "Chọn tuyến - nhóm tuyến" at bounding box center [207, 61] width 167 height 19
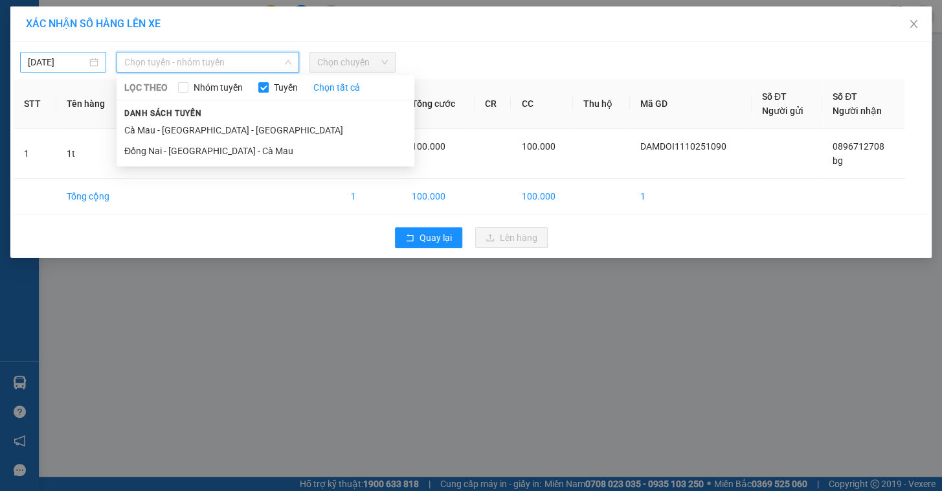
click at [89, 58] on div "[DATE]" at bounding box center [63, 62] width 71 height 14
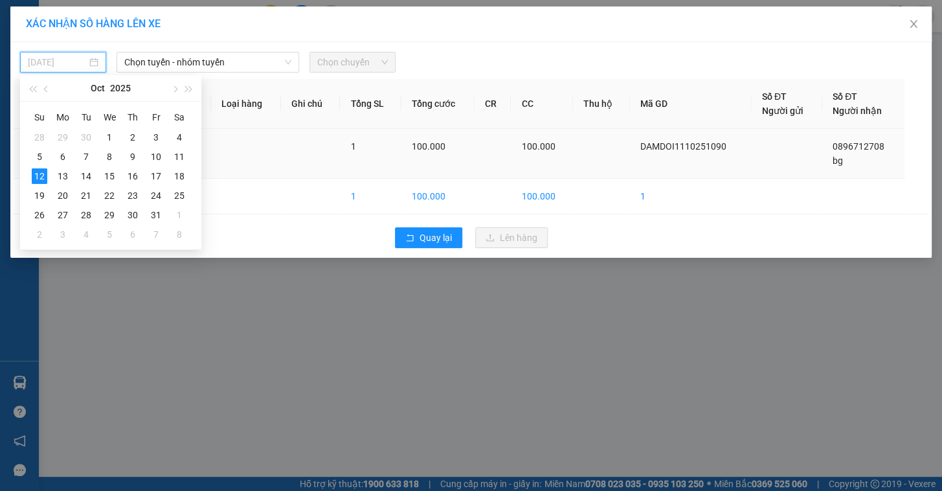
click at [174, 157] on div "11" at bounding box center [180, 157] width 16 height 16
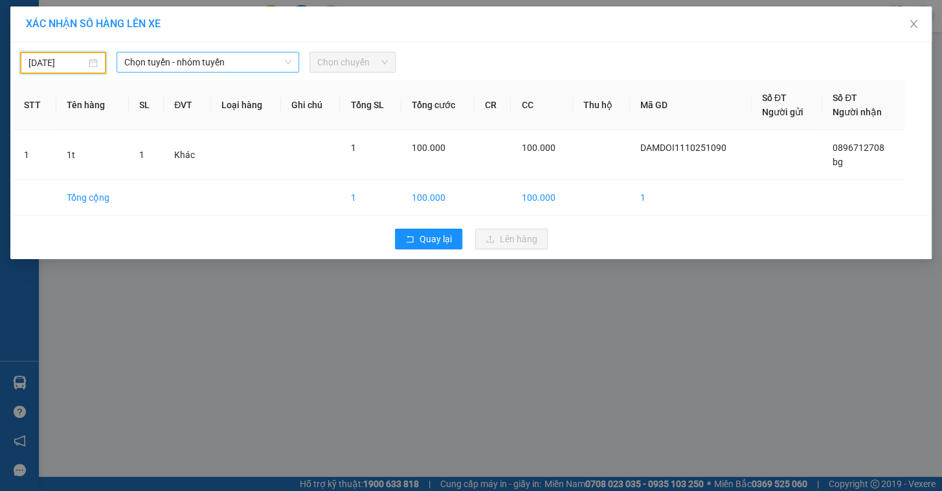
click at [226, 65] on span "Chọn tuyến - nhóm tuyến" at bounding box center [207, 61] width 167 height 19
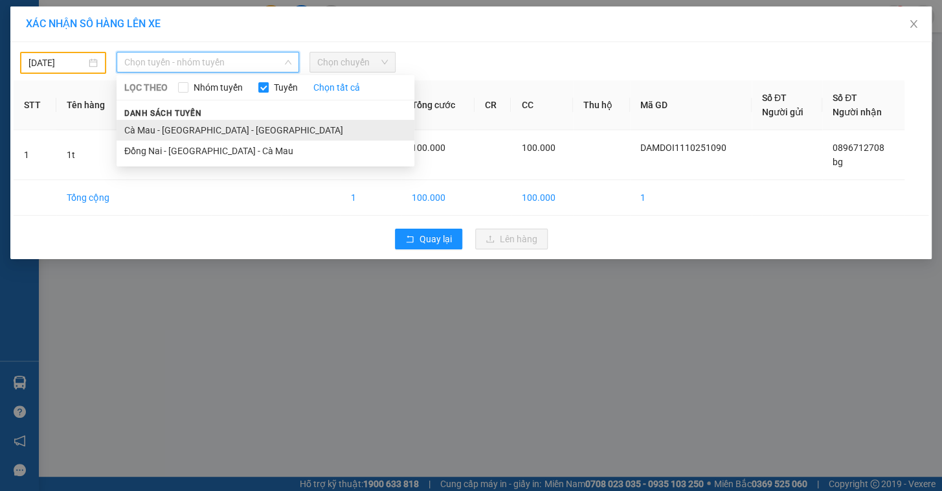
click at [203, 127] on li "Cà Mau - [GEOGRAPHIC_DATA] - [GEOGRAPHIC_DATA]" at bounding box center [265, 130] width 298 height 21
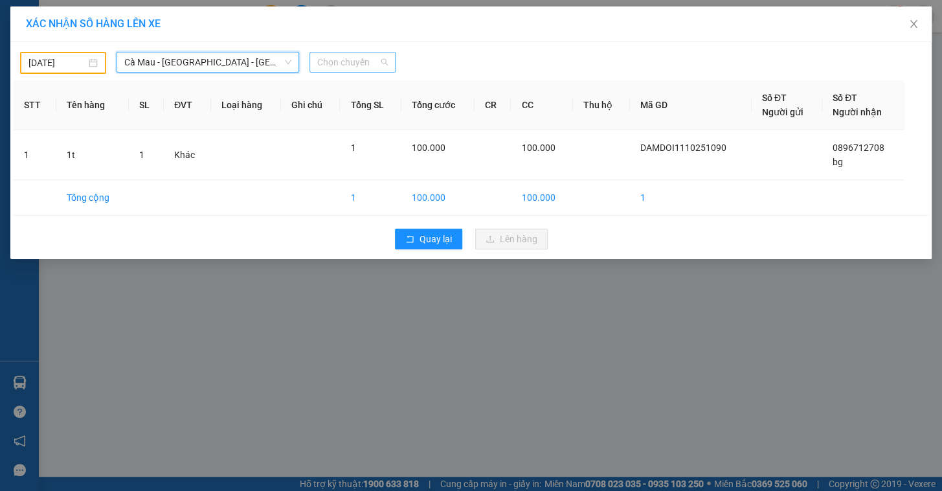
click at [352, 69] on span "Chọn chuyến" at bounding box center [352, 61] width 71 height 19
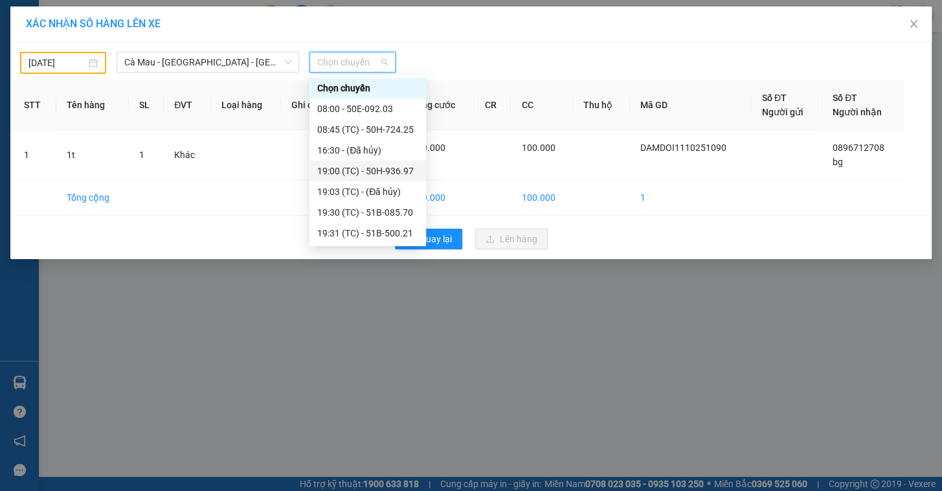
click at [362, 168] on div "19:00 (TC) - 50H-936.97" at bounding box center [367, 171] width 101 height 14
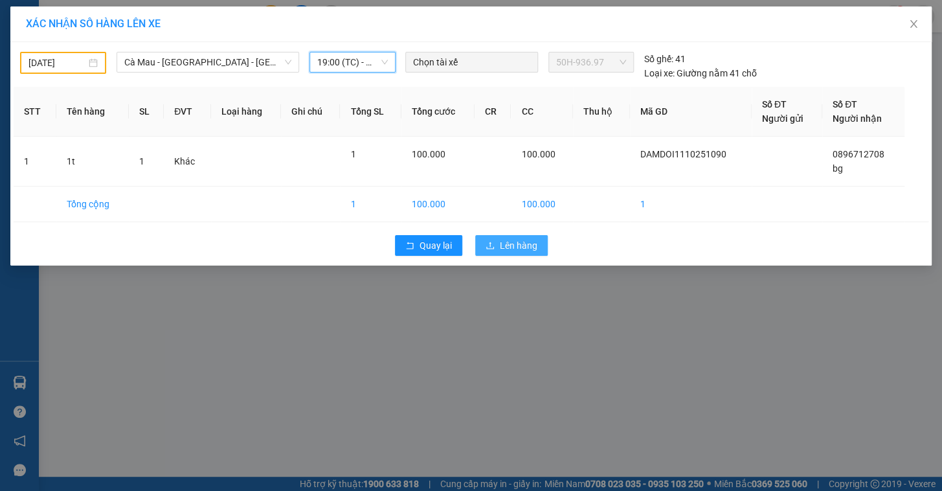
click at [516, 239] on span "Lên hàng" at bounding box center [519, 245] width 38 height 14
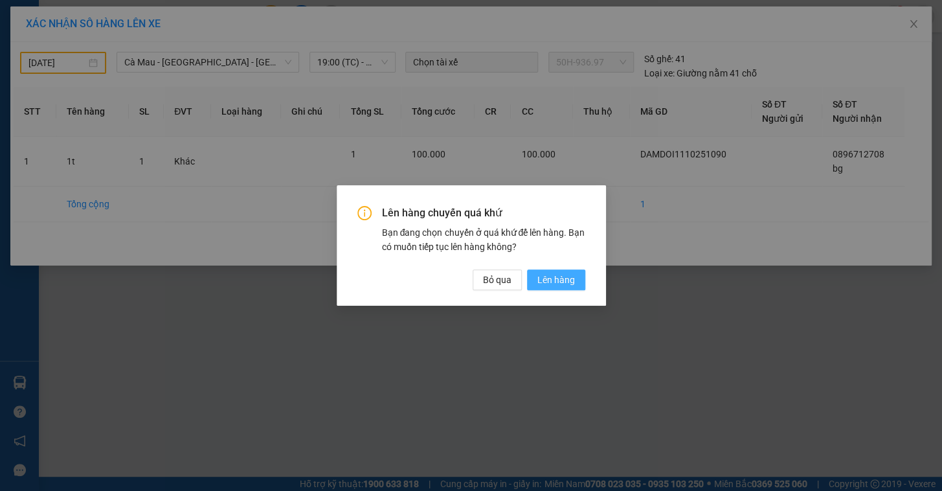
click at [547, 271] on button "Lên hàng" at bounding box center [556, 279] width 58 height 21
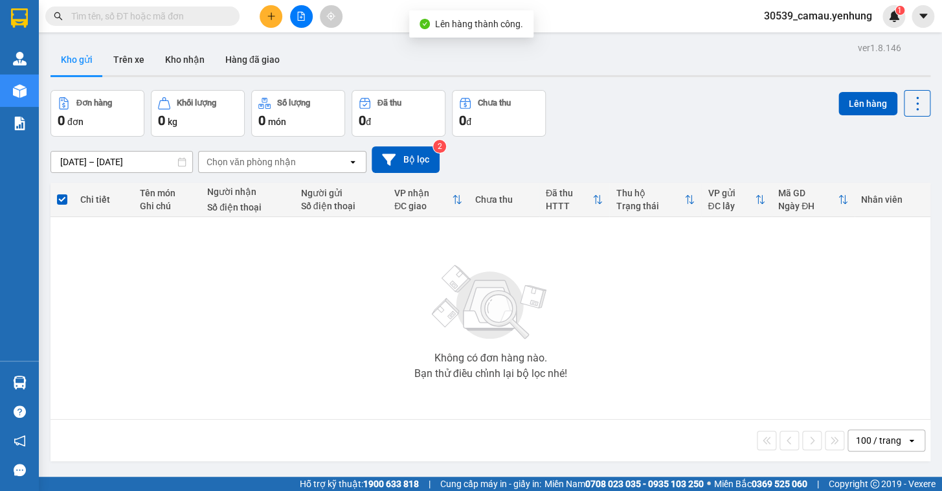
click at [305, 21] on button at bounding box center [301, 16] width 23 height 23
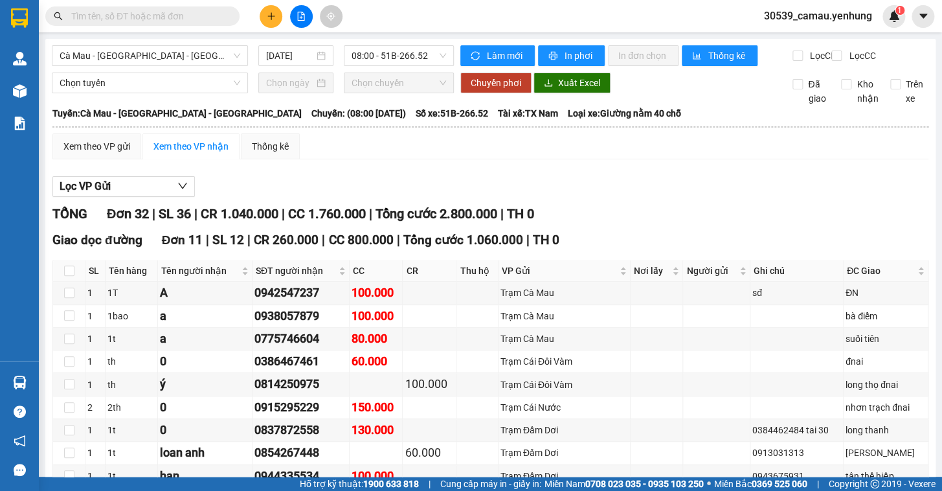
drag, startPoint x: 316, startPoint y: 52, endPoint x: 311, endPoint y: 66, distance: 14.8
click at [316, 53] on div "[DATE]" at bounding box center [296, 56] width 60 height 14
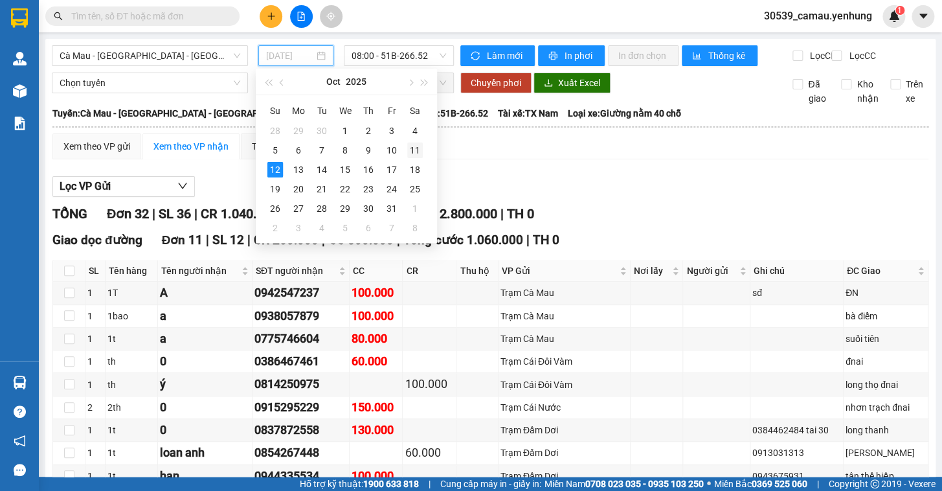
click at [415, 149] on div "11" at bounding box center [415, 150] width 16 height 16
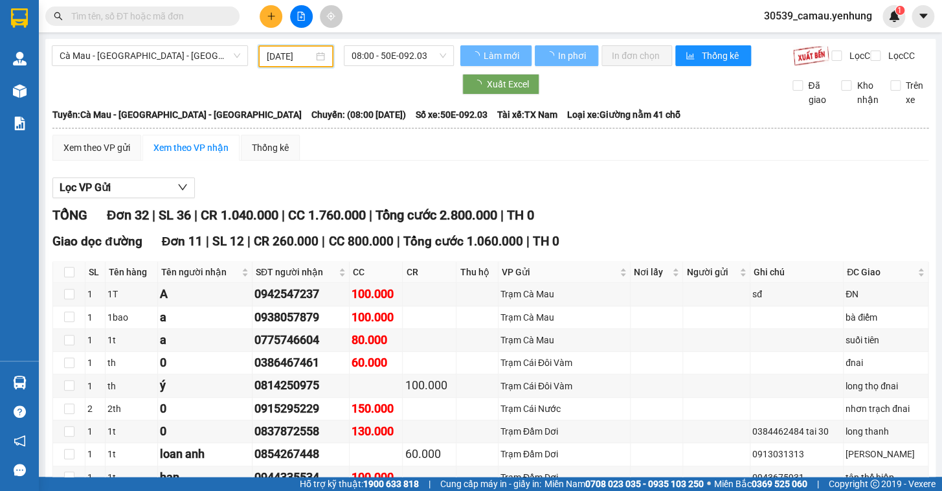
click at [408, 56] on span "08:00 - 50E-092.03" at bounding box center [398, 55] width 94 height 19
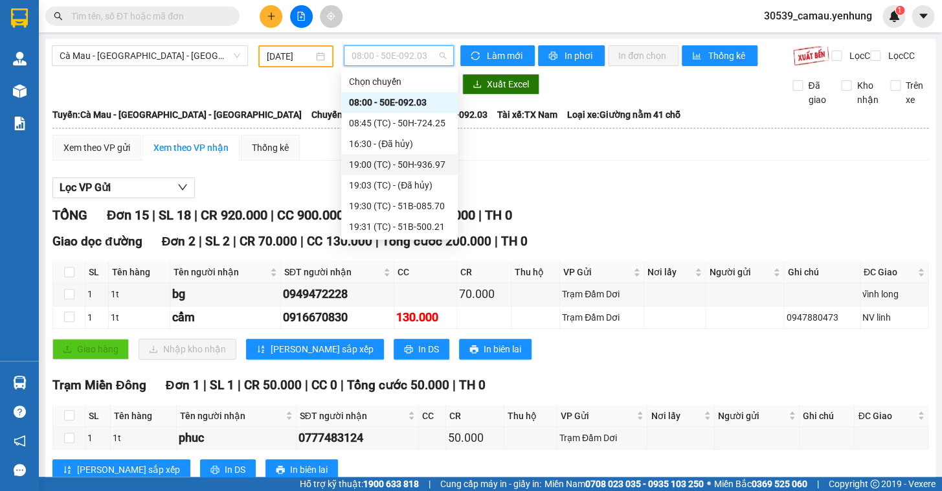
click at [401, 164] on div "19:00 (TC) - 50H-936.97" at bounding box center [399, 164] width 101 height 14
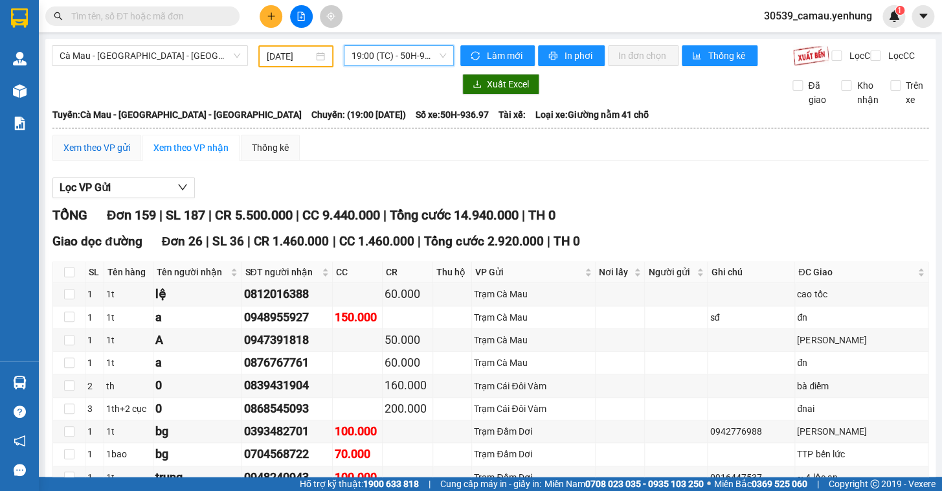
click at [123, 155] on div "Xem theo VP gửi" at bounding box center [96, 147] width 67 height 14
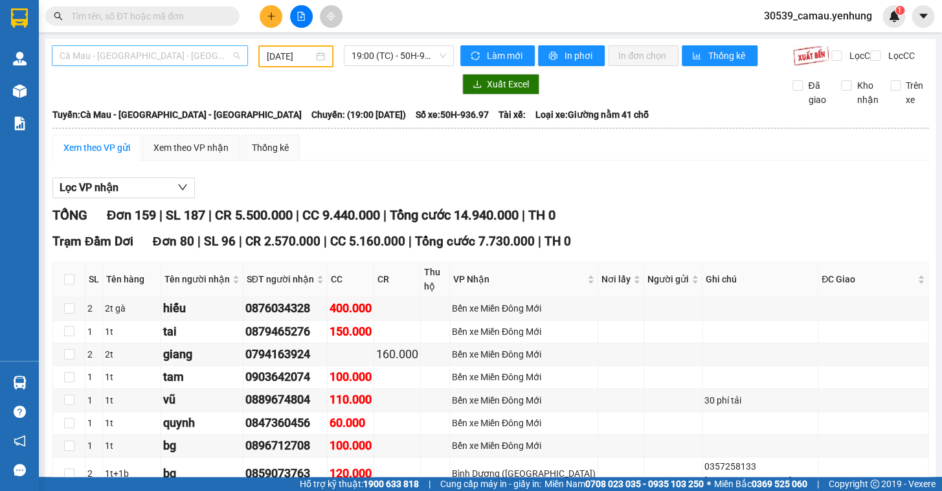
click at [150, 57] on span "Cà Mau - [GEOGRAPHIC_DATA] - [GEOGRAPHIC_DATA]" at bounding box center [150, 55] width 181 height 19
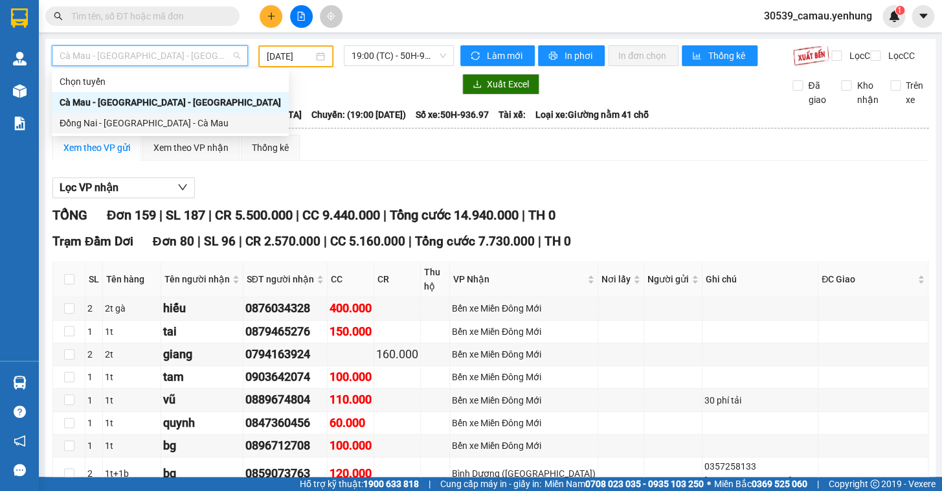
click at [125, 121] on div "Đồng Nai - [GEOGRAPHIC_DATA] - Cà Mau" at bounding box center [170, 123] width 221 height 14
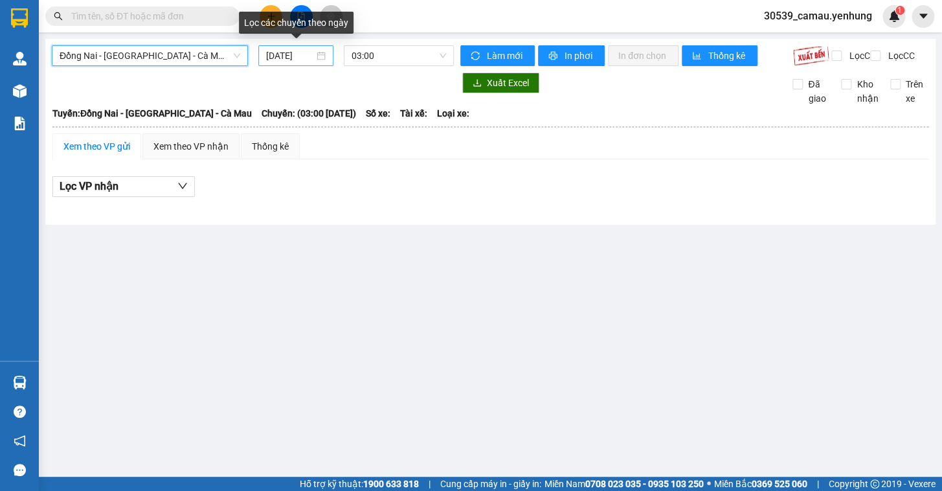
click at [323, 52] on div "[DATE]" at bounding box center [296, 56] width 60 height 14
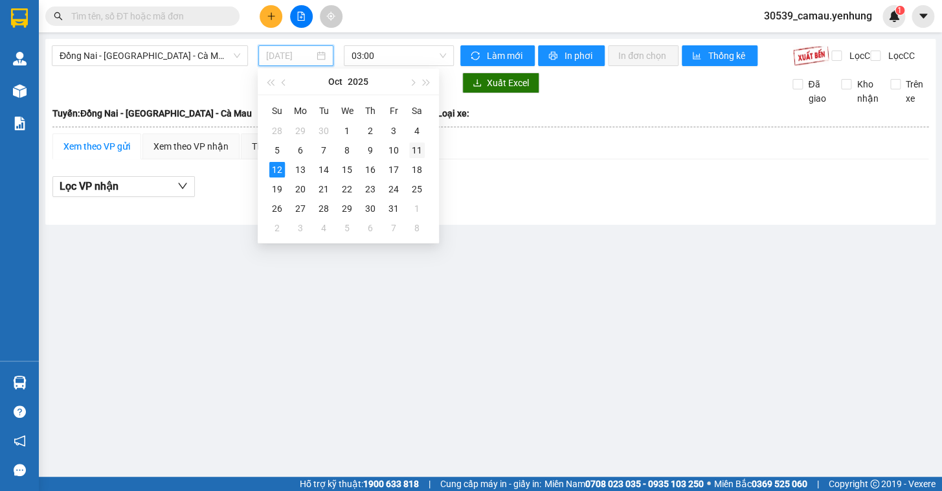
click at [415, 150] on div "11" at bounding box center [417, 150] width 16 height 16
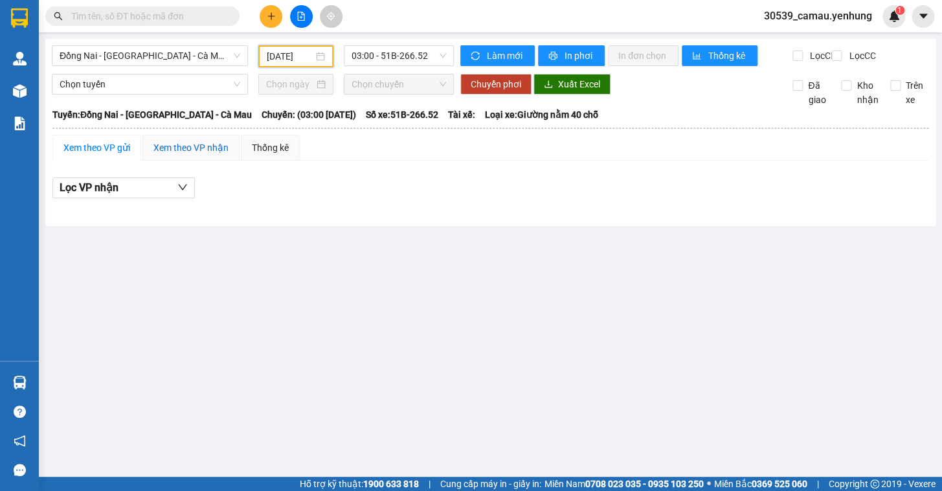
drag, startPoint x: 179, startPoint y: 149, endPoint x: 194, endPoint y: 151, distance: 15.0
click at [175, 149] on div "Xem theo VP nhận" at bounding box center [190, 147] width 75 height 14
click at [373, 56] on span "03:00 - 51B-266.52" at bounding box center [398, 55] width 94 height 19
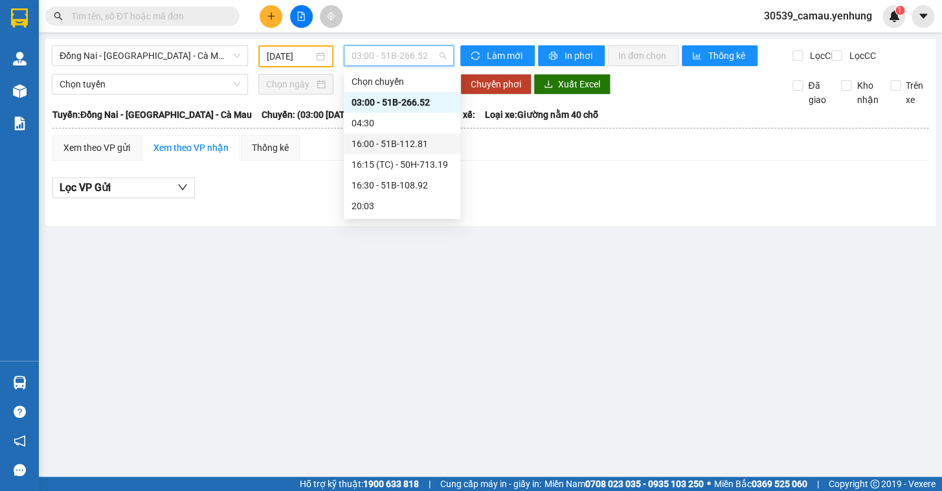
click at [394, 143] on div "16:00 - 51B-112.81" at bounding box center [401, 144] width 101 height 14
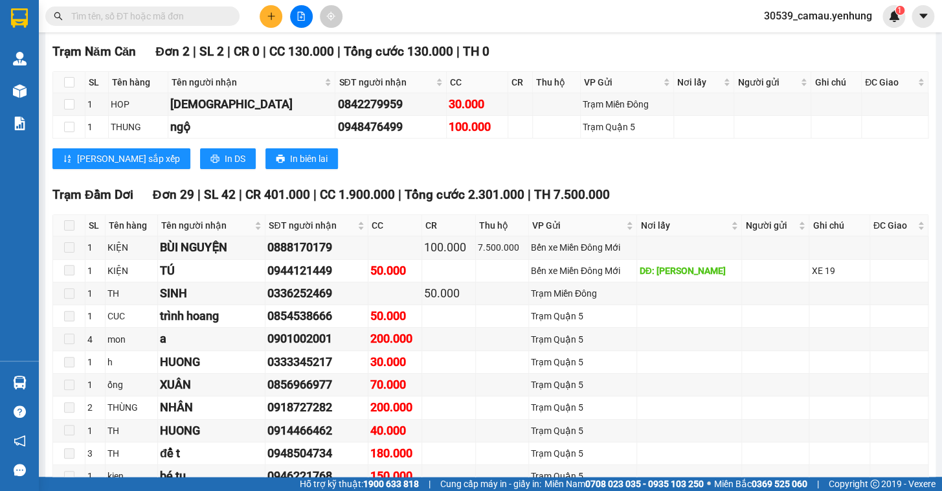
scroll to position [1747, 0]
